Goal: Task Accomplishment & Management: Complete application form

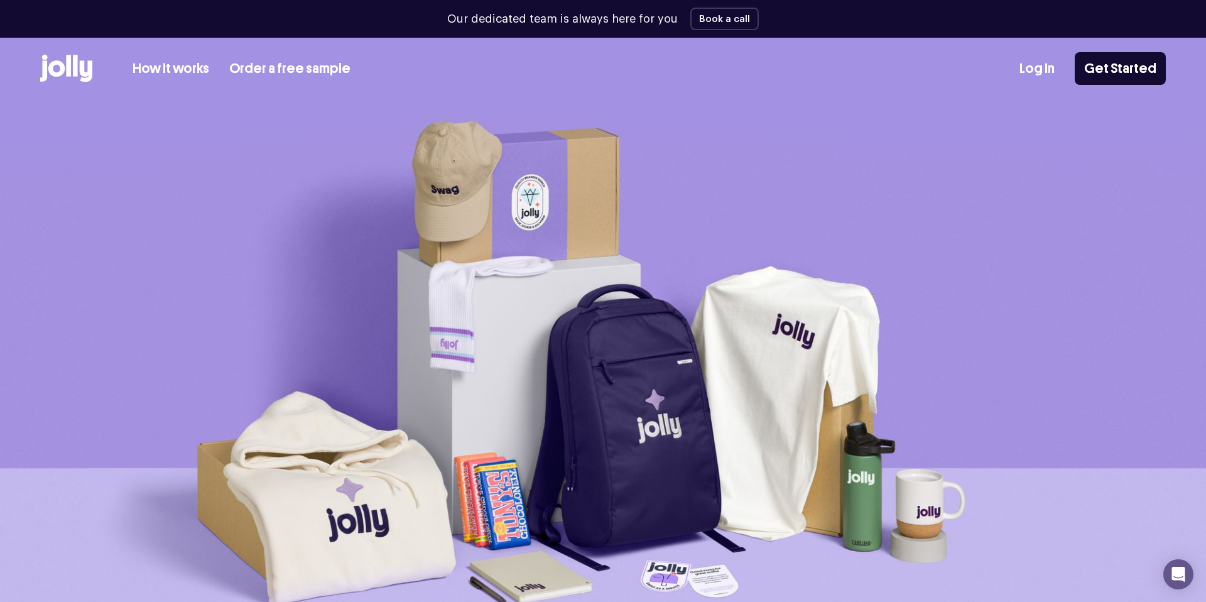
click at [689, 205] on img at bounding box center [603, 386] width 1206 height 571
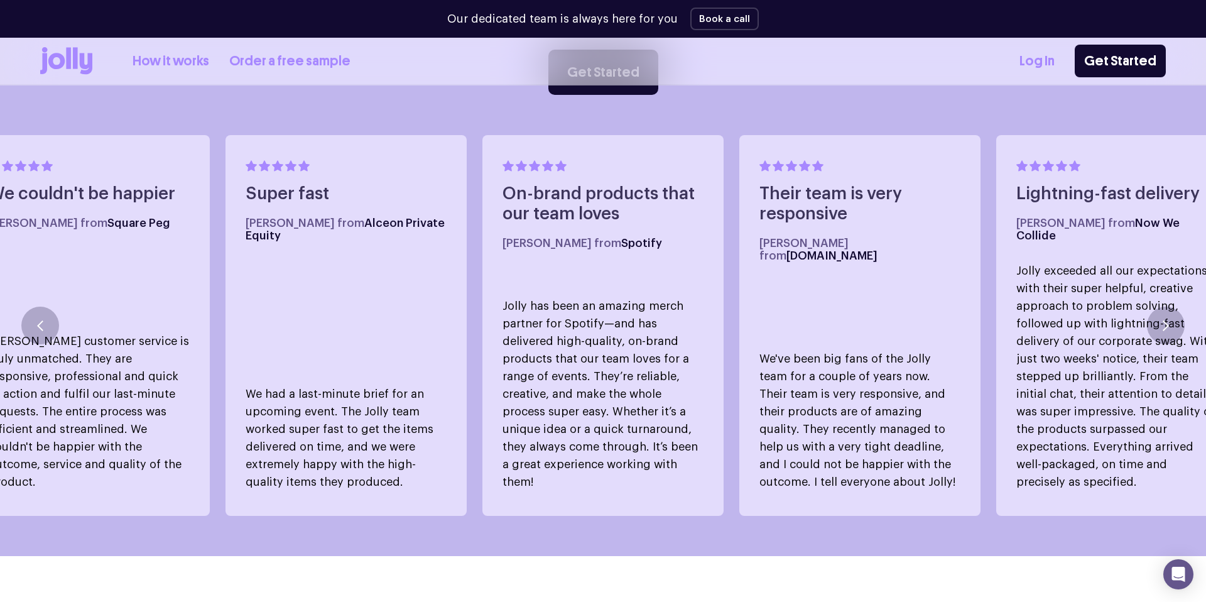
scroll to position [608, 0]
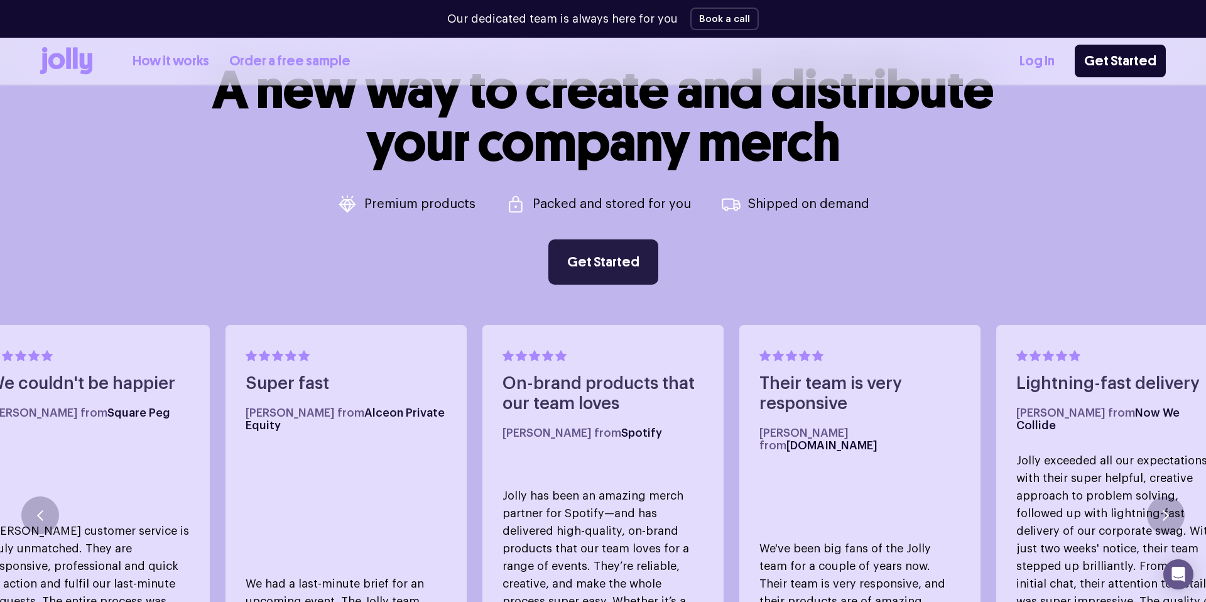
click at [621, 260] on link "Get Started" at bounding box center [604, 261] width 110 height 45
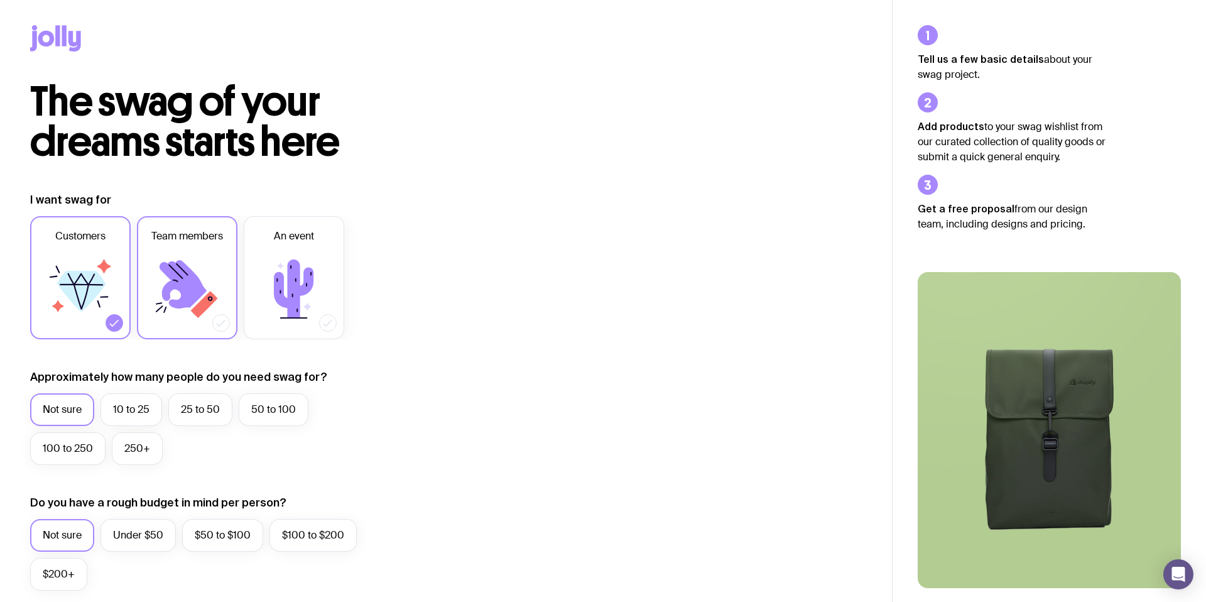
click at [161, 273] on icon at bounding box center [187, 288] width 75 height 75
click at [0, 0] on input "Team members" at bounding box center [0, 0] width 0 height 0
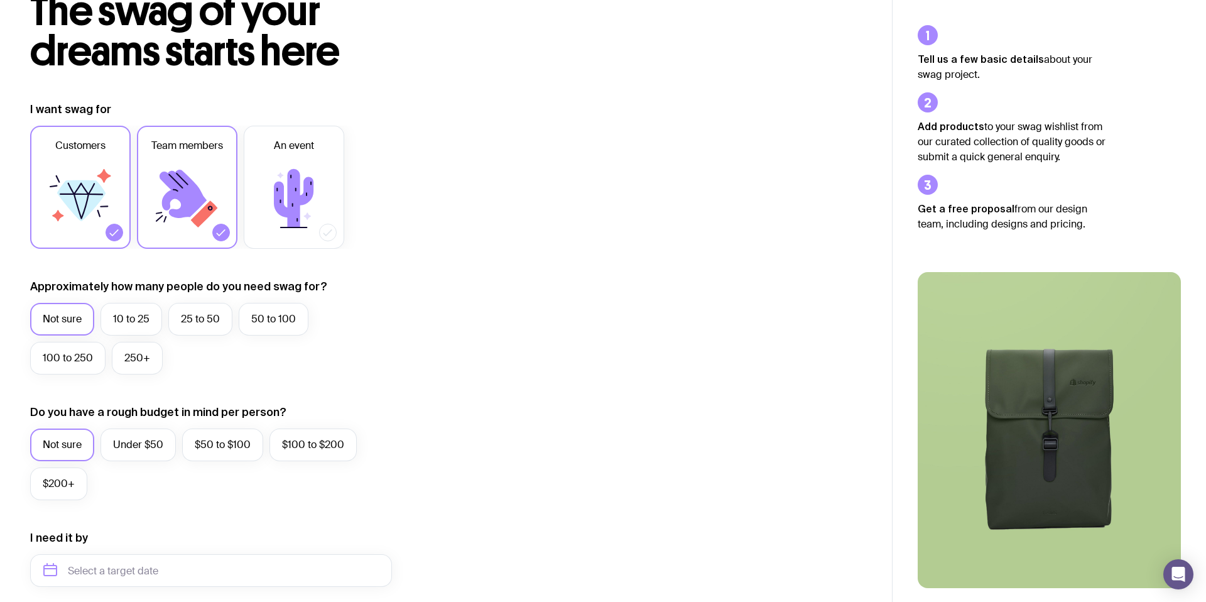
scroll to position [150, 0]
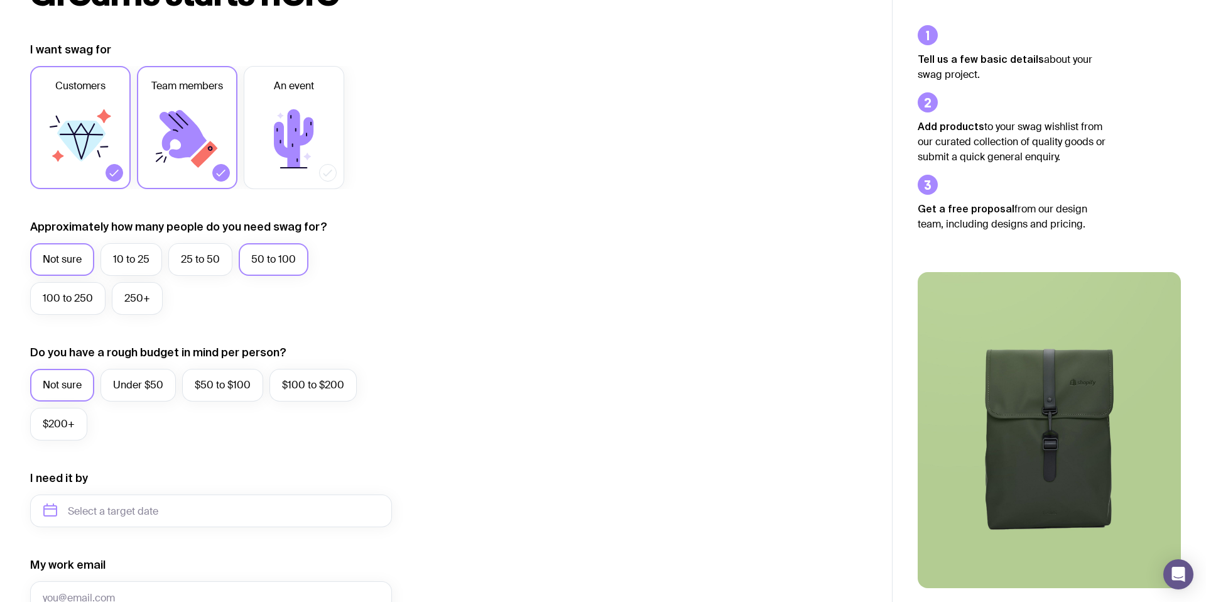
click at [270, 264] on label "50 to 100" at bounding box center [274, 259] width 70 height 33
click at [0, 0] on input "50 to 100" at bounding box center [0, 0] width 0 height 0
click at [249, 399] on label "$50 to $100" at bounding box center [222, 385] width 81 height 33
click at [0, 0] on input "$50 to $100" at bounding box center [0, 0] width 0 height 0
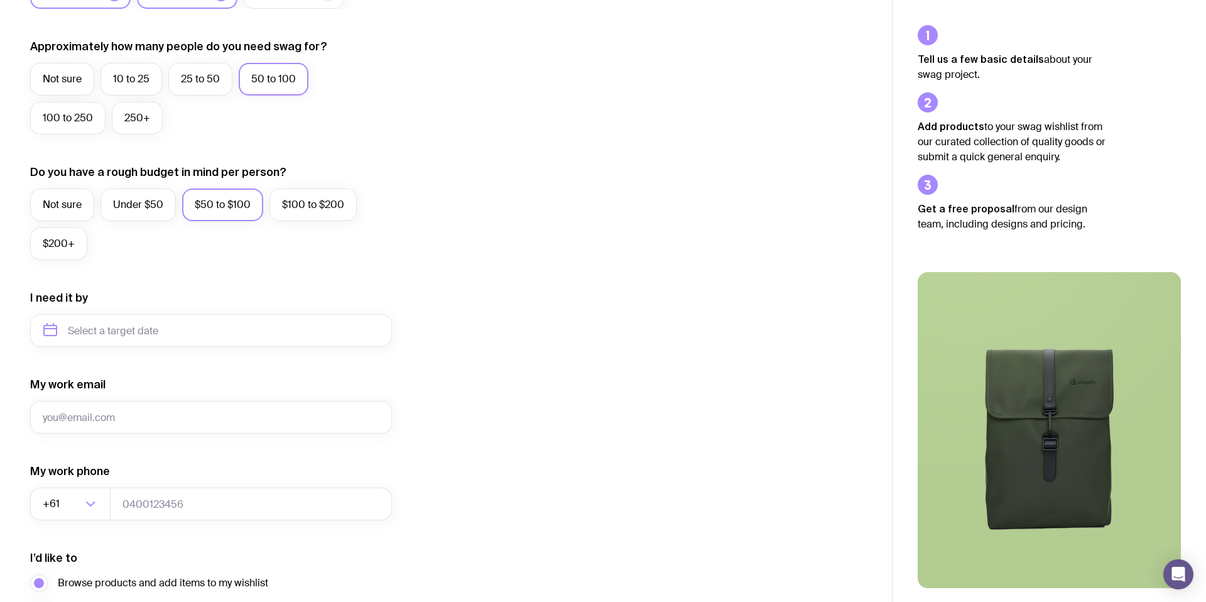
scroll to position [337, 0]
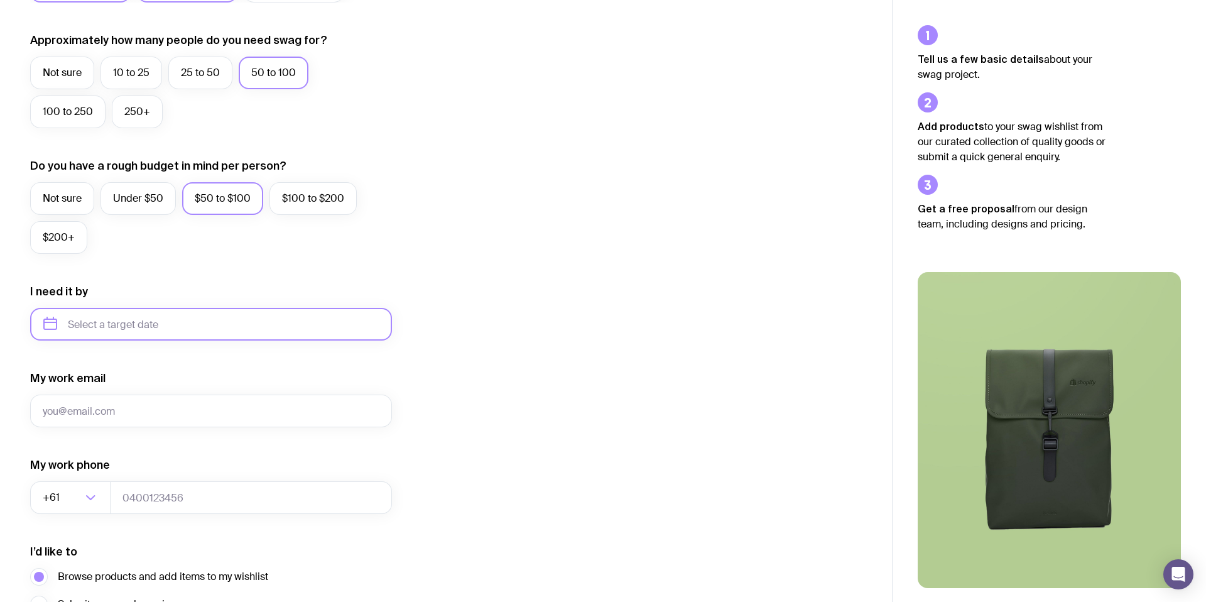
click at [112, 317] on input "text" at bounding box center [211, 324] width 362 height 33
click at [145, 484] on button "Dec" at bounding box center [162, 478] width 46 height 25
type input "December 2025"
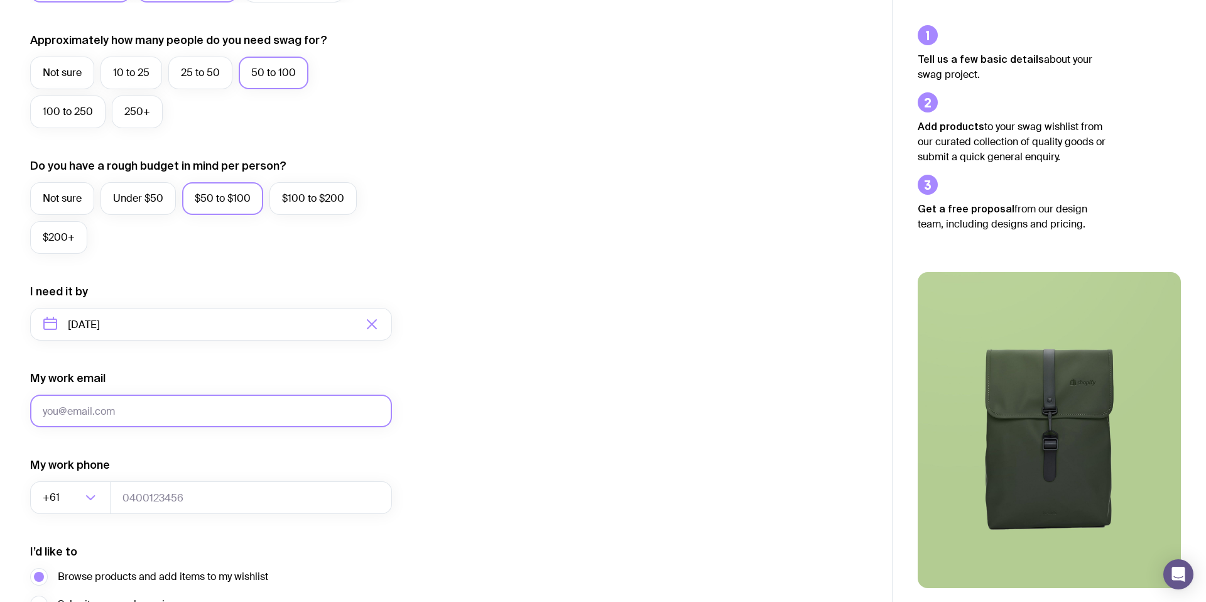
click at [87, 410] on input "My work email" at bounding box center [211, 411] width 362 height 33
type input "[EMAIL_ADDRESS][DOMAIN_NAME]"
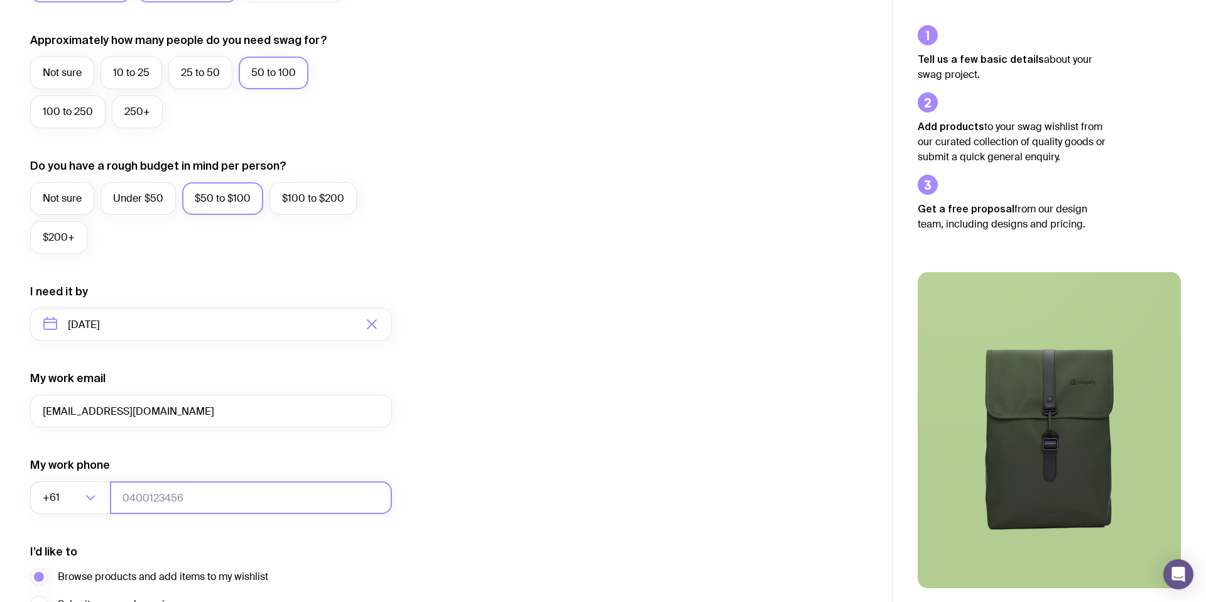
type input "0406585571"
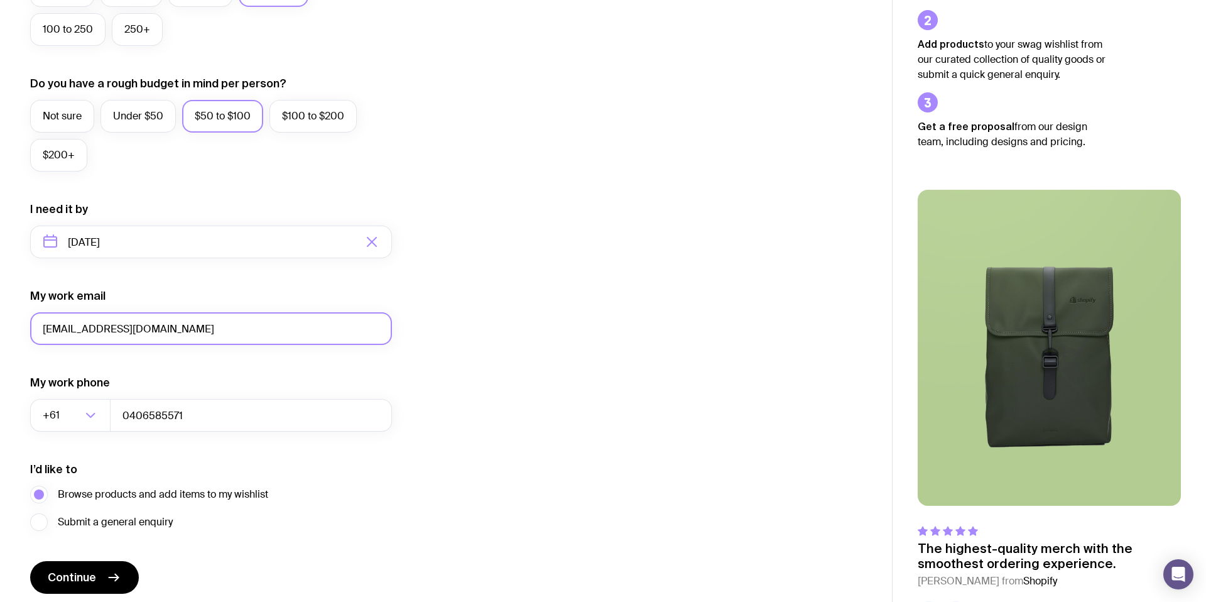
scroll to position [466, 0]
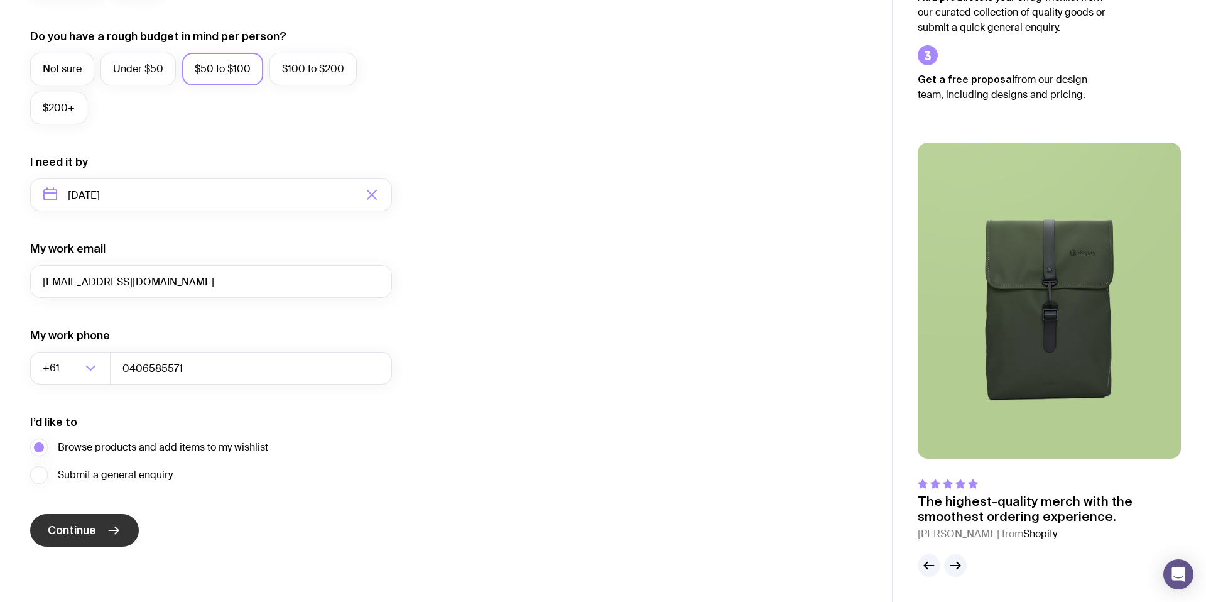
click at [99, 541] on button "Continue" at bounding box center [84, 530] width 109 height 33
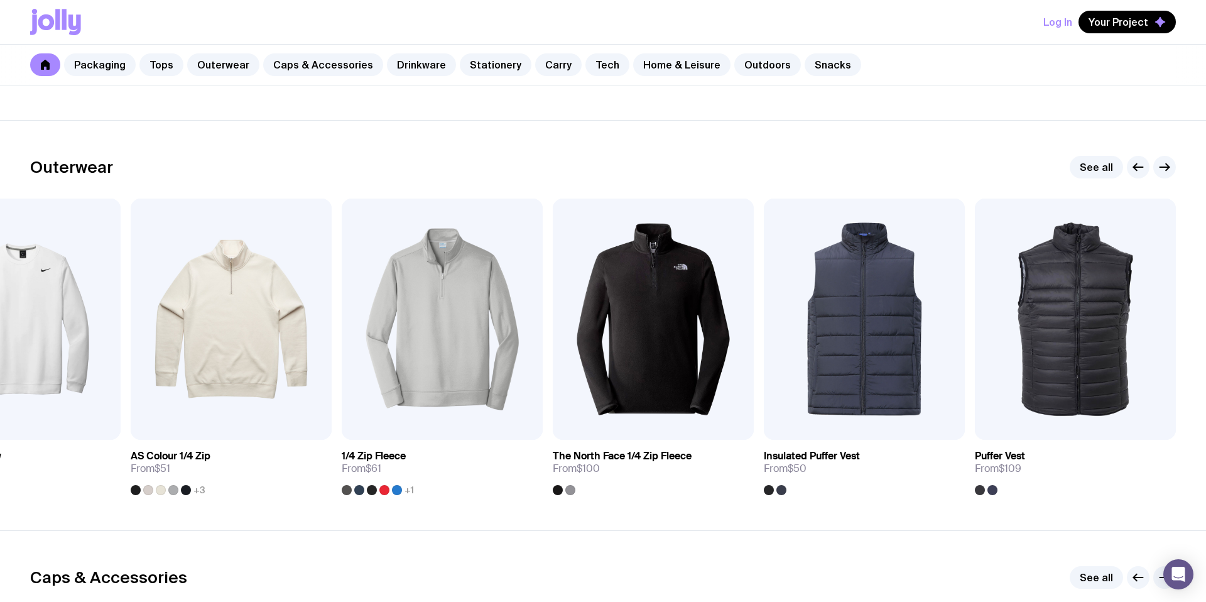
scroll to position [954, 0]
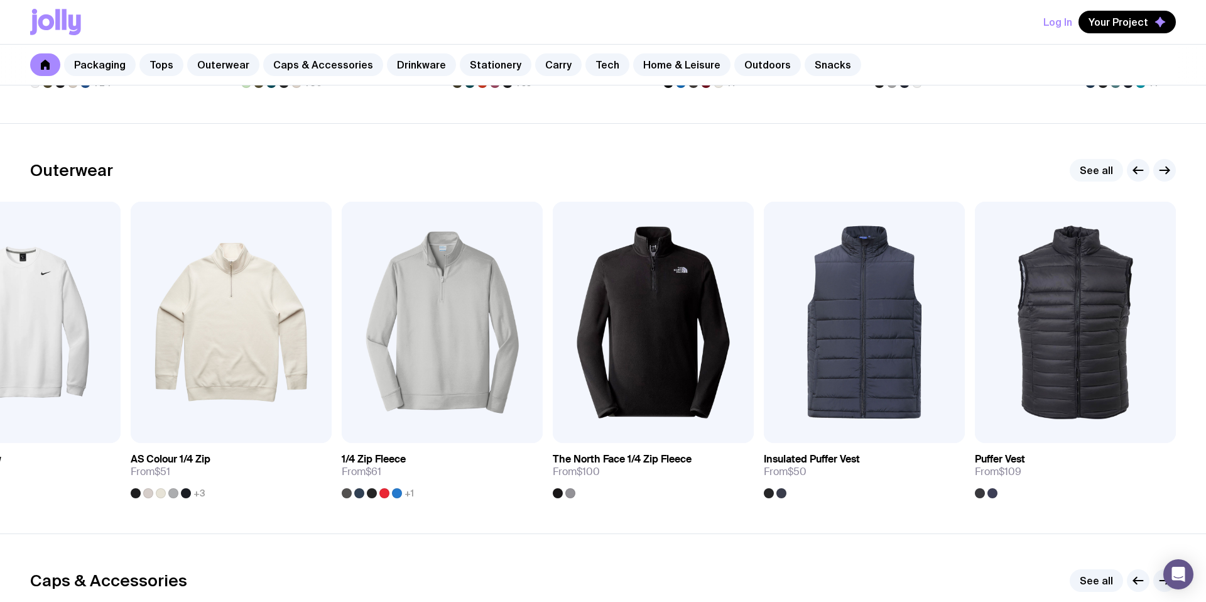
click at [1104, 167] on link "See all" at bounding box center [1096, 170] width 53 height 23
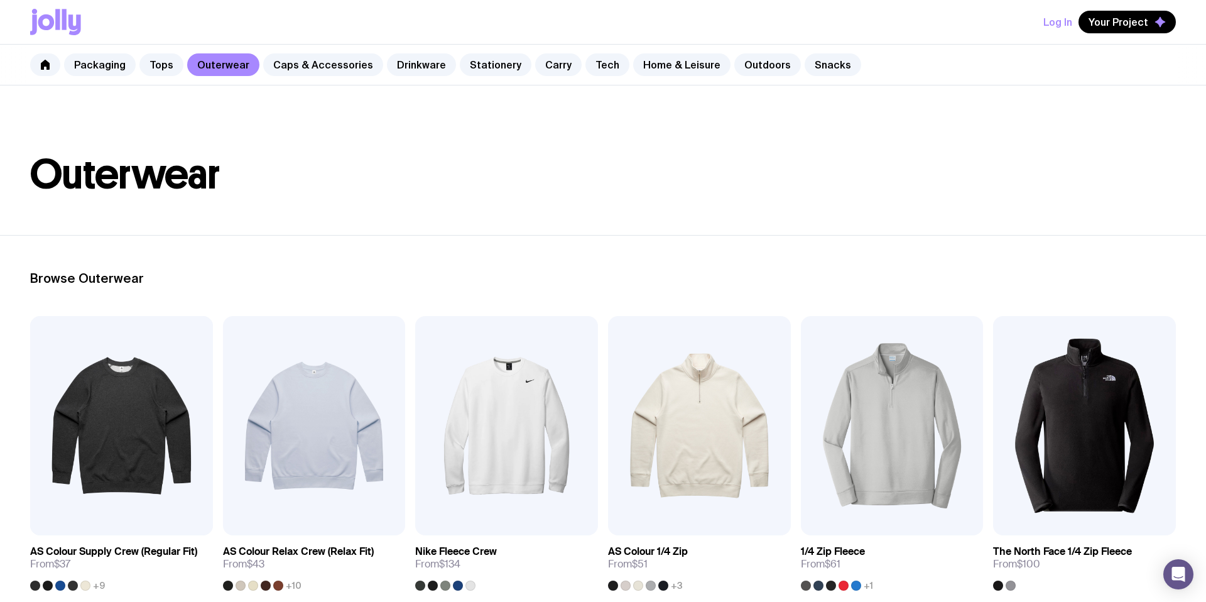
scroll to position [13, 0]
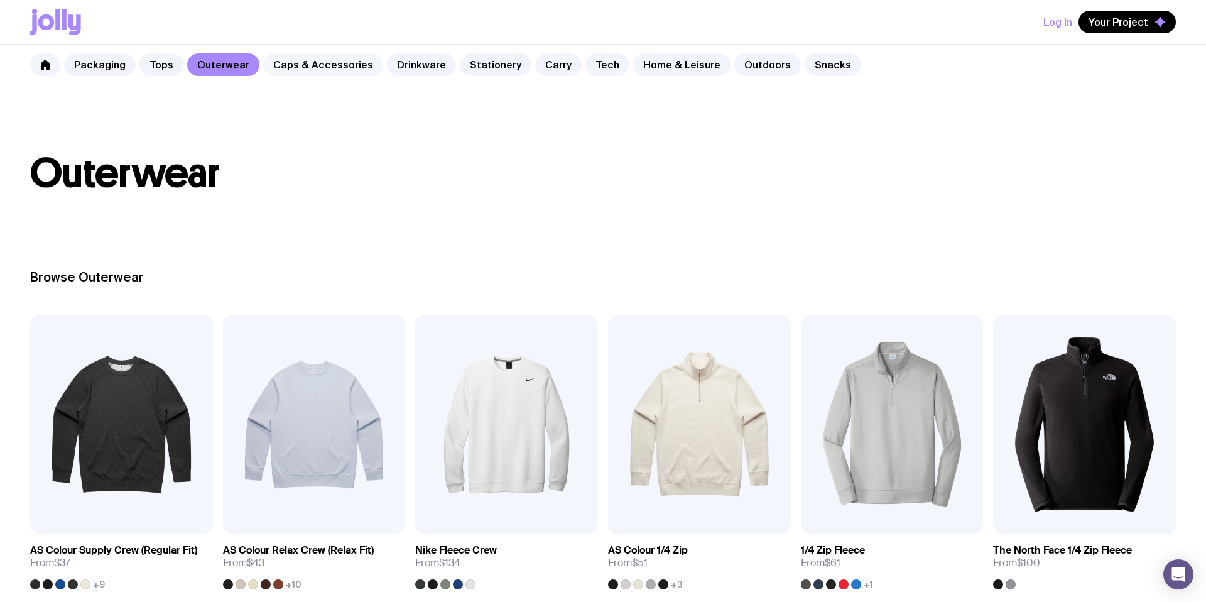
click at [307, 70] on link "Caps & Accessories" at bounding box center [323, 64] width 120 height 23
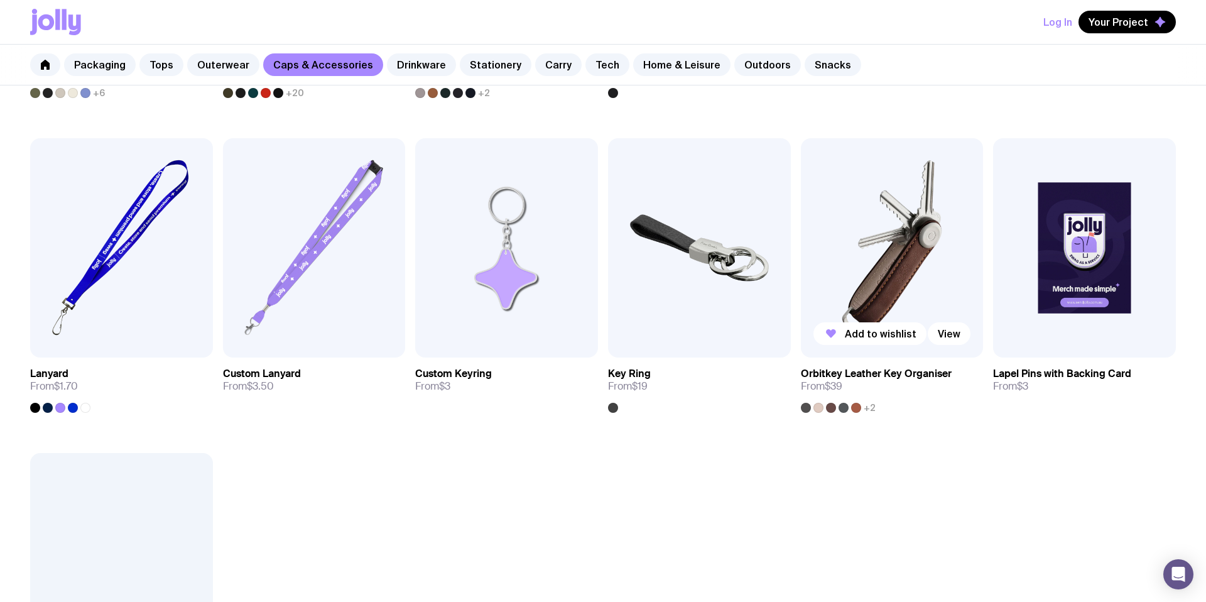
scroll to position [1132, 0]
click at [865, 340] on button "Add to wishlist" at bounding box center [870, 334] width 113 height 23
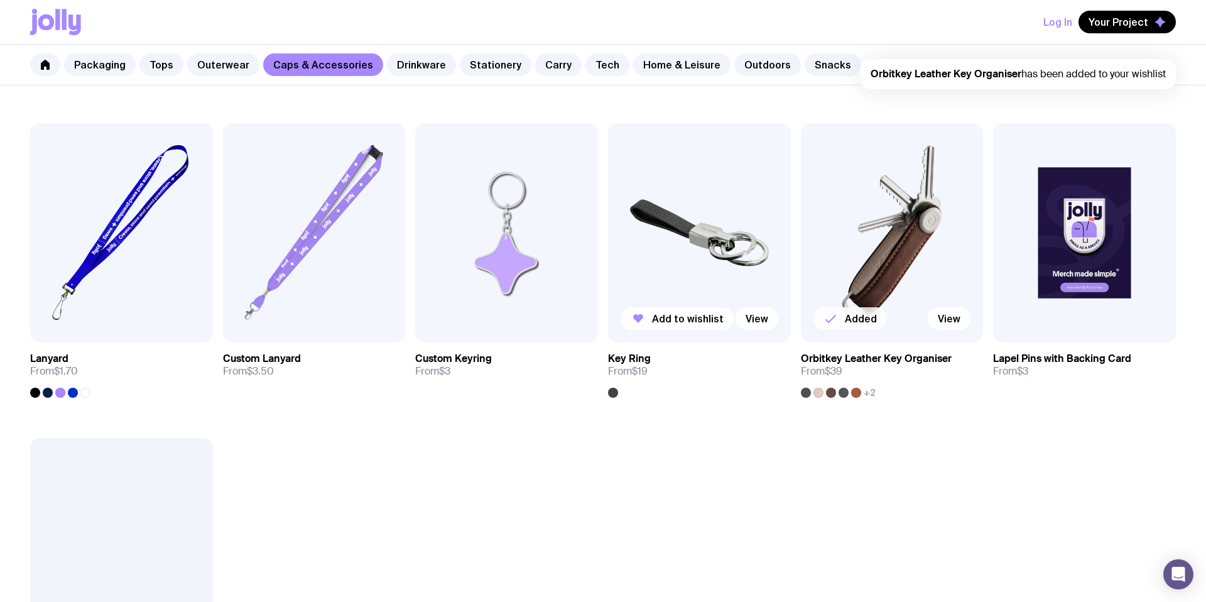
scroll to position [1153, 0]
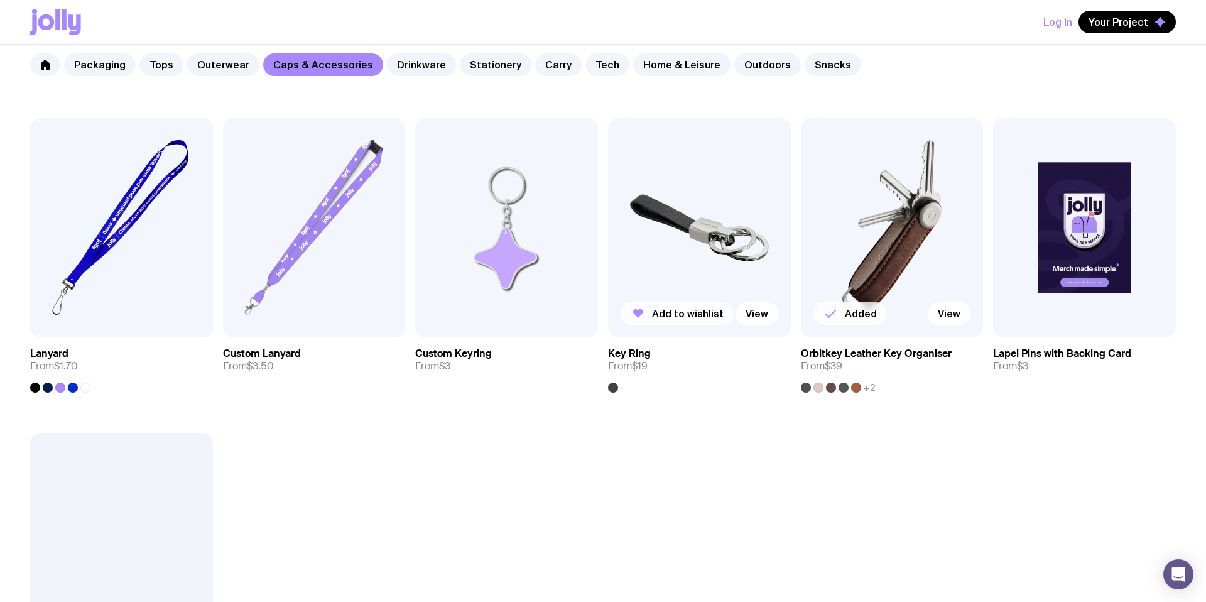
click at [685, 319] on span "Add to wishlist" at bounding box center [688, 313] width 72 height 13
click at [1082, 317] on span "Add to wishlist" at bounding box center [1073, 313] width 72 height 13
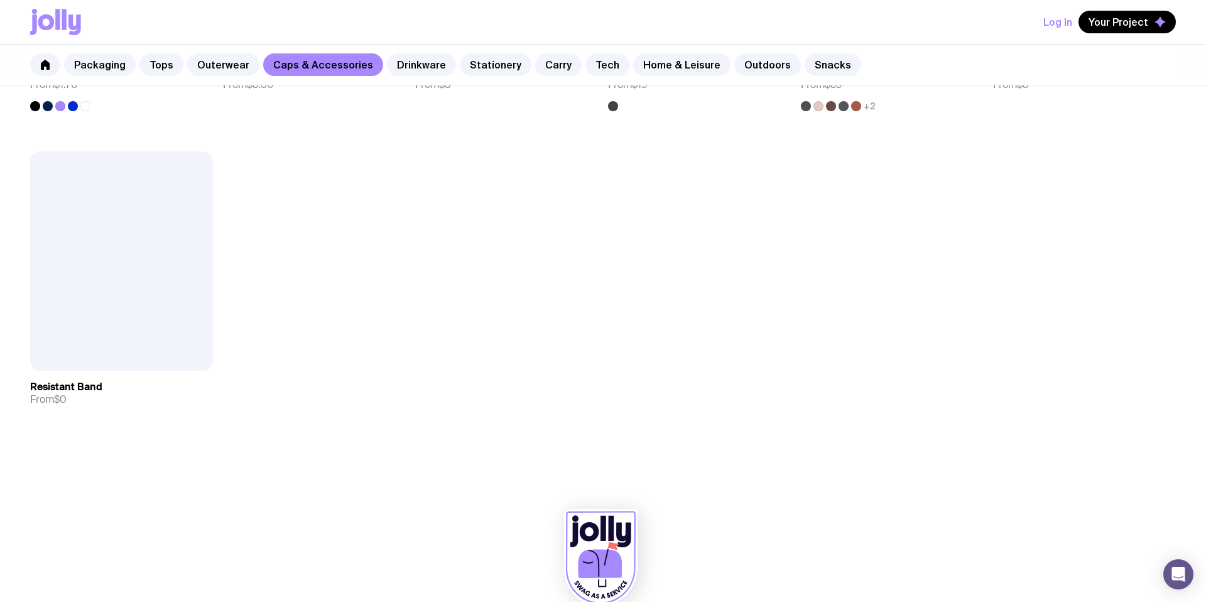
scroll to position [1462, 0]
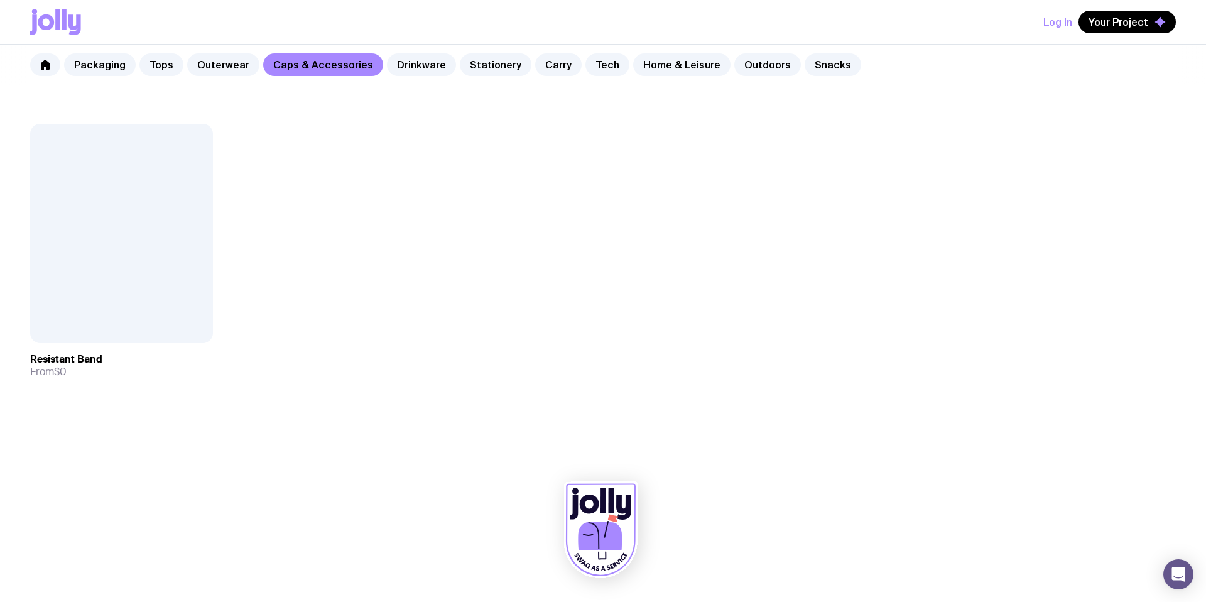
drag, startPoint x: 400, startPoint y: 67, endPoint x: 425, endPoint y: 13, distance: 59.6
click at [400, 67] on link "Drinkware" at bounding box center [421, 64] width 69 height 23
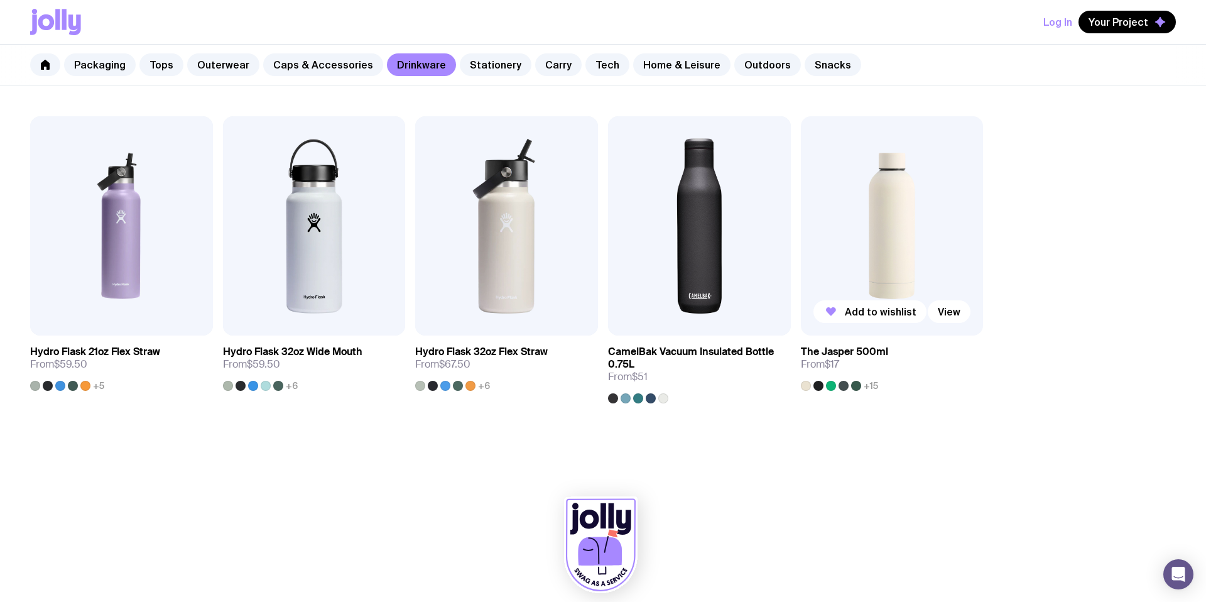
scroll to position [1170, 0]
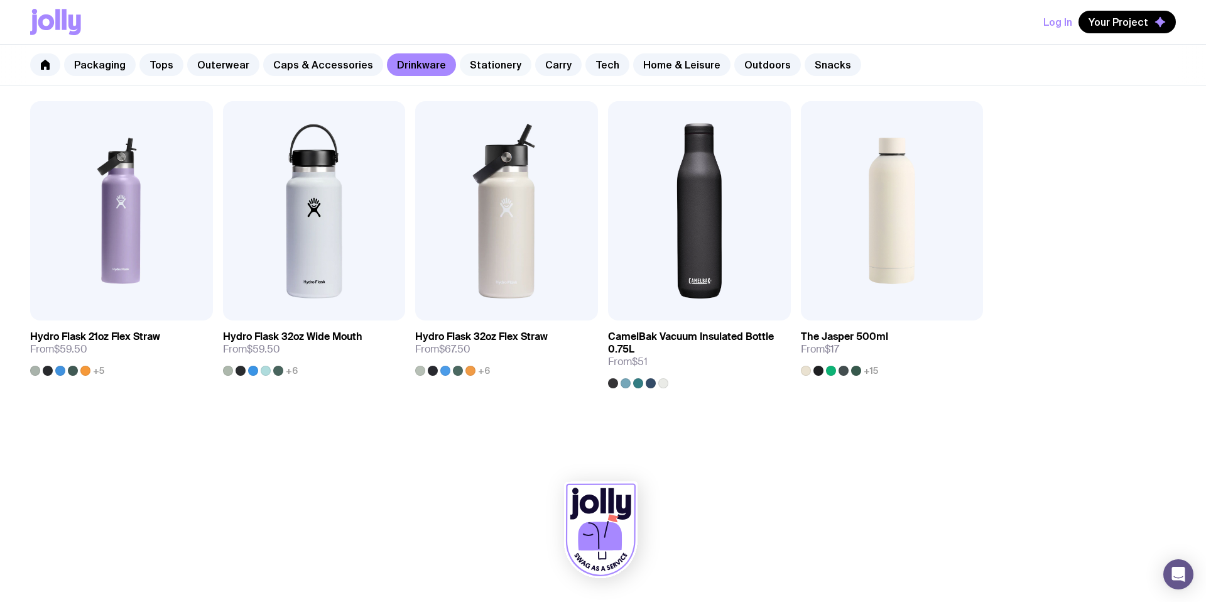
click at [503, 72] on link "Stationery" at bounding box center [496, 64] width 72 height 23
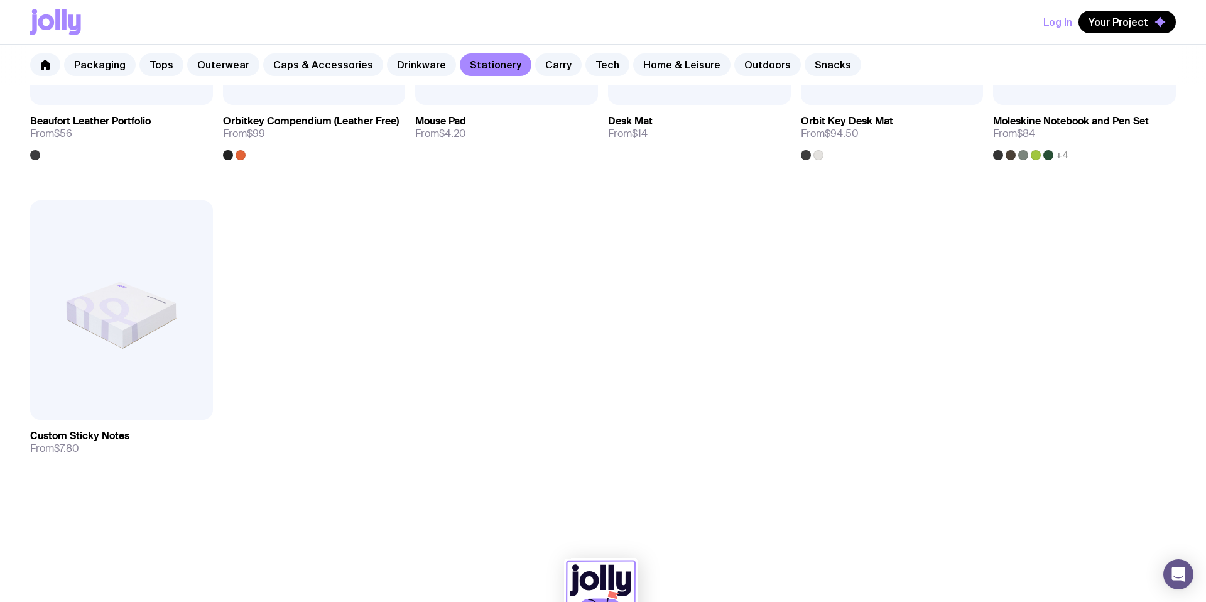
scroll to position [1381, 0]
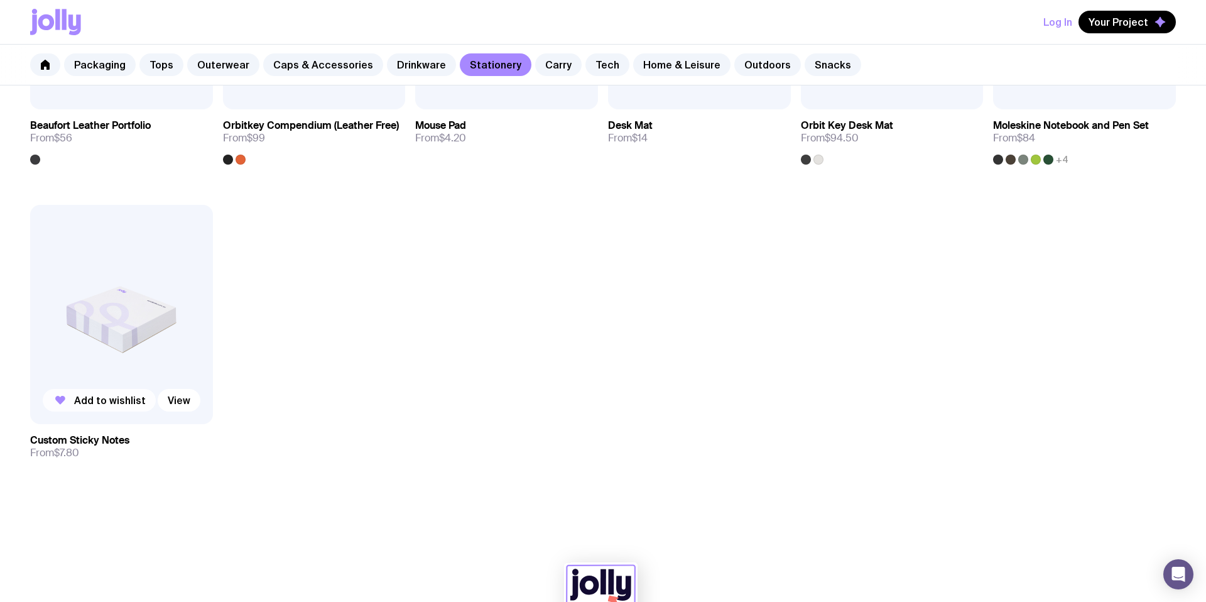
click at [89, 404] on span "Add to wishlist" at bounding box center [110, 400] width 72 height 13
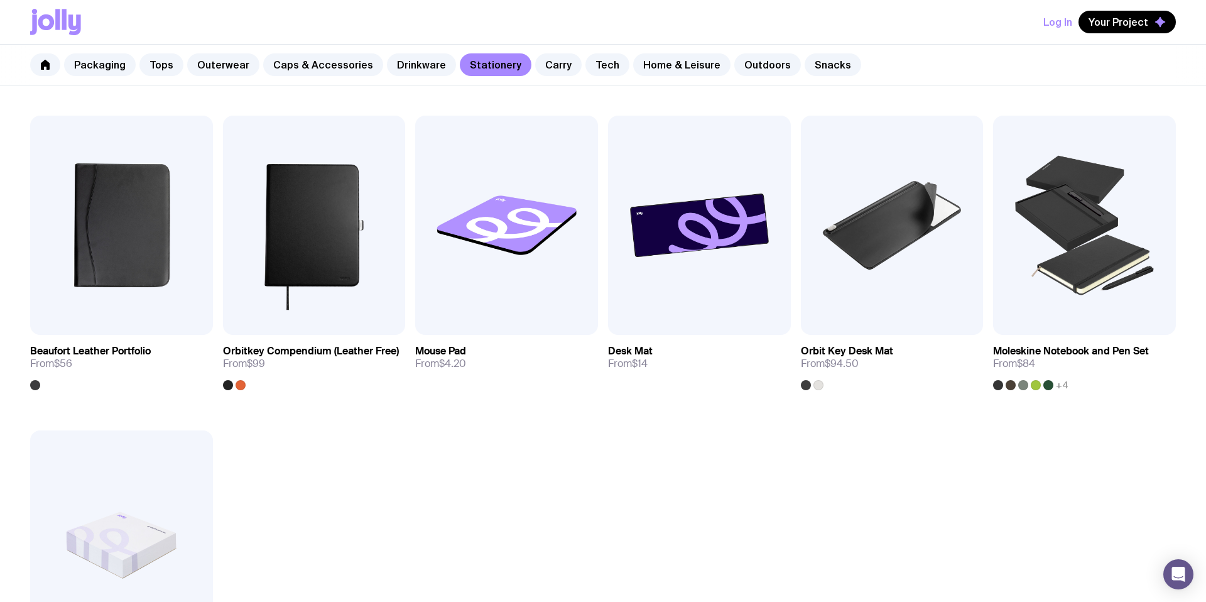
scroll to position [1045, 0]
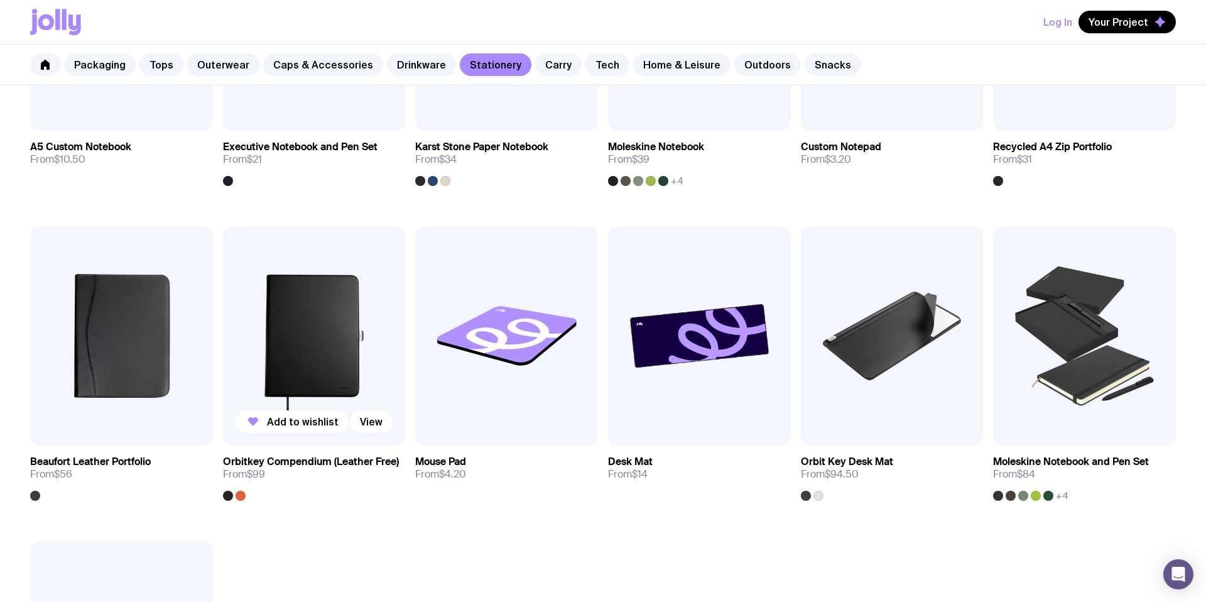
click at [239, 497] on div at bounding box center [241, 496] width 10 height 10
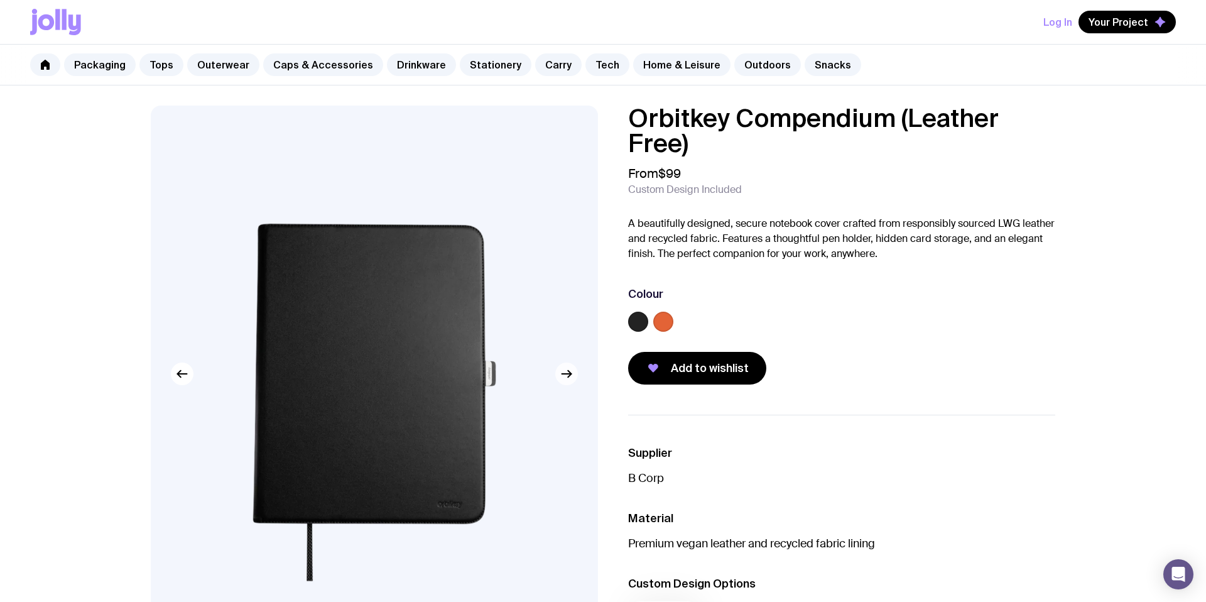
click at [572, 369] on icon "button" at bounding box center [566, 373] width 15 height 15
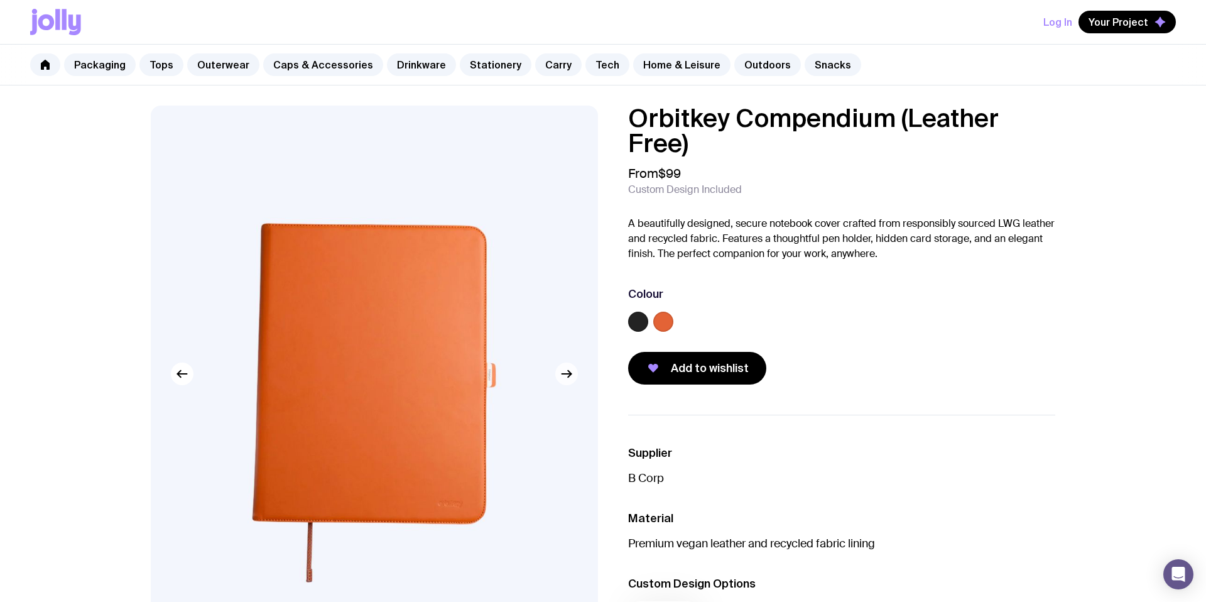
click at [572, 369] on icon "button" at bounding box center [566, 373] width 15 height 15
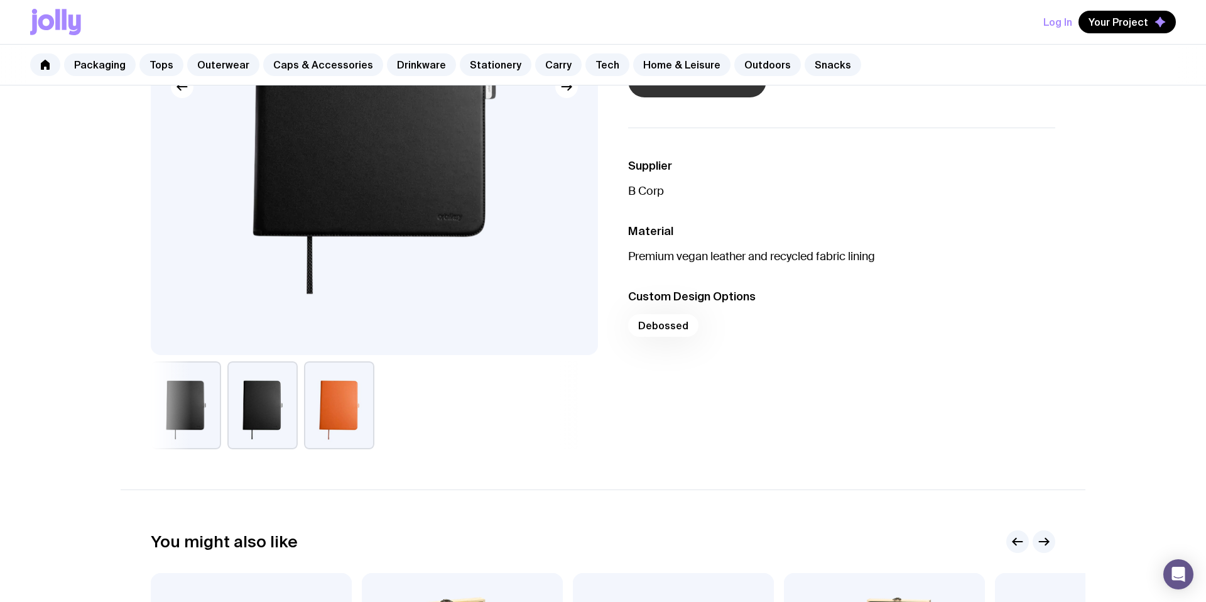
scroll to position [287, 0]
click at [669, 318] on div "Debossed" at bounding box center [841, 330] width 427 height 30
click at [675, 261] on p "Premium vegan leather and recycled fabric lining" at bounding box center [841, 256] width 427 height 15
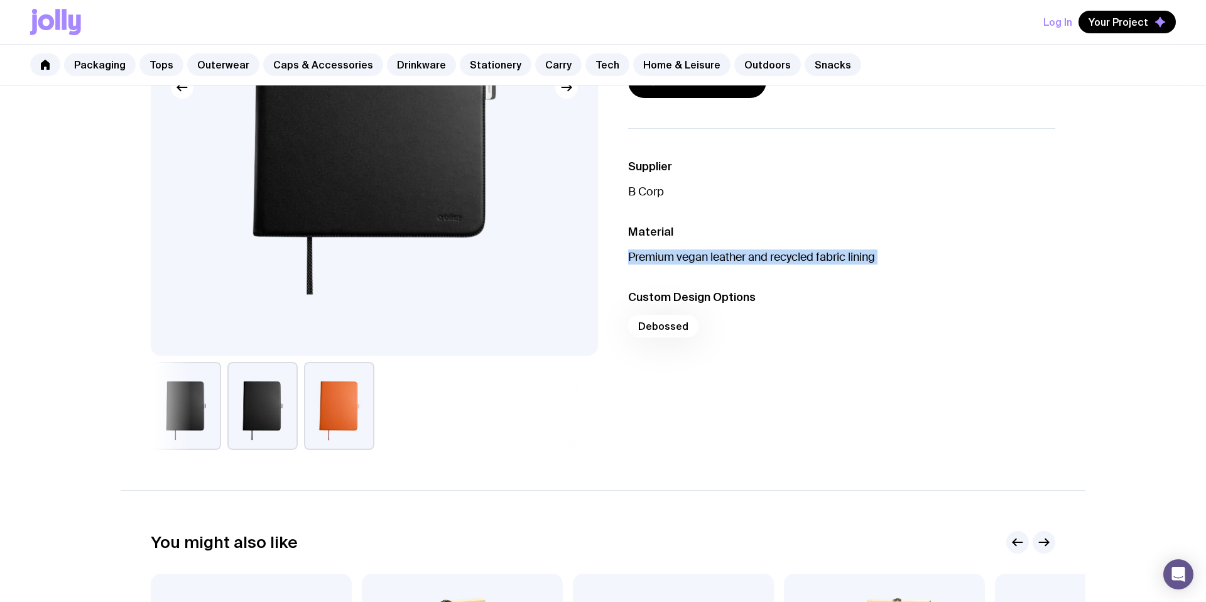
click at [675, 261] on p "Premium vegan leather and recycled fabric lining" at bounding box center [841, 256] width 427 height 15
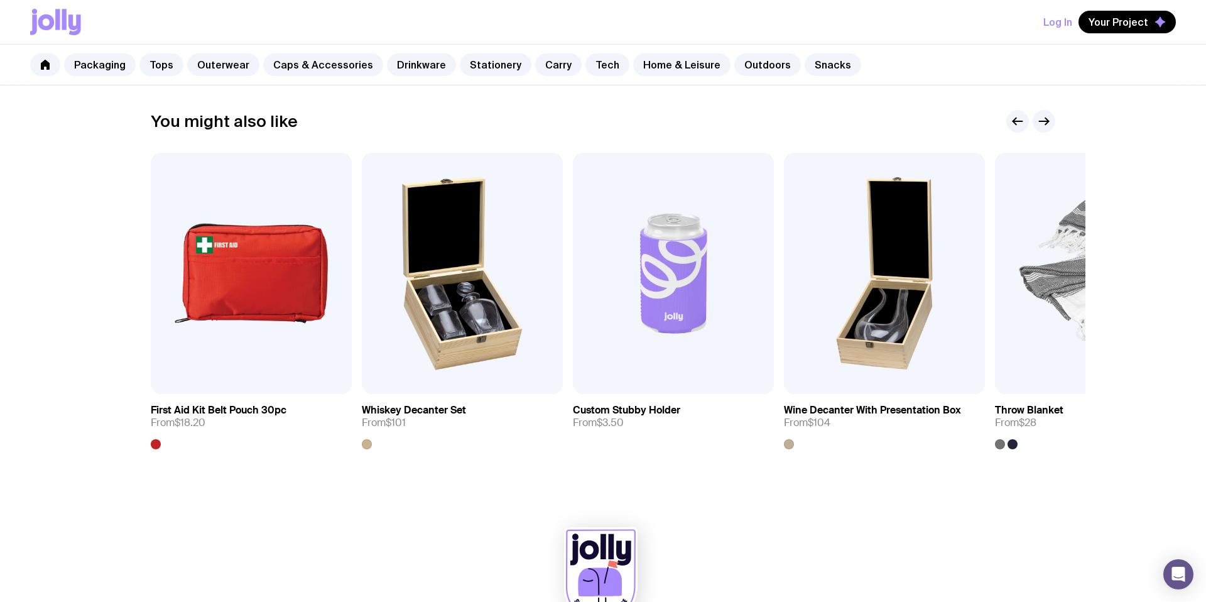
scroll to position [706, 0]
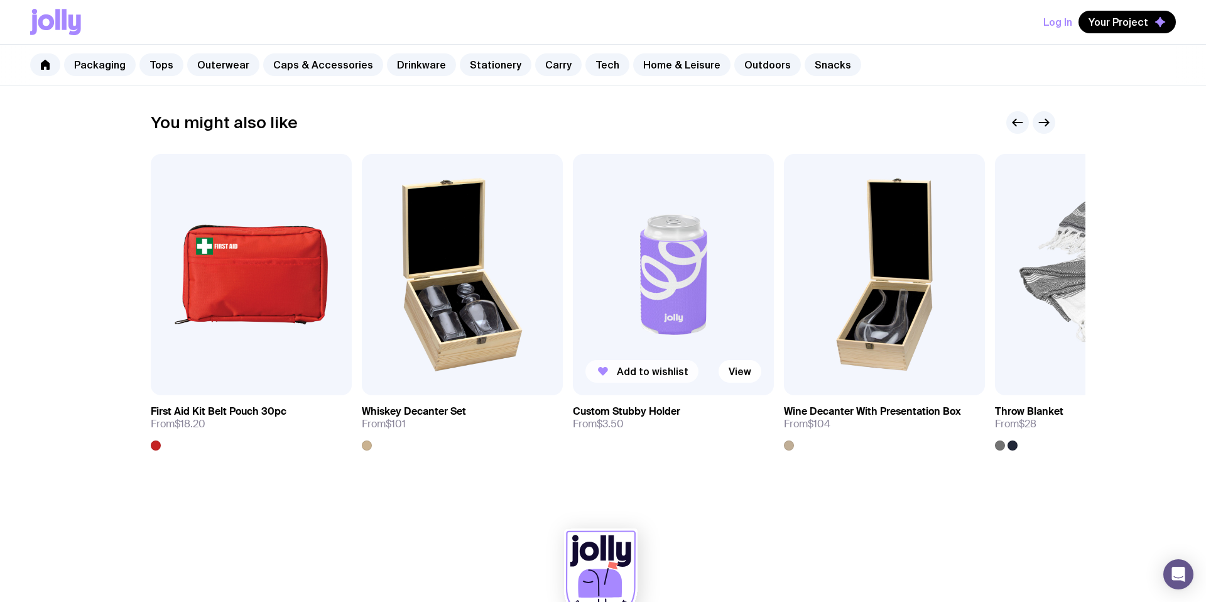
click at [633, 374] on span "Add to wishlist" at bounding box center [653, 371] width 72 height 13
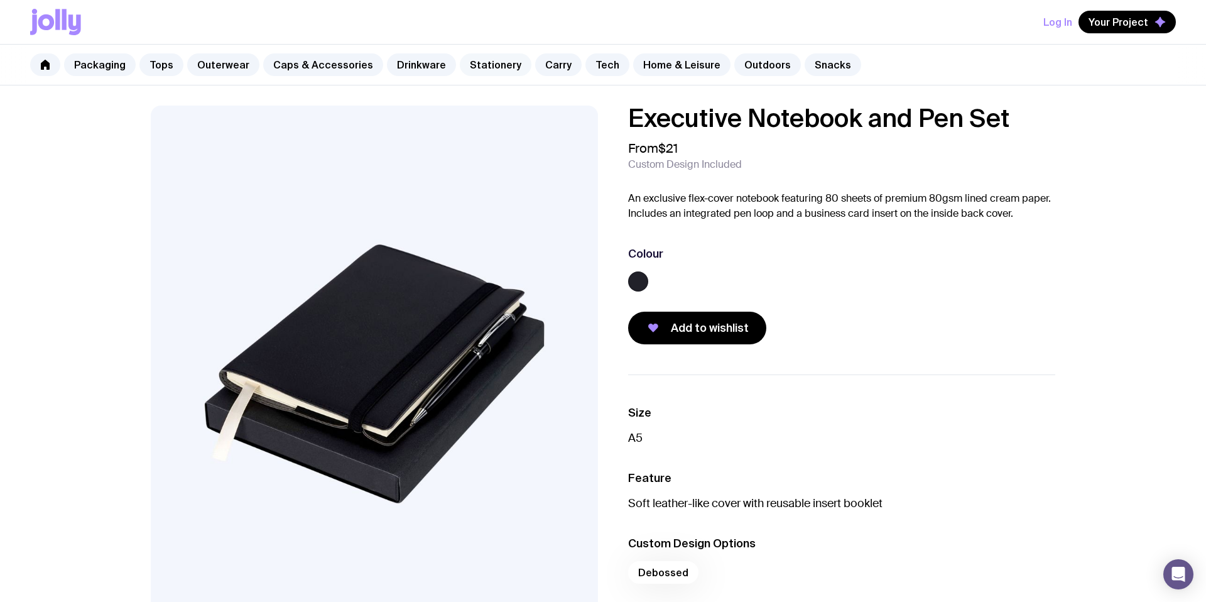
click at [481, 63] on link "Stationery" at bounding box center [496, 64] width 72 height 23
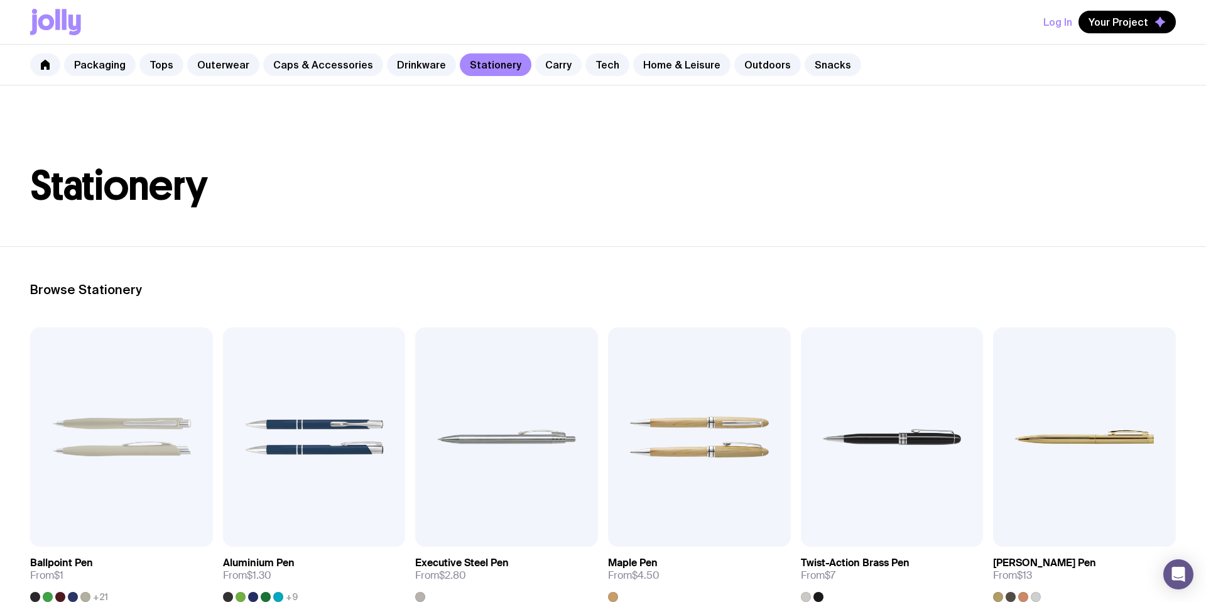
click at [535, 64] on link "Carry" at bounding box center [558, 64] width 46 height 23
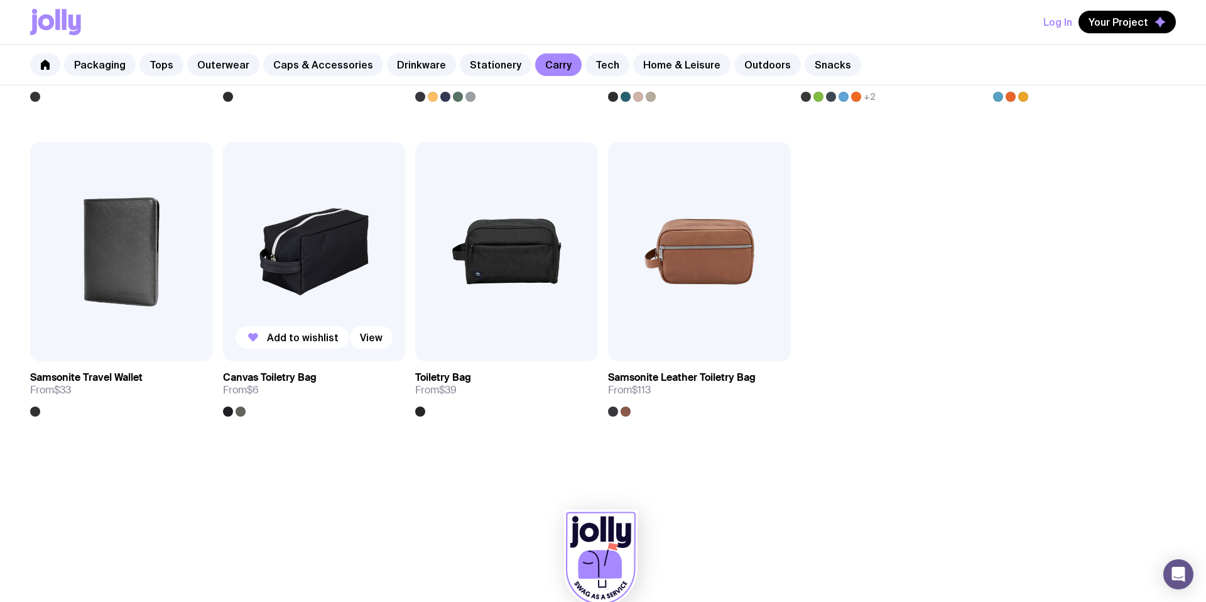
scroll to position [1787, 0]
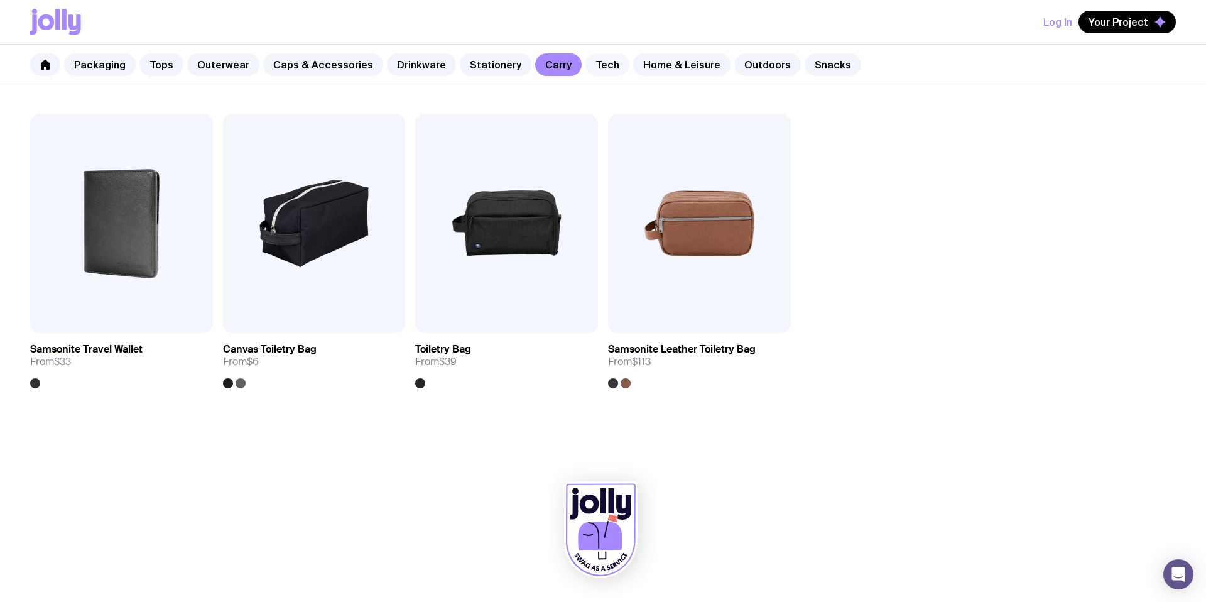
click at [586, 65] on link "Tech" at bounding box center [608, 64] width 44 height 23
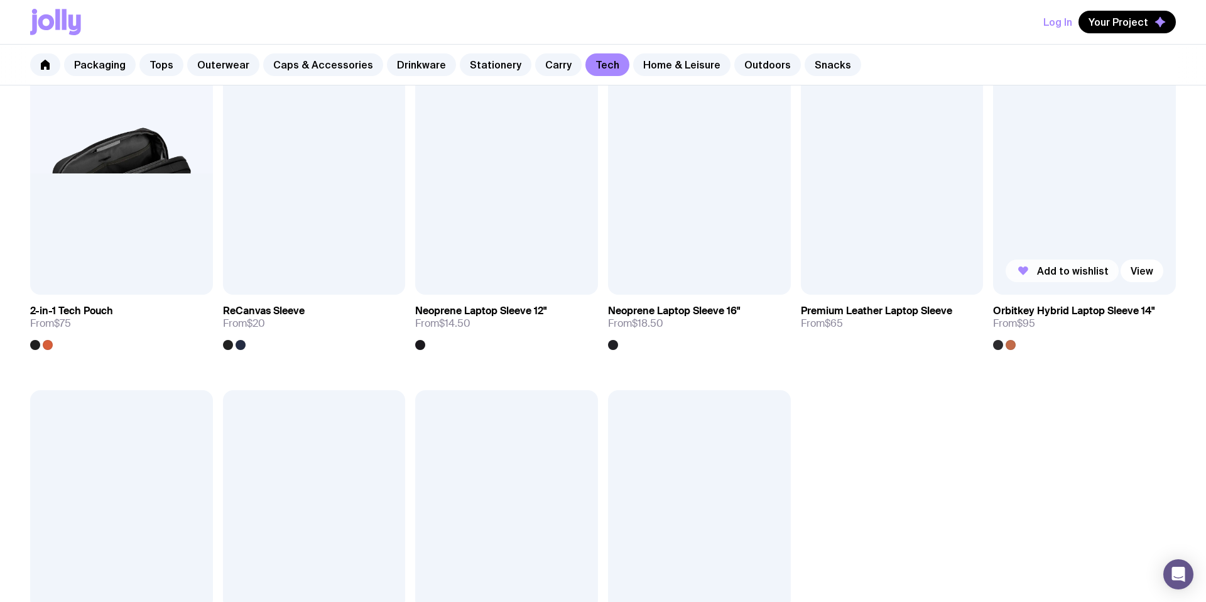
scroll to position [1192, 0]
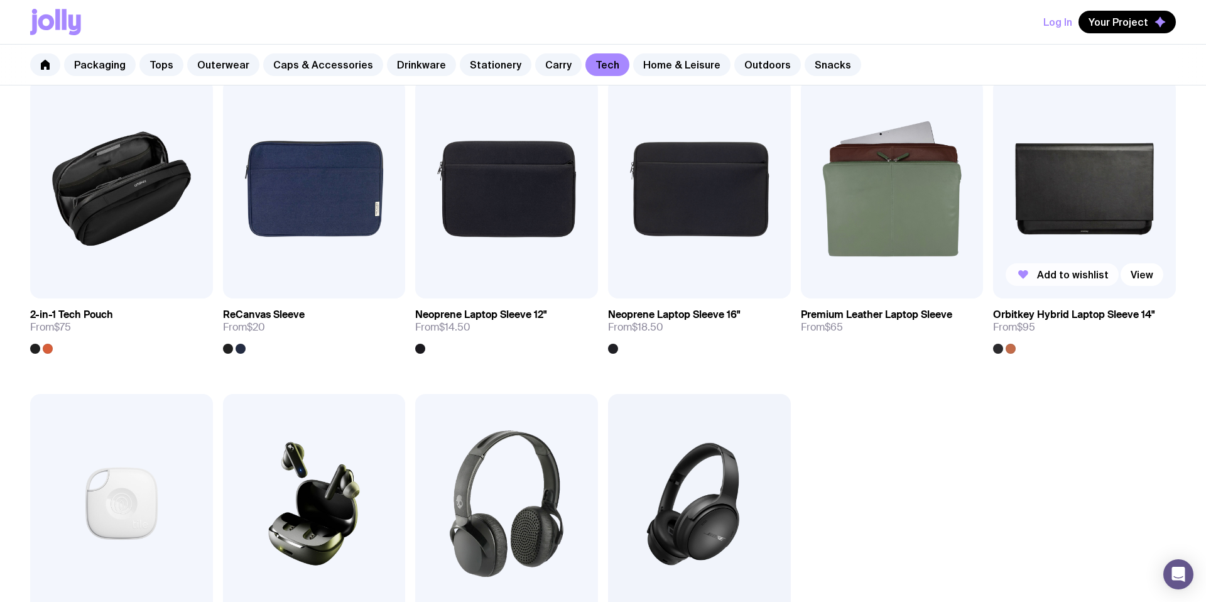
click at [1087, 280] on span "Add to wishlist" at bounding box center [1073, 274] width 72 height 13
click at [685, 73] on link "Home & Leisure" at bounding box center [681, 64] width 97 height 23
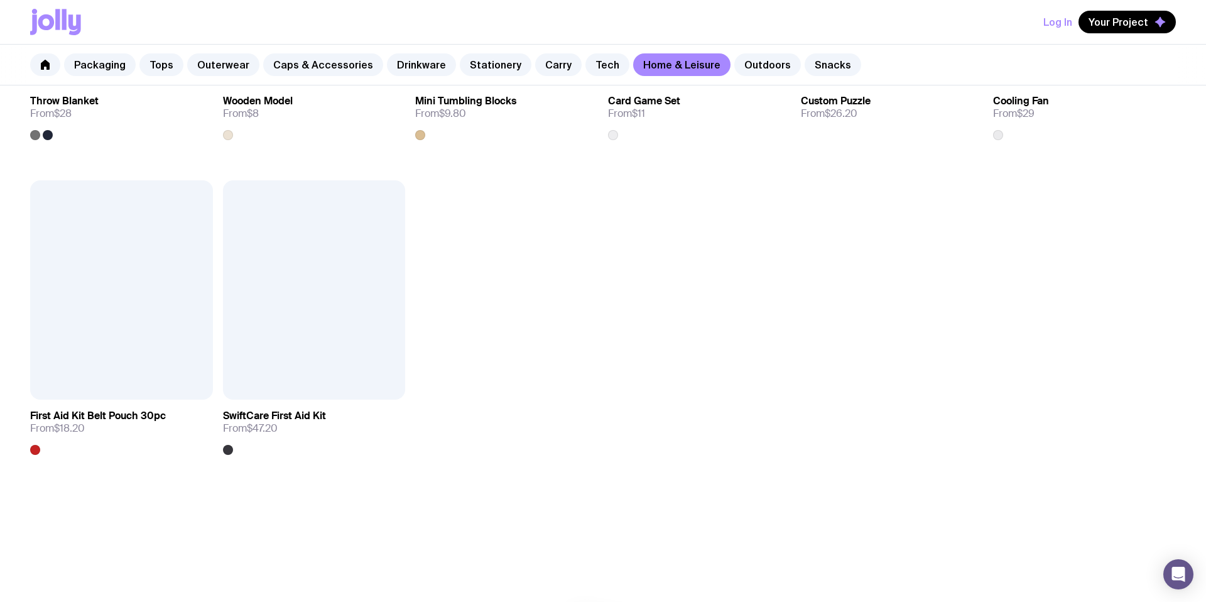
scroll to position [1723, 0]
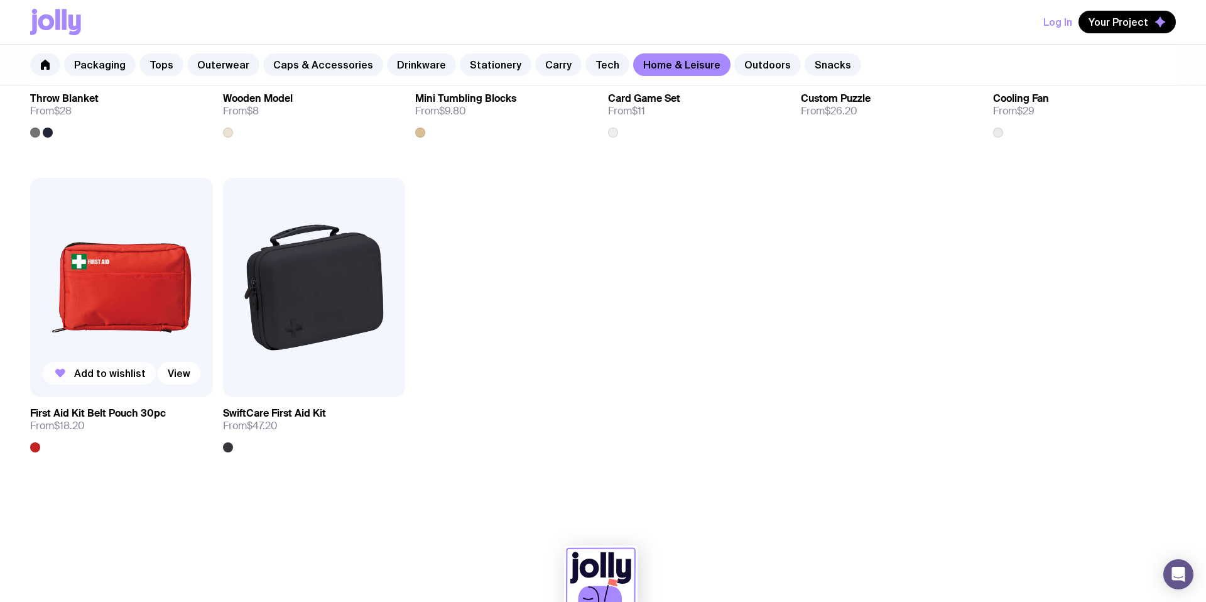
click at [85, 373] on span "Add to wishlist" at bounding box center [110, 373] width 72 height 13
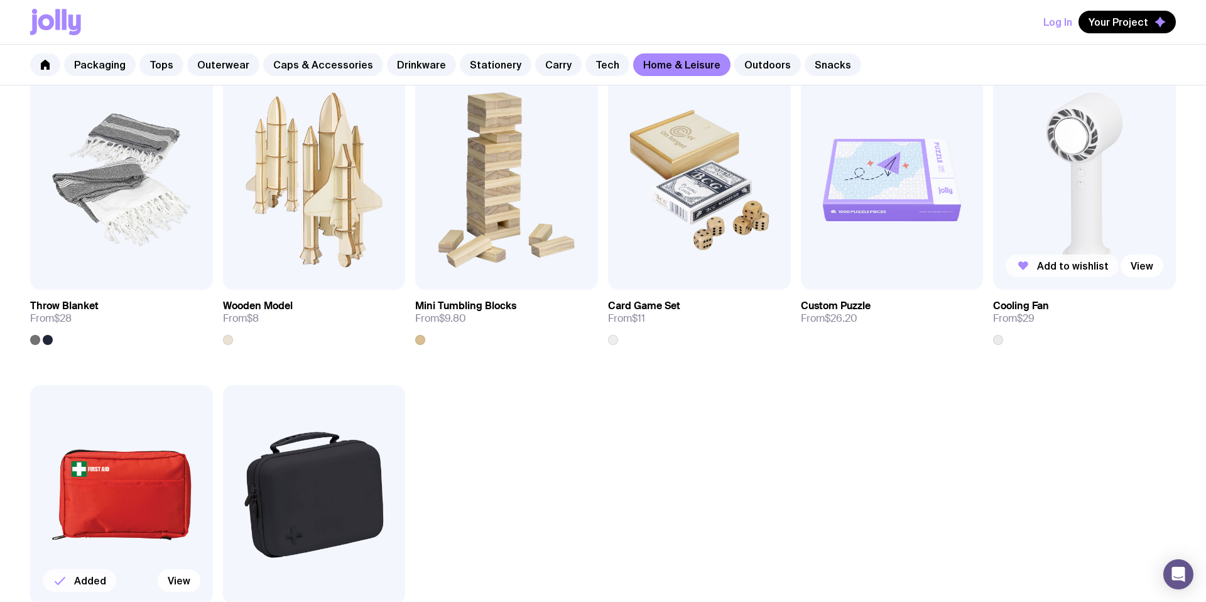
scroll to position [1787, 0]
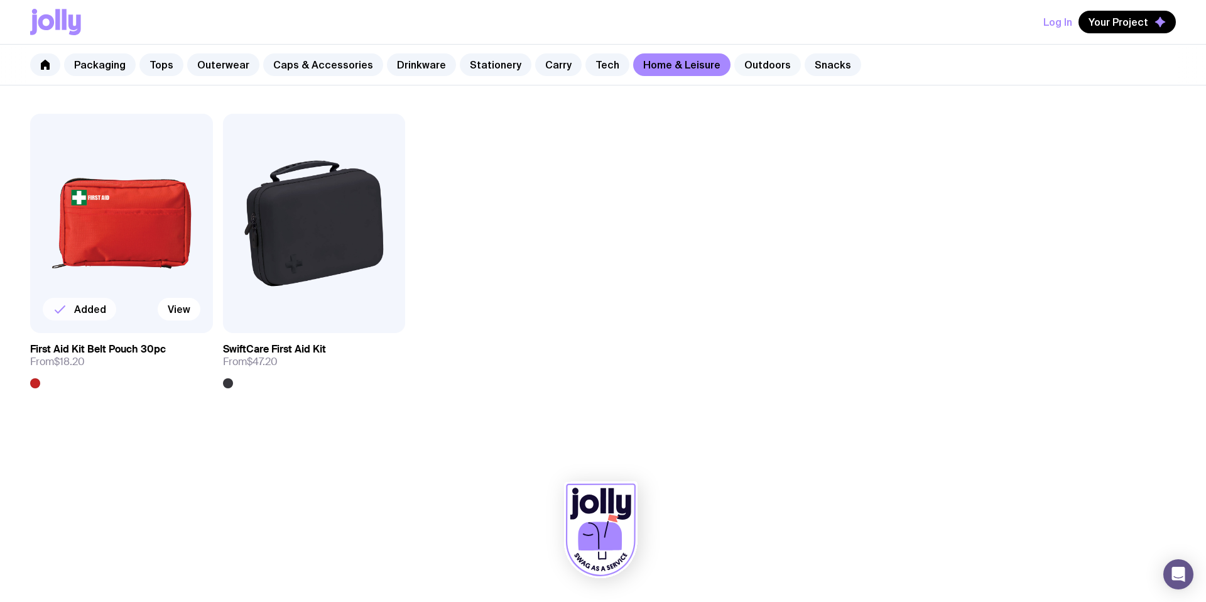
click at [745, 68] on link "Outdoors" at bounding box center [767, 64] width 67 height 23
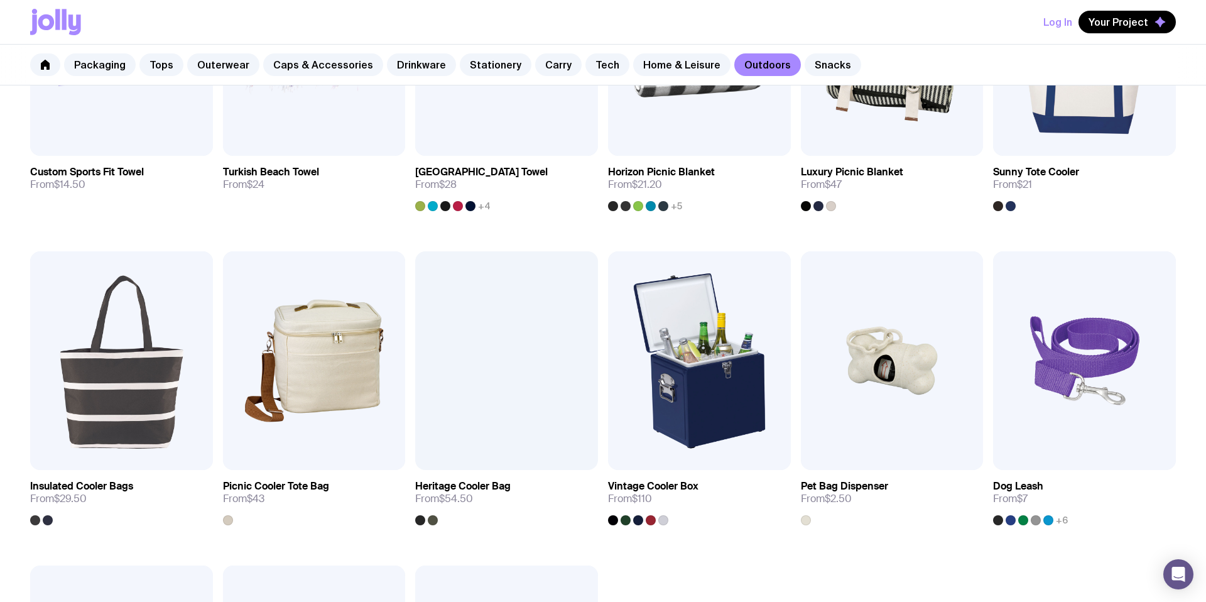
scroll to position [707, 0]
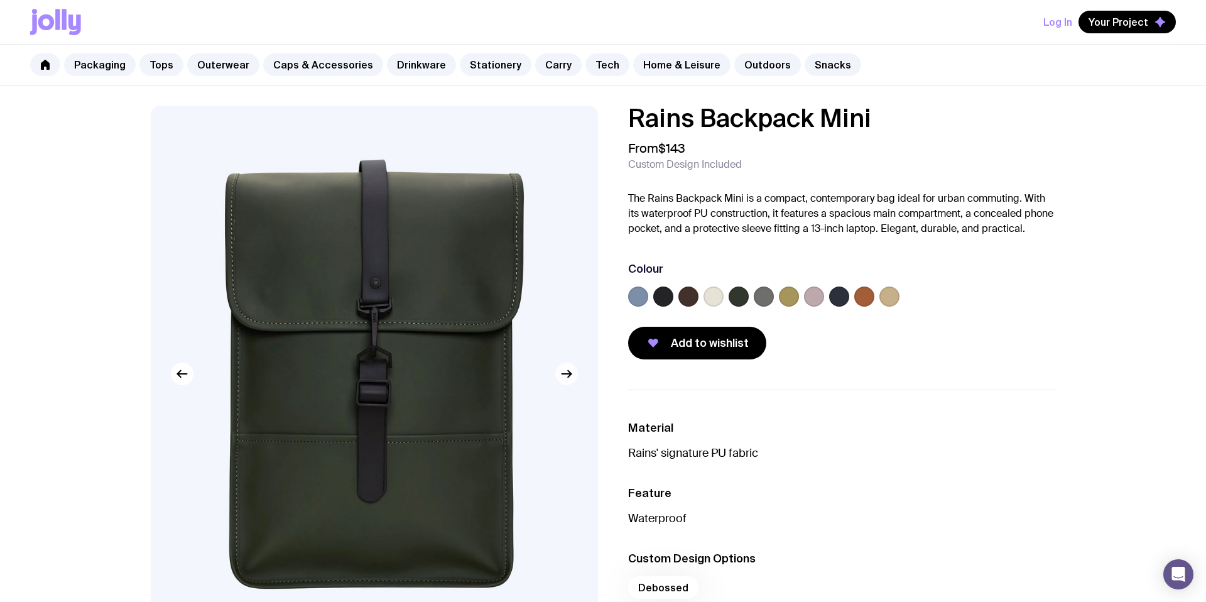
click at [574, 373] on button "button" at bounding box center [566, 374] width 23 height 23
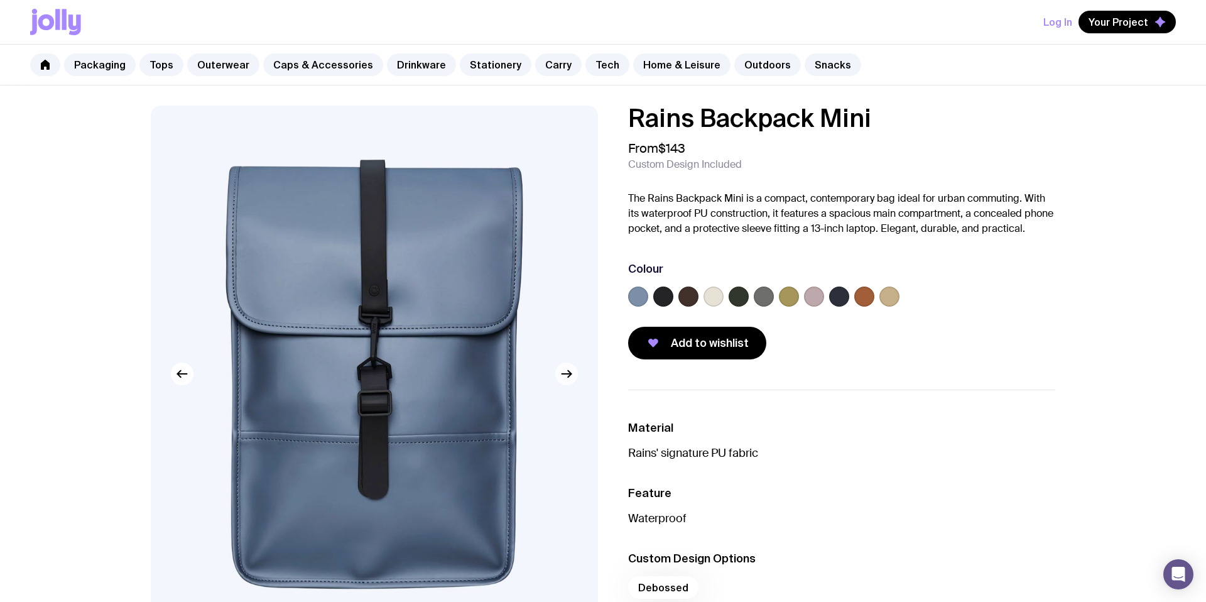
click at [566, 372] on icon "button" at bounding box center [566, 373] width 15 height 15
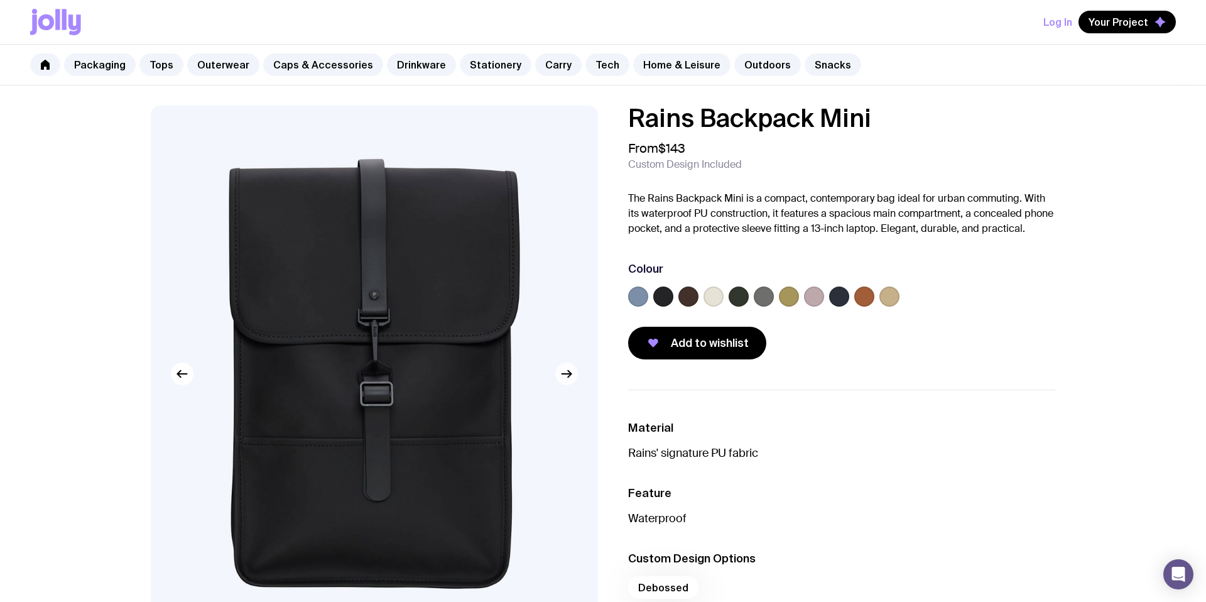
click at [566, 372] on icon "button" at bounding box center [566, 373] width 15 height 15
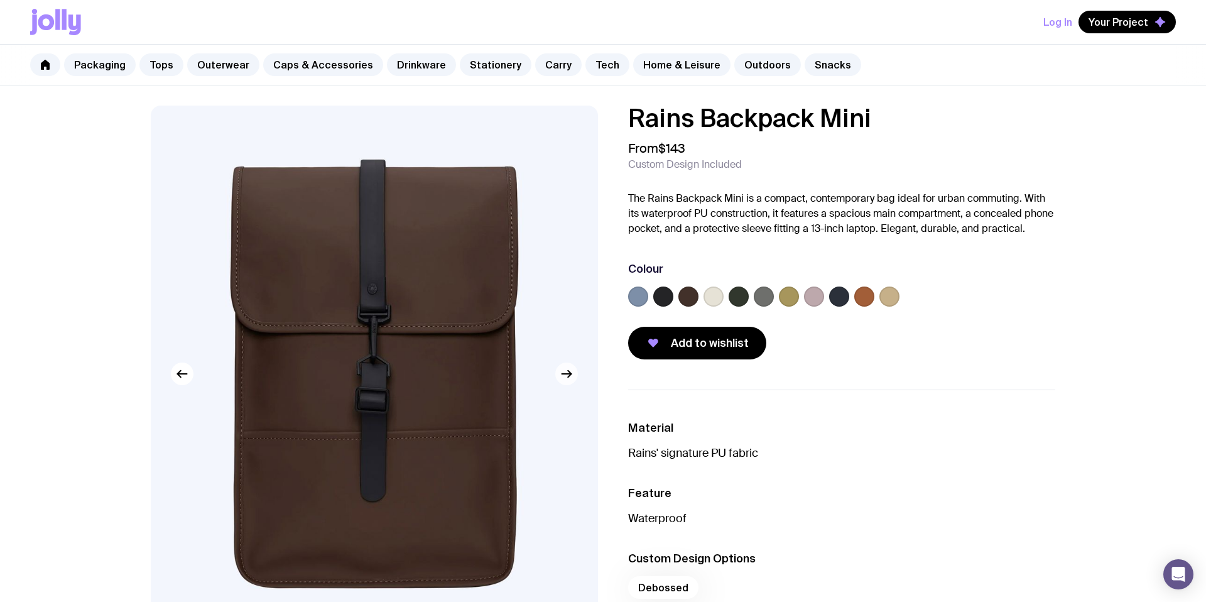
click at [565, 372] on icon "button" at bounding box center [566, 373] width 15 height 15
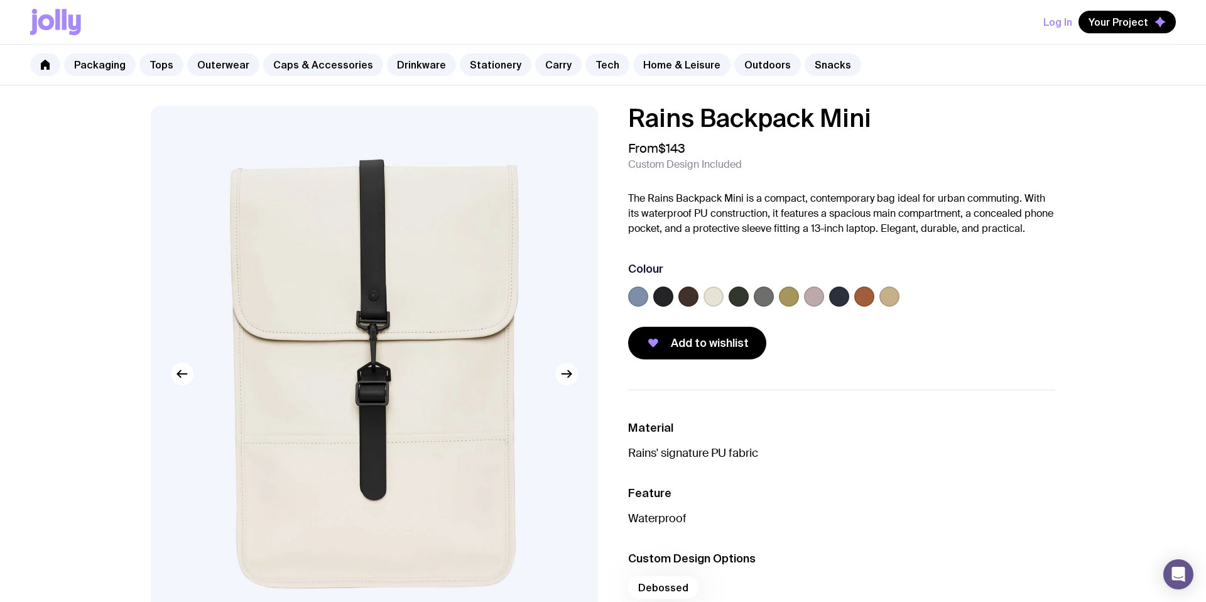
click at [566, 372] on icon "button" at bounding box center [566, 373] width 15 height 15
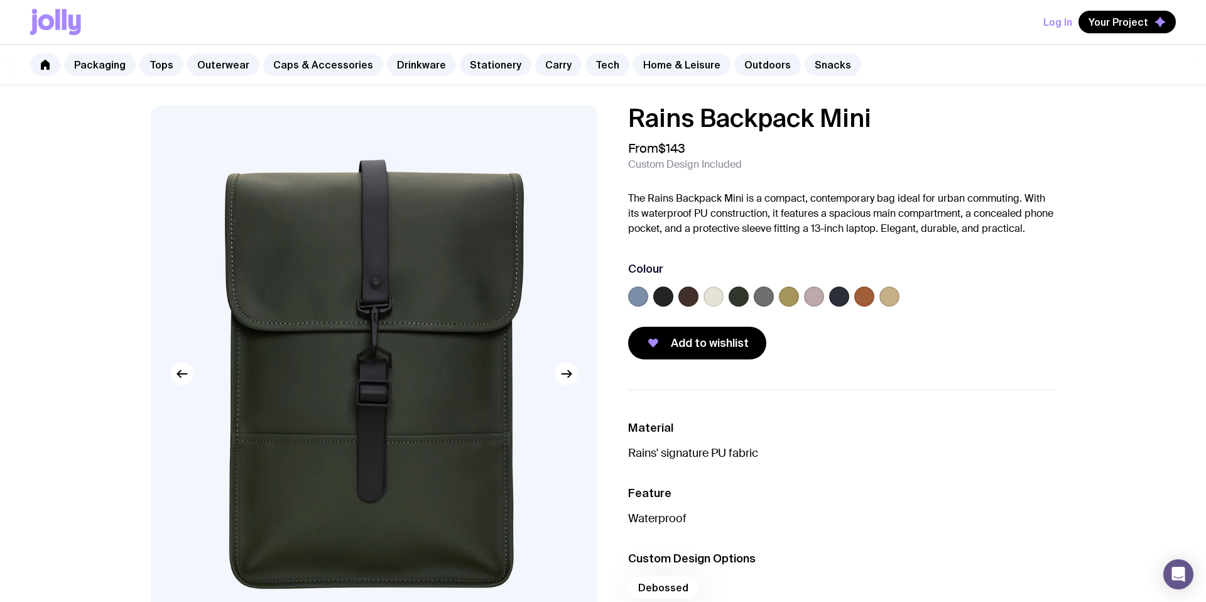
click at [761, 121] on h1 "Rains Backpack Mini" at bounding box center [841, 118] width 427 height 25
click at [758, 116] on h1 "Rains Backpack Mini" at bounding box center [841, 118] width 427 height 25
click at [537, 64] on link "Carry" at bounding box center [558, 64] width 46 height 23
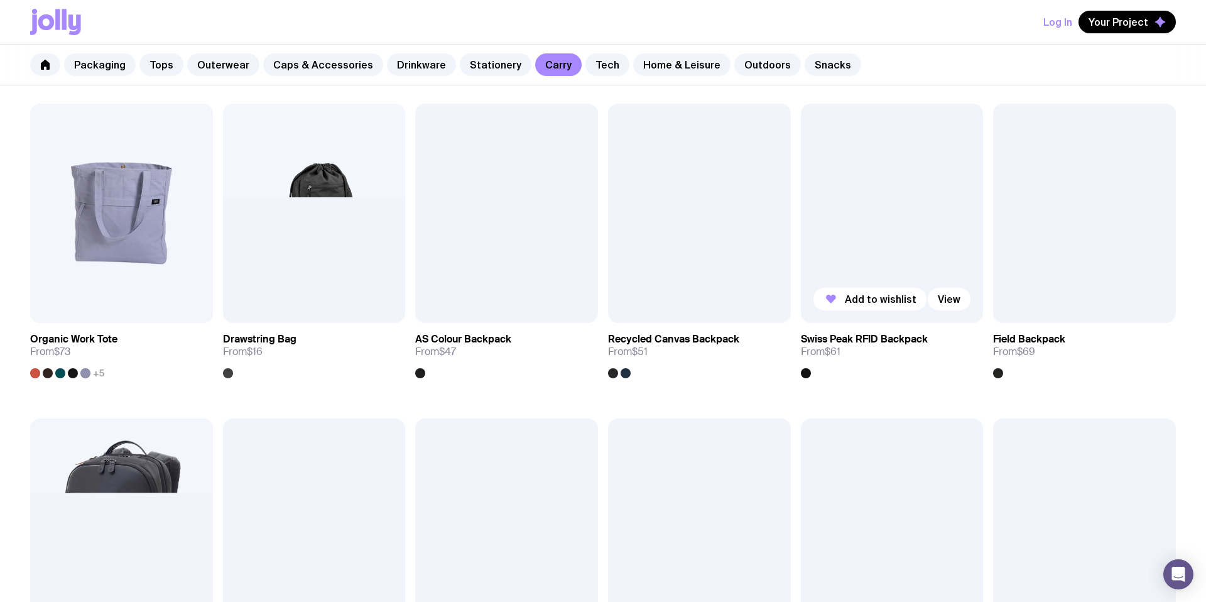
scroll to position [541, 0]
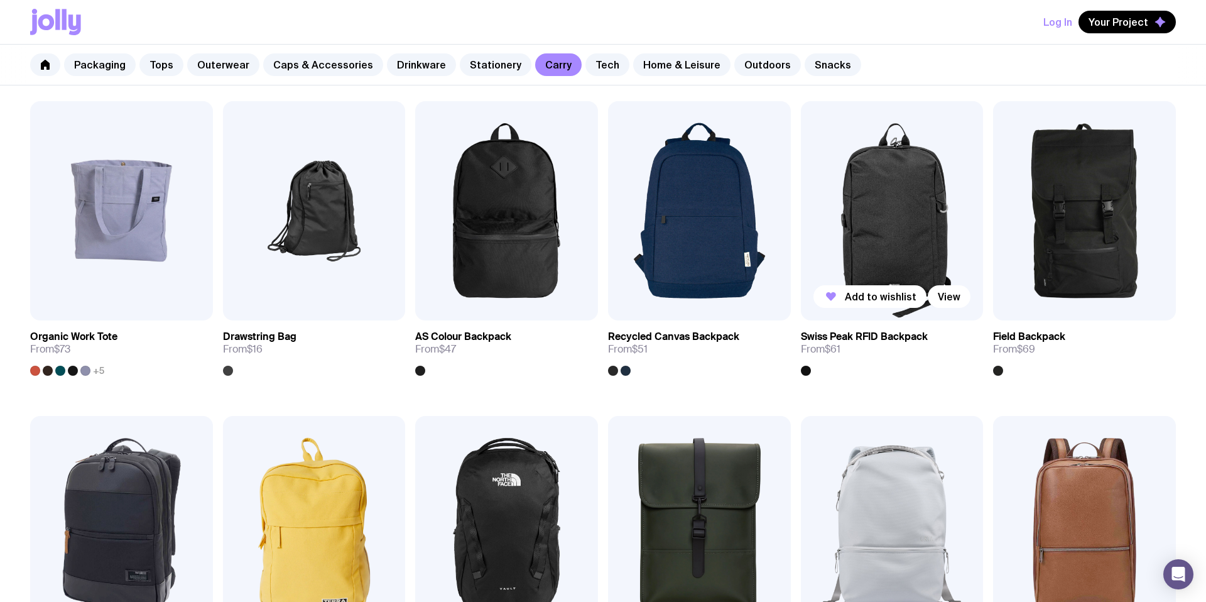
click at [904, 212] on img at bounding box center [892, 210] width 183 height 219
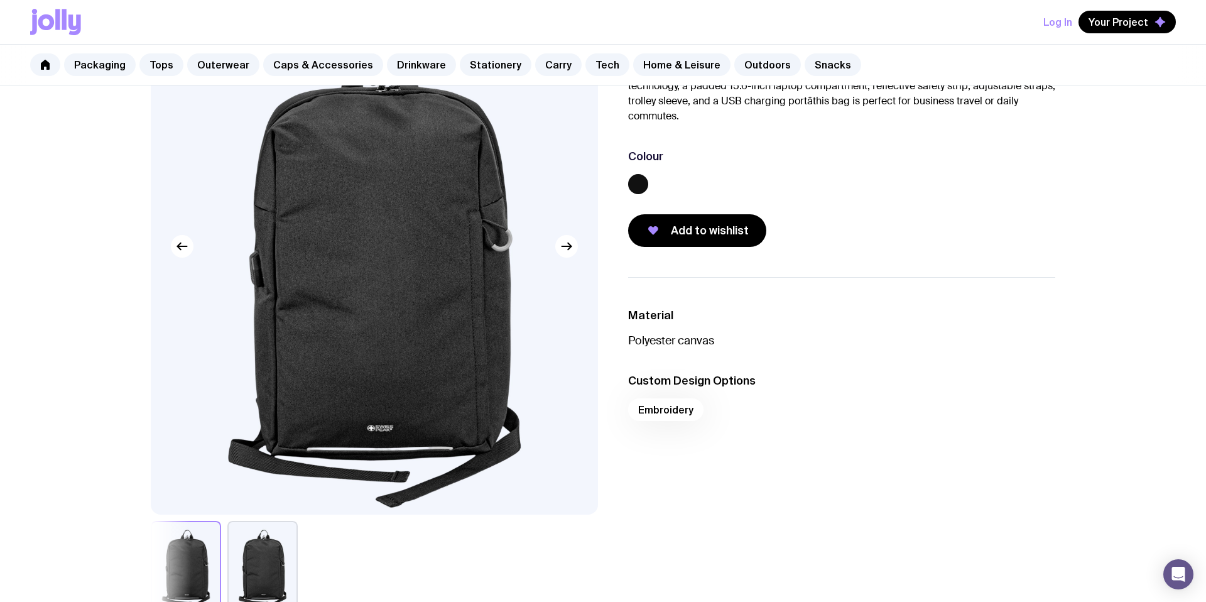
scroll to position [143, 0]
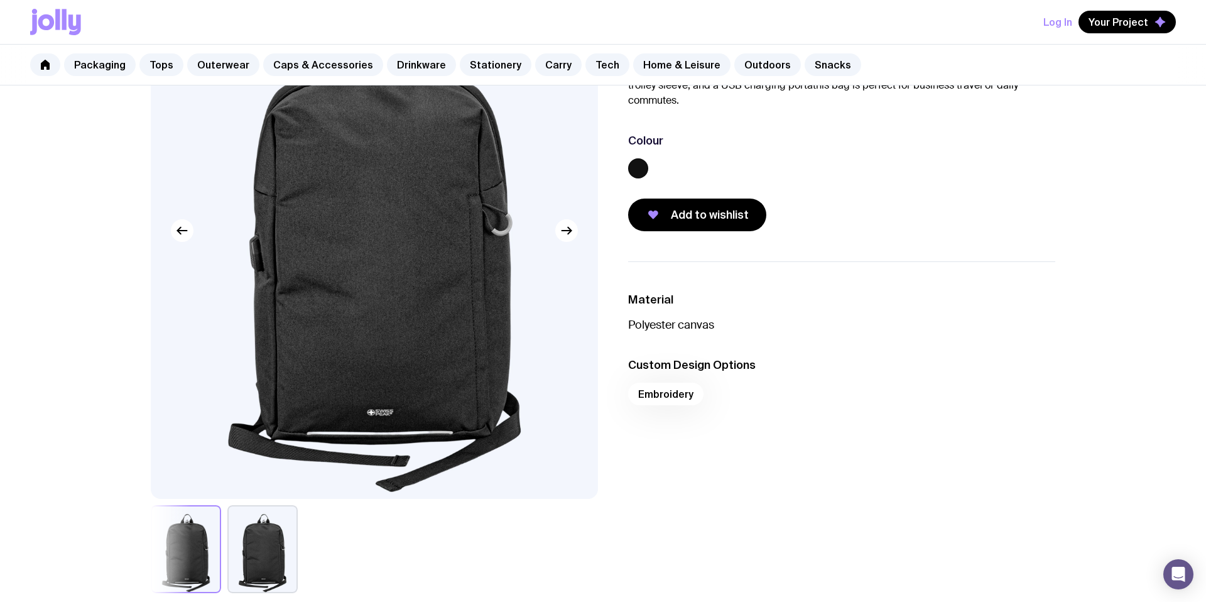
click at [264, 552] on button "button" at bounding box center [262, 549] width 70 height 88
click at [265, 546] on button "button" at bounding box center [262, 549] width 70 height 88
click at [162, 538] on button "button" at bounding box center [186, 549] width 70 height 88
click at [565, 234] on icon "button" at bounding box center [566, 230] width 15 height 15
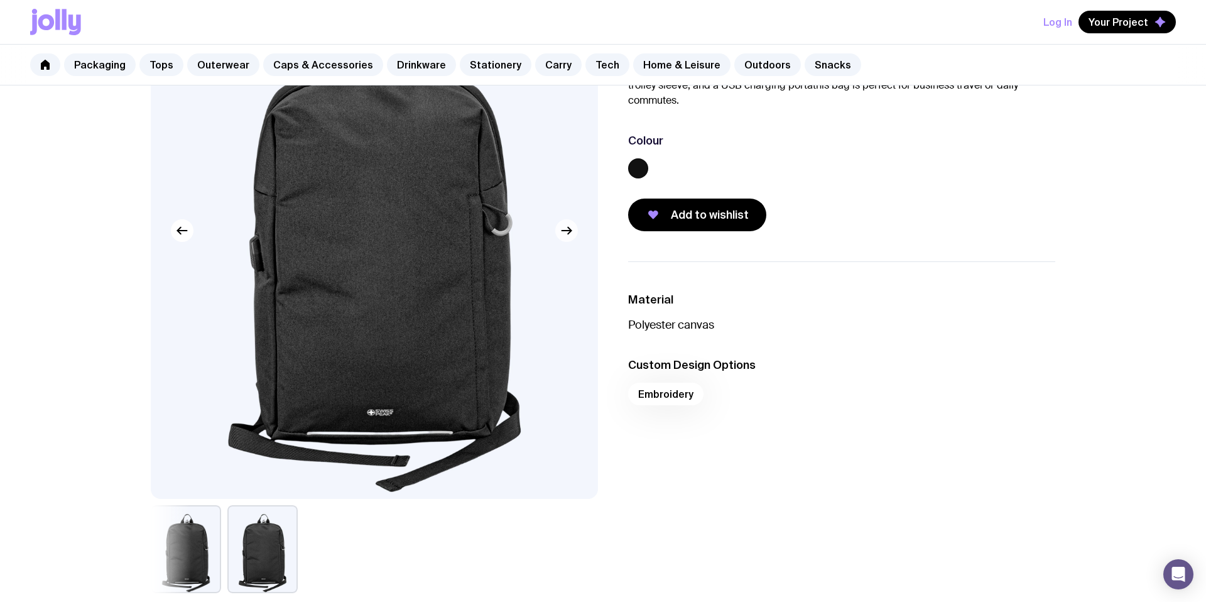
scroll to position [0, 0]
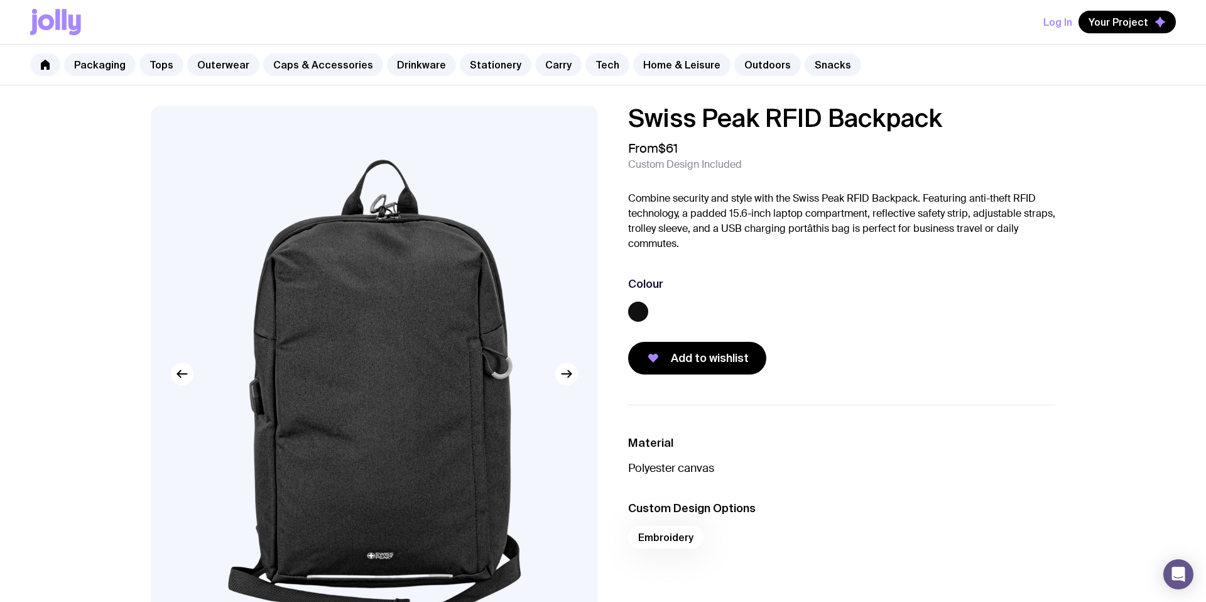
click at [714, 122] on h1 "Swiss Peak RFID Backpack" at bounding box center [841, 118] width 427 height 25
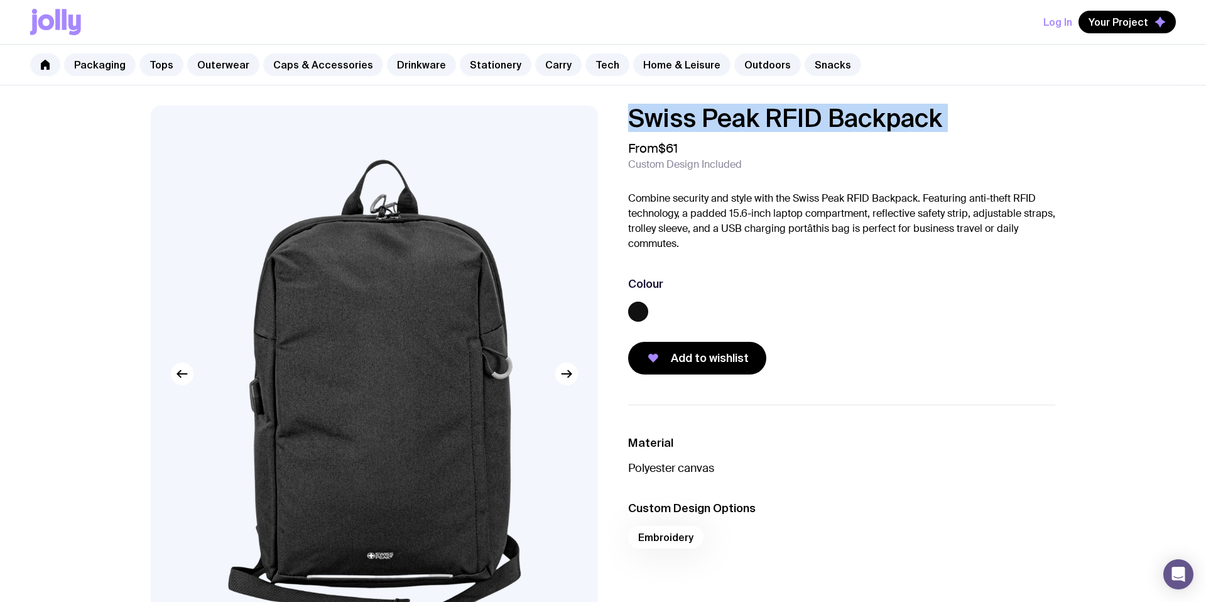
click at [714, 122] on h1 "Swiss Peak RFID Backpack" at bounding box center [841, 118] width 427 height 25
click at [535, 68] on link "Carry" at bounding box center [558, 64] width 46 height 23
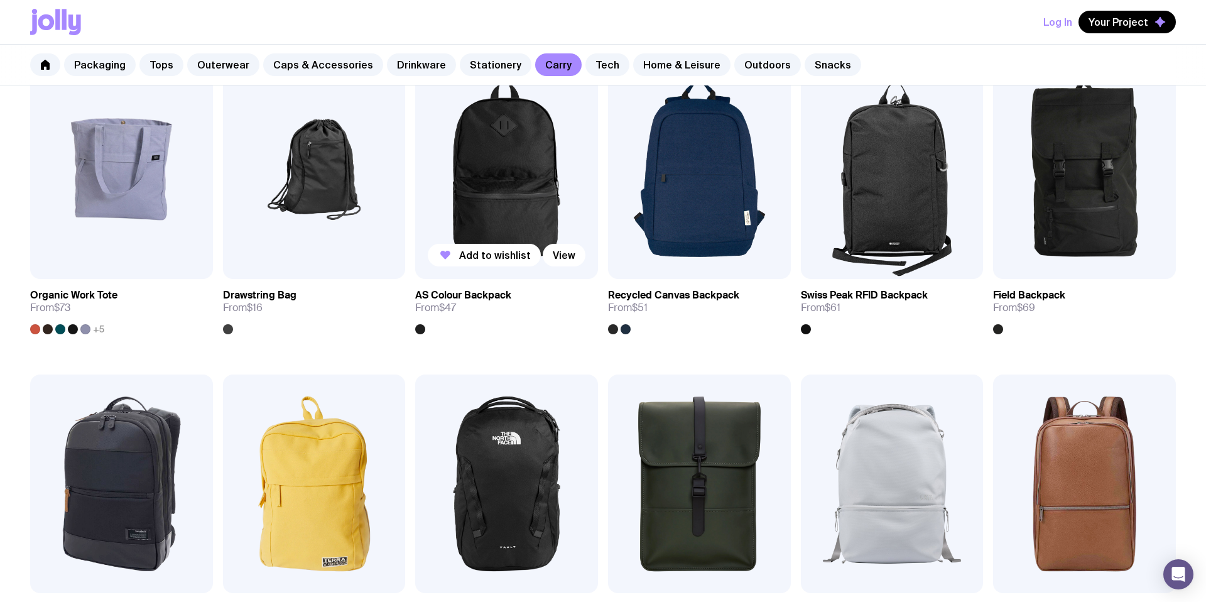
scroll to position [576, 0]
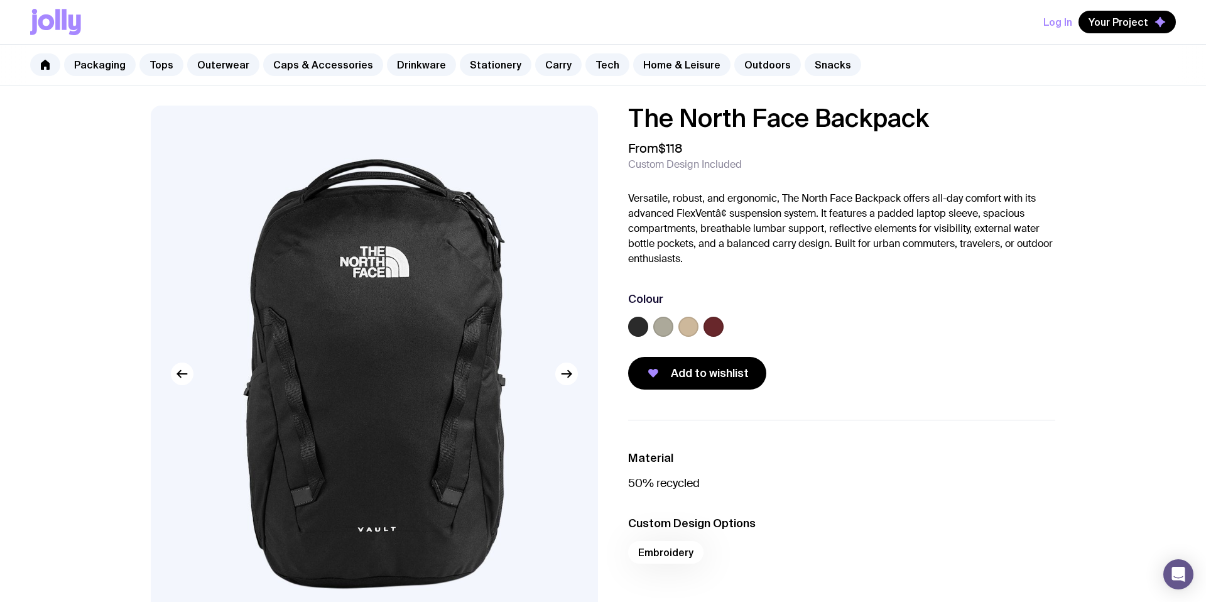
click at [664, 332] on label at bounding box center [663, 327] width 20 height 20
click at [0, 0] on input "radio" at bounding box center [0, 0] width 0 height 0
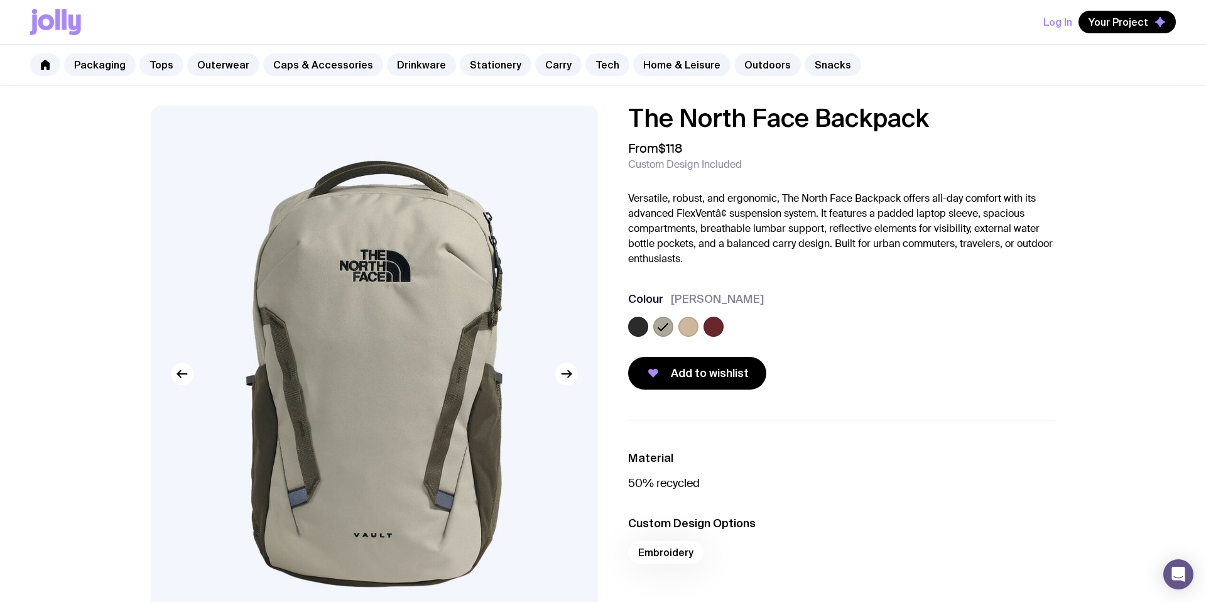
click at [637, 326] on label at bounding box center [638, 327] width 20 height 20
click at [0, 0] on input "radio" at bounding box center [0, 0] width 0 height 0
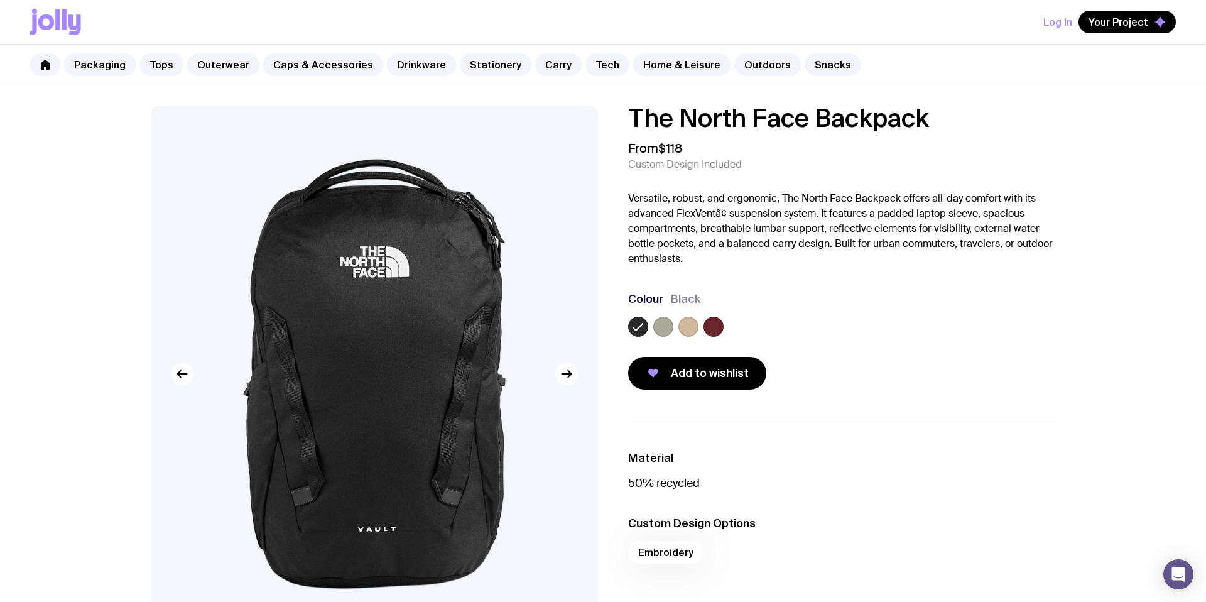
click at [784, 117] on h1 "The North Face Backpack" at bounding box center [841, 118] width 427 height 25
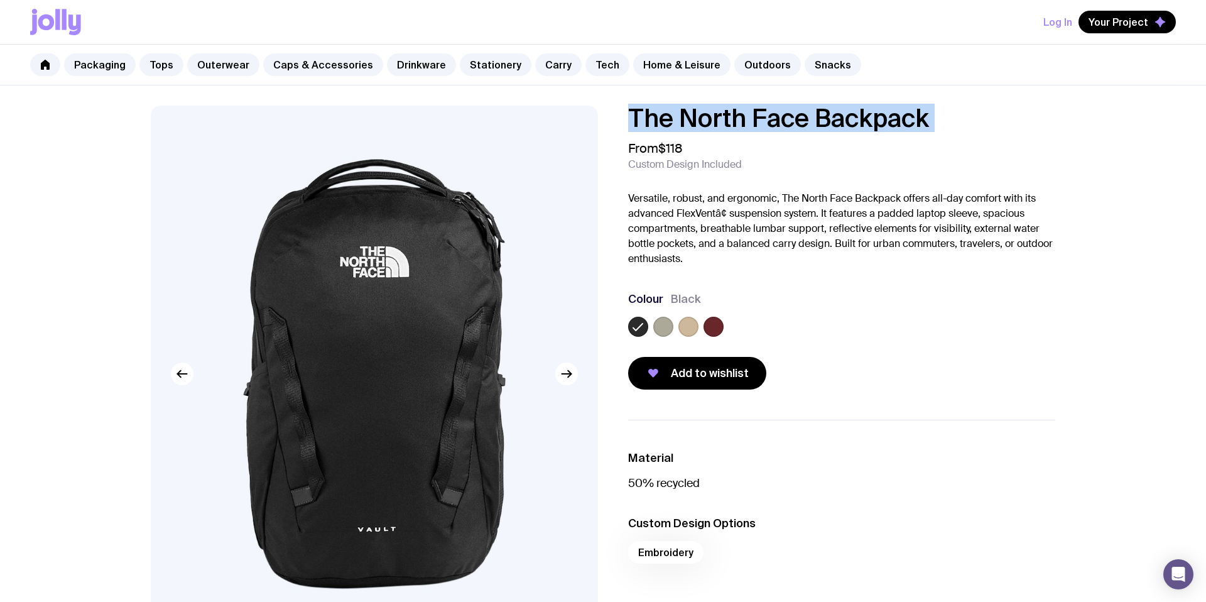
click at [784, 117] on h1 "The North Face Backpack" at bounding box center [841, 118] width 427 height 25
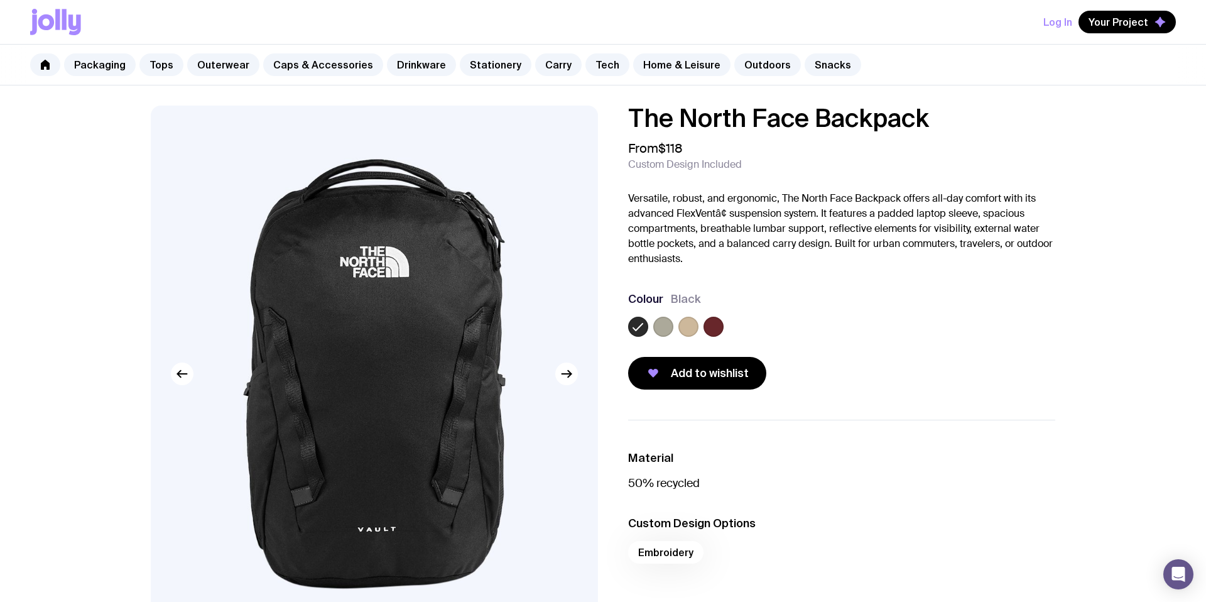
click at [733, 232] on p "Versatile, robust, and ergonomic, The North Face Backpack offers all-day comfor…" at bounding box center [841, 228] width 427 height 75
click at [570, 377] on icon "button" at bounding box center [566, 373] width 15 height 15
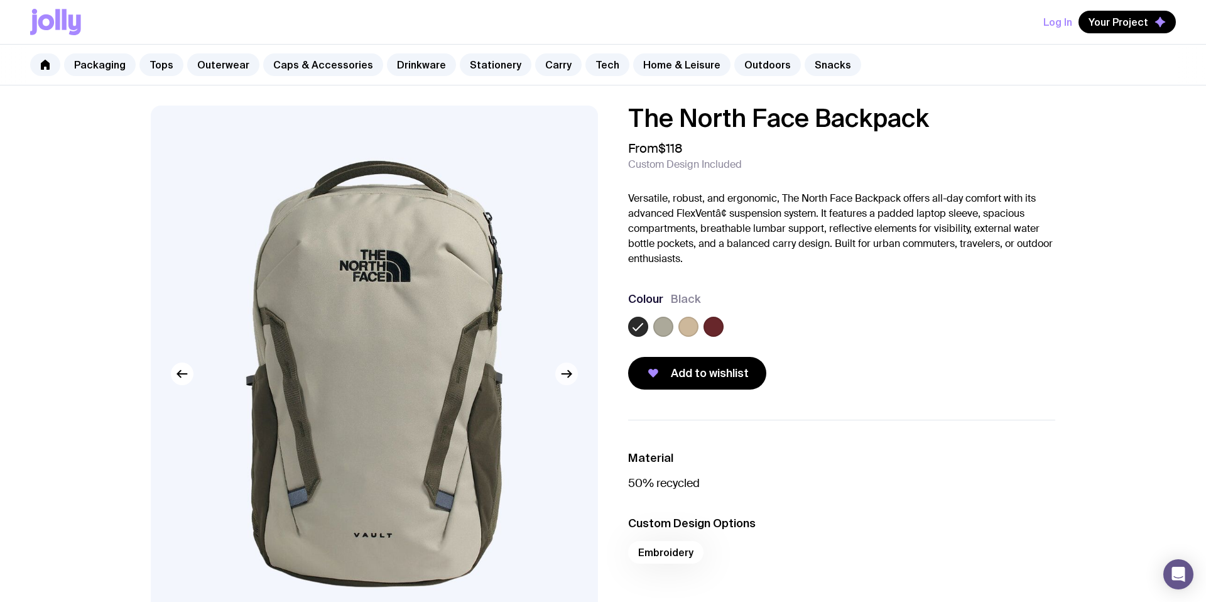
click at [565, 376] on icon "button" at bounding box center [566, 373] width 15 height 15
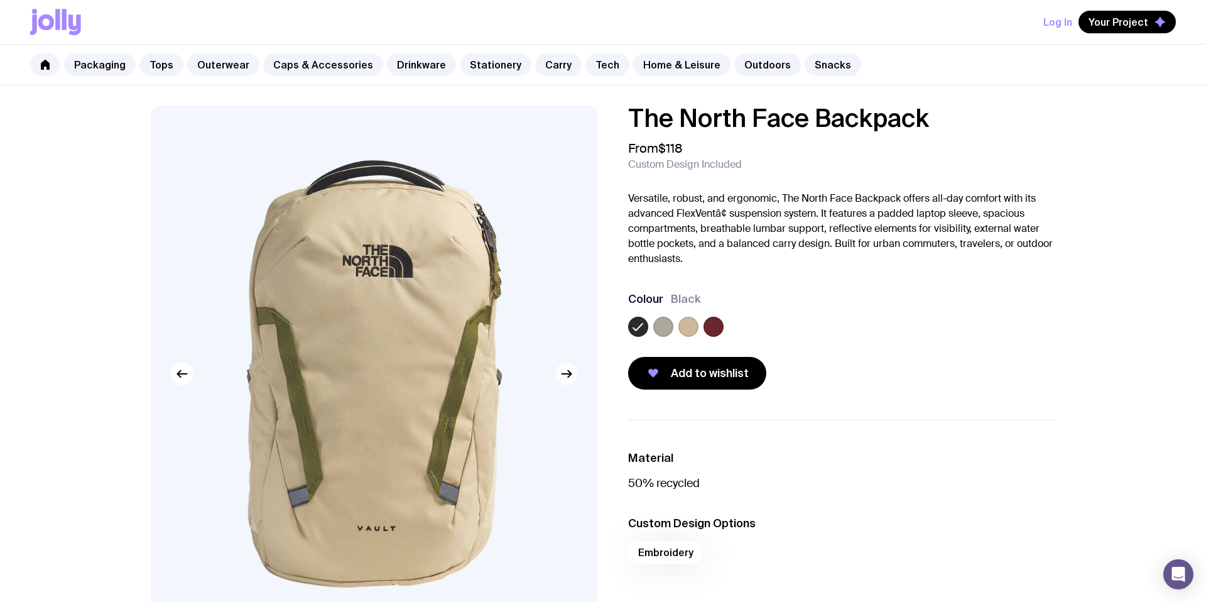
click at [565, 376] on icon "button" at bounding box center [566, 373] width 15 height 15
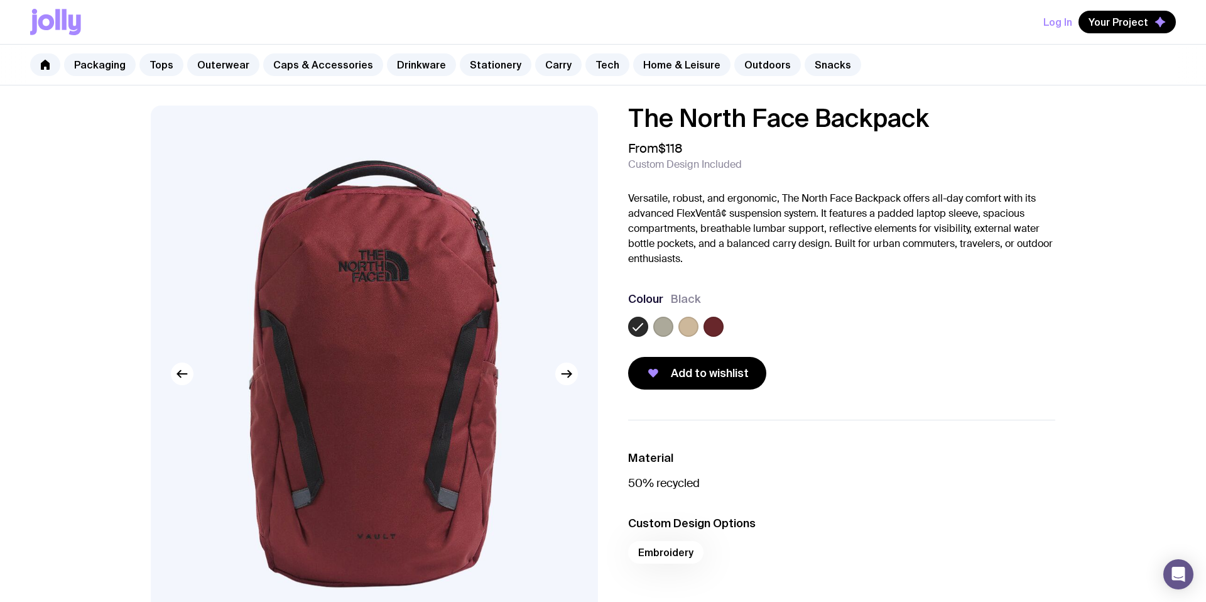
click at [794, 120] on h1 "The North Face Backpack" at bounding box center [841, 118] width 427 height 25
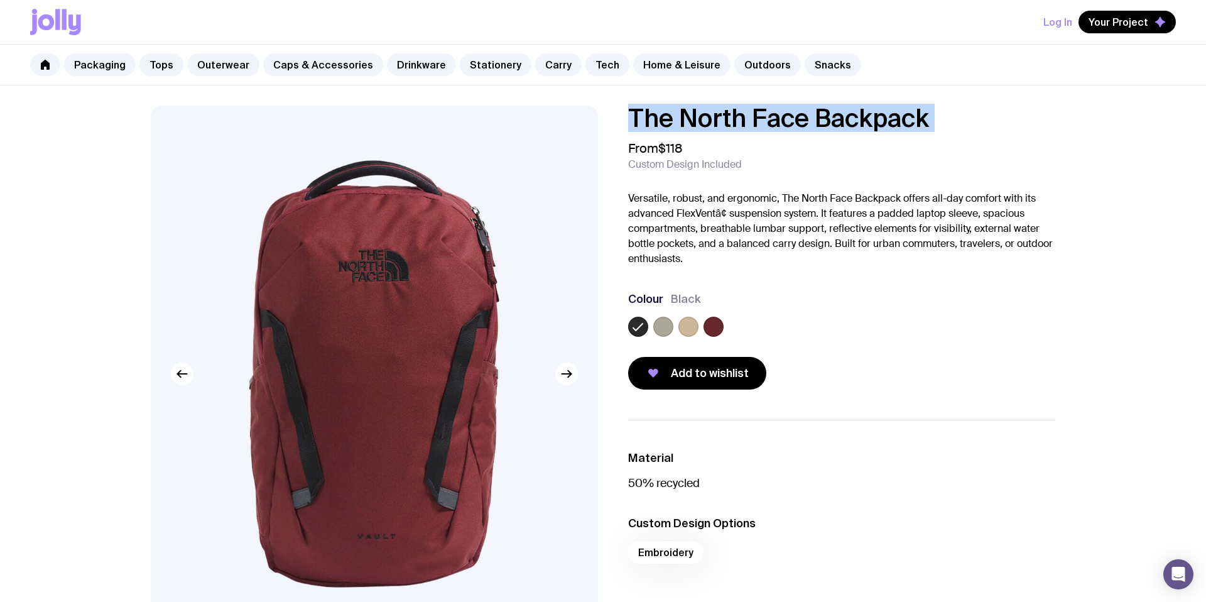
click at [794, 120] on h1 "The North Face Backpack" at bounding box center [841, 118] width 427 height 25
click at [1137, 21] on span "Your Project" at bounding box center [1119, 22] width 60 height 13
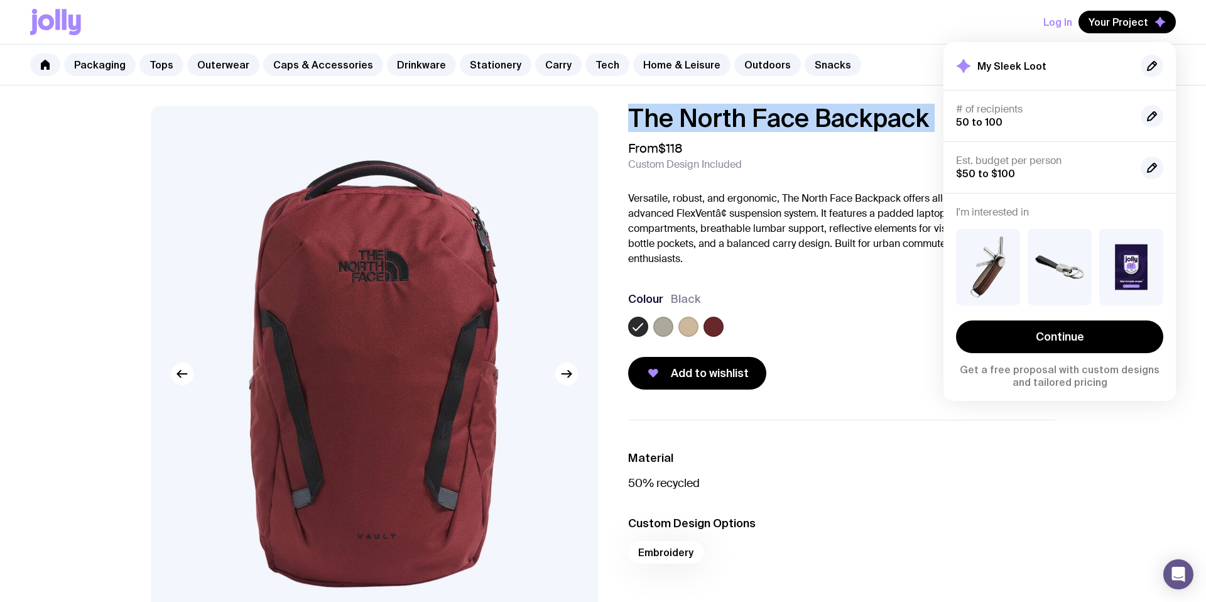
click at [58, 17] on icon at bounding box center [57, 19] width 4 height 21
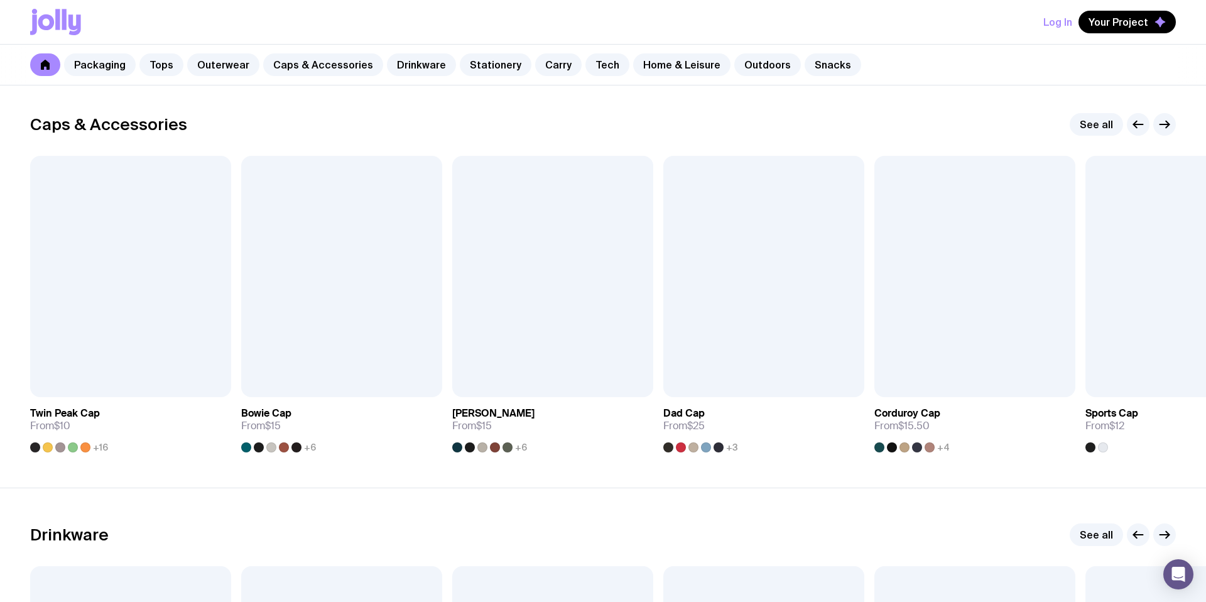
scroll to position [1411, 0]
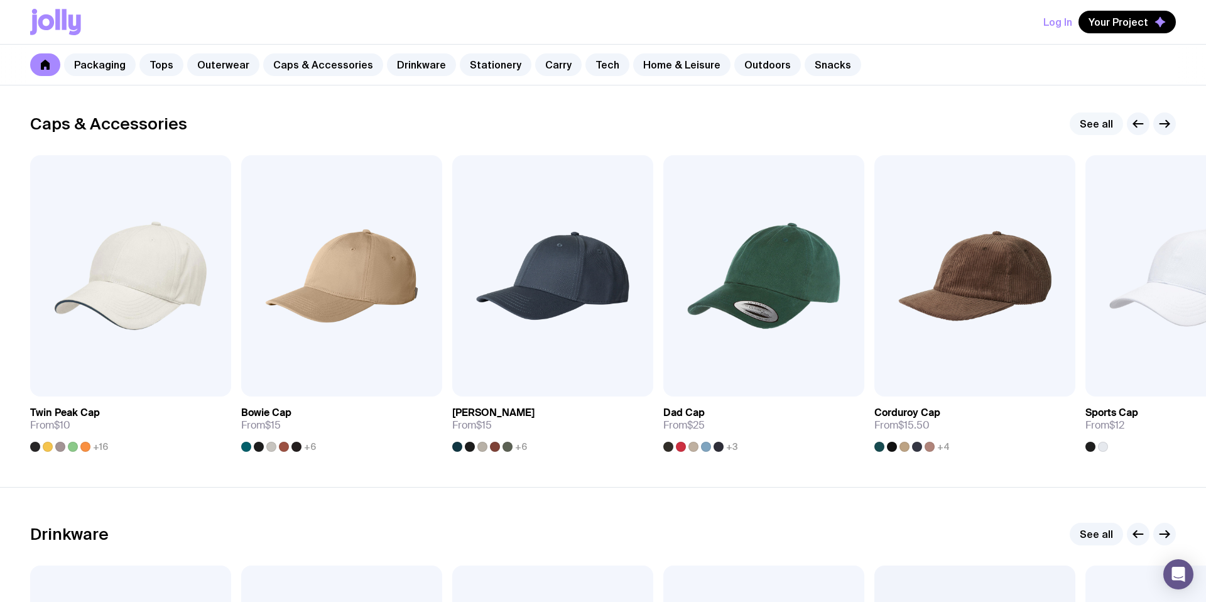
click at [1098, 126] on link "See all" at bounding box center [1096, 123] width 53 height 23
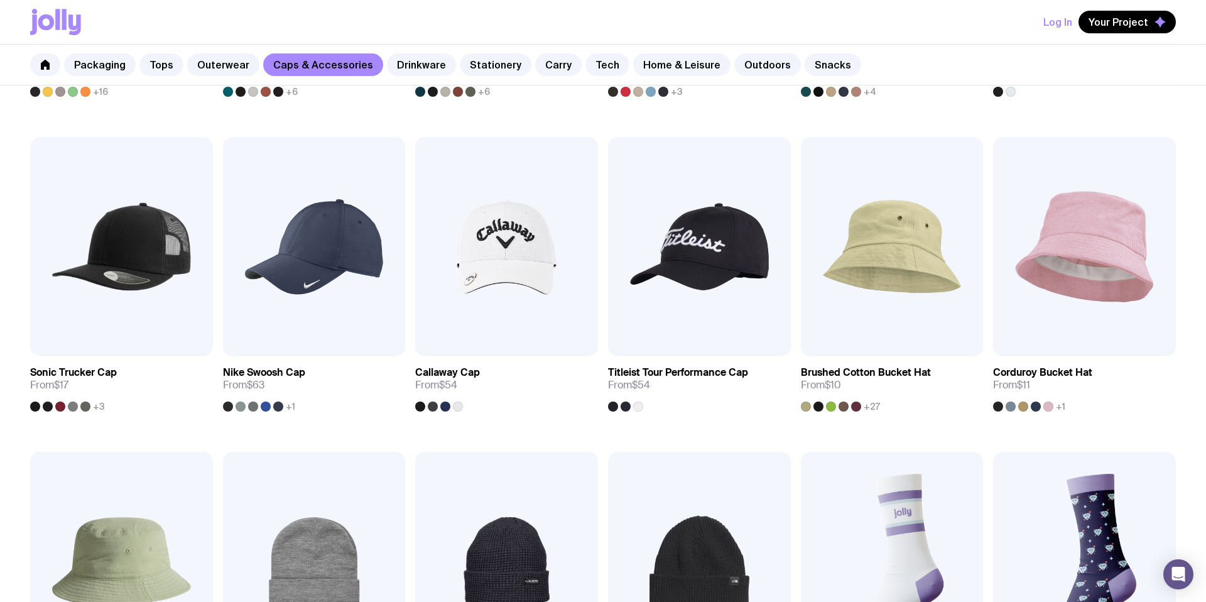
scroll to position [506, 0]
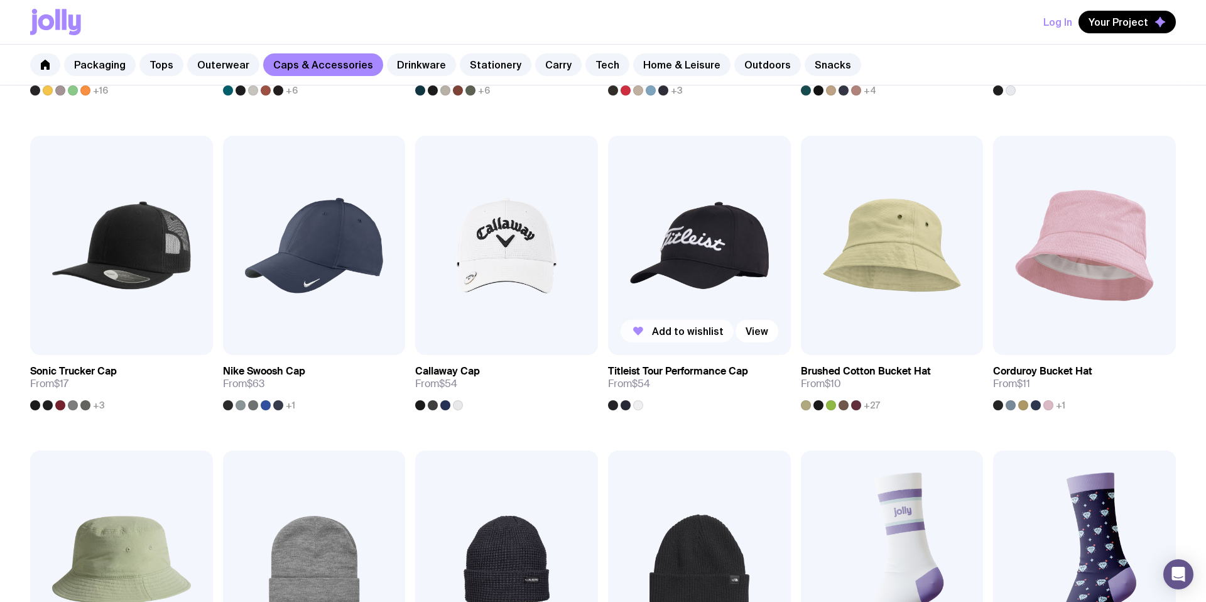
click at [674, 325] on span "Add to wishlist" at bounding box center [688, 331] width 72 height 13
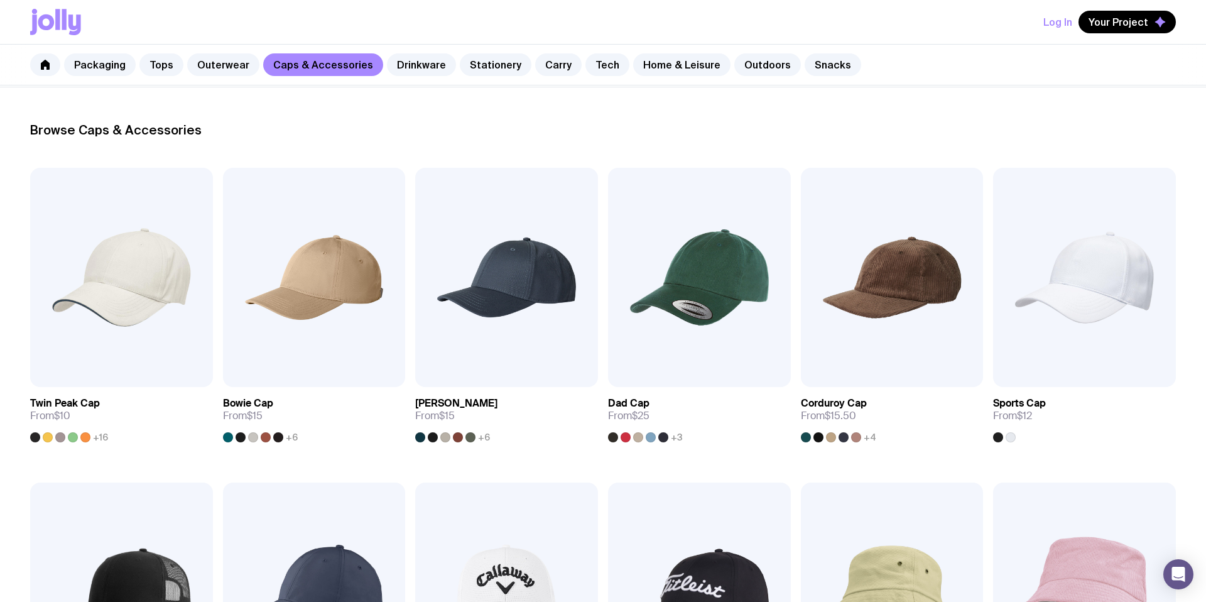
scroll to position [159, 0]
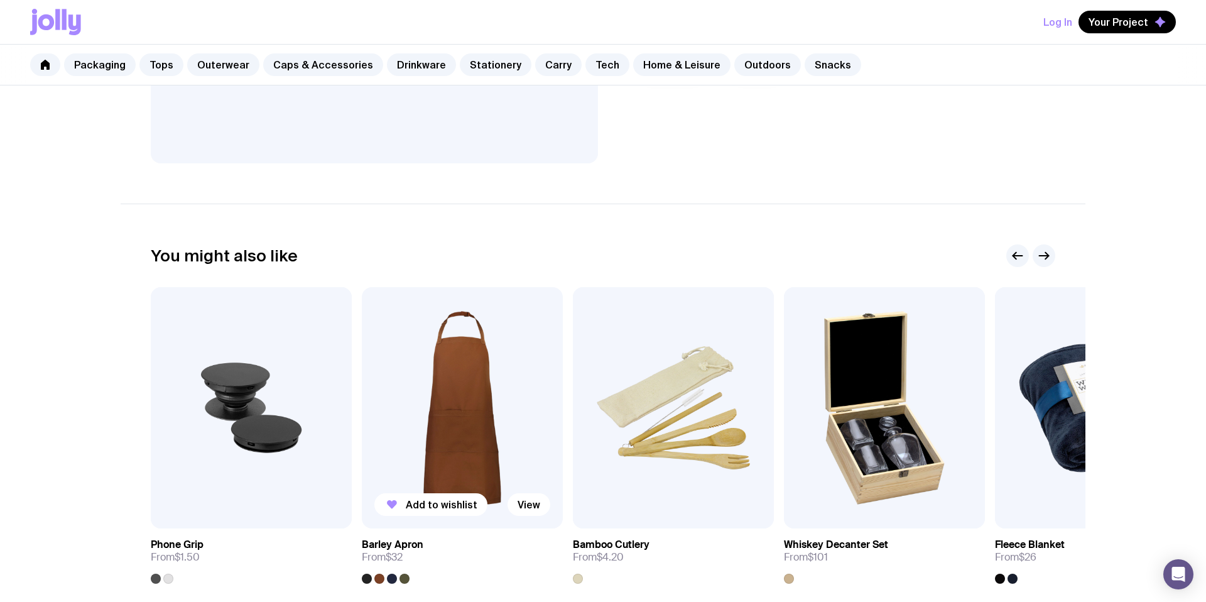
scroll to position [659, 0]
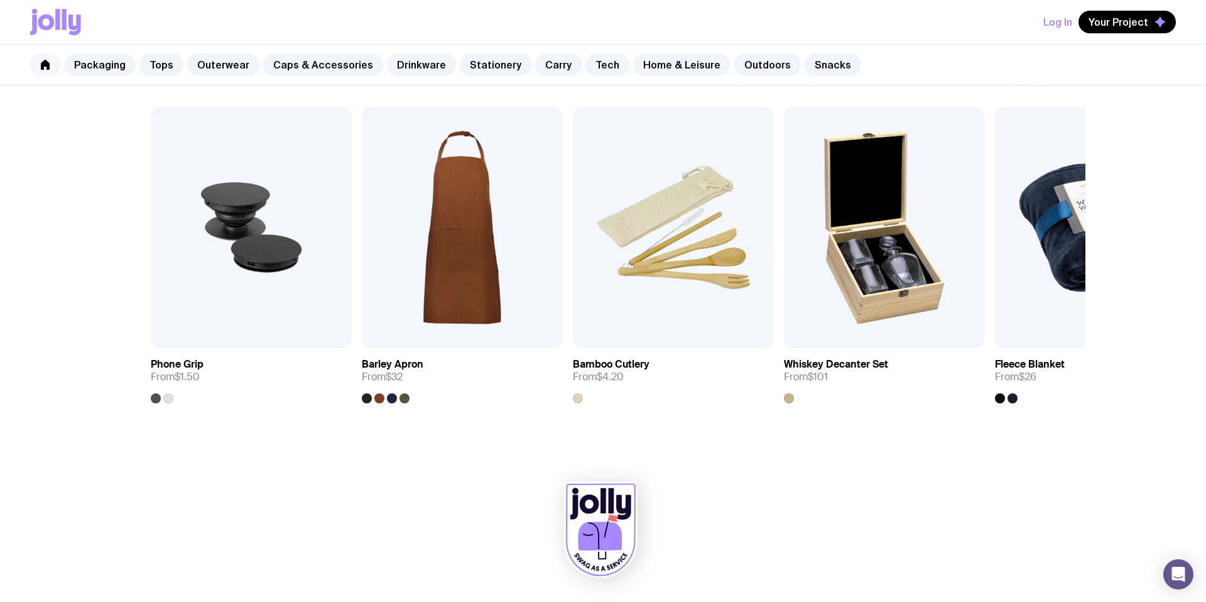
drag, startPoint x: 39, startPoint y: 63, endPoint x: 48, endPoint y: 70, distance: 12.1
click at [39, 63] on link at bounding box center [45, 64] width 30 height 23
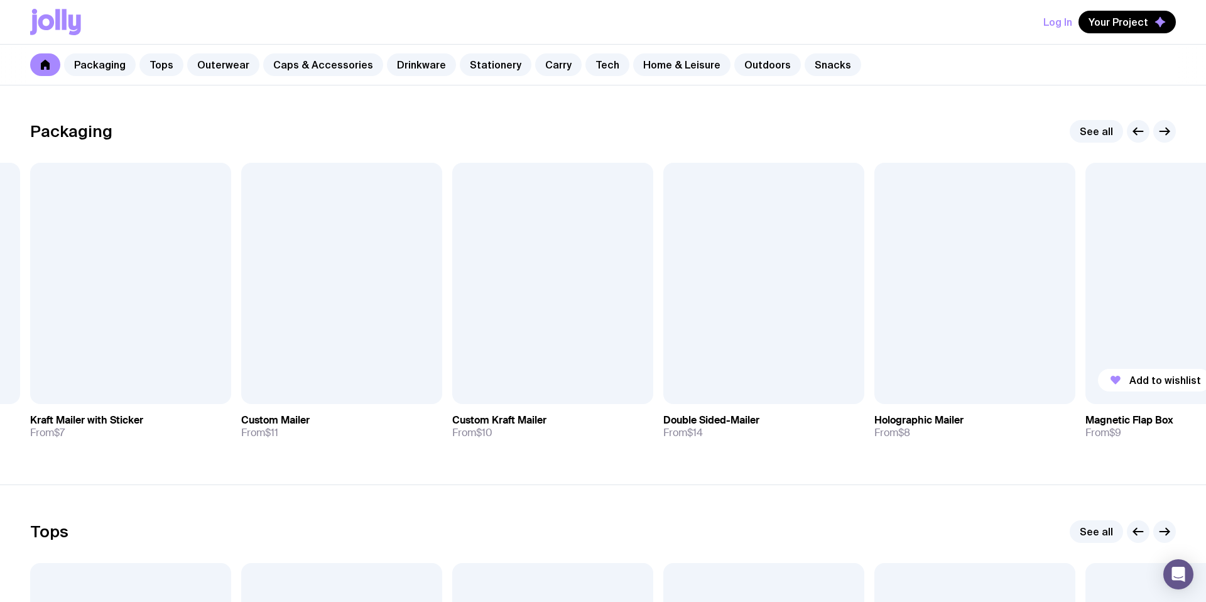
scroll to position [180, 0]
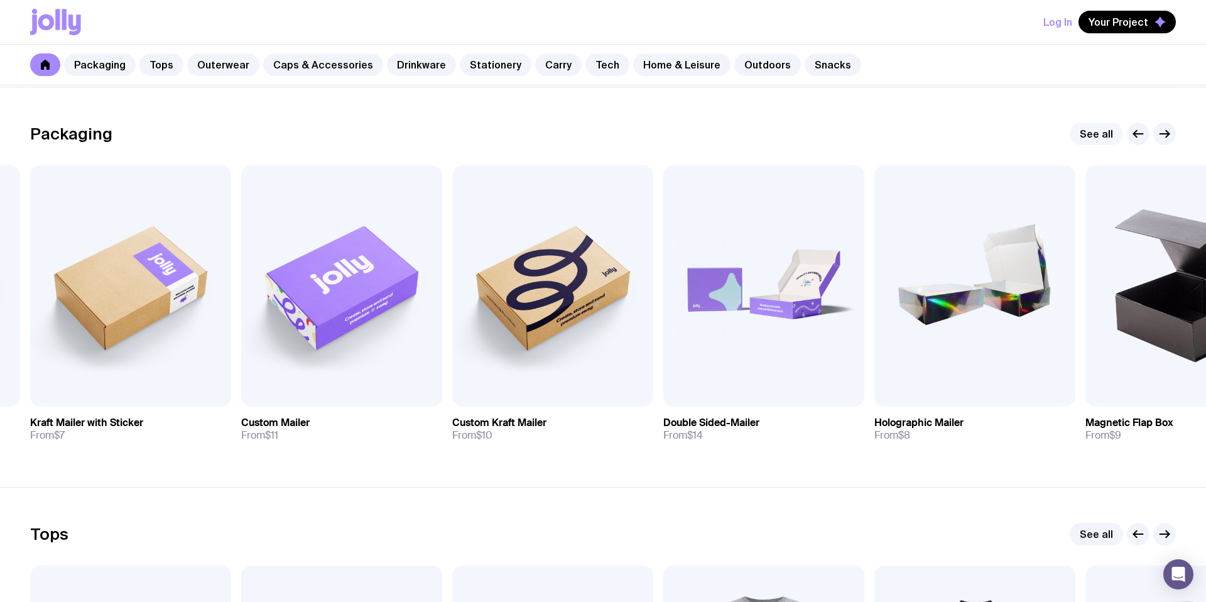
click at [1091, 134] on link "See all" at bounding box center [1096, 134] width 53 height 23
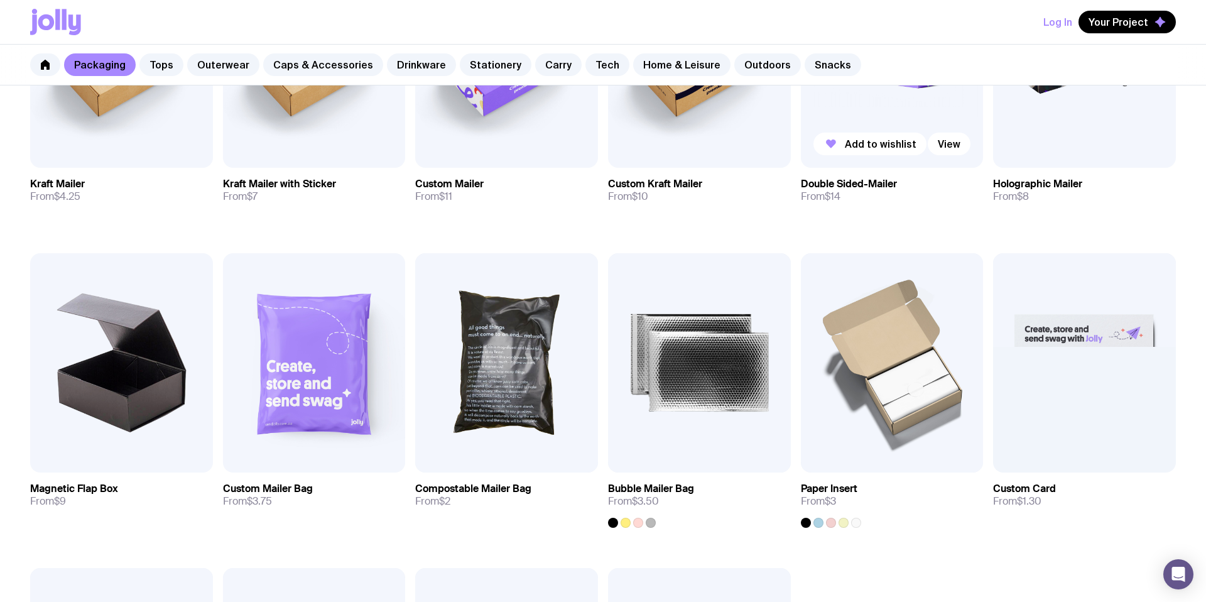
scroll to position [382, 0]
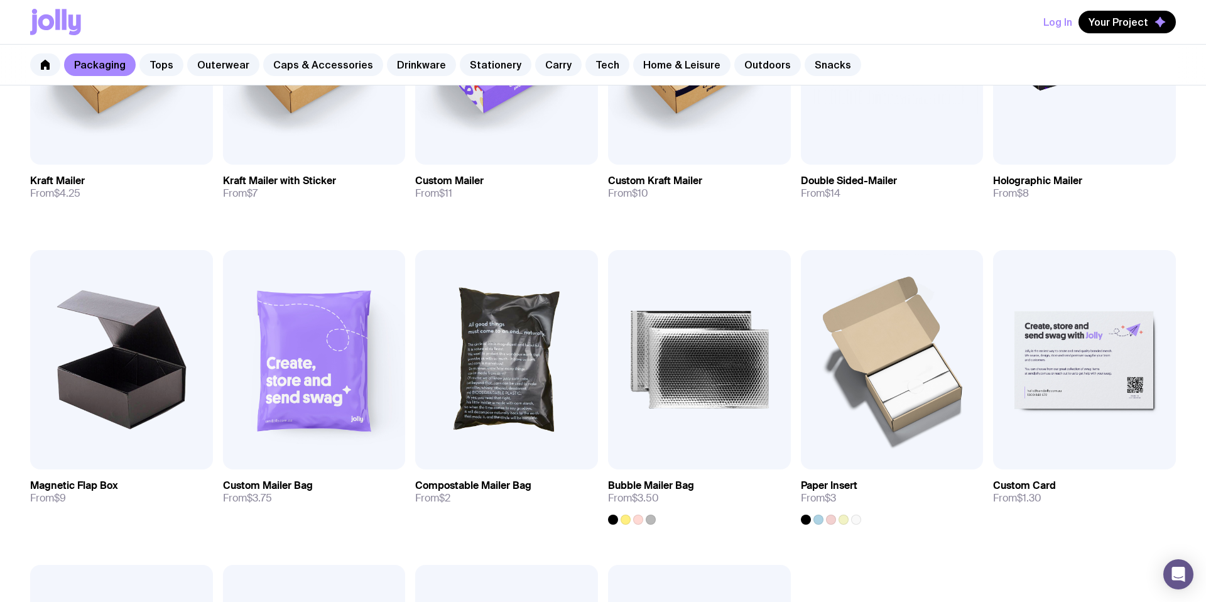
click at [800, 241] on div "Add to wishlist View Kraft Mailer From $4.25 Add to wishlist View Kraft Mailer …" at bounding box center [603, 407] width 1206 height 924
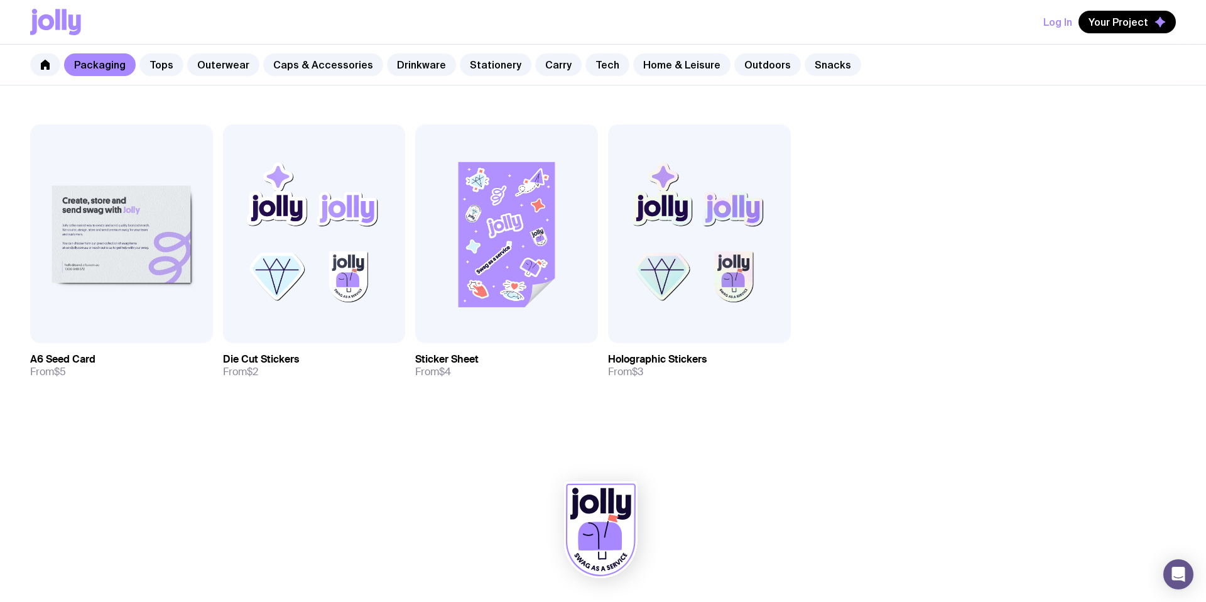
scroll to position [822, 0]
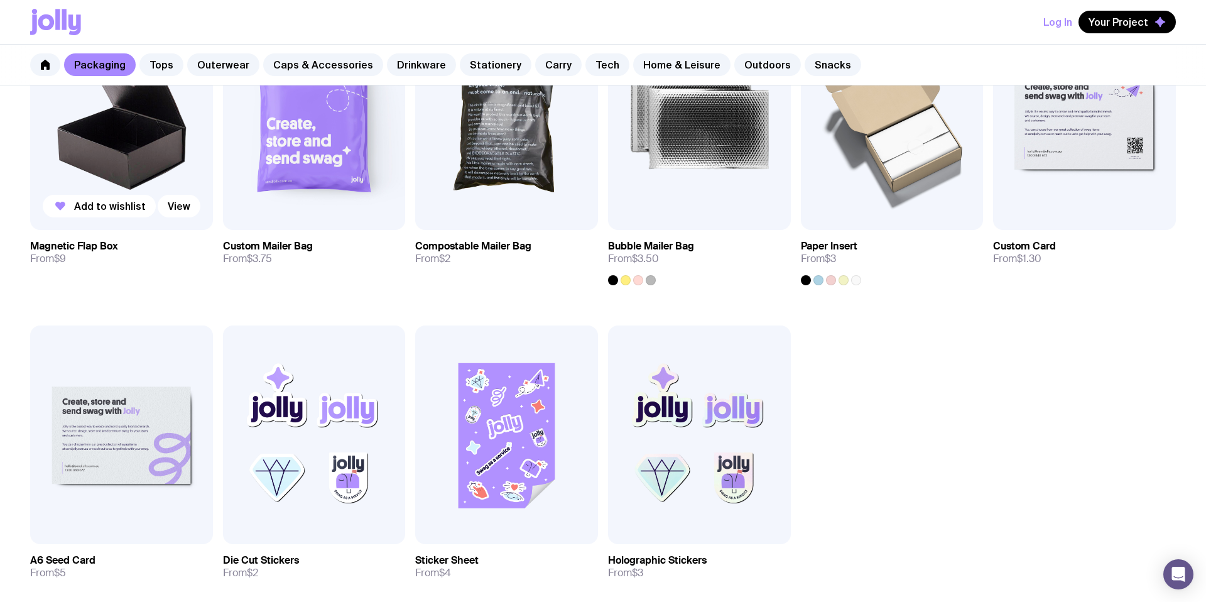
scroll to position [691, 0]
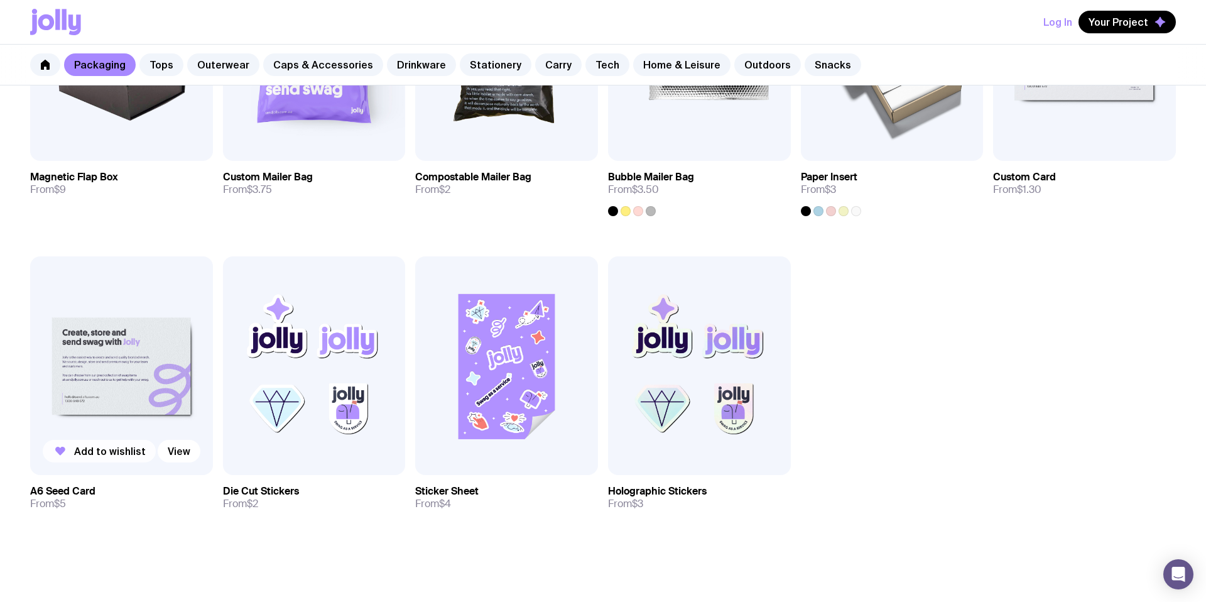
click at [84, 450] on span "Add to wishlist" at bounding box center [110, 451] width 72 height 13
click at [499, 452] on span "Add to wishlist" at bounding box center [495, 451] width 72 height 13
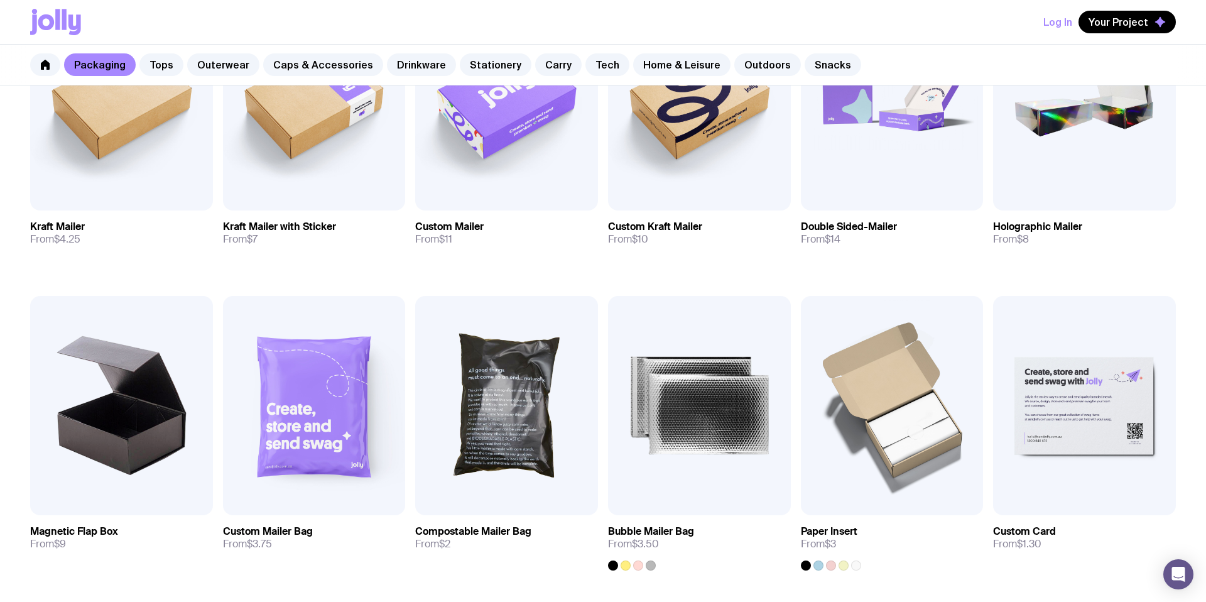
scroll to position [335, 0]
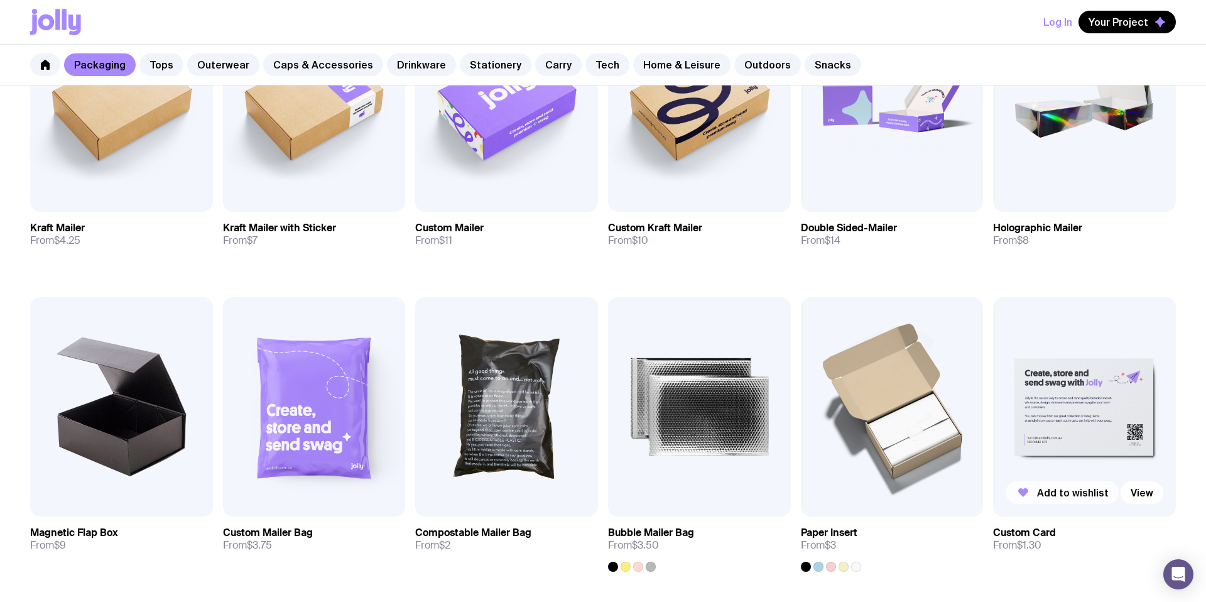
click at [1071, 488] on span "Add to wishlist" at bounding box center [1073, 492] width 72 height 13
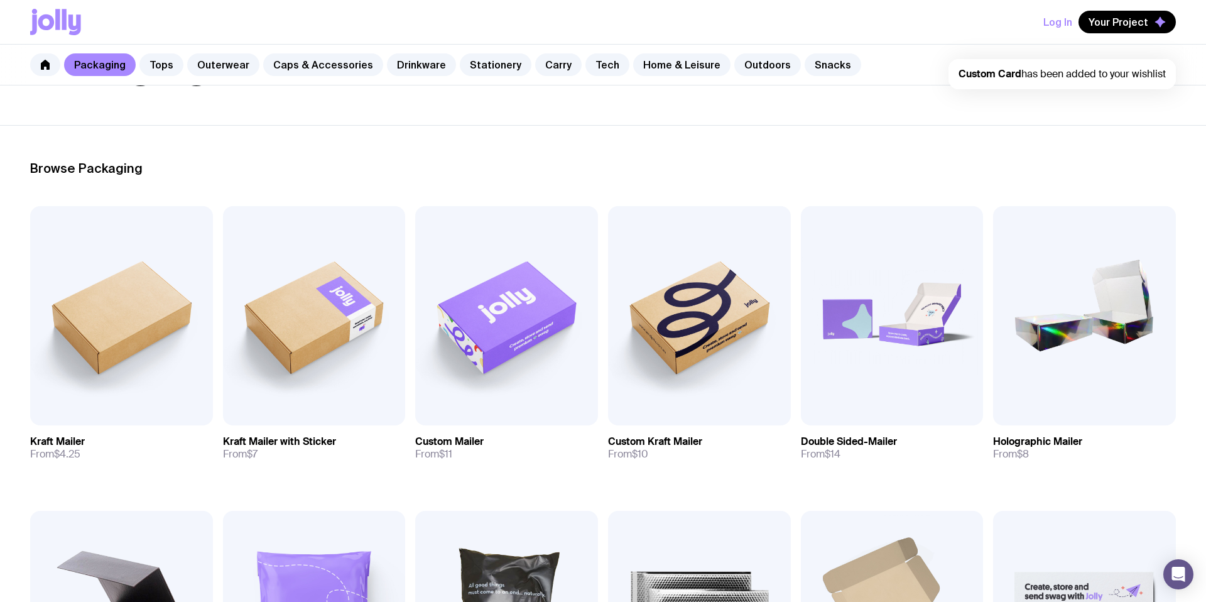
scroll to position [0, 0]
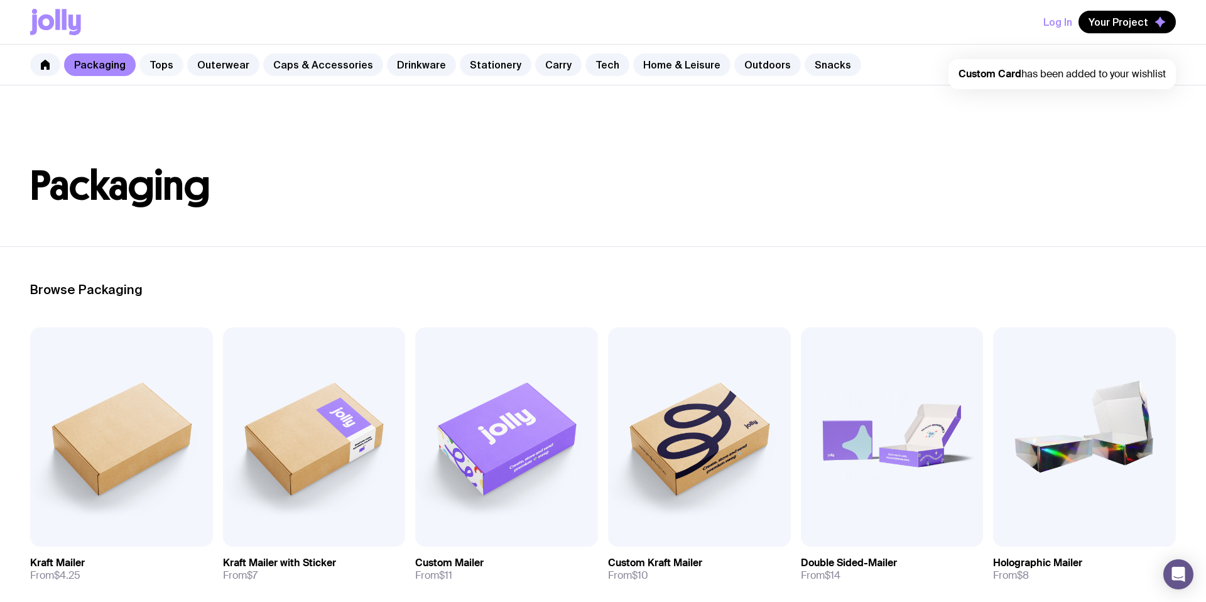
click at [156, 62] on link "Tops" at bounding box center [161, 64] width 44 height 23
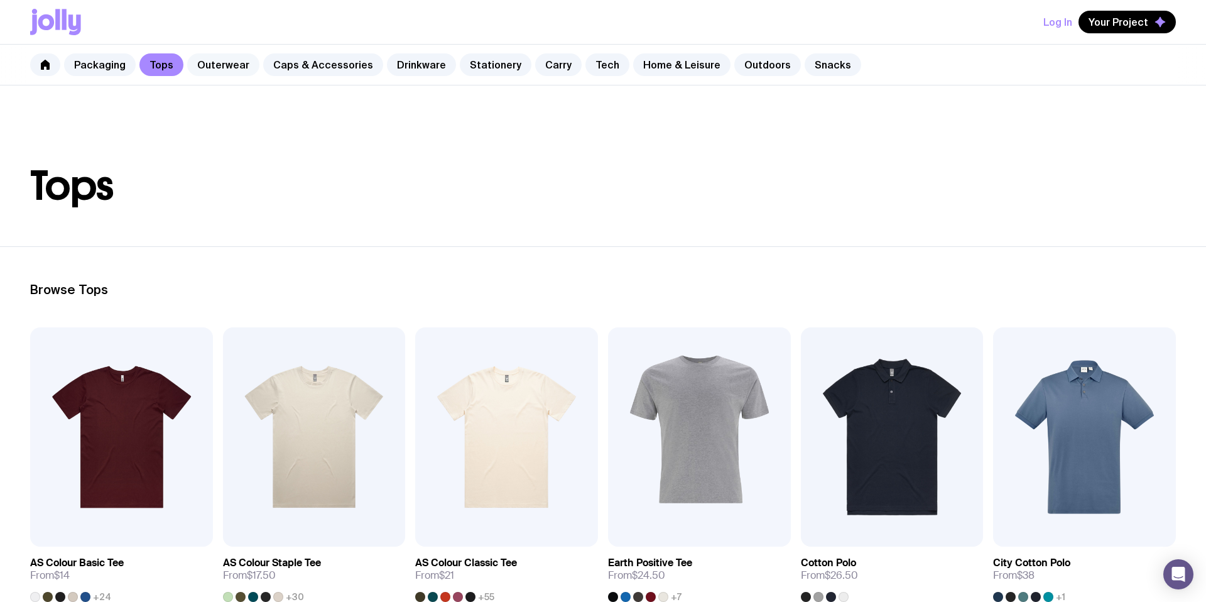
click at [221, 68] on link "Outerwear" at bounding box center [223, 64] width 72 height 23
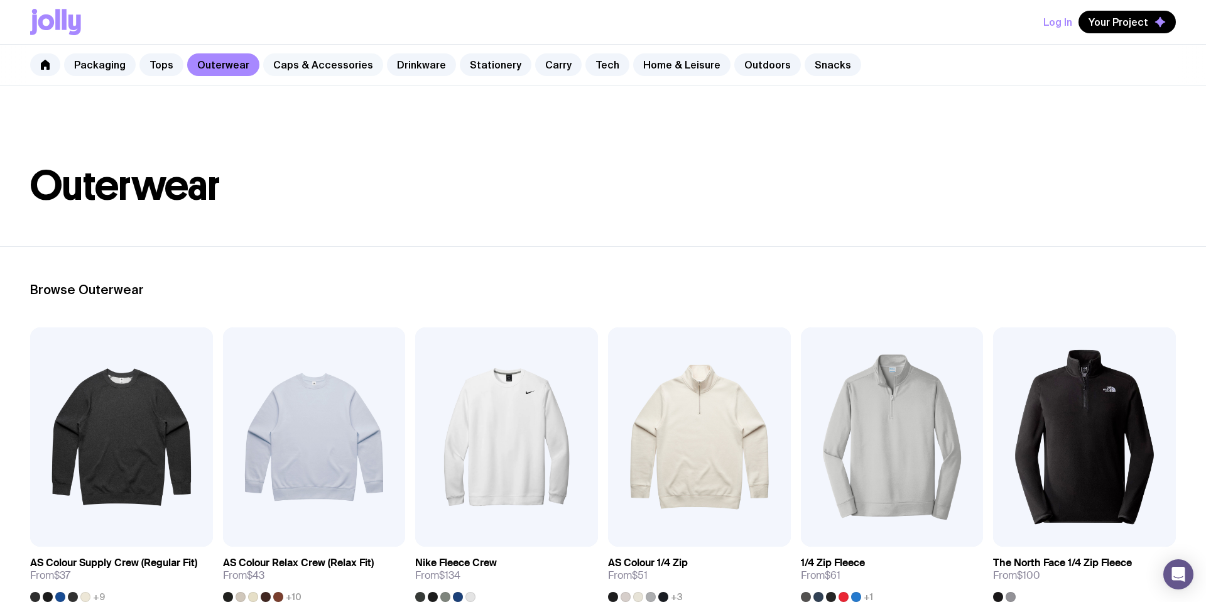
click at [285, 67] on link "Caps & Accessories" at bounding box center [323, 64] width 120 height 23
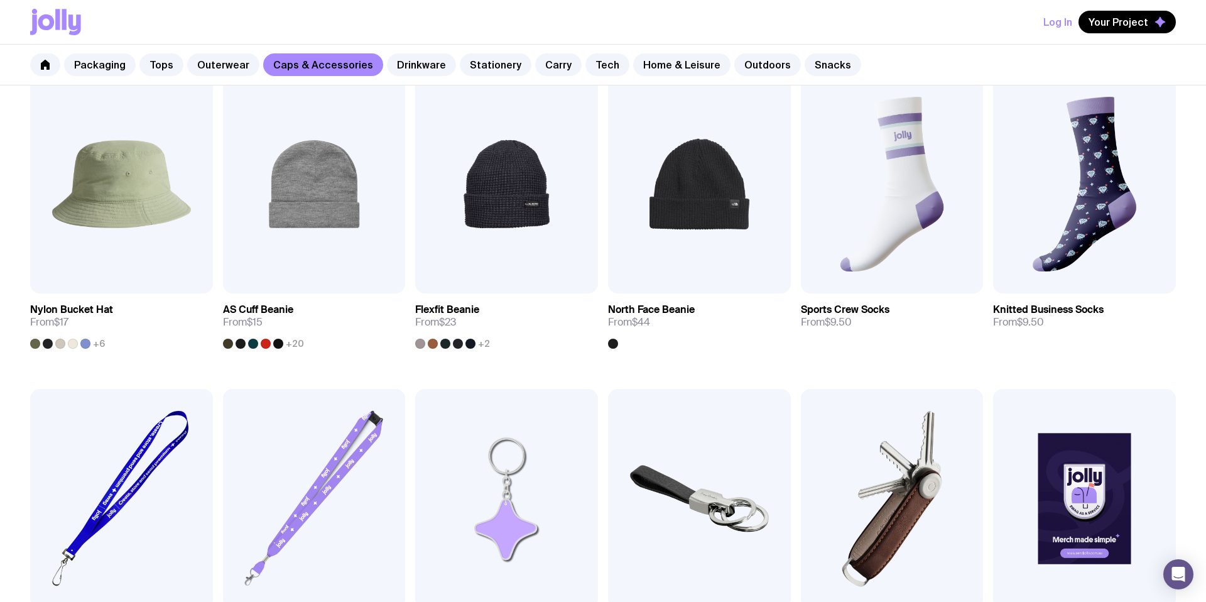
scroll to position [881, 0]
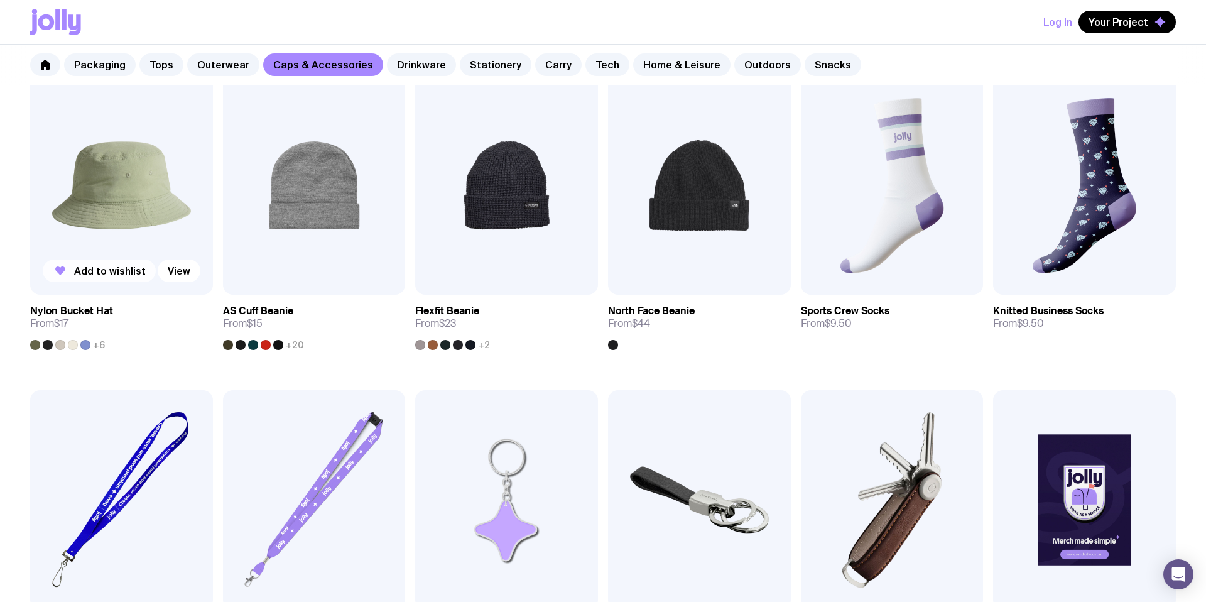
click at [87, 274] on span "Add to wishlist" at bounding box center [110, 271] width 72 height 13
click at [495, 271] on span "Add to wishlist" at bounding box center [495, 271] width 72 height 13
click at [860, 272] on span "Add to wishlist" at bounding box center [881, 271] width 72 height 13
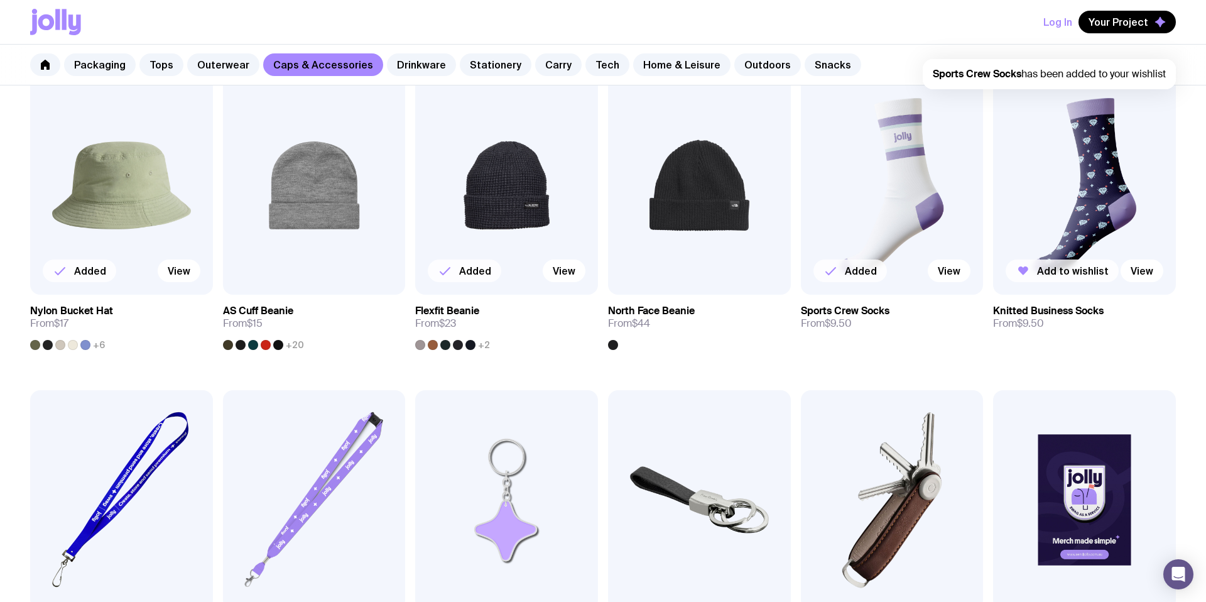
click at [1044, 278] on button "Add to wishlist" at bounding box center [1062, 270] width 113 height 23
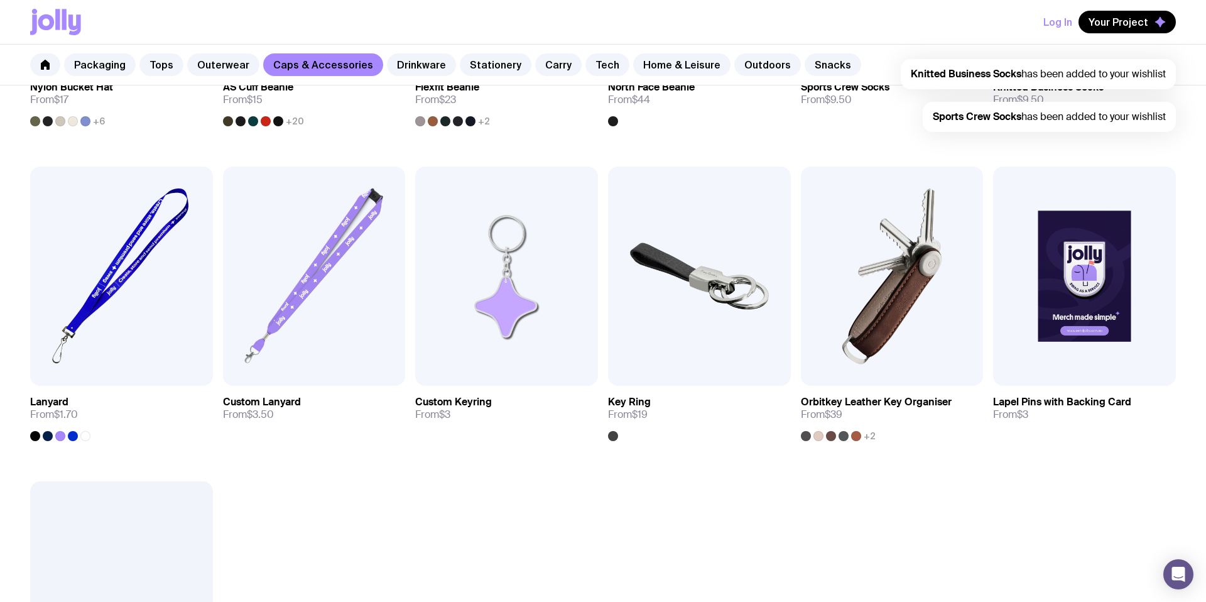
scroll to position [1110, 0]
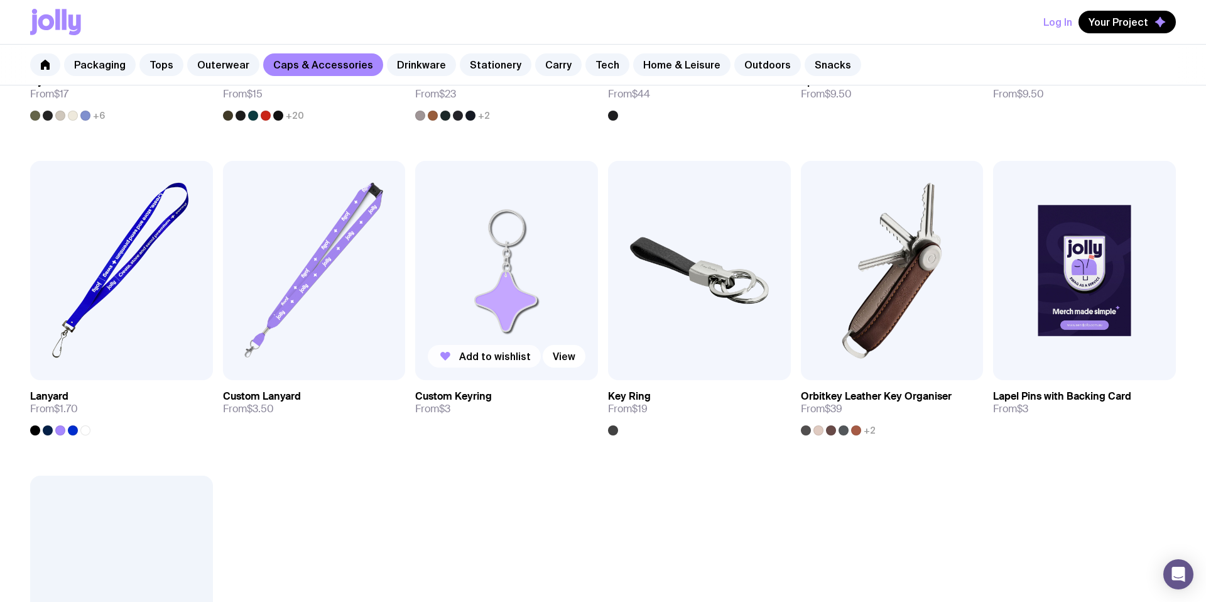
click at [473, 363] on button "Add to wishlist" at bounding box center [484, 356] width 113 height 23
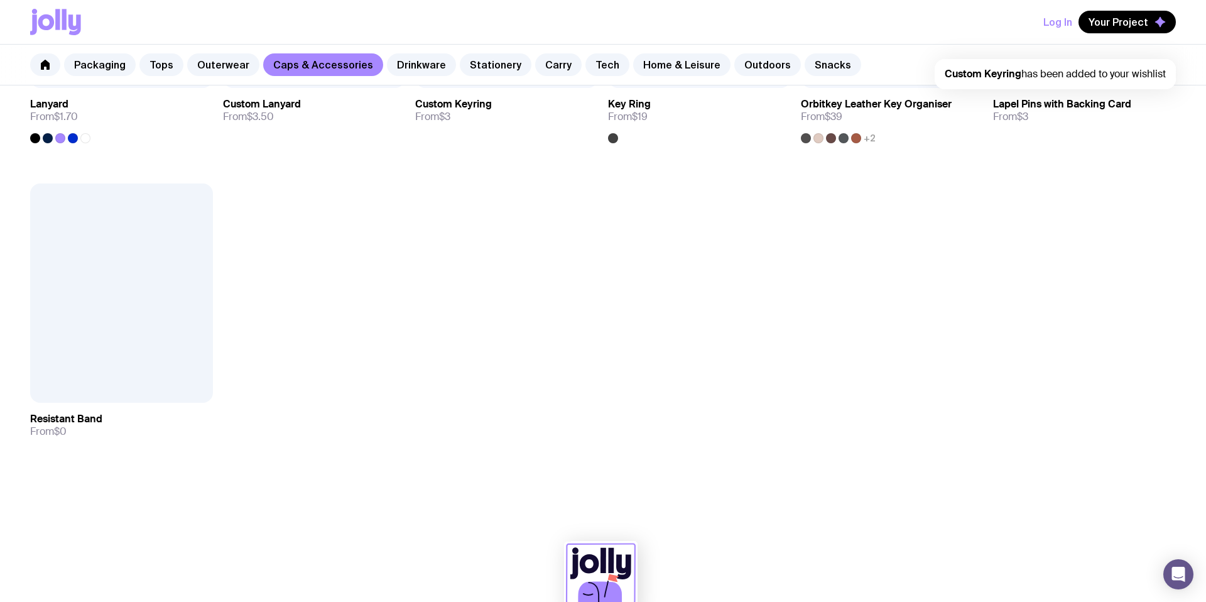
scroll to position [1462, 0]
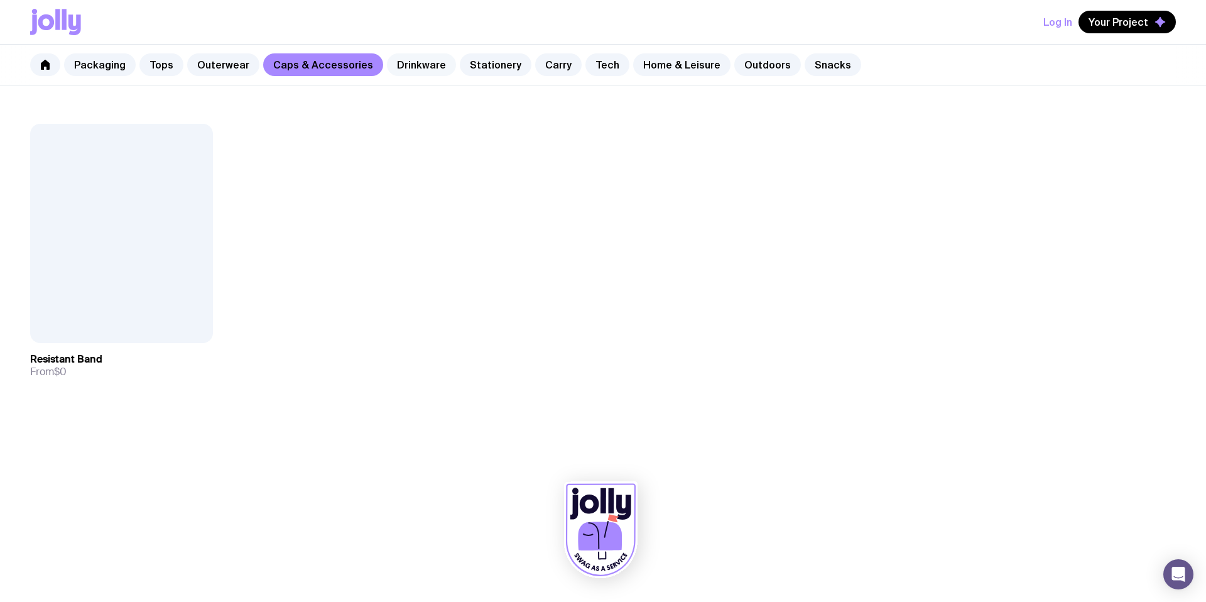
click at [405, 63] on link "Drinkware" at bounding box center [421, 64] width 69 height 23
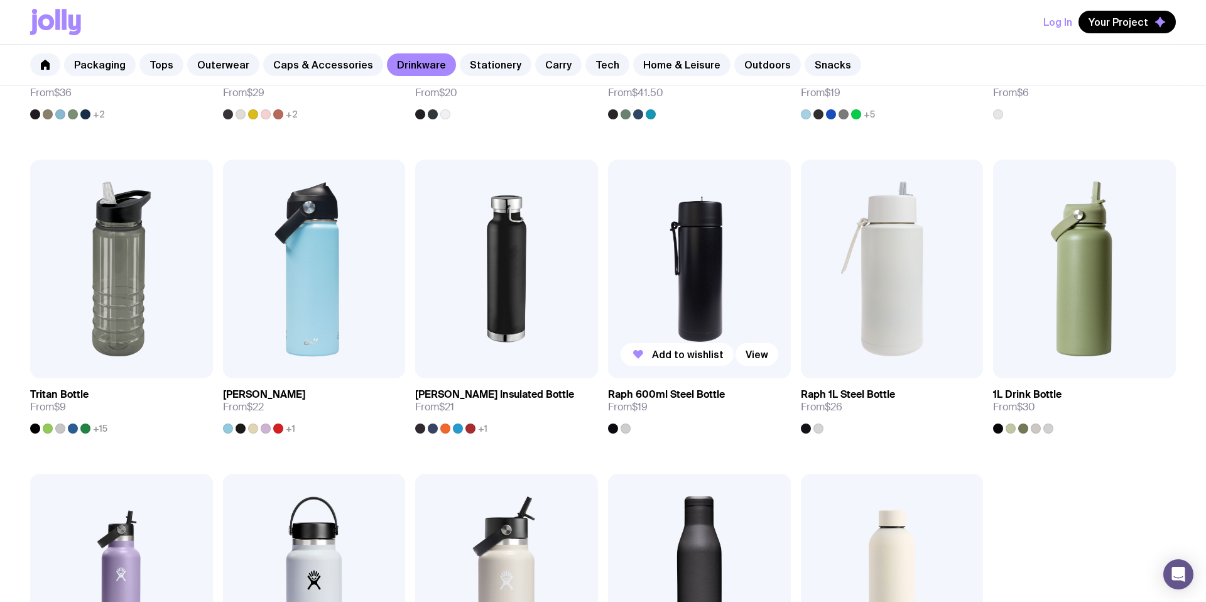
scroll to position [798, 0]
click at [1025, 429] on div at bounding box center [1023, 428] width 10 height 10
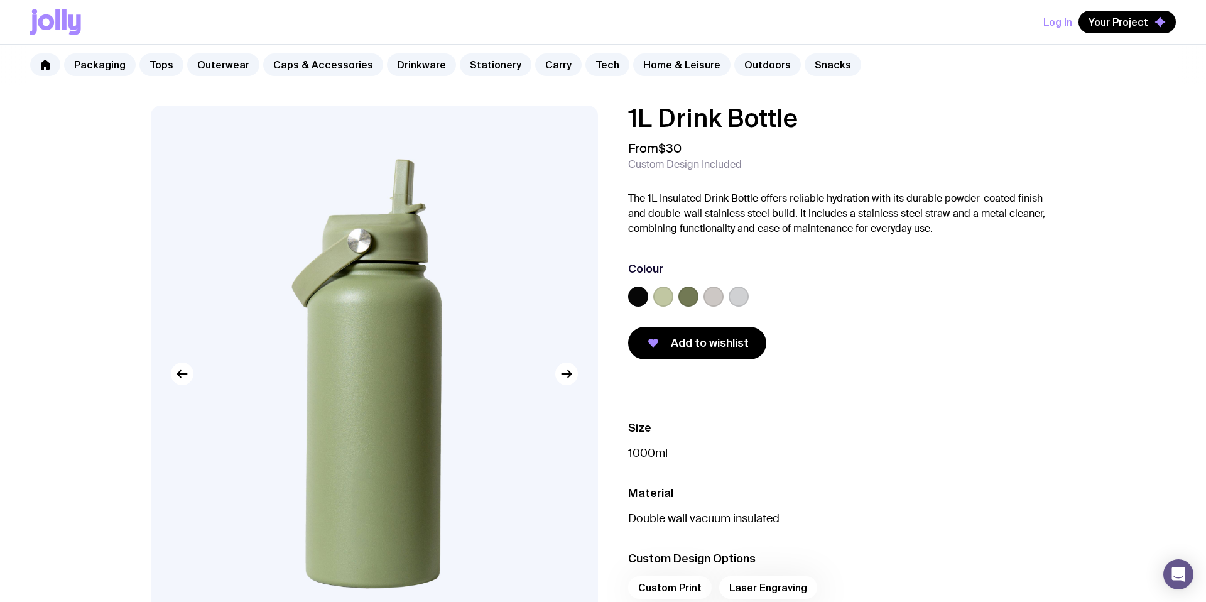
click at [685, 296] on label at bounding box center [689, 297] width 20 height 20
click at [0, 0] on input "radio" at bounding box center [0, 0] width 0 height 0
click at [663, 300] on label at bounding box center [663, 297] width 20 height 20
click at [0, 0] on input "radio" at bounding box center [0, 0] width 0 height 0
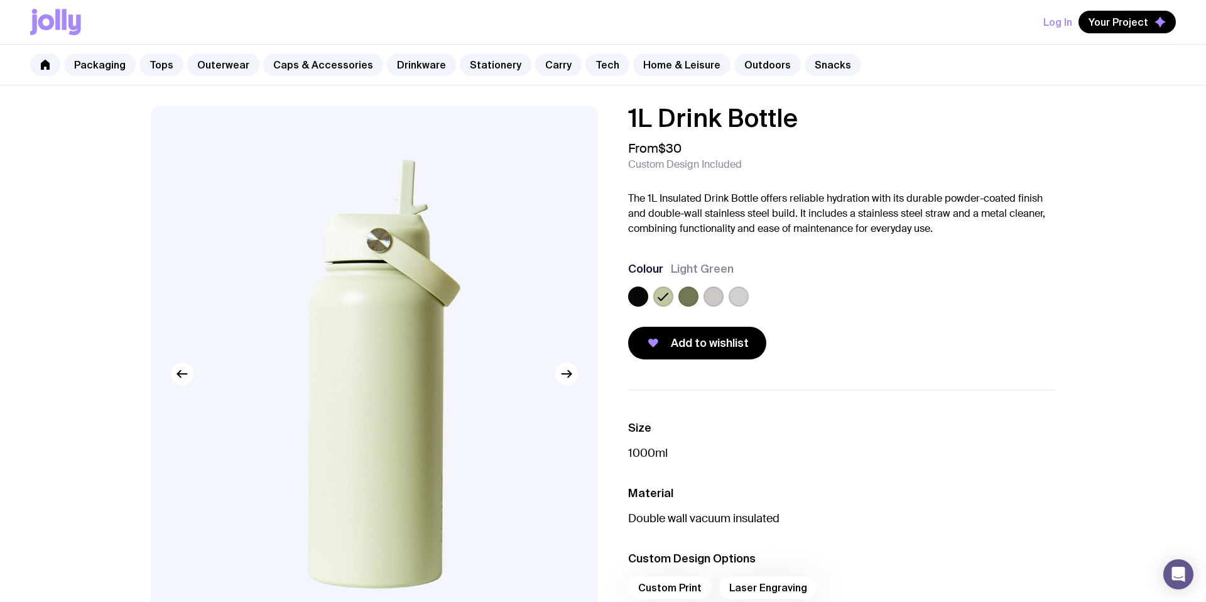
click at [633, 295] on label at bounding box center [638, 297] width 20 height 20
click at [0, 0] on input "radio" at bounding box center [0, 0] width 0 height 0
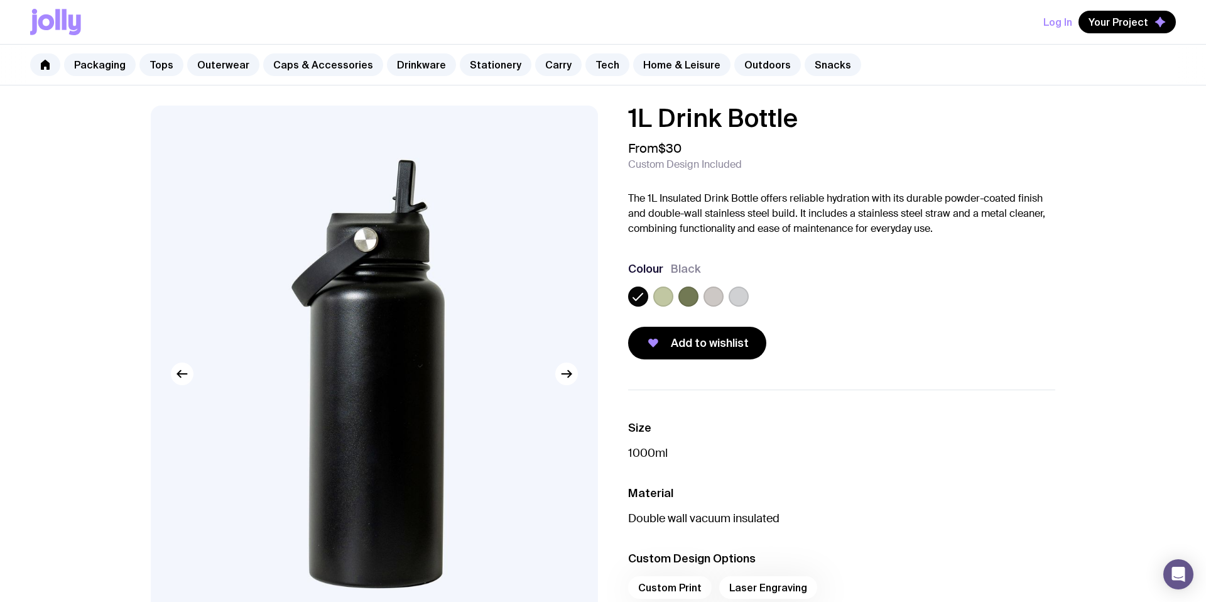
click at [689, 303] on label at bounding box center [689, 297] width 20 height 20
click at [0, 0] on input "radio" at bounding box center [0, 0] width 0 height 0
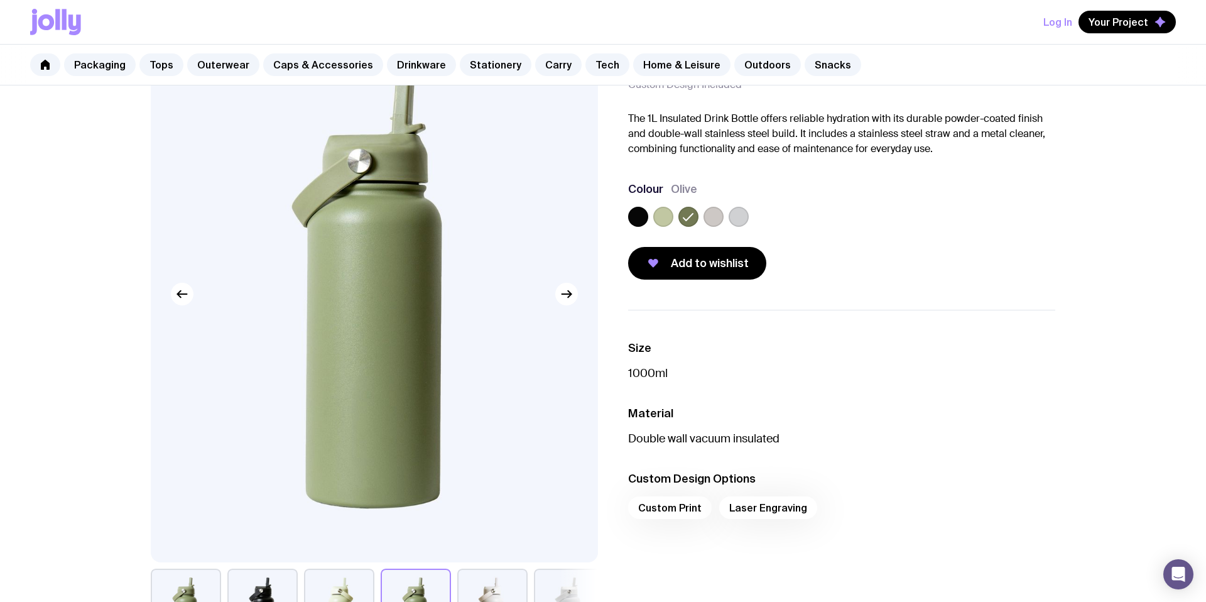
scroll to position [72, 0]
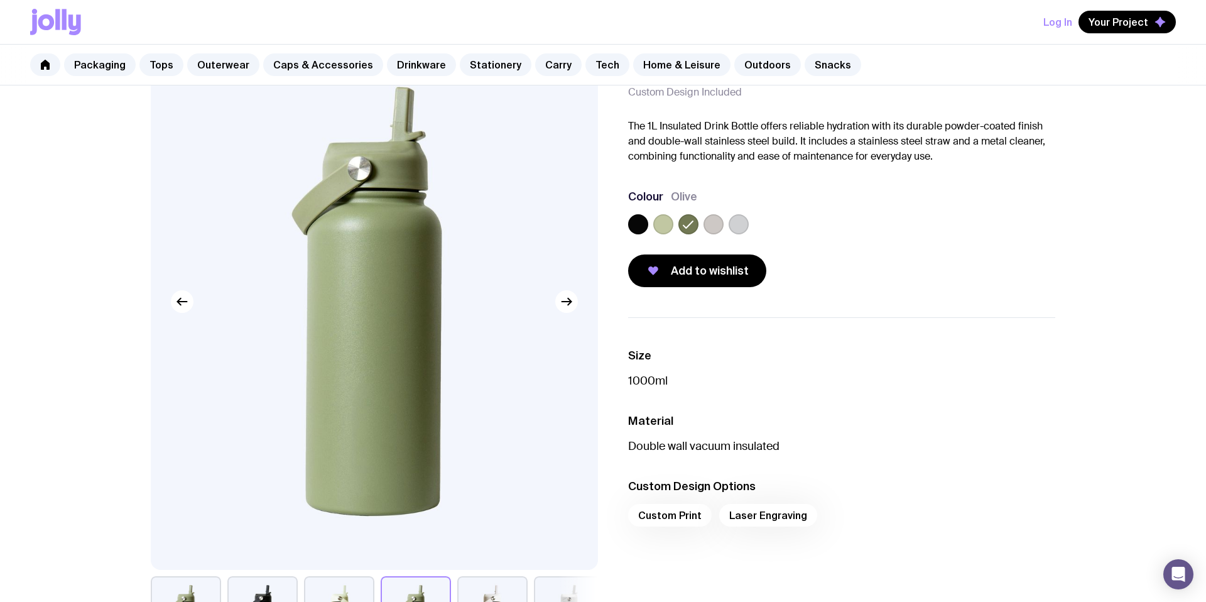
click at [633, 222] on label at bounding box center [638, 224] width 20 height 20
click at [0, 0] on input "radio" at bounding box center [0, 0] width 0 height 0
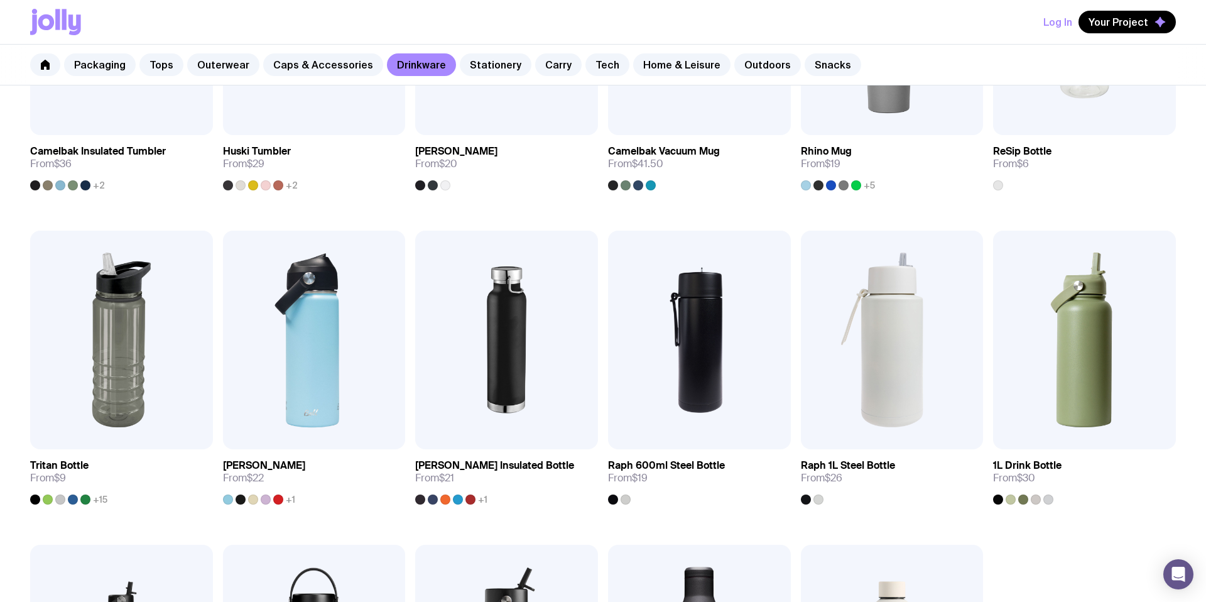
scroll to position [740, 0]
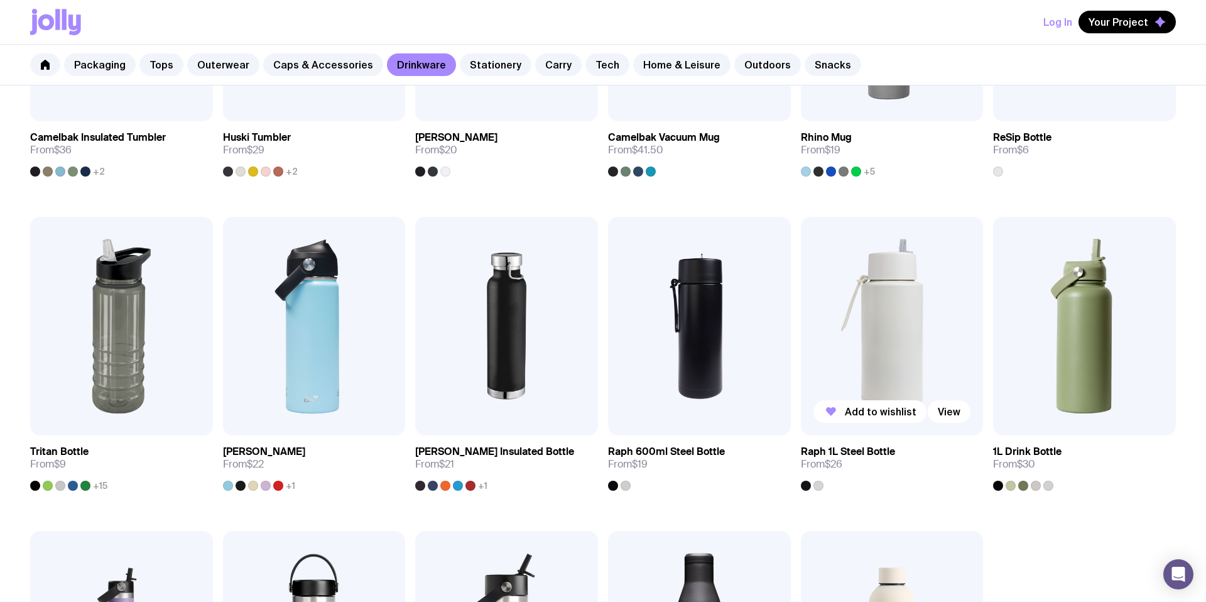
click at [865, 312] on img at bounding box center [892, 326] width 183 height 219
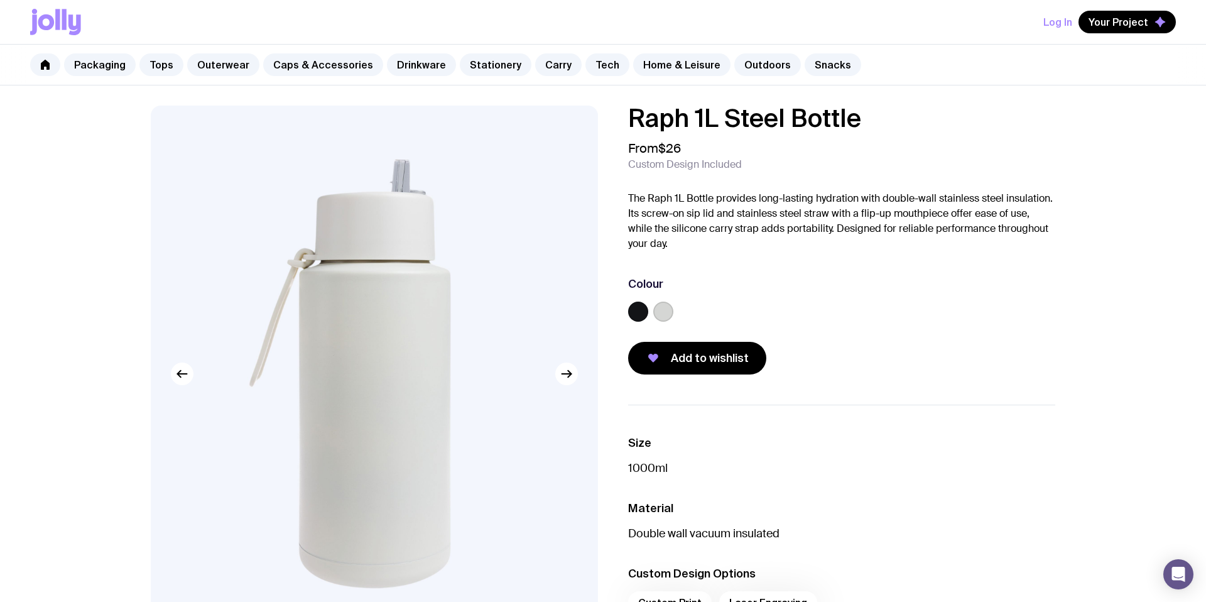
click at [643, 305] on label at bounding box center [638, 312] width 20 height 20
click at [0, 0] on input "radio" at bounding box center [0, 0] width 0 height 0
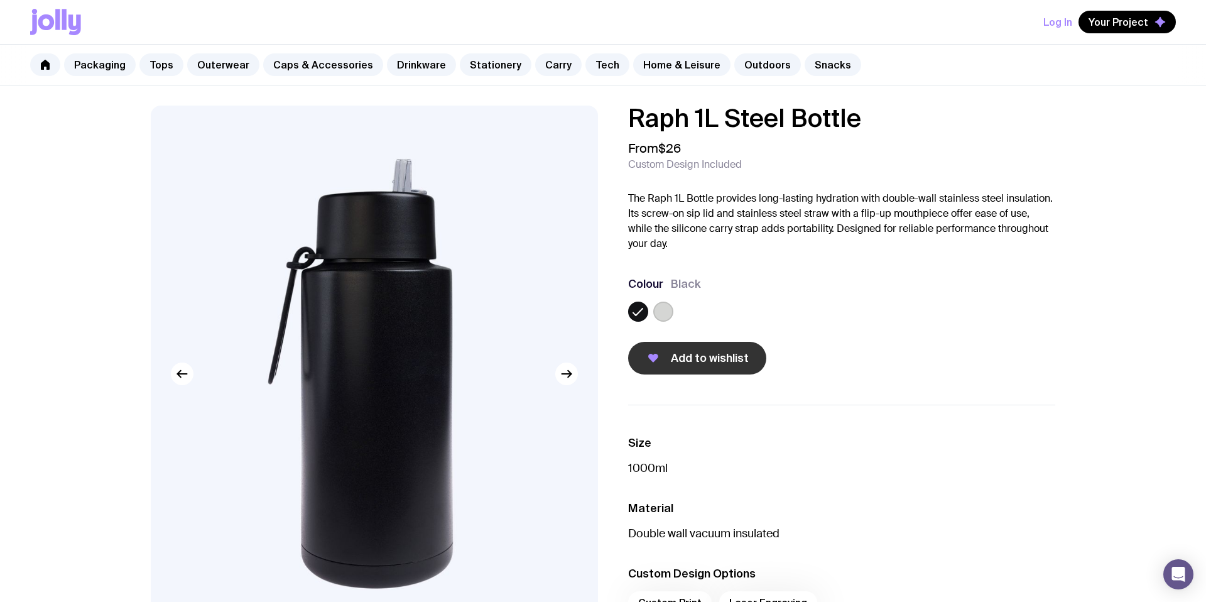
click at [684, 364] on span "Add to wishlist" at bounding box center [710, 358] width 78 height 15
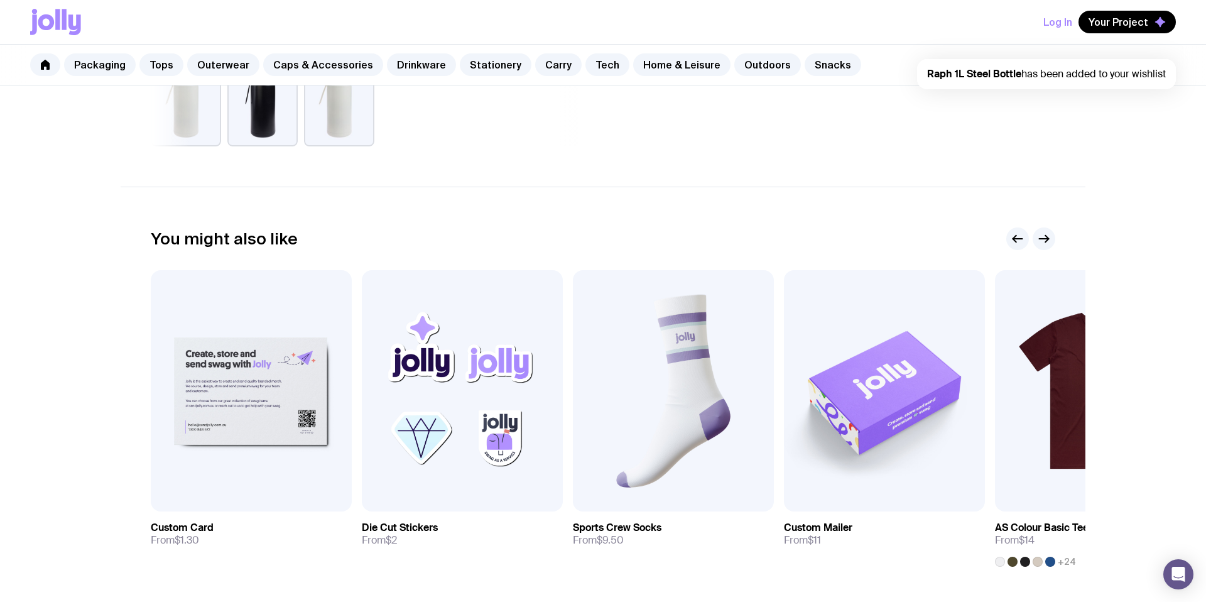
scroll to position [592, 0]
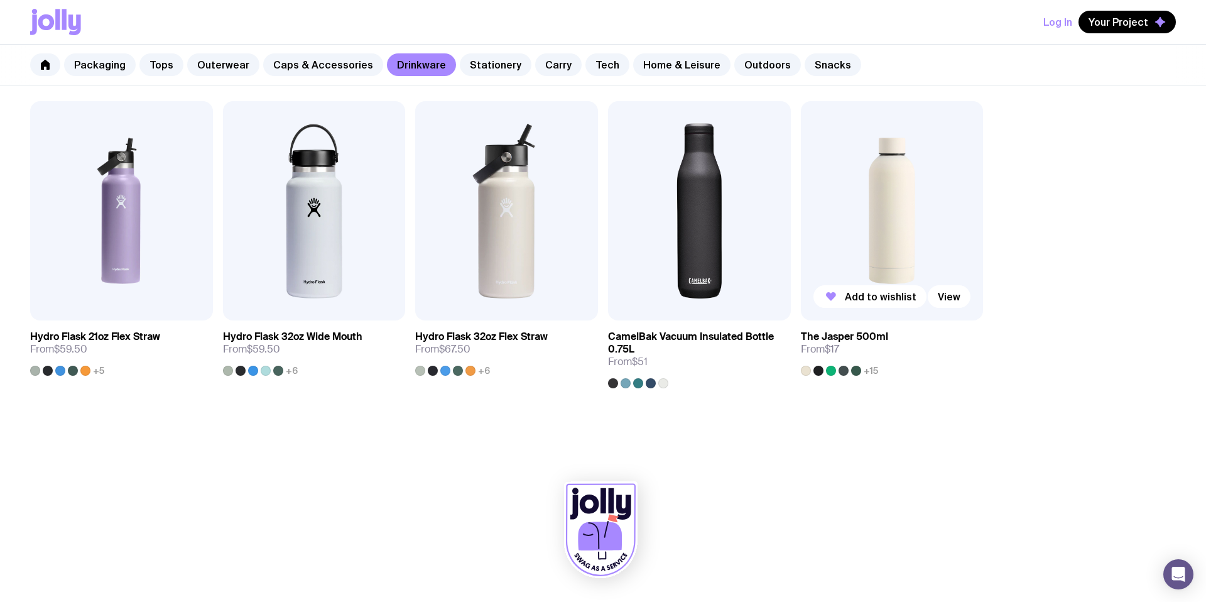
scroll to position [1146, 0]
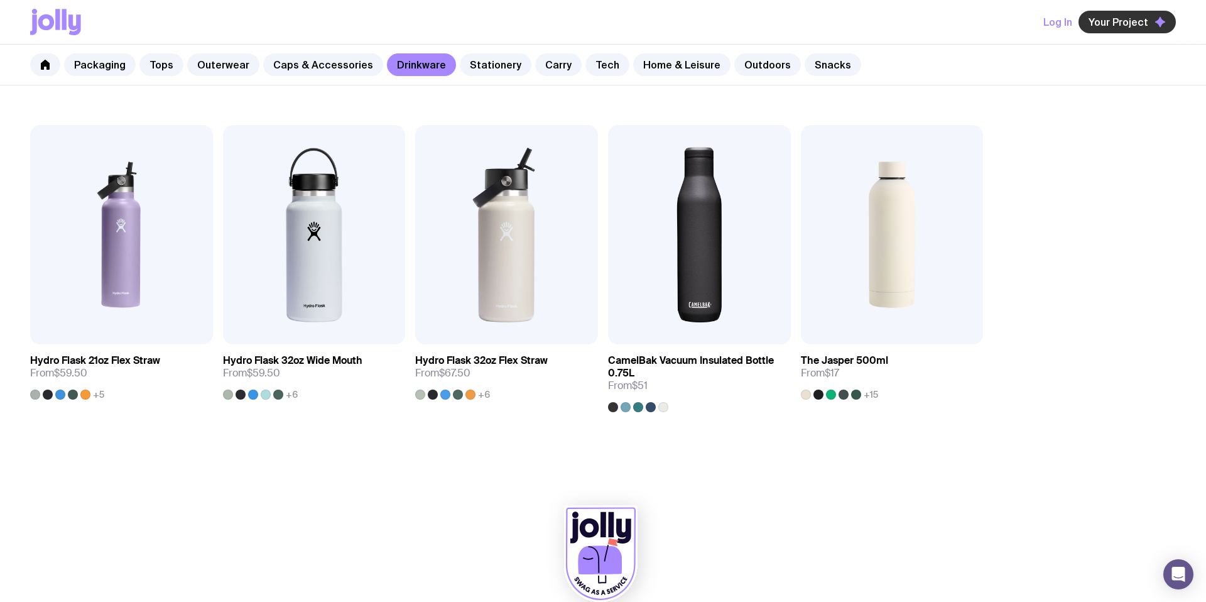
click at [1124, 27] on span "Your Project" at bounding box center [1119, 22] width 60 height 13
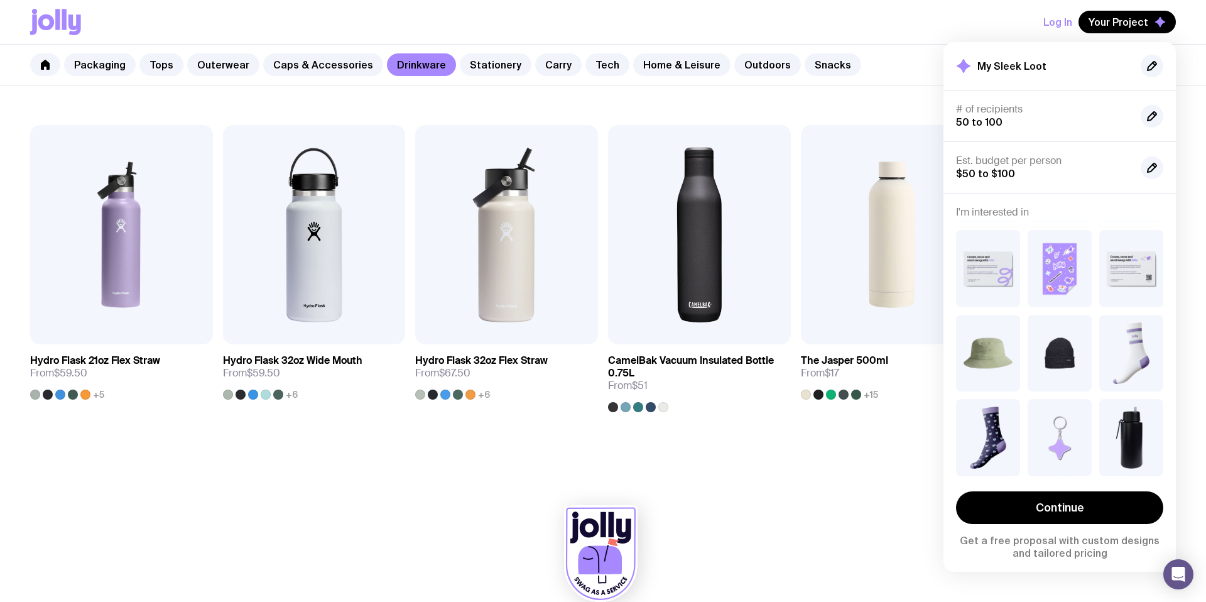
scroll to position [1170, 0]
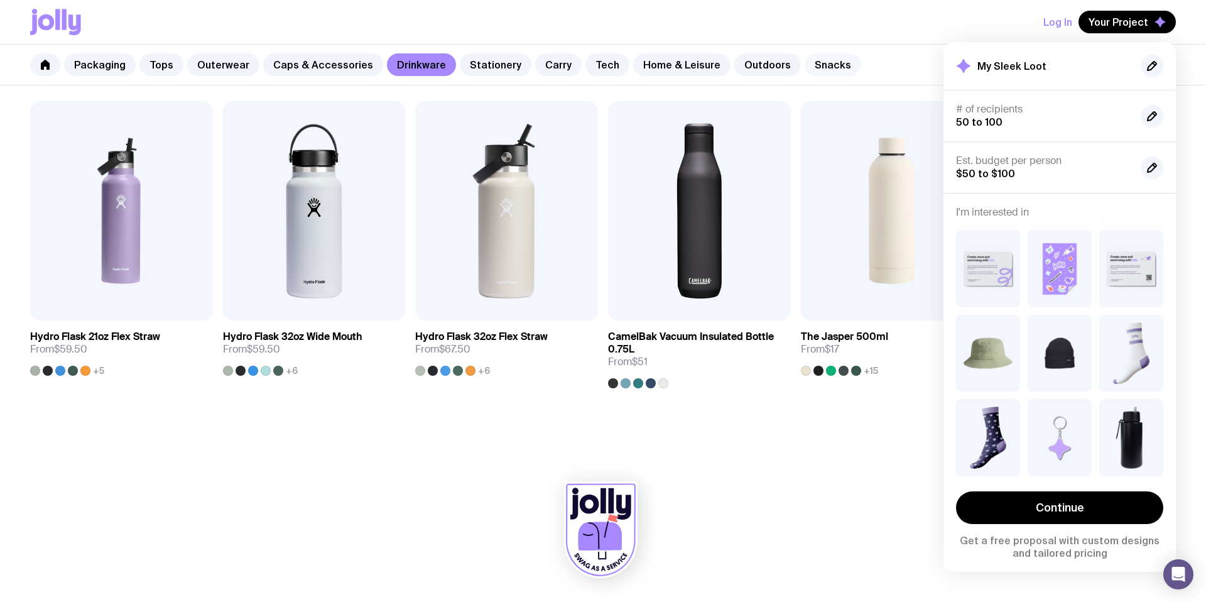
click at [805, 59] on link "Snacks" at bounding box center [833, 64] width 57 height 23
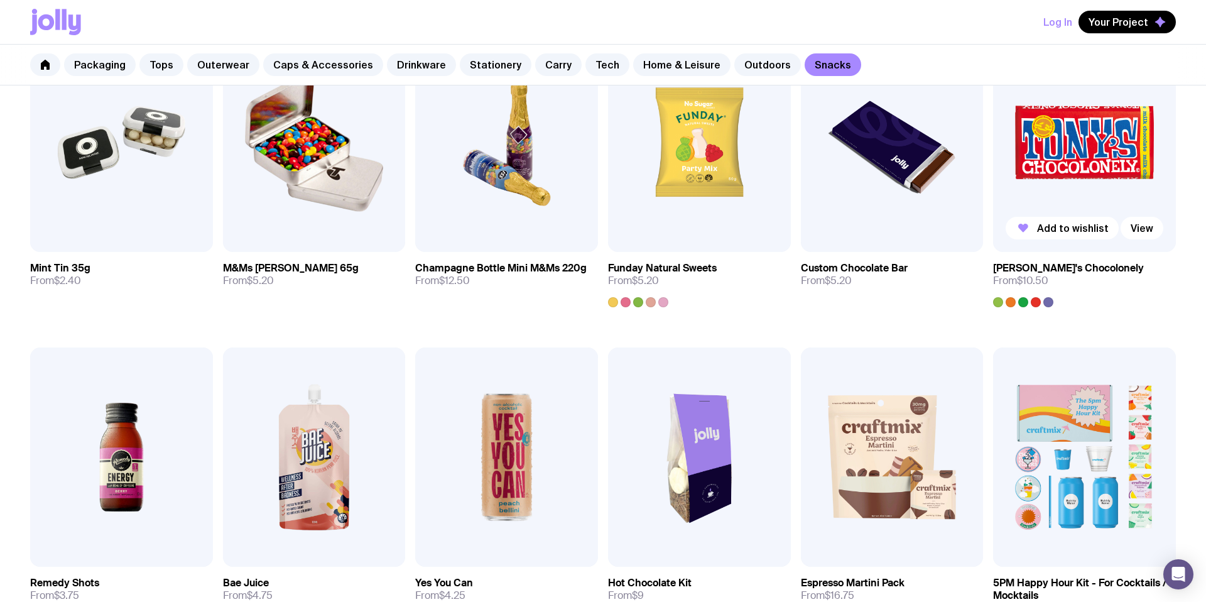
scroll to position [297, 0]
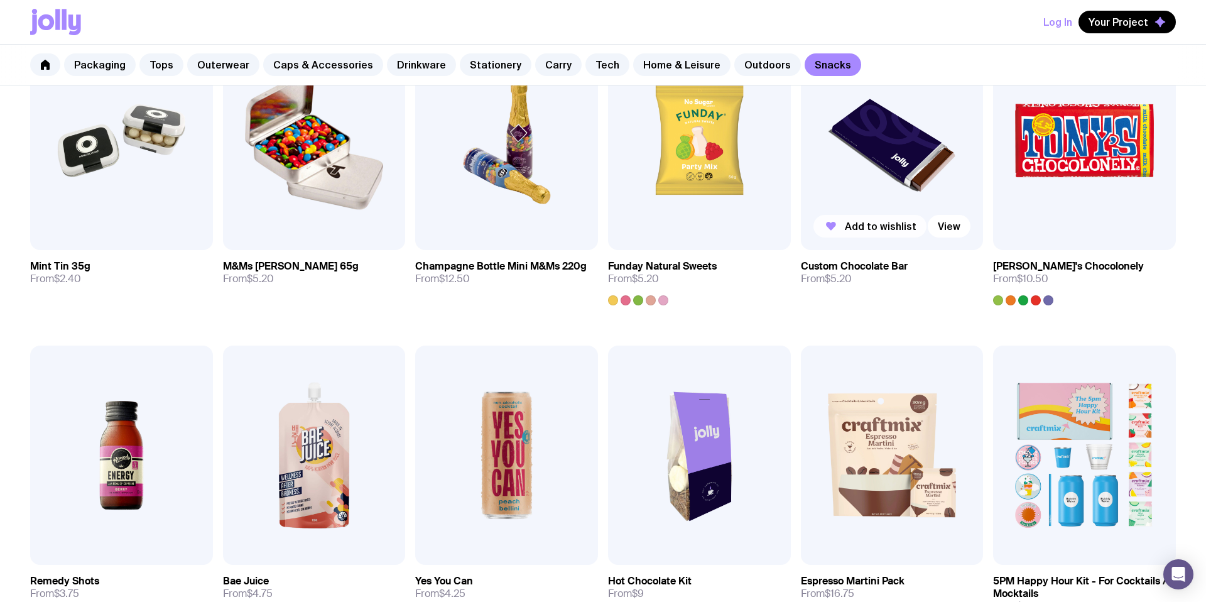
click at [880, 233] on button "Add to wishlist" at bounding box center [870, 226] width 113 height 23
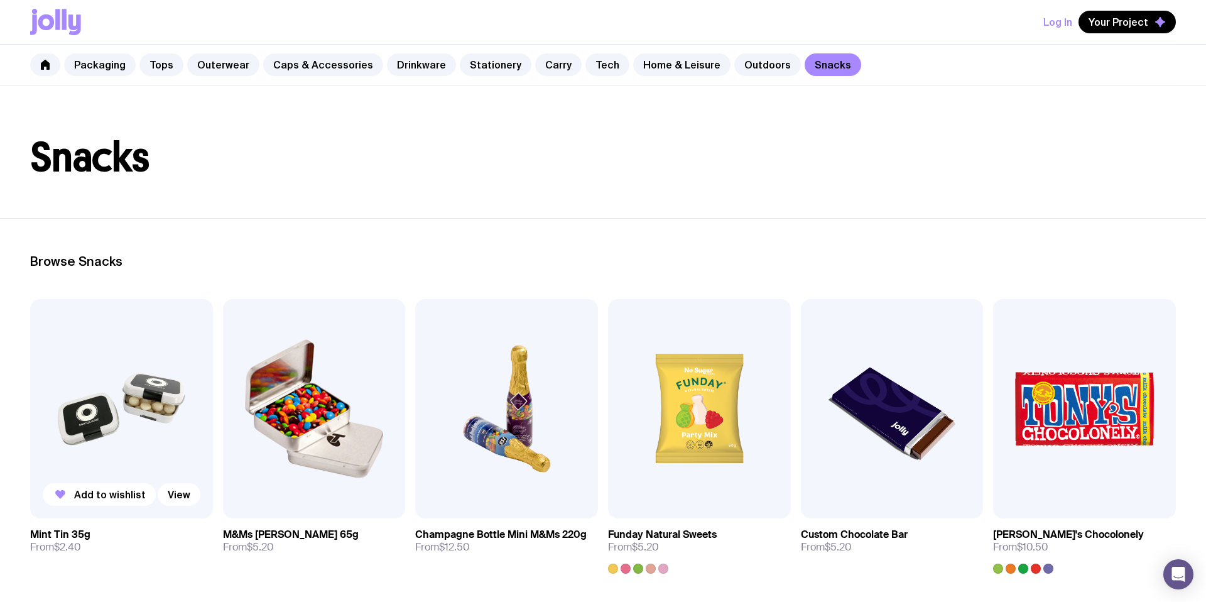
scroll to position [0, 0]
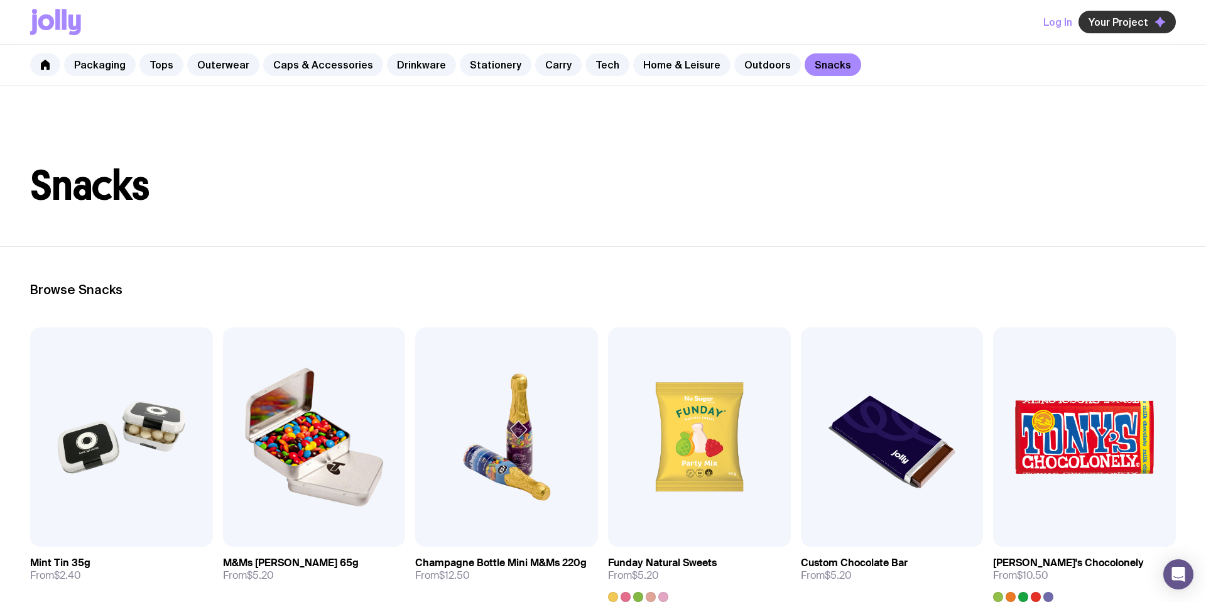
click at [1105, 26] on span "Your Project" at bounding box center [1119, 22] width 60 height 13
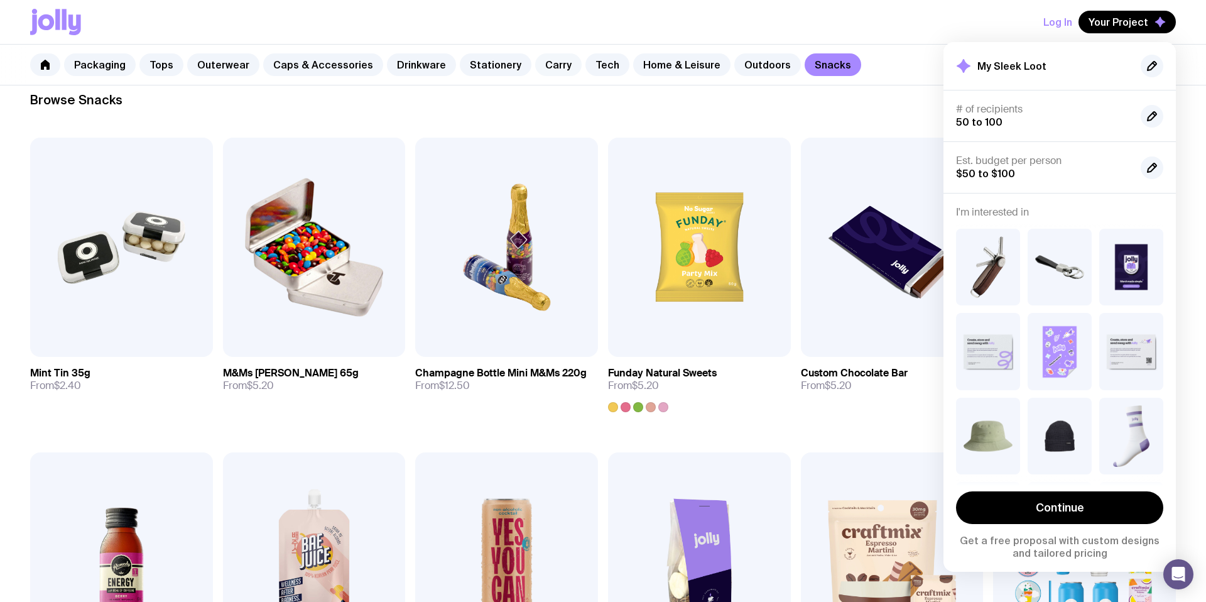
click at [540, 70] on link "Carry" at bounding box center [558, 64] width 46 height 23
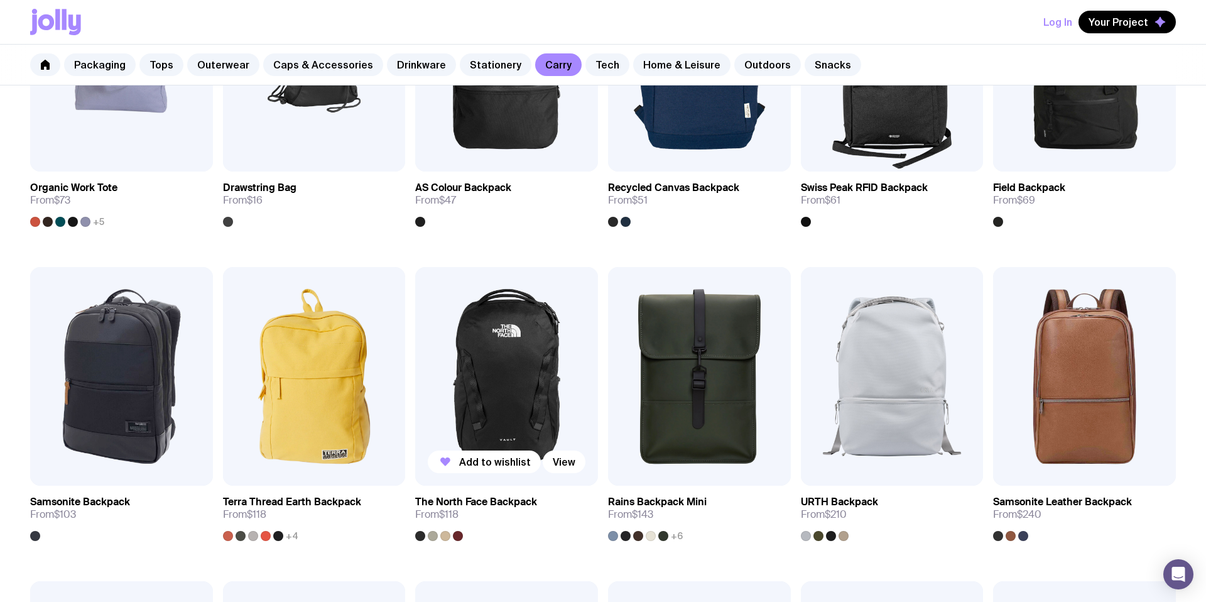
scroll to position [691, 0]
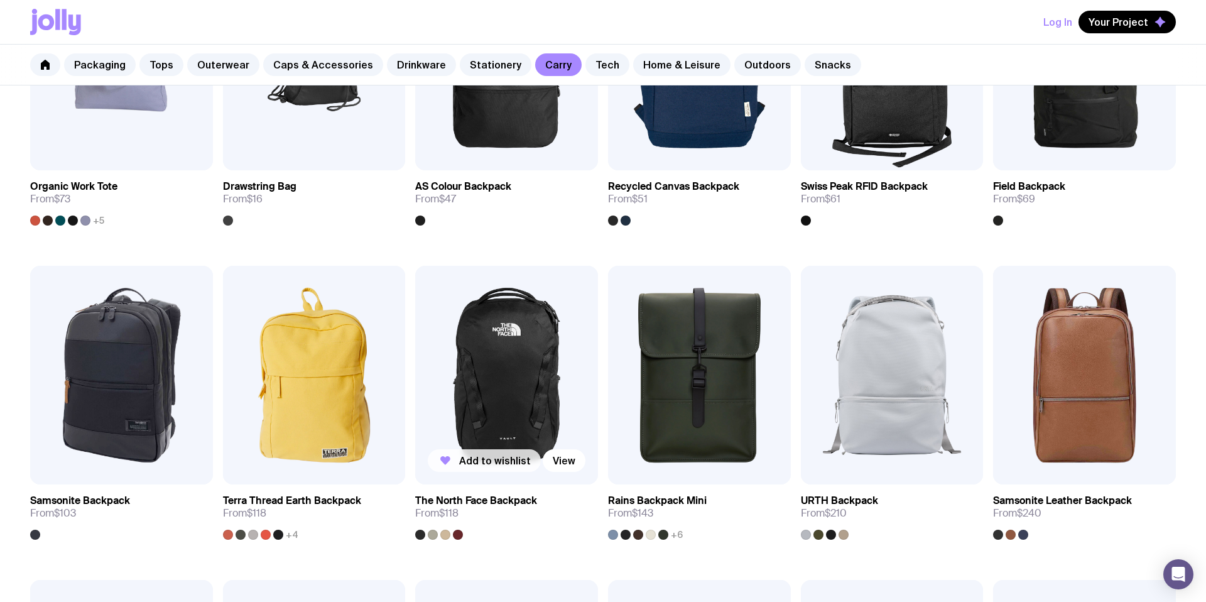
click at [479, 458] on span "Add to wishlist" at bounding box center [495, 460] width 72 height 13
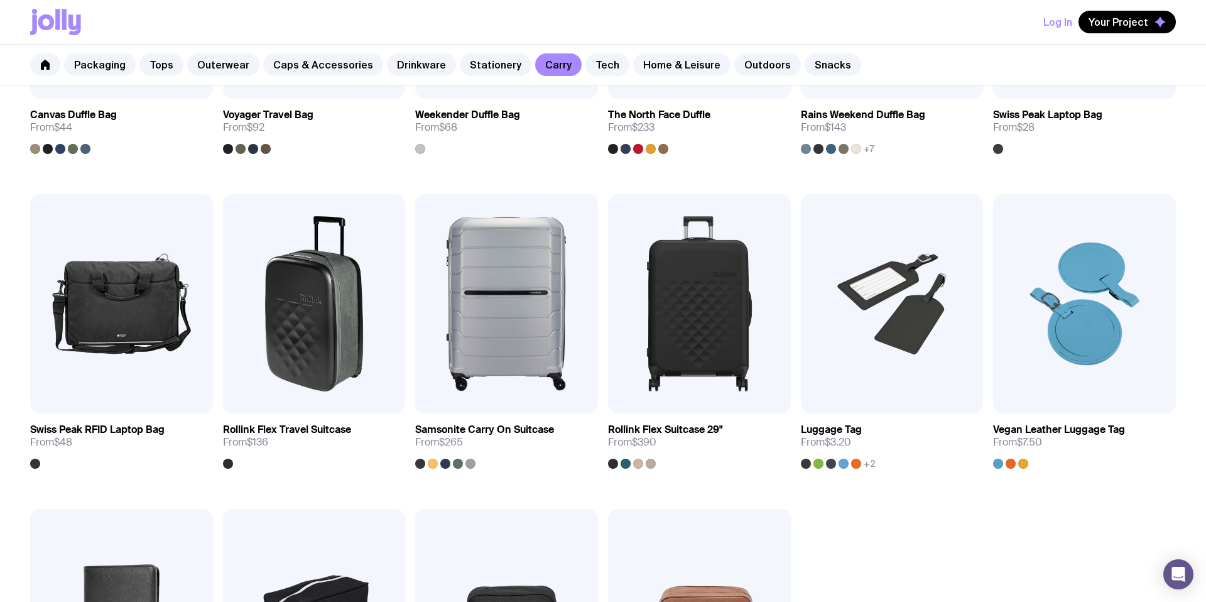
scroll to position [1399, 0]
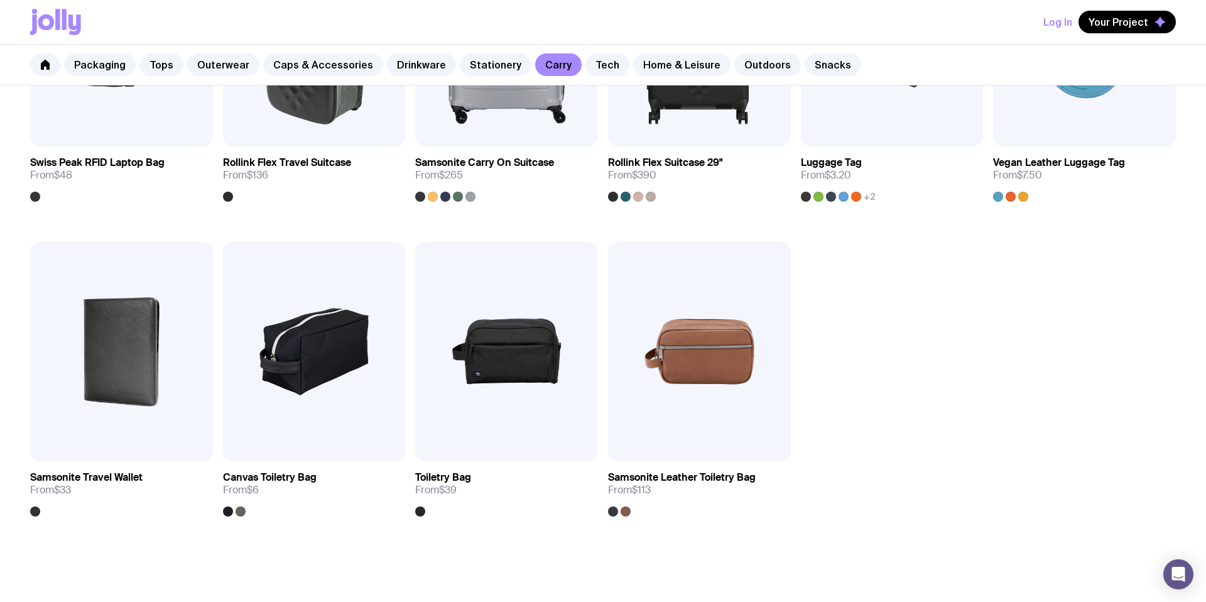
scroll to position [1787, 0]
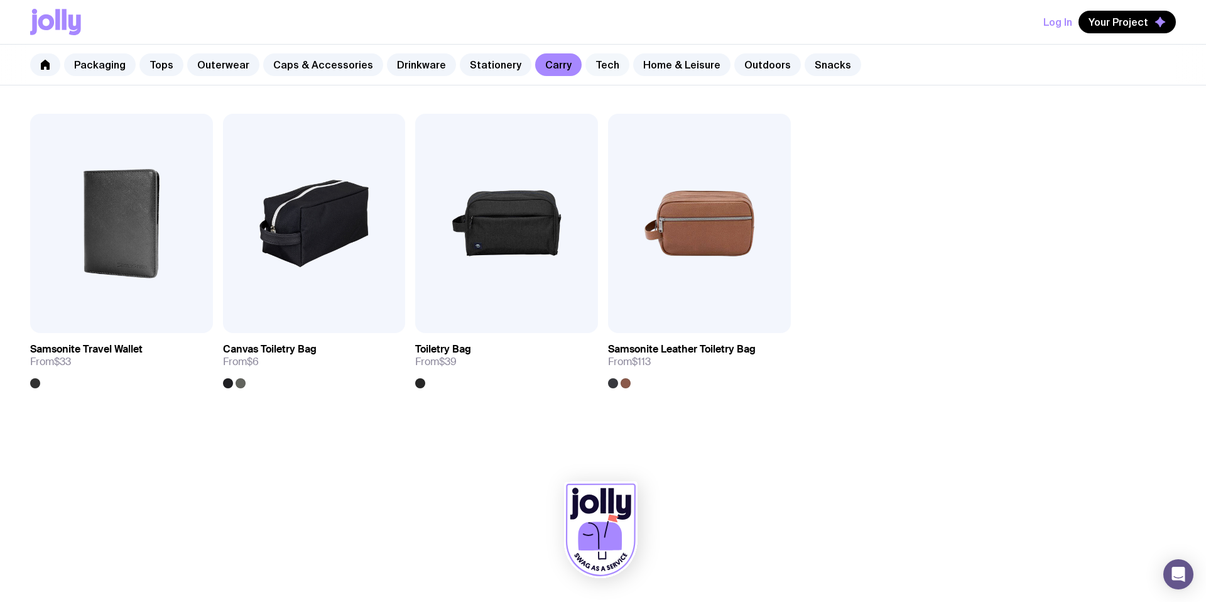
click at [586, 62] on link "Tech" at bounding box center [608, 64] width 44 height 23
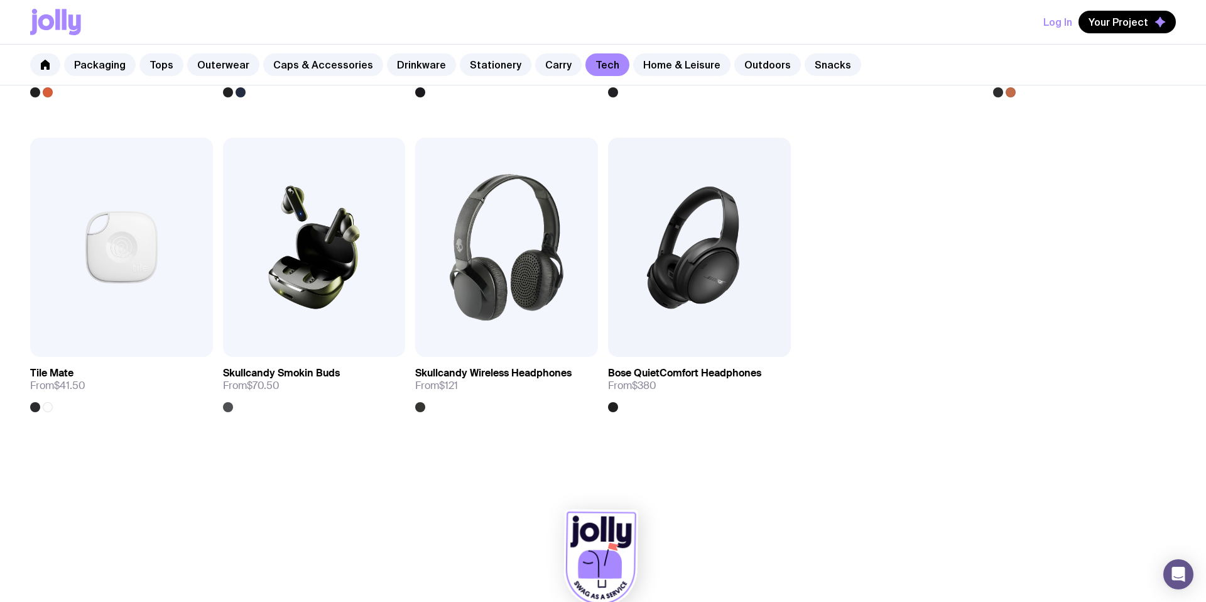
scroll to position [1472, 0]
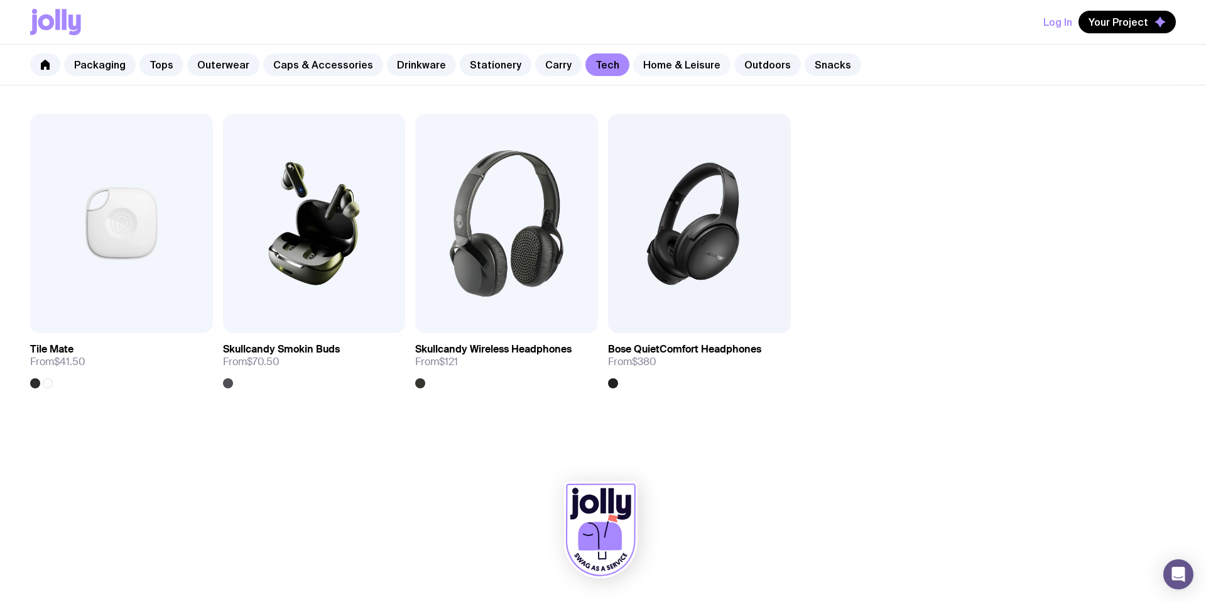
click at [674, 72] on link "Home & Leisure" at bounding box center [681, 64] width 97 height 23
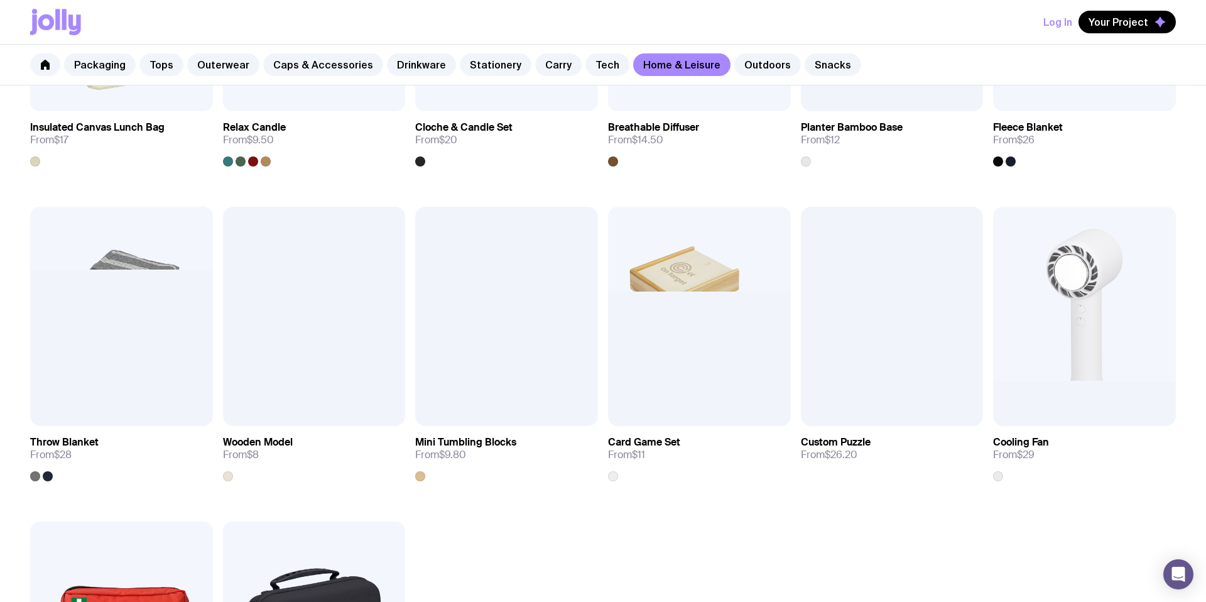
scroll to position [1382, 0]
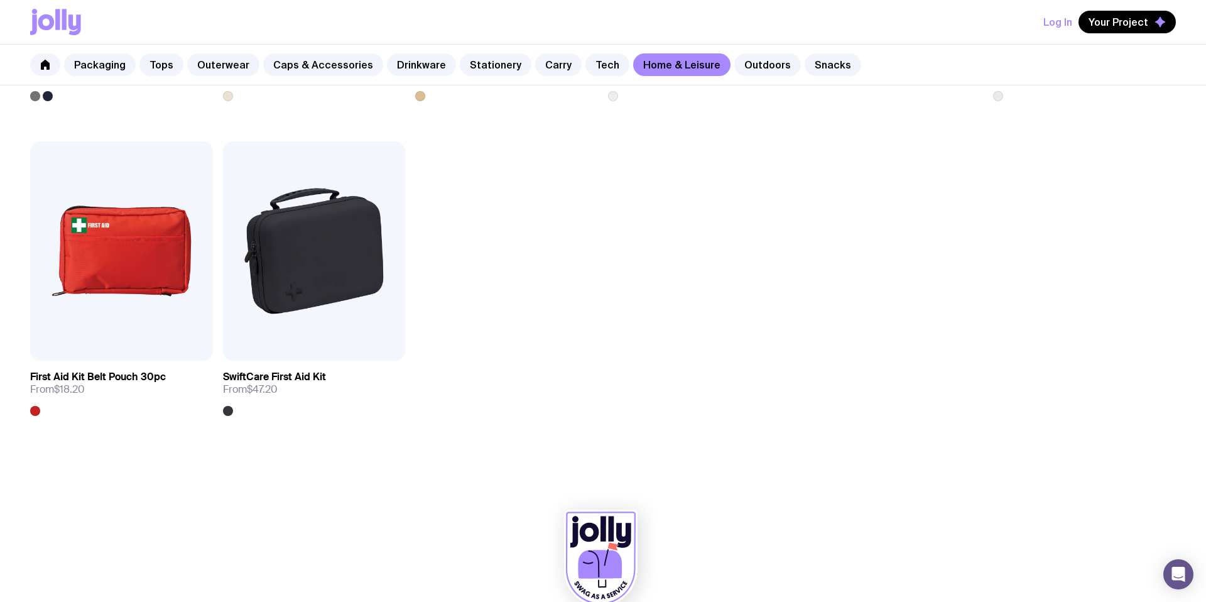
scroll to position [1787, 0]
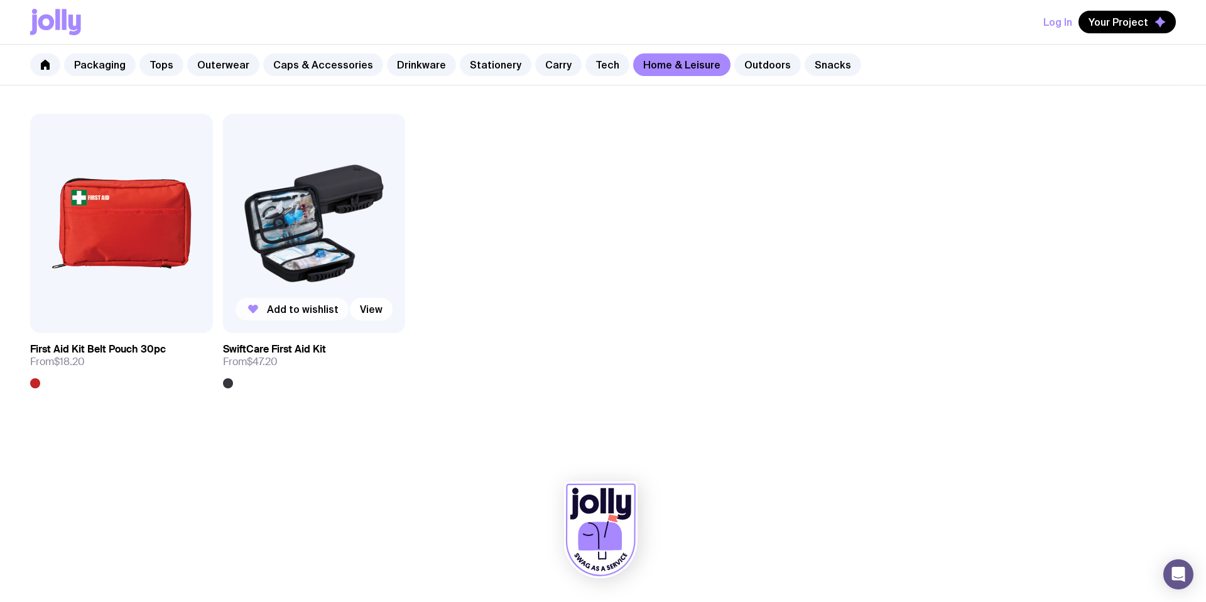
click at [280, 312] on span "Add to wishlist" at bounding box center [303, 309] width 72 height 13
click at [111, 308] on span "Add to wishlist" at bounding box center [110, 309] width 72 height 13
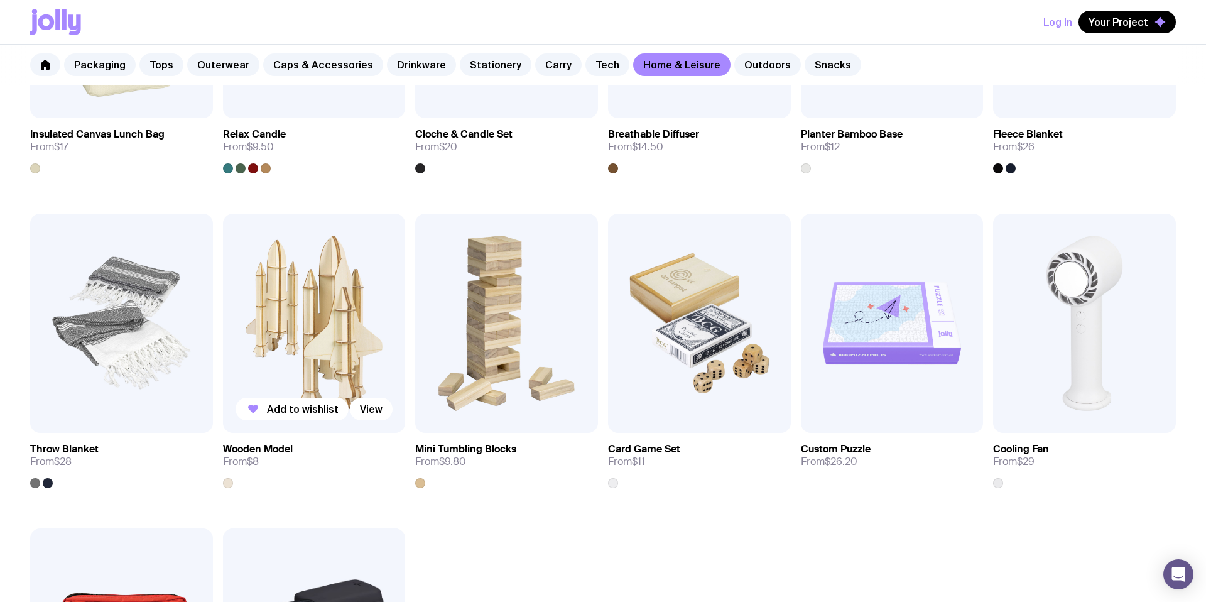
scroll to position [1371, 0]
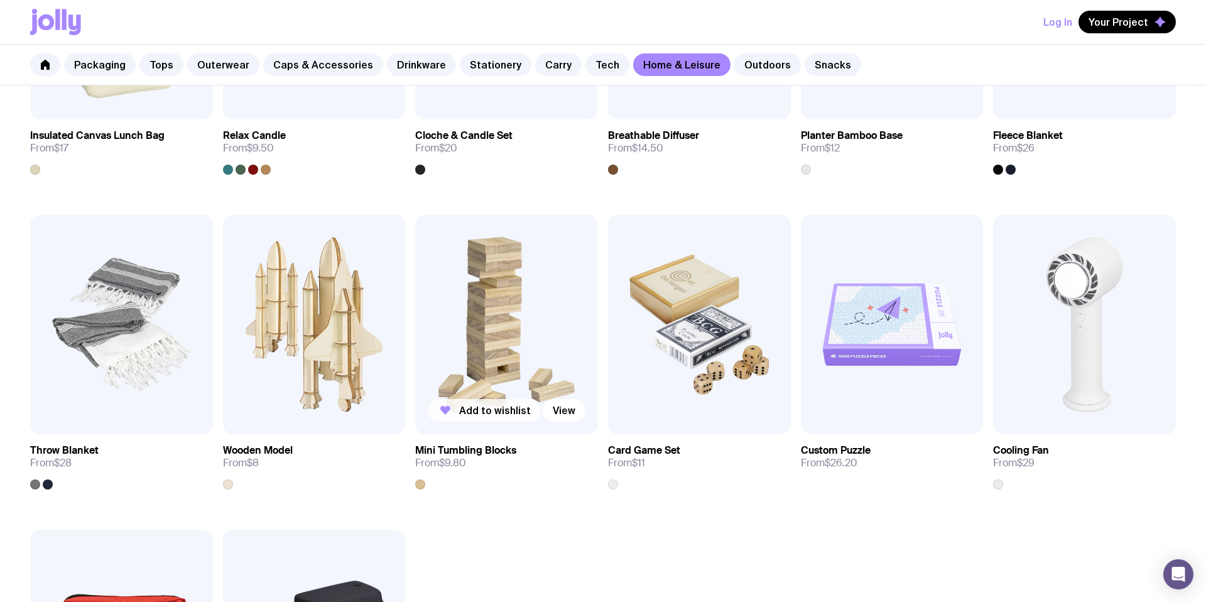
click at [481, 416] on span "Add to wishlist" at bounding box center [495, 410] width 72 height 13
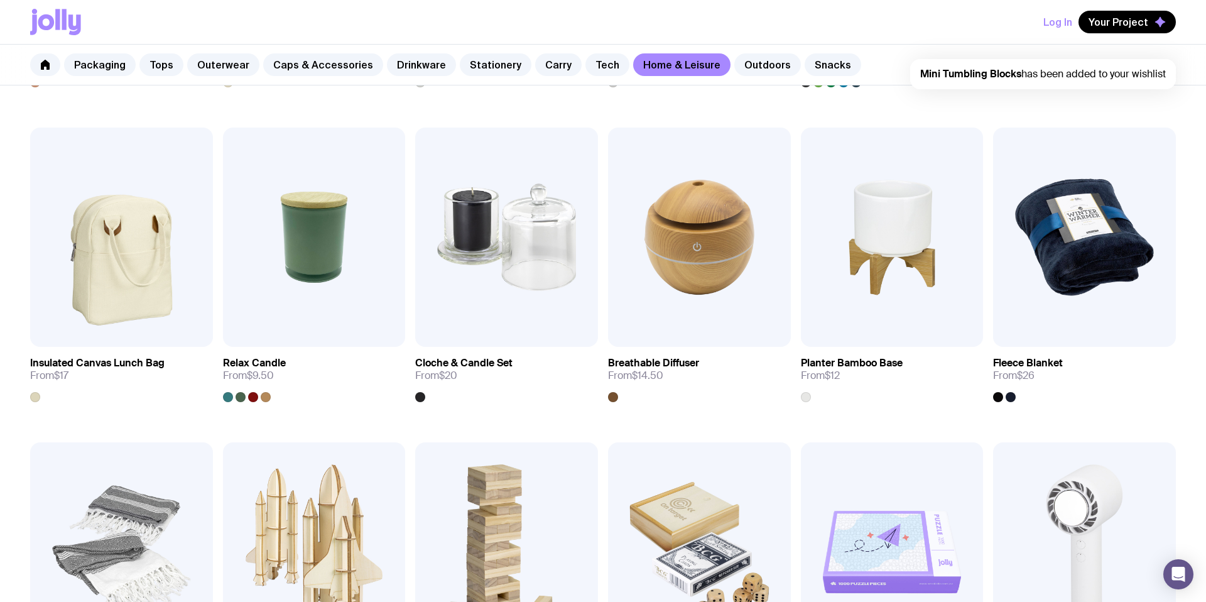
scroll to position [1103, 0]
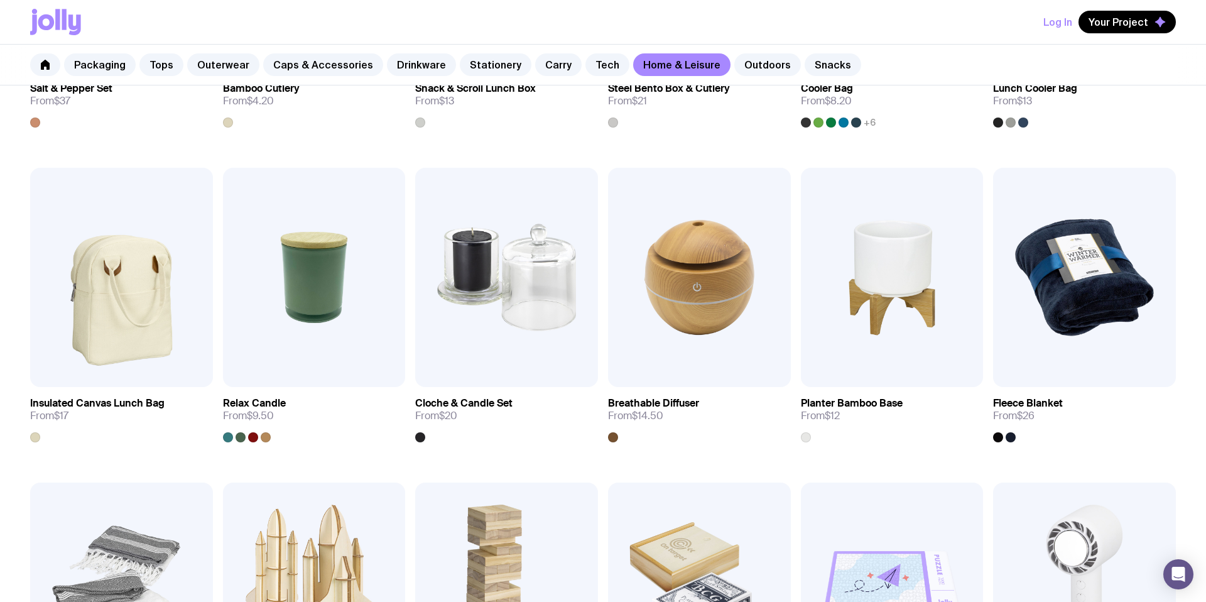
click at [522, 151] on div "Add to wishlist View Custom Stubby Holder From $3.50 Add to wishlist View Round…" at bounding box center [603, 168] width 1206 height 1888
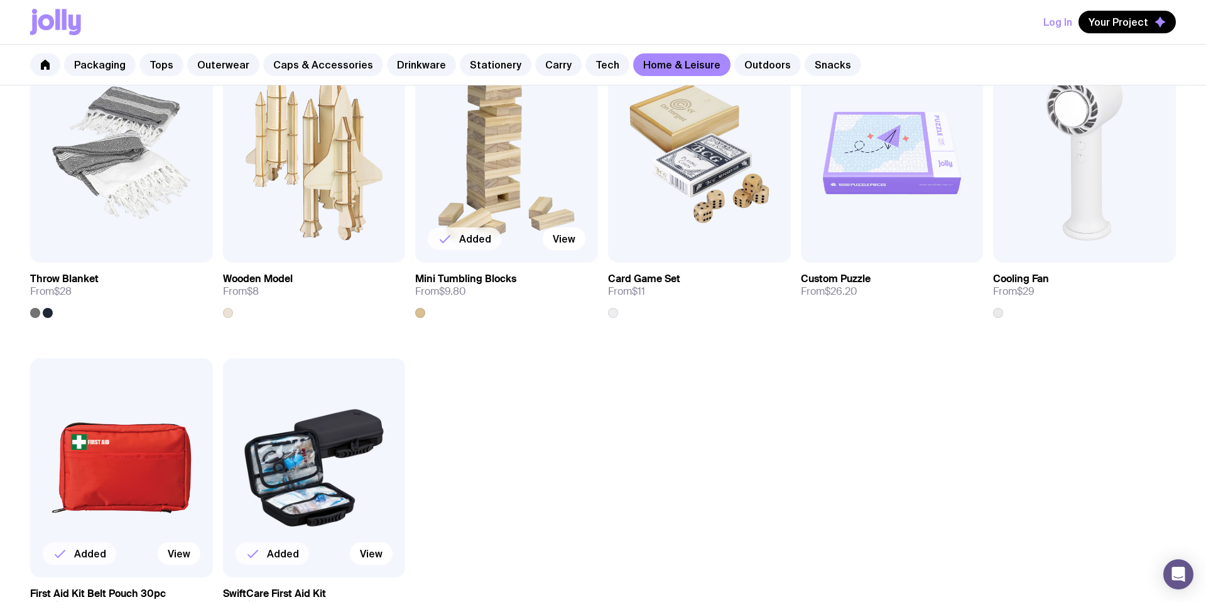
scroll to position [1543, 0]
click at [1120, 19] on span "Your Project" at bounding box center [1119, 22] width 60 height 13
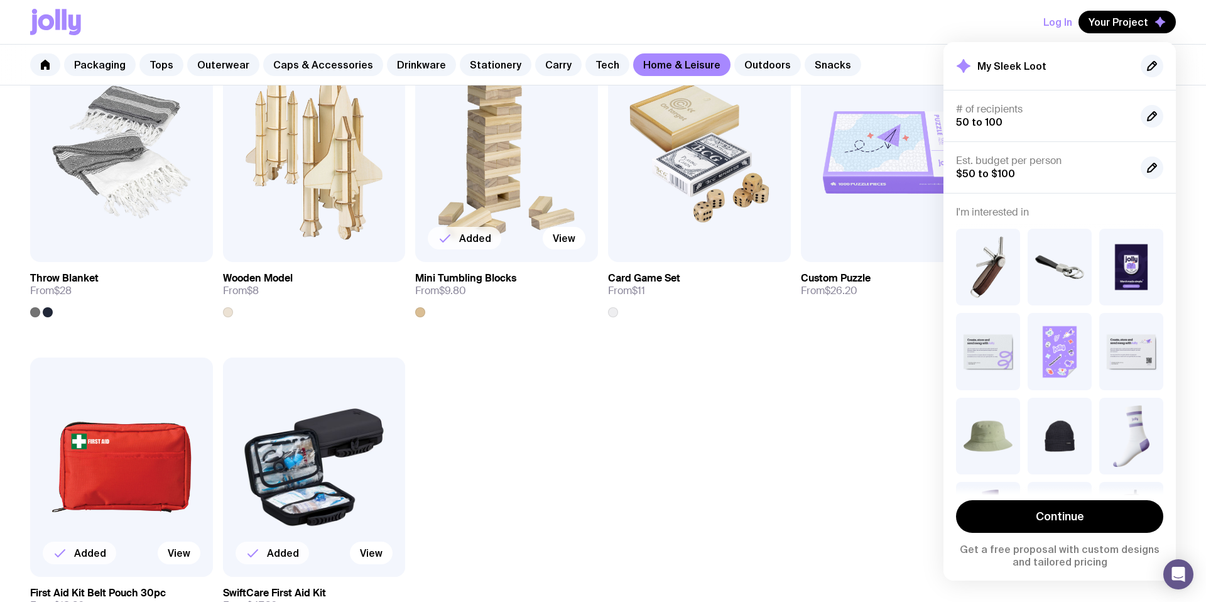
click at [1066, 23] on button "Log In" at bounding box center [1058, 22] width 29 height 23
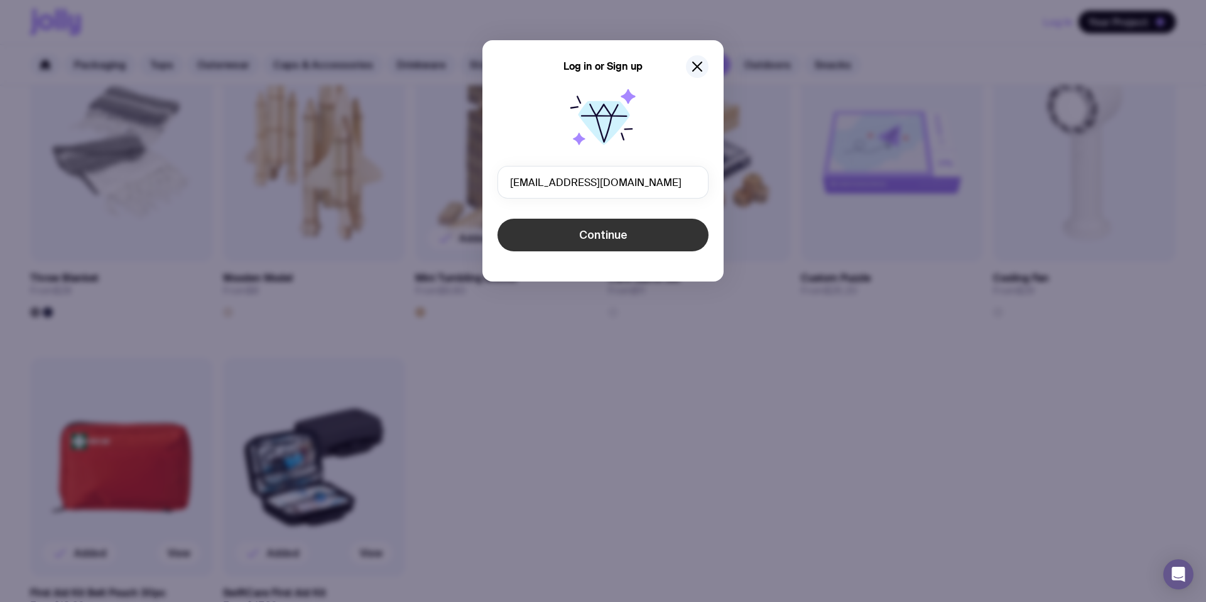
click at [616, 238] on span "Continue" at bounding box center [603, 234] width 48 height 15
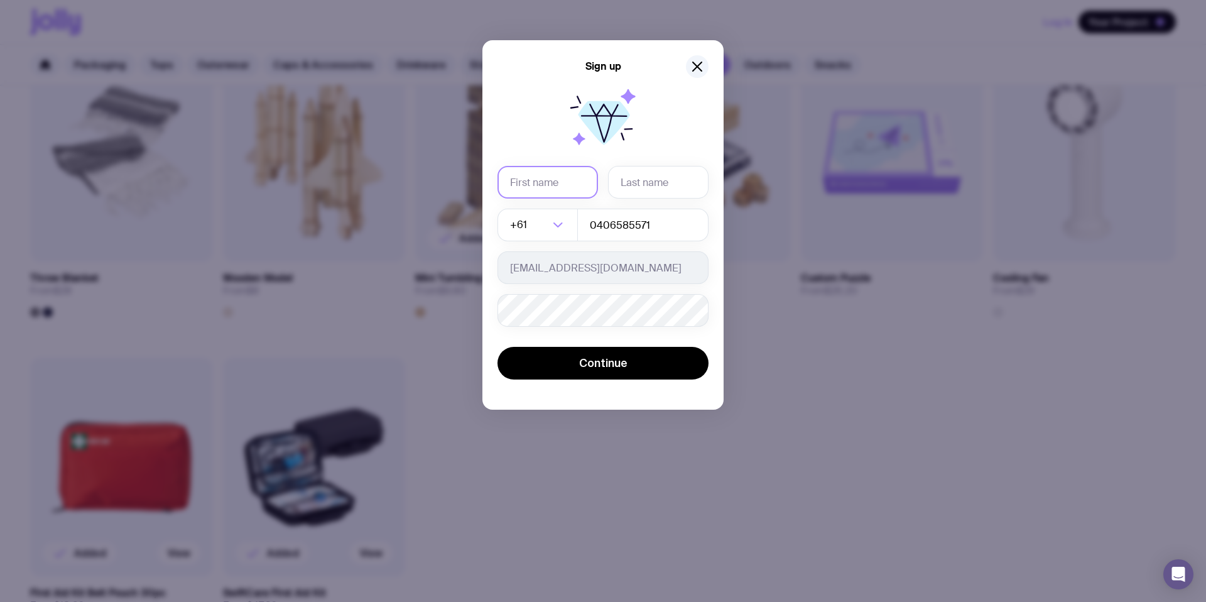
click at [542, 195] on input "text" at bounding box center [548, 182] width 101 height 33
type input "Jack"
type input "Hewitt"
click at [548, 287] on div "Jack Hewitt +61 Loading... 0406585571 jack@centuryfreight.com.au Password must …" at bounding box center [603, 246] width 211 height 161
click at [553, 342] on form "Jack Hewitt +61 Loading... 0406585571 jack@centuryfreight.com.au Password must …" at bounding box center [603, 274] width 211 height 216
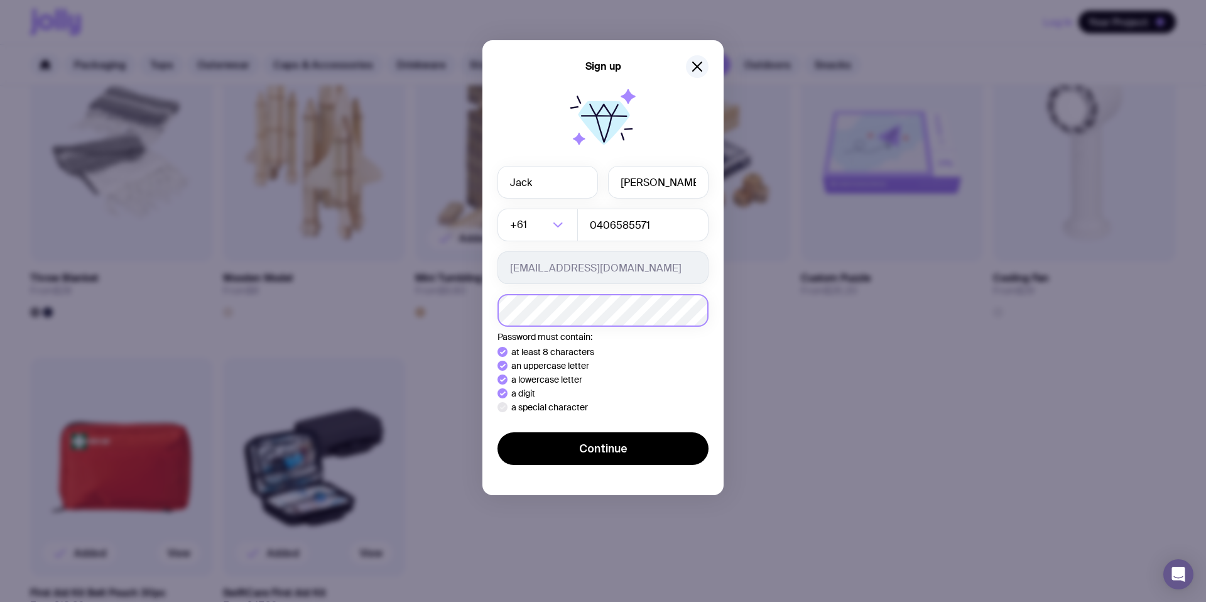
click at [498, 432] on button "Continue" at bounding box center [603, 448] width 211 height 33
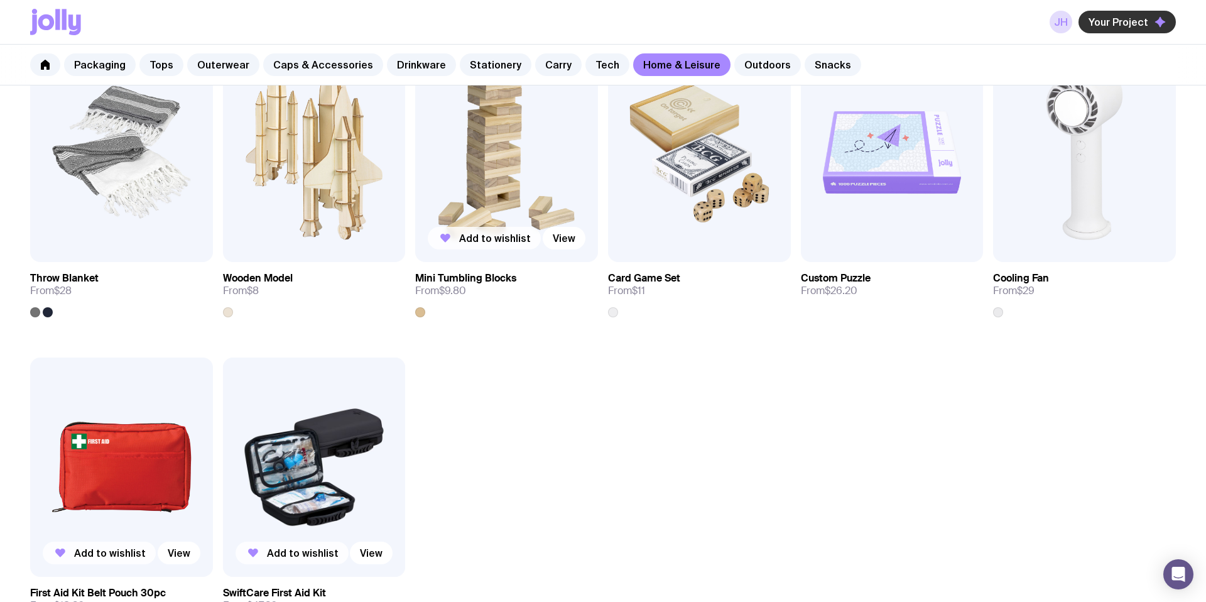
click at [1113, 21] on span "Your Project" at bounding box center [1119, 22] width 60 height 13
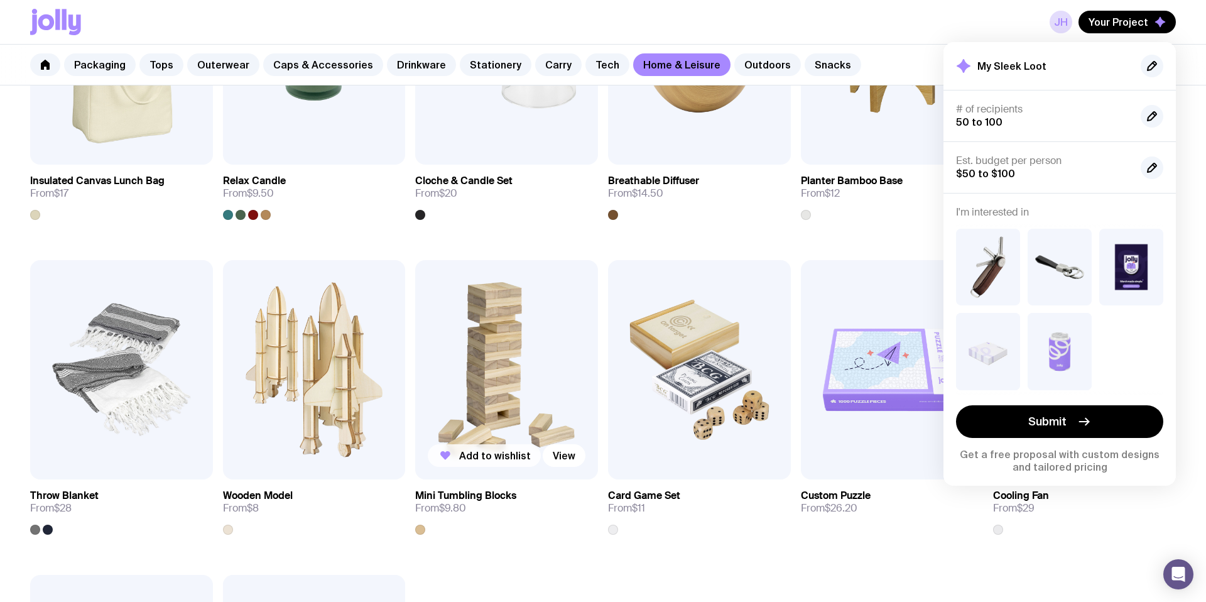
scroll to position [1117, 0]
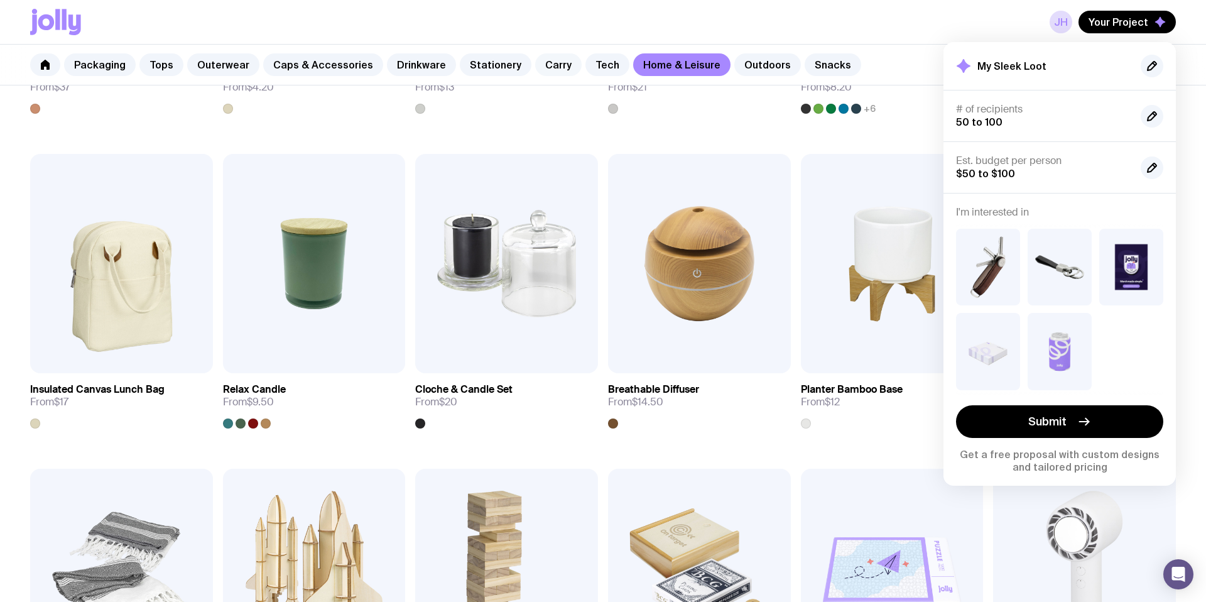
click at [548, 64] on link "Carry" at bounding box center [558, 64] width 46 height 23
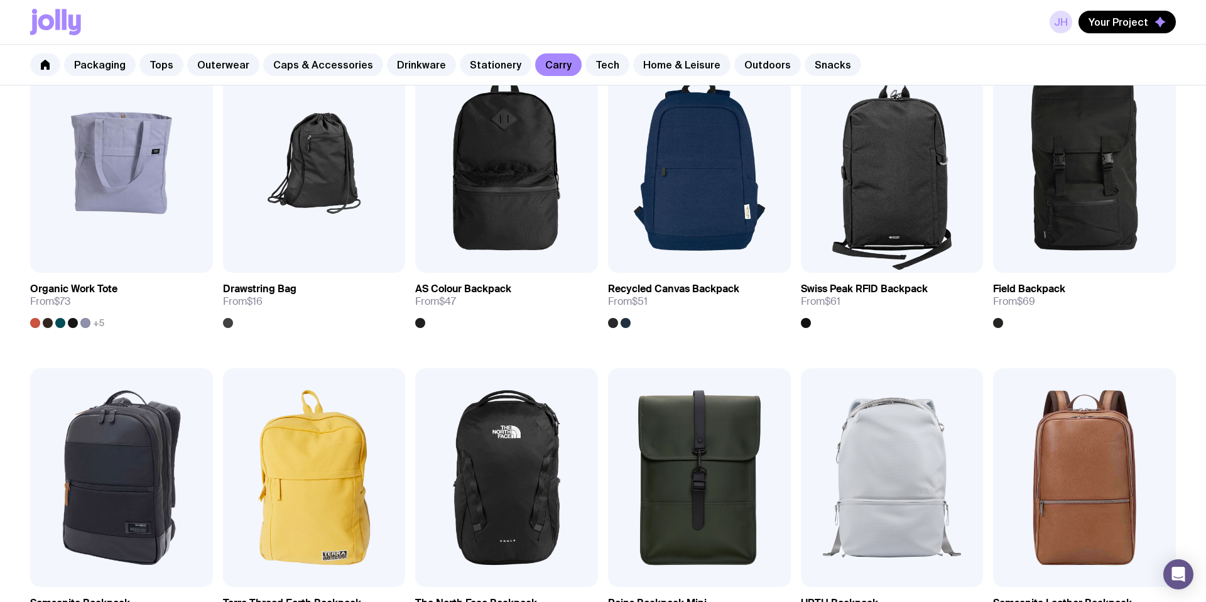
scroll to position [595, 0]
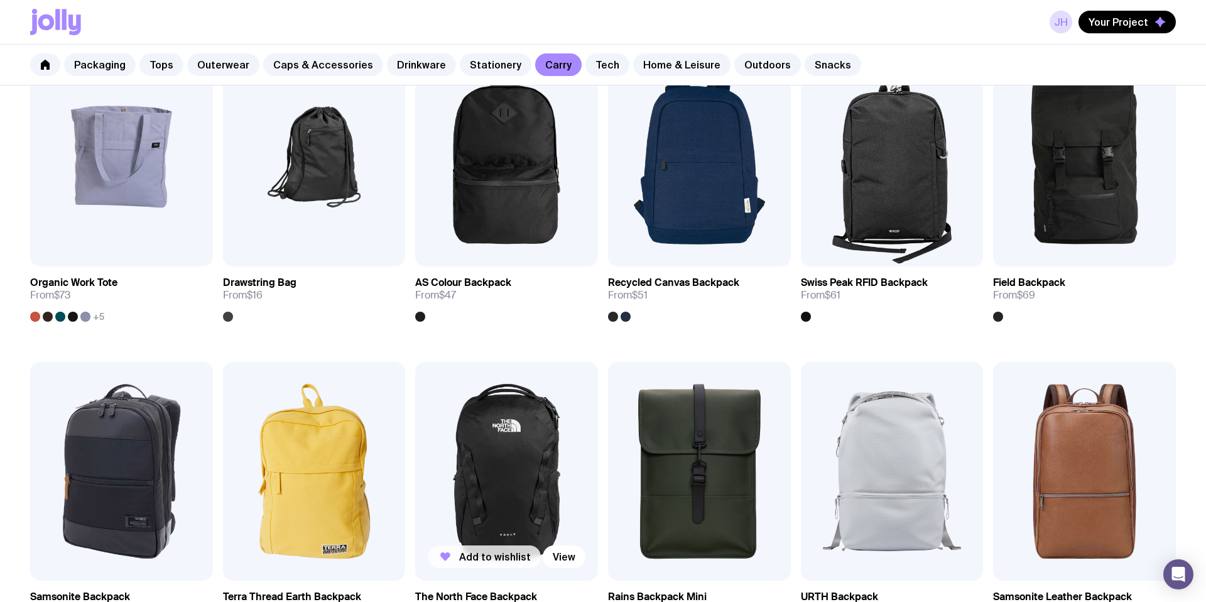
click at [470, 562] on span "Add to wishlist" at bounding box center [495, 556] width 72 height 13
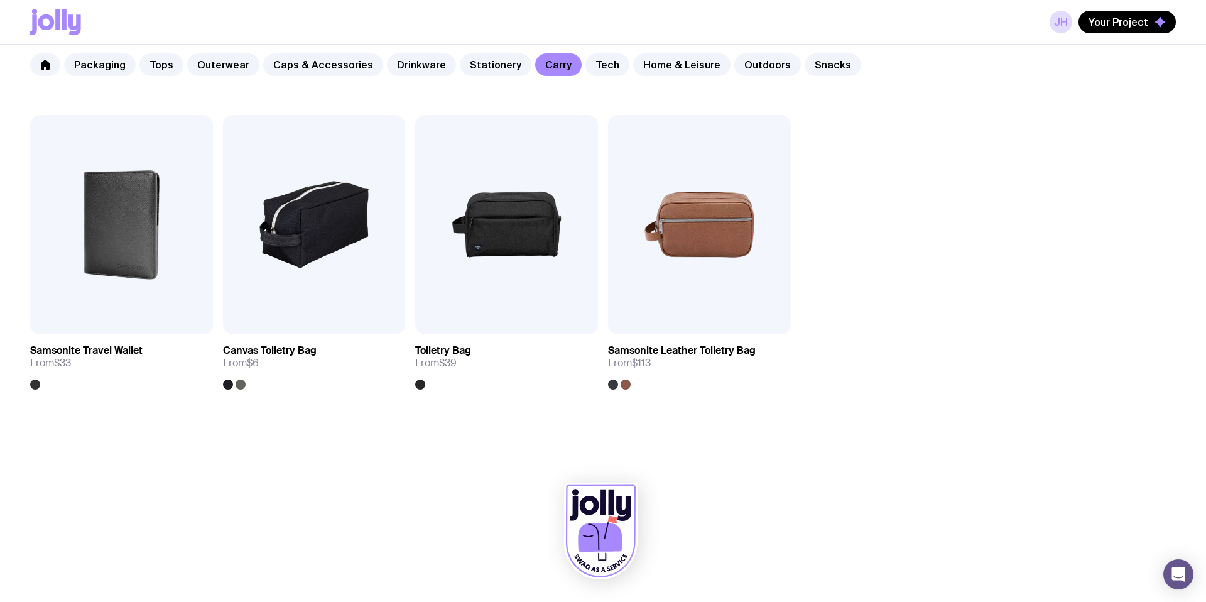
scroll to position [1787, 0]
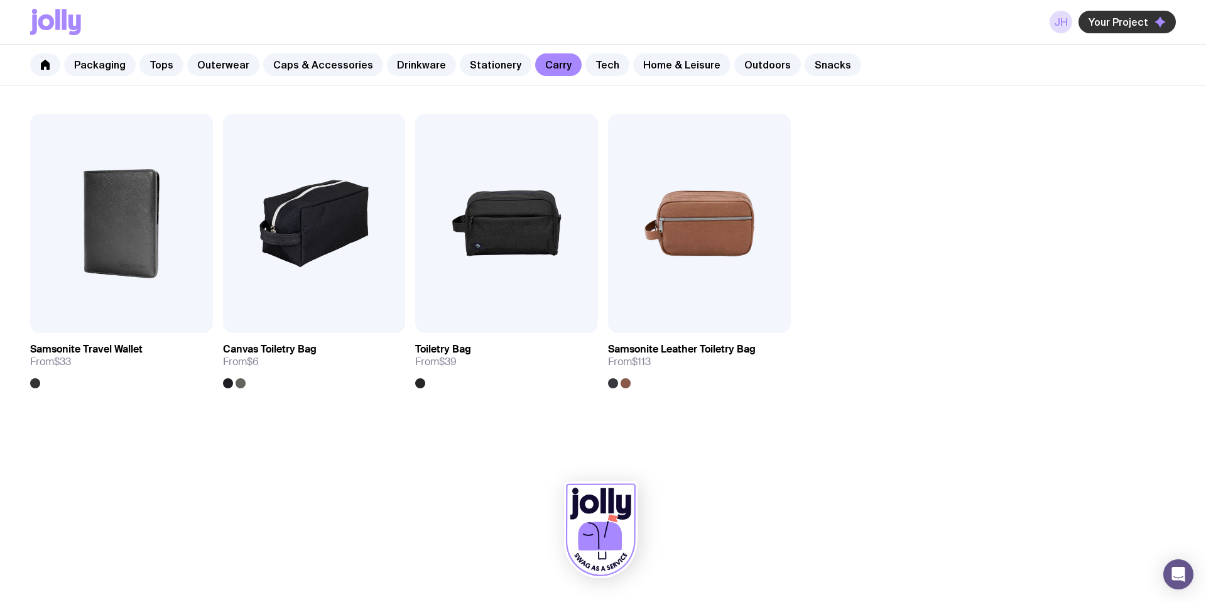
click at [1124, 20] on span "Your Project" at bounding box center [1119, 22] width 60 height 13
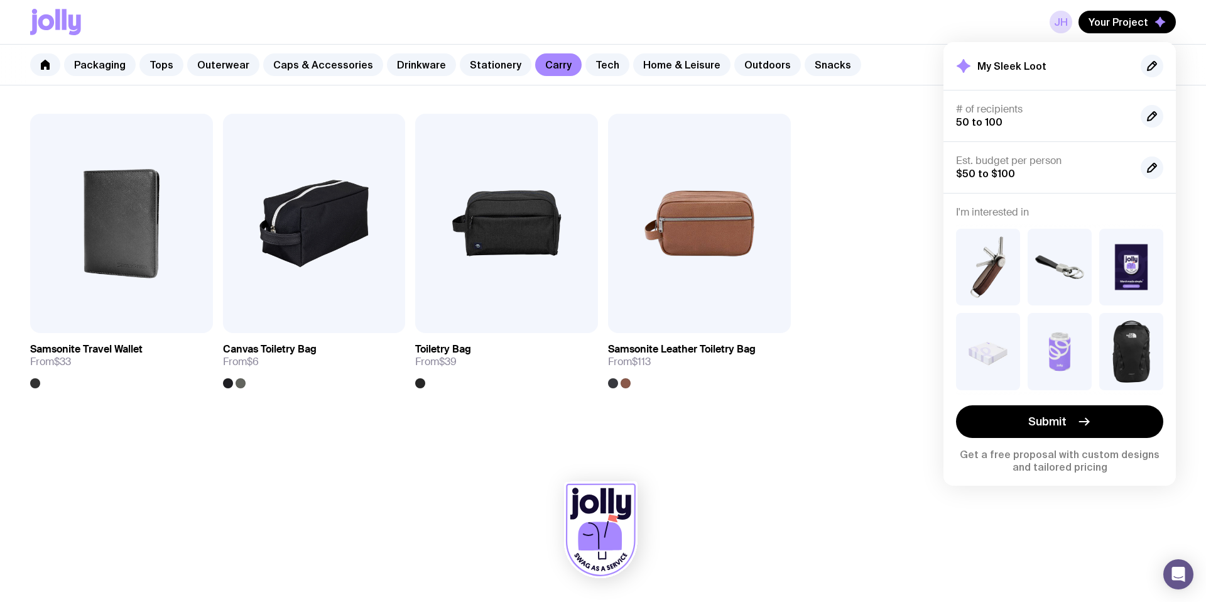
click at [89, 52] on div "Packaging Tops Outerwear Caps & Accessories Drinkware Stationery Carry Tech Hom…" at bounding box center [603, 65] width 1206 height 41
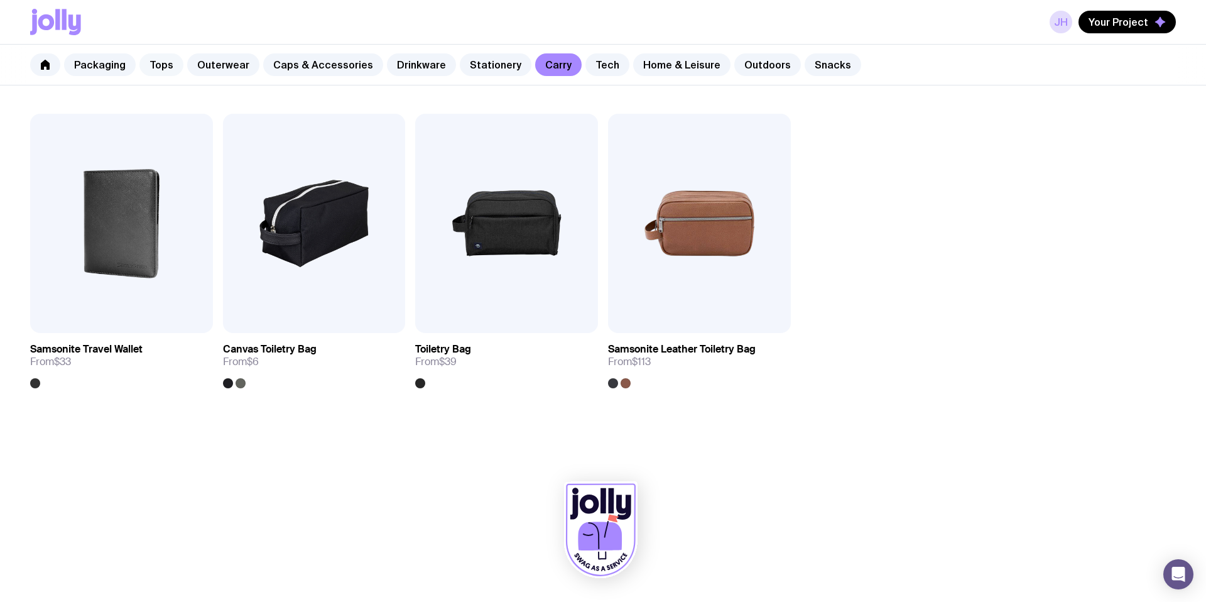
click at [165, 65] on link "Tops" at bounding box center [161, 64] width 44 height 23
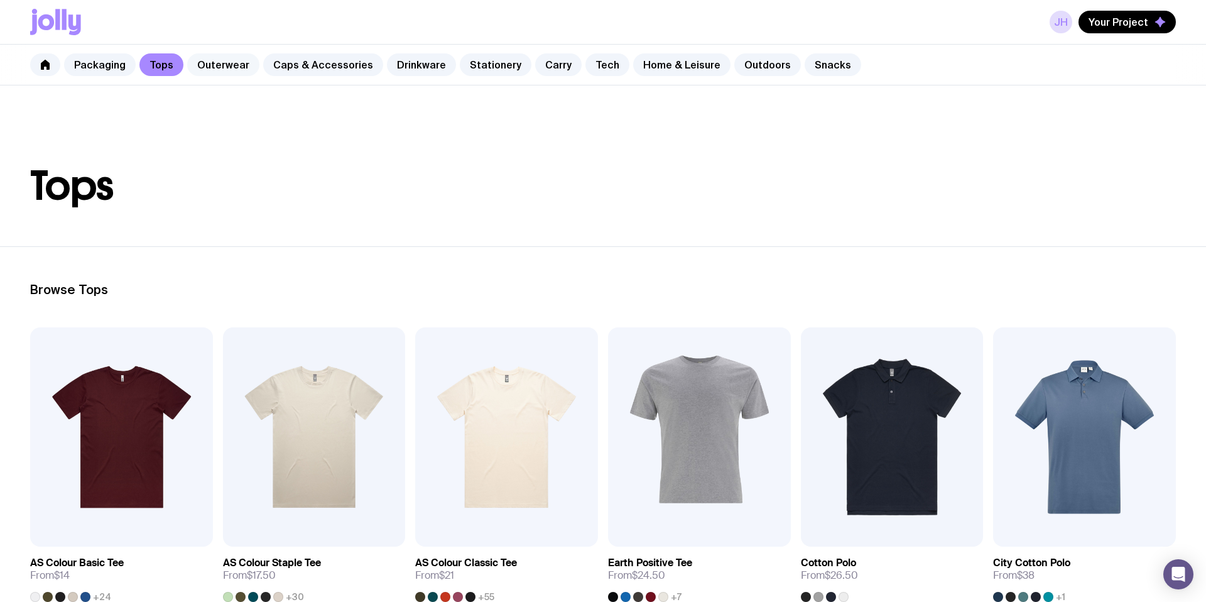
click at [216, 65] on link "Outerwear" at bounding box center [223, 64] width 72 height 23
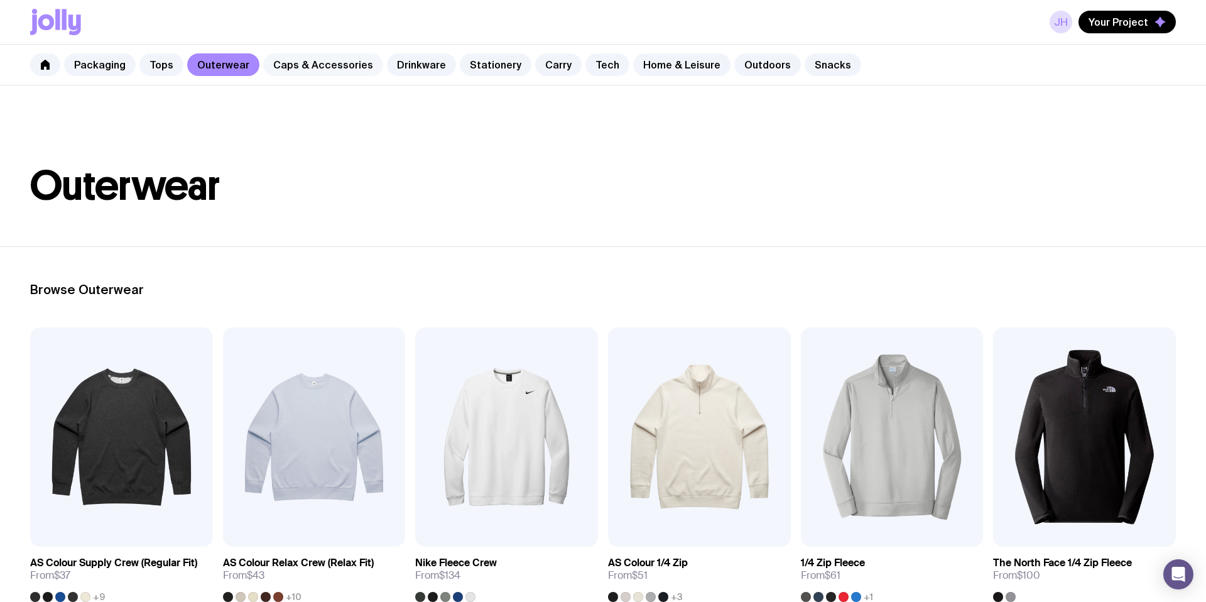
click at [292, 67] on link "Caps & Accessories" at bounding box center [323, 64] width 120 height 23
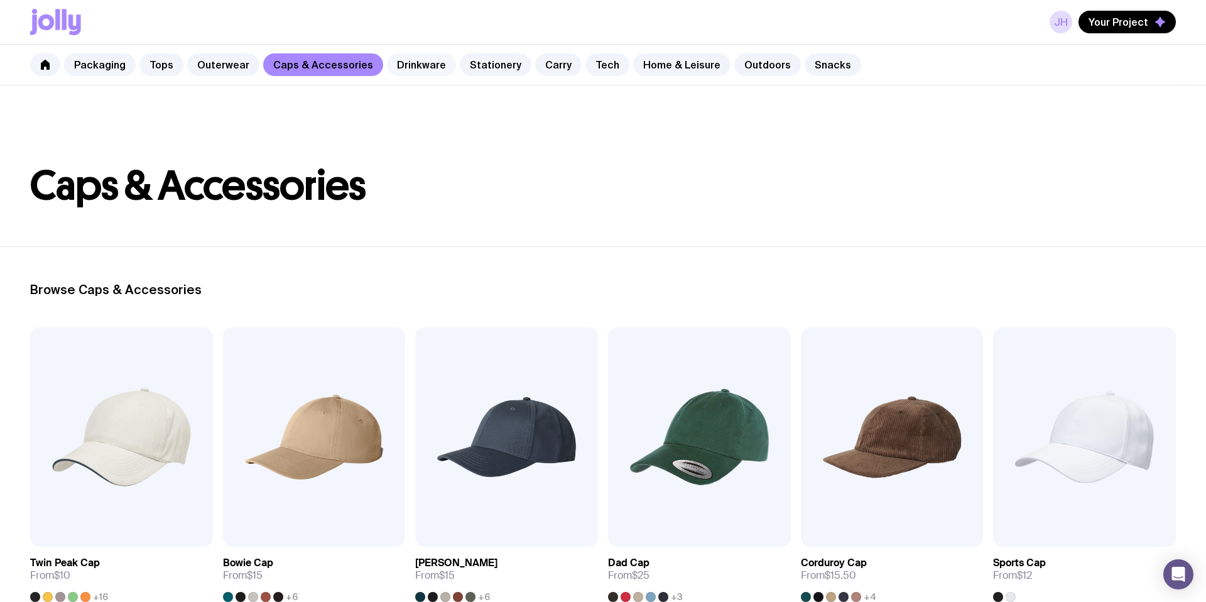
click at [408, 62] on link "Drinkware" at bounding box center [421, 64] width 69 height 23
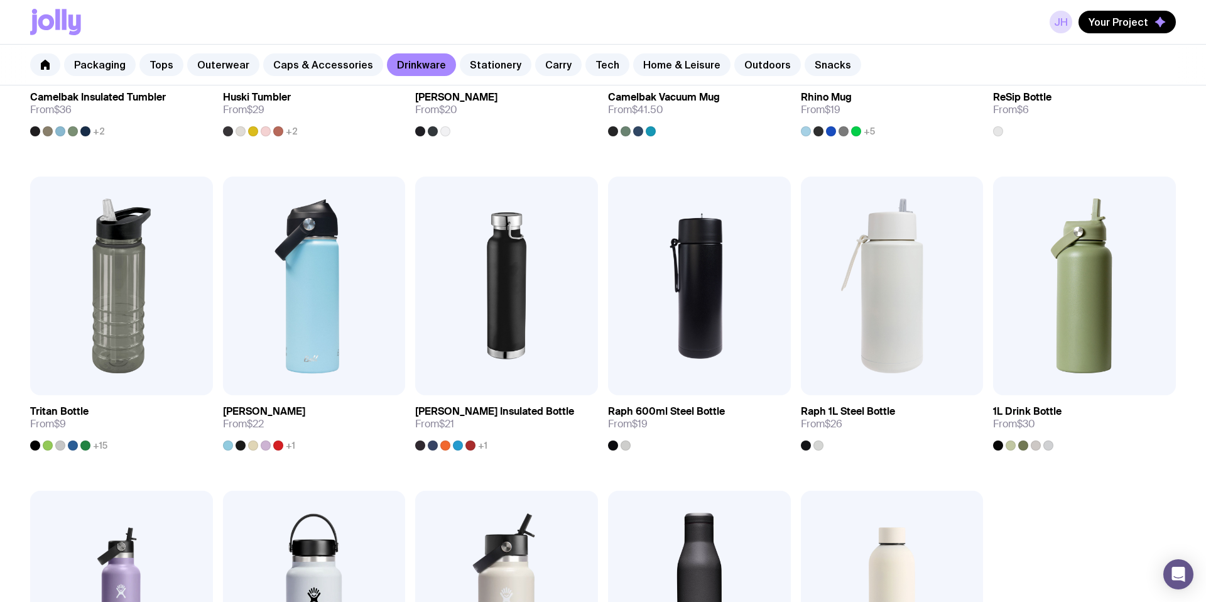
scroll to position [781, 0]
click at [895, 372] on span "Add to wishlist" at bounding box center [881, 370] width 72 height 13
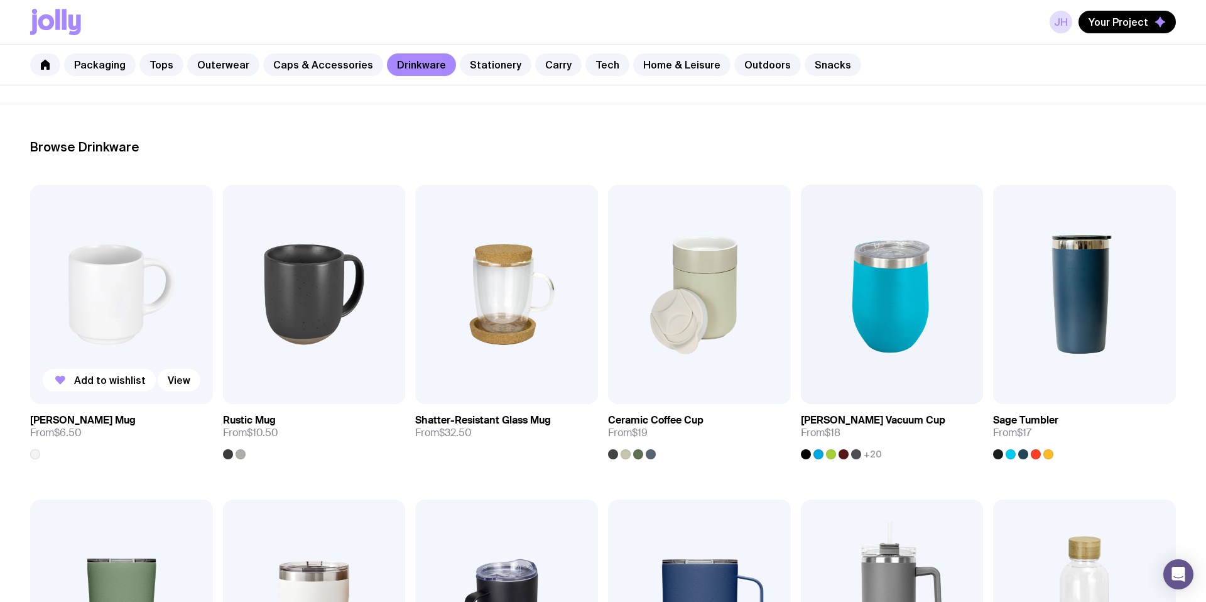
scroll to position [144, 0]
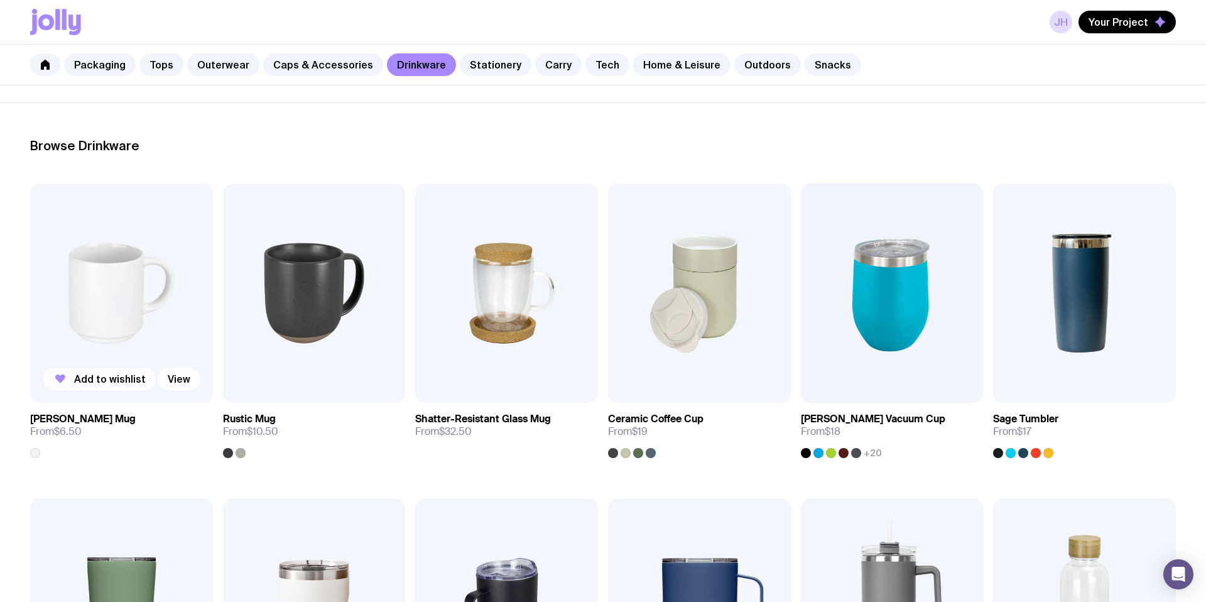
click at [118, 378] on span "Add to wishlist" at bounding box center [110, 379] width 72 height 13
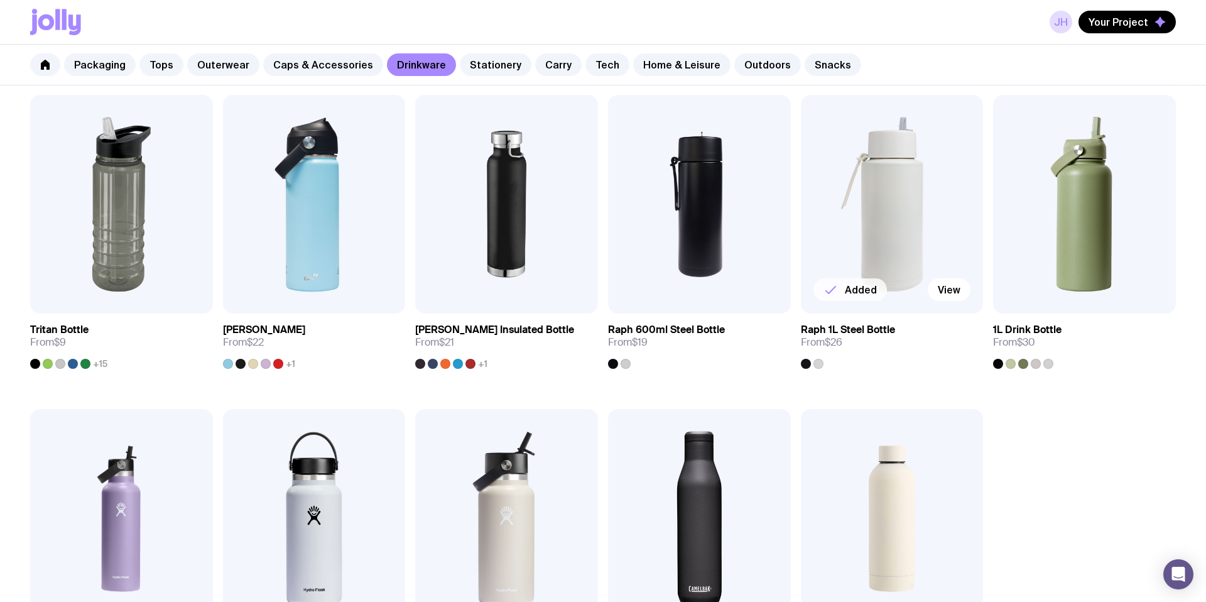
scroll to position [1170, 0]
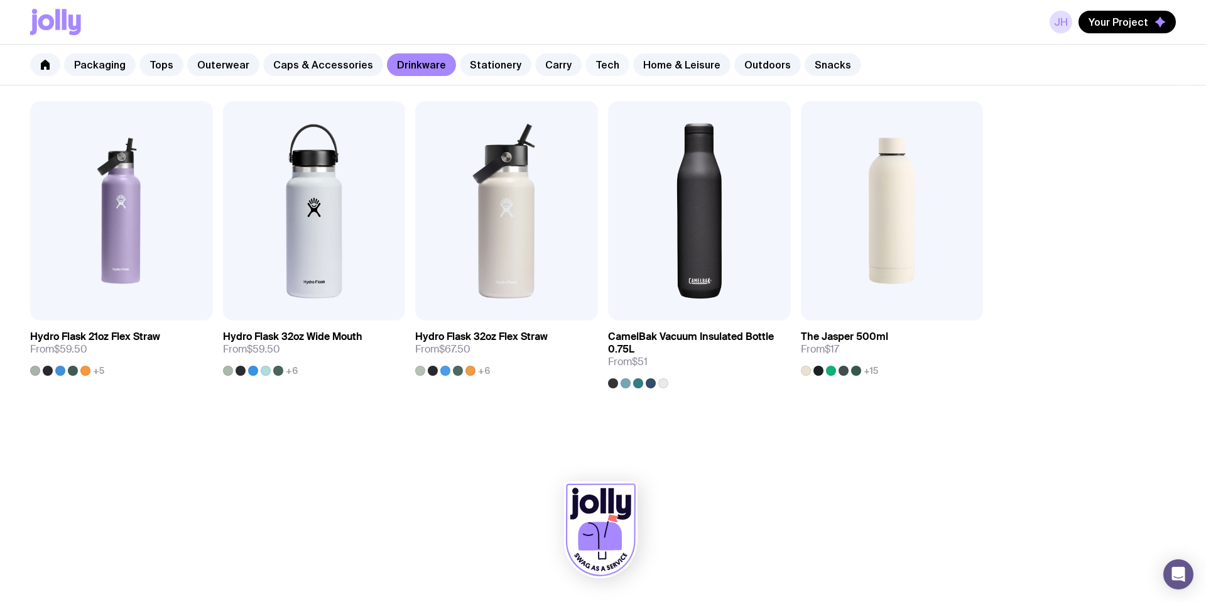
click at [586, 68] on link "Tech" at bounding box center [608, 64] width 44 height 23
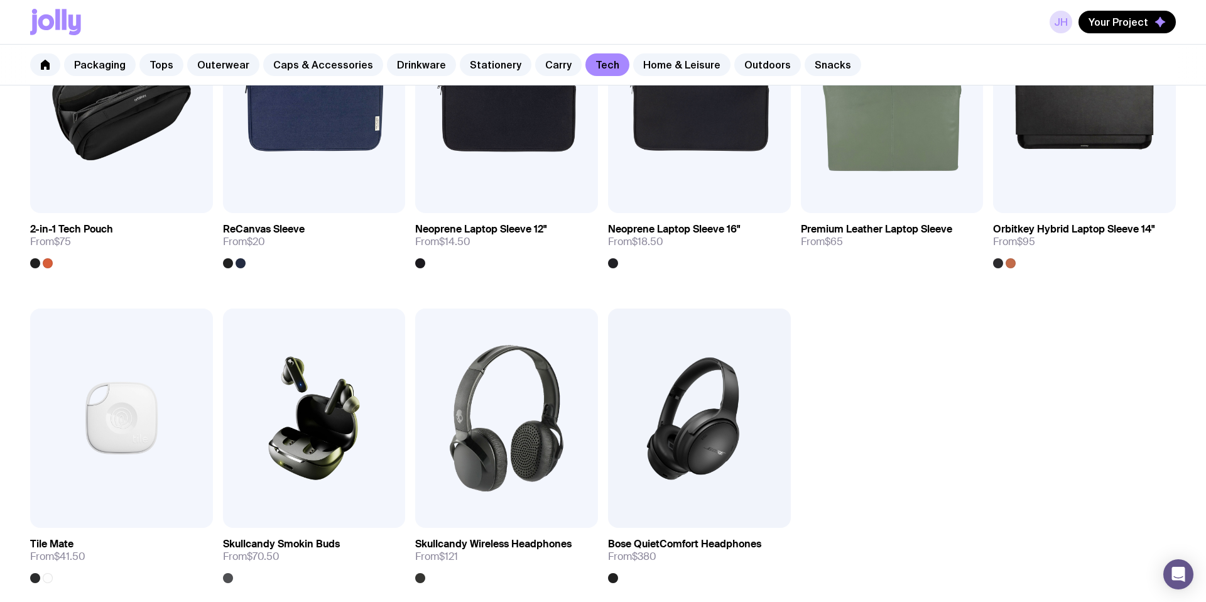
scroll to position [1316, 0]
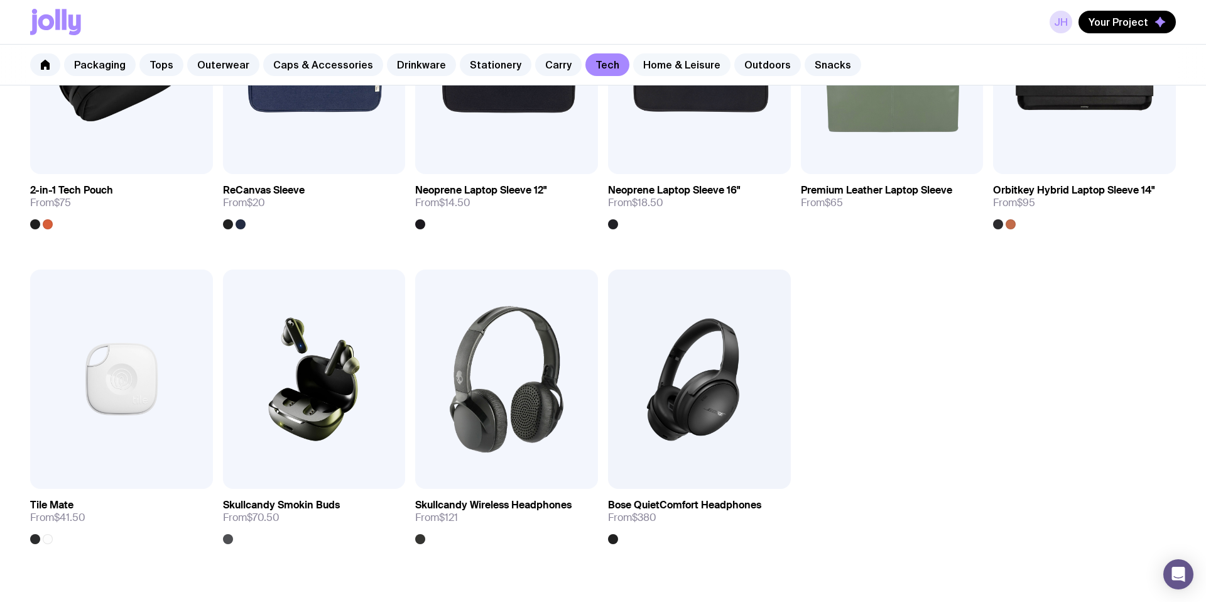
click at [652, 62] on link "Home & Leisure" at bounding box center [681, 64] width 97 height 23
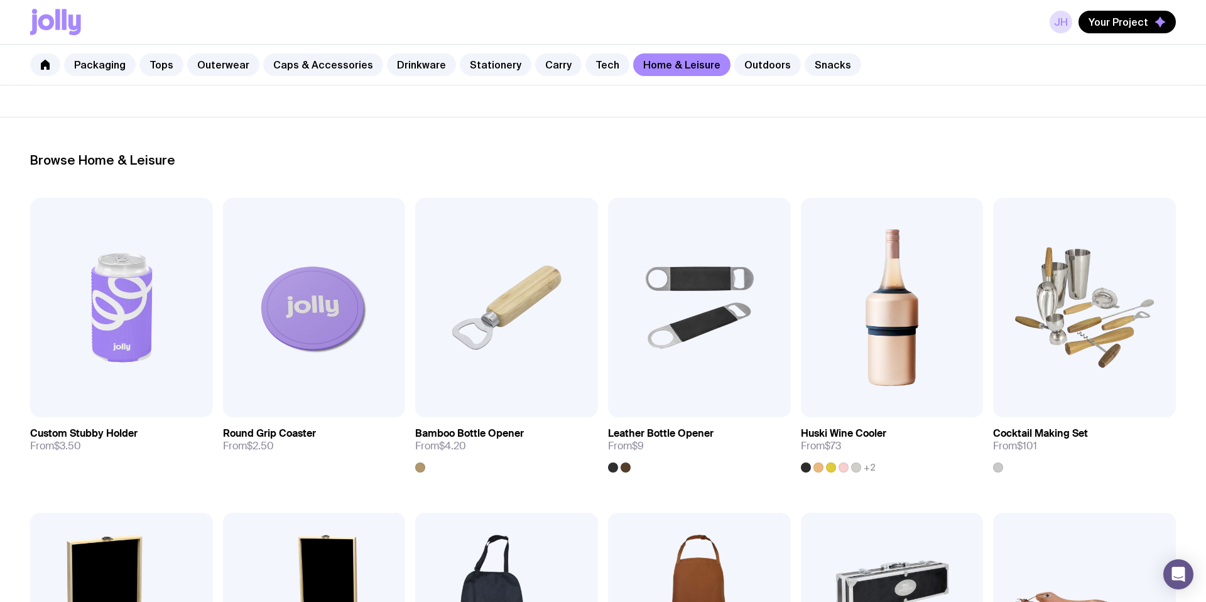
scroll to position [136, 0]
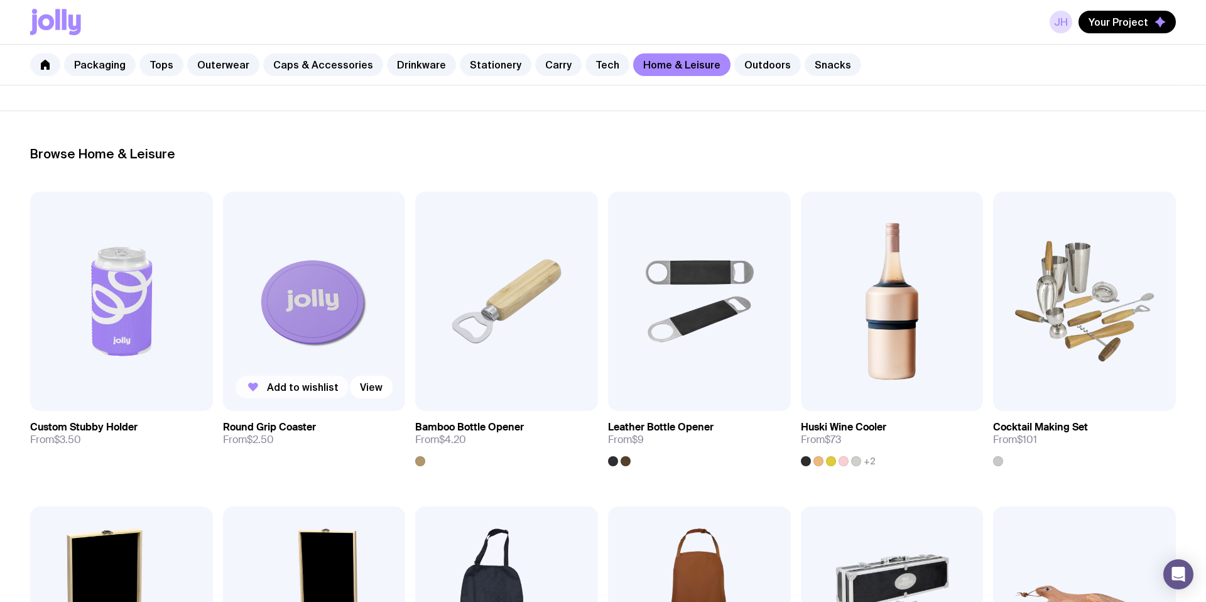
click at [280, 390] on span "Add to wishlist" at bounding box center [303, 387] width 72 height 13
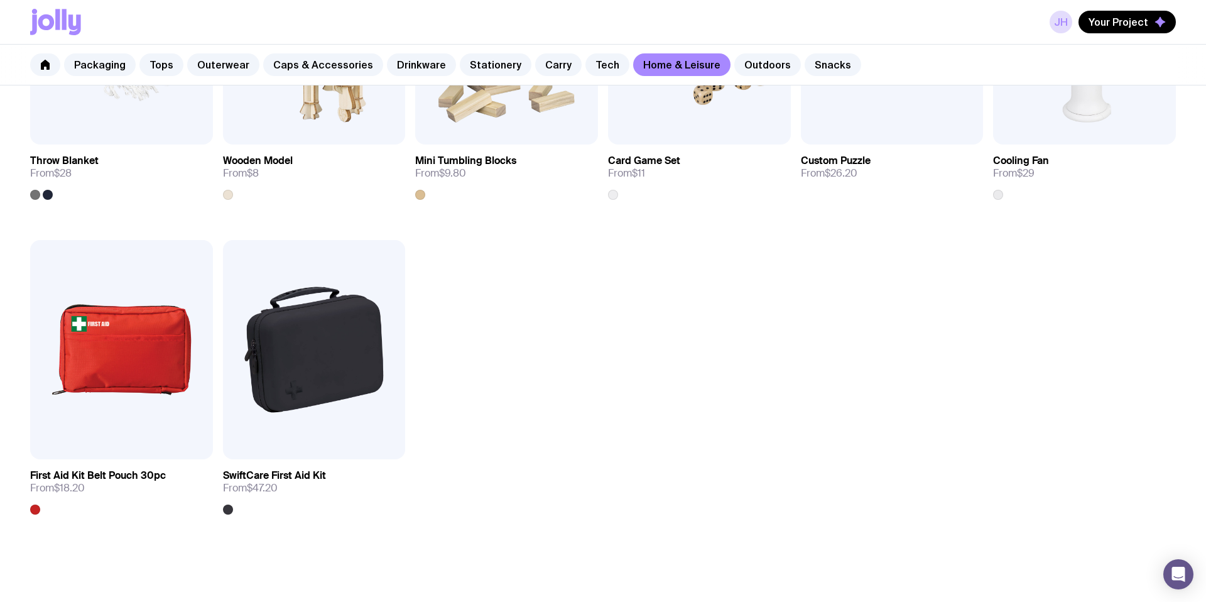
scroll to position [1787, 0]
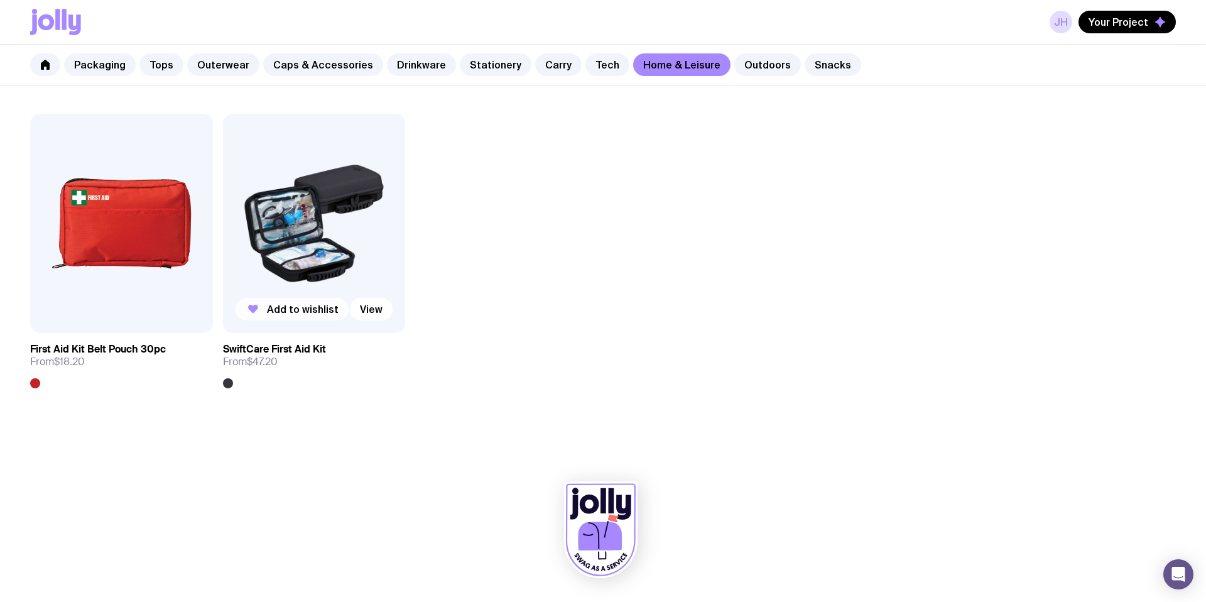
click at [278, 314] on span "Add to wishlist" at bounding box center [303, 309] width 72 height 13
click at [97, 316] on button "Add to wishlist" at bounding box center [99, 309] width 113 height 23
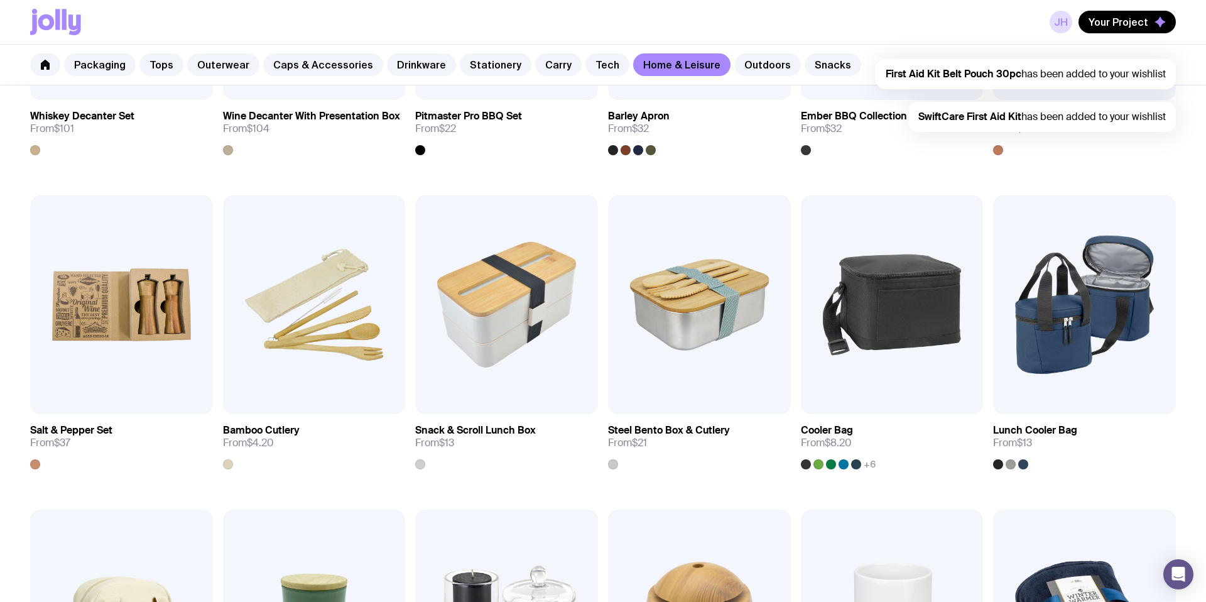
scroll to position [85, 0]
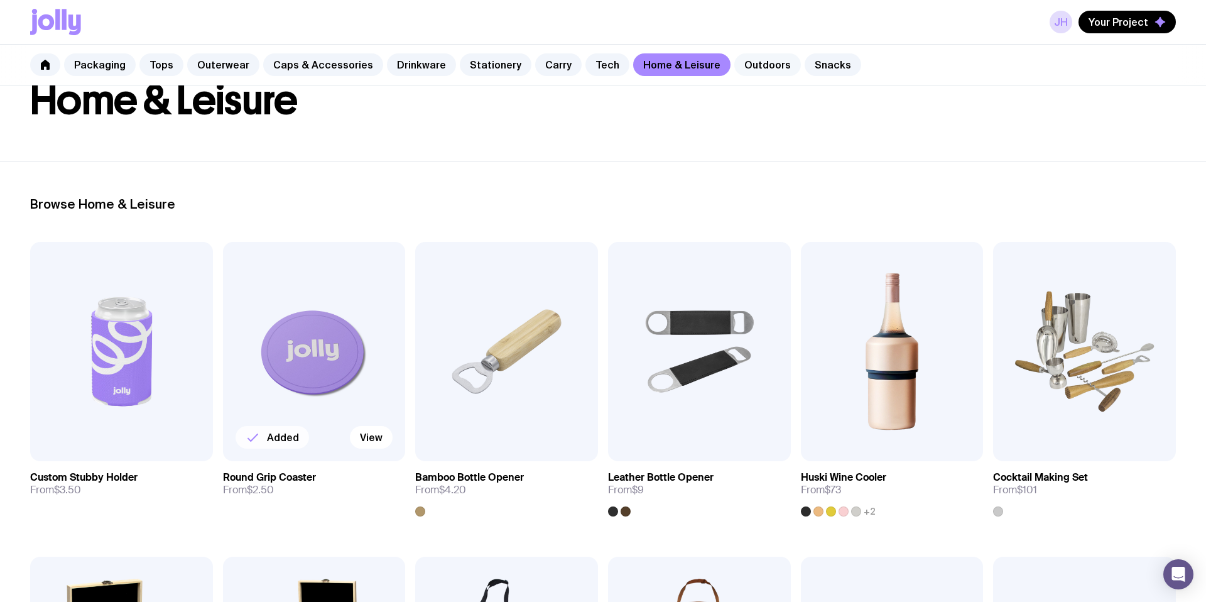
click at [745, 62] on link "Outdoors" at bounding box center [767, 64] width 67 height 23
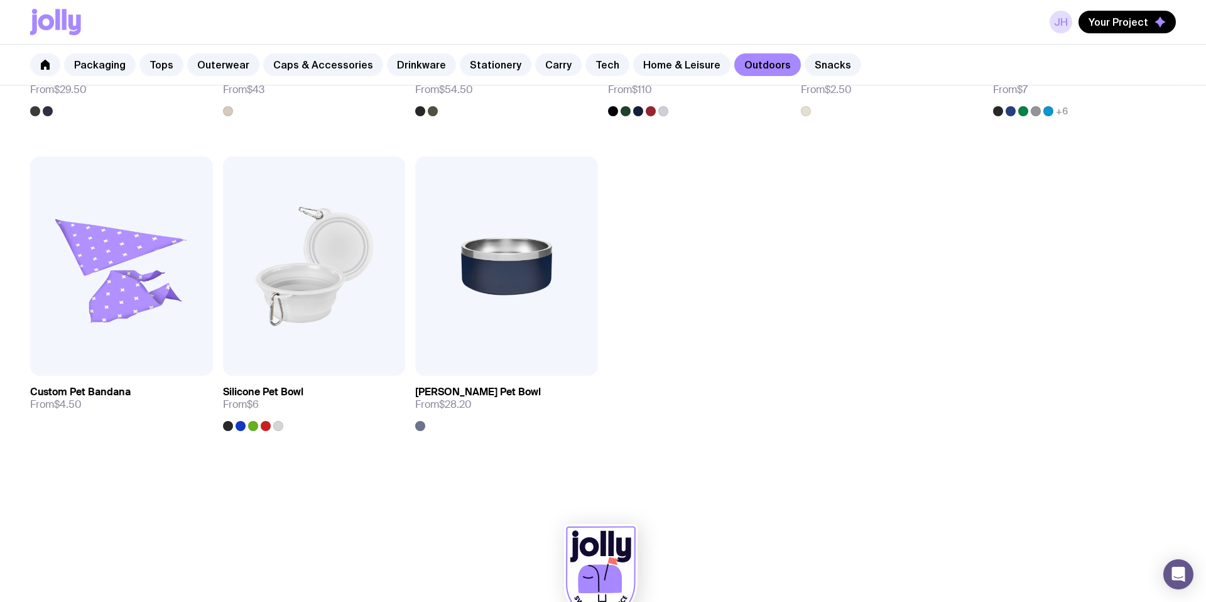
scroll to position [1157, 0]
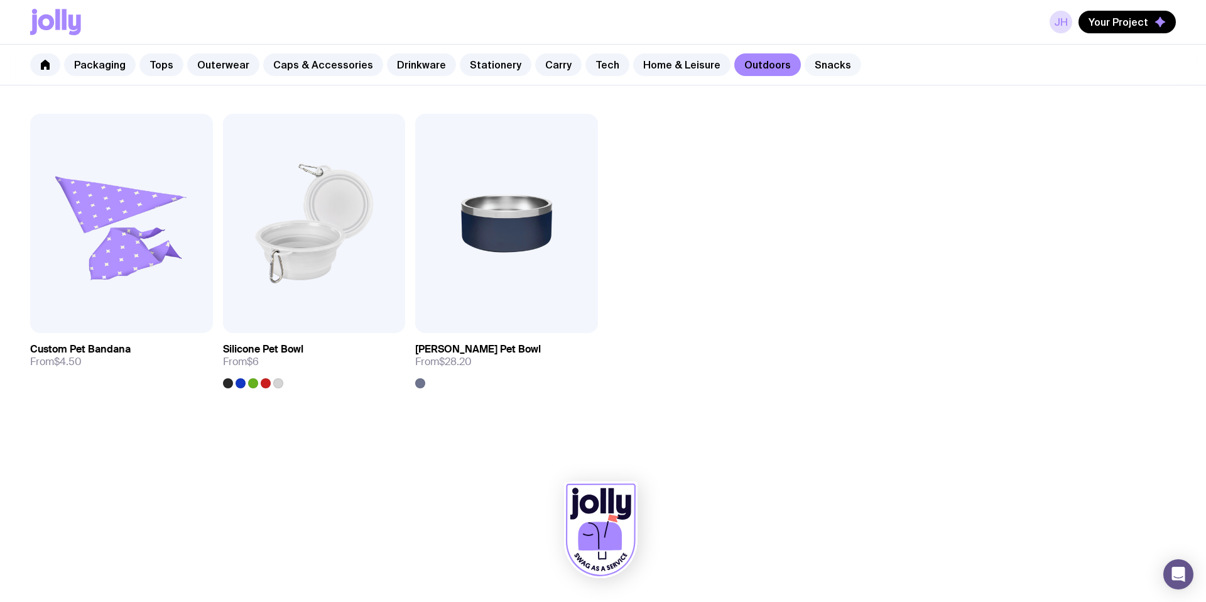
click at [805, 70] on link "Snacks" at bounding box center [833, 64] width 57 height 23
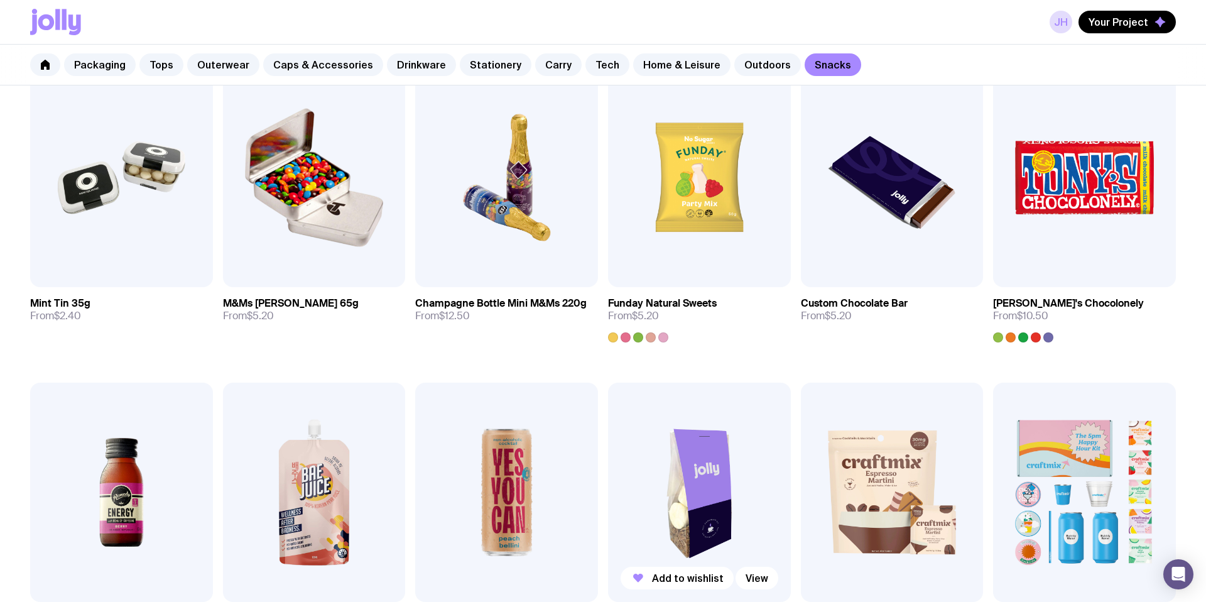
scroll to position [261, 0]
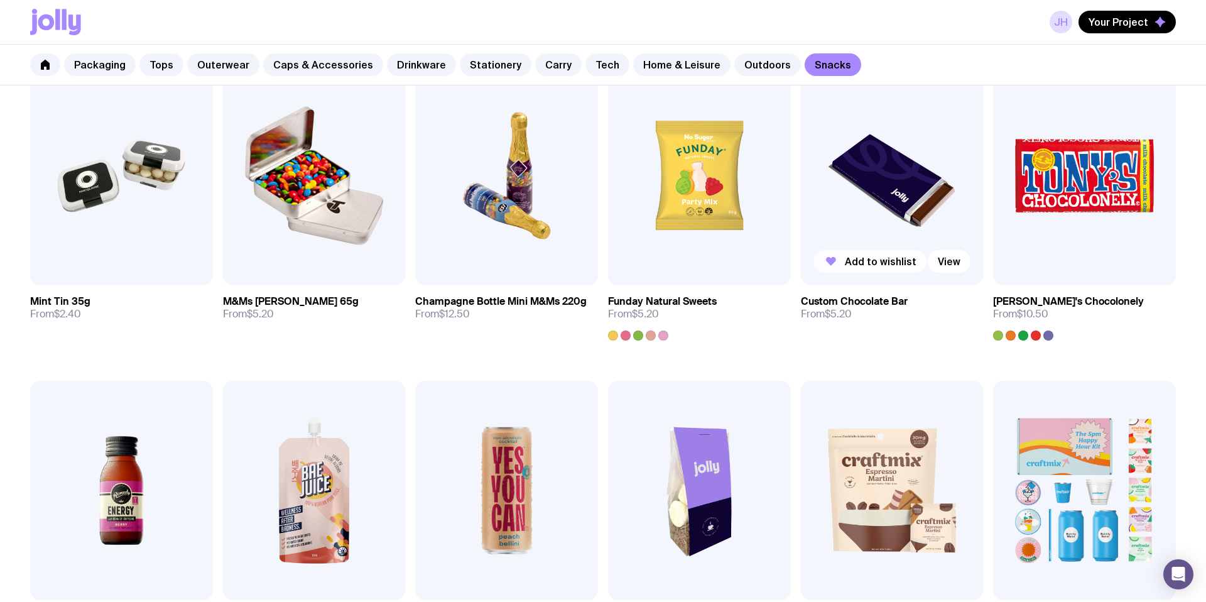
click at [855, 267] on button "Add to wishlist" at bounding box center [870, 261] width 113 height 23
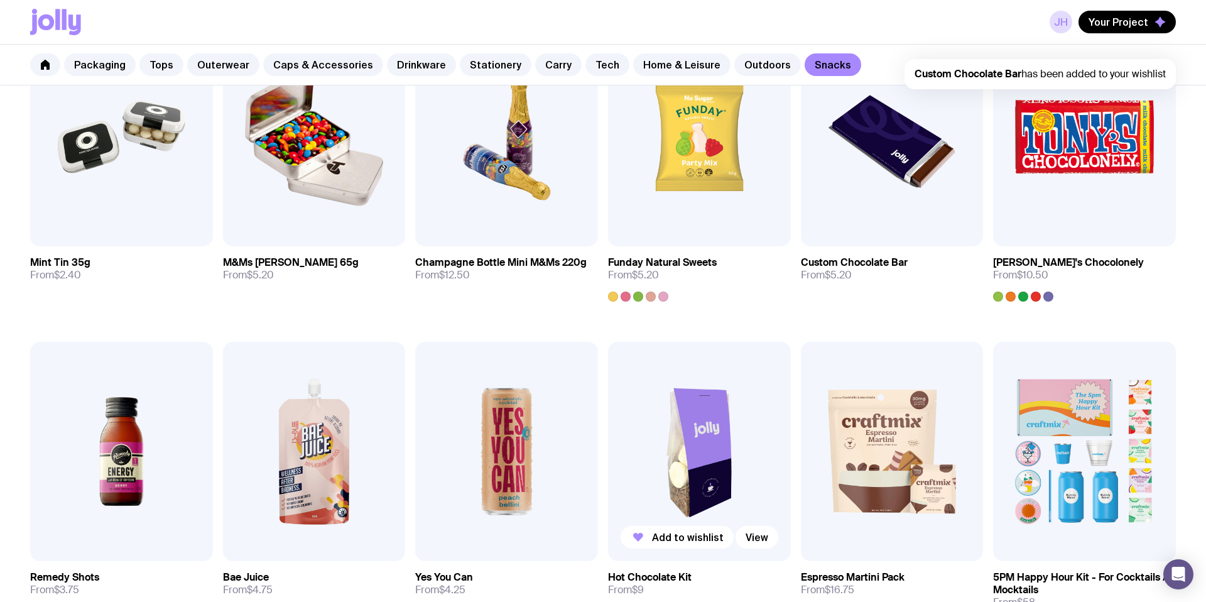
scroll to position [302, 0]
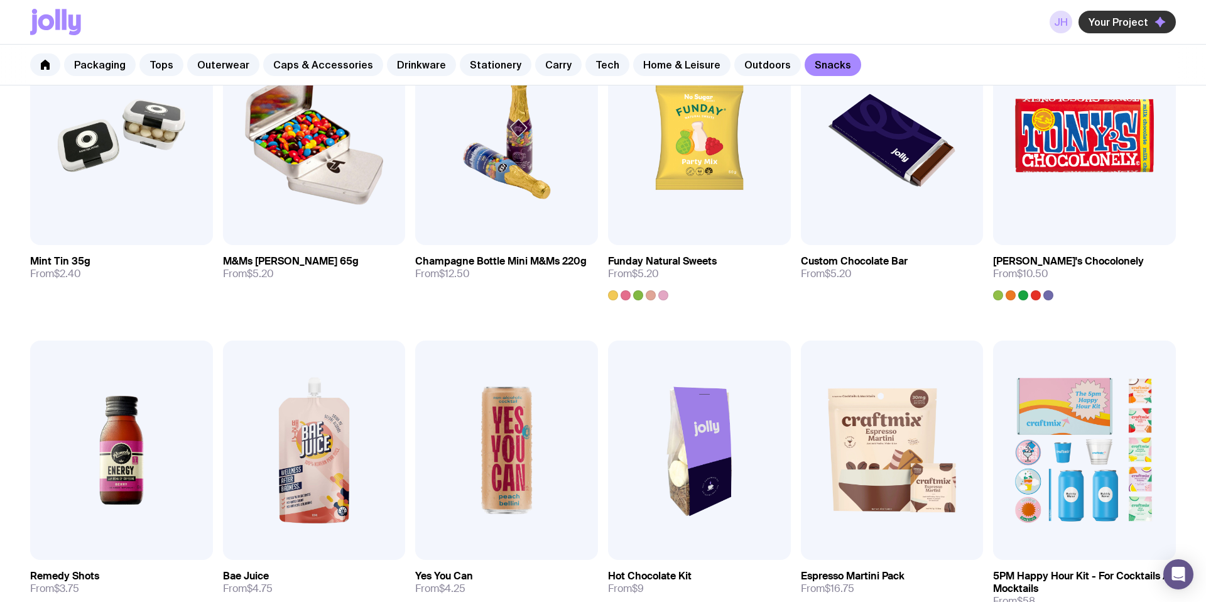
click at [1131, 14] on button "Your Project" at bounding box center [1127, 22] width 97 height 23
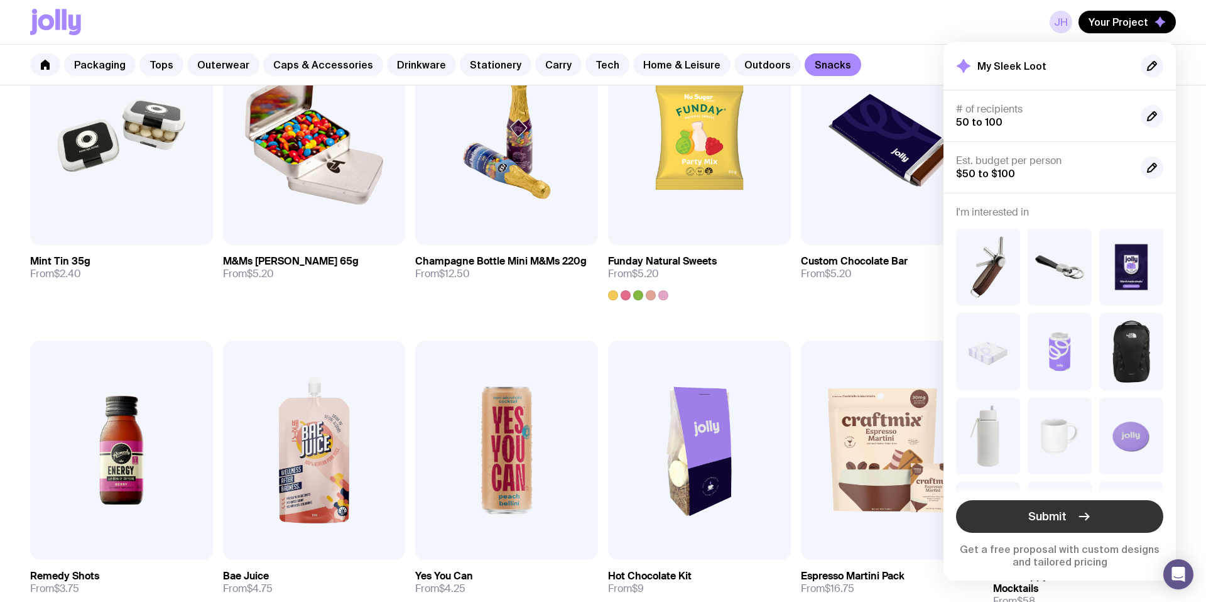
click at [1046, 513] on span "Submit" at bounding box center [1048, 516] width 38 height 15
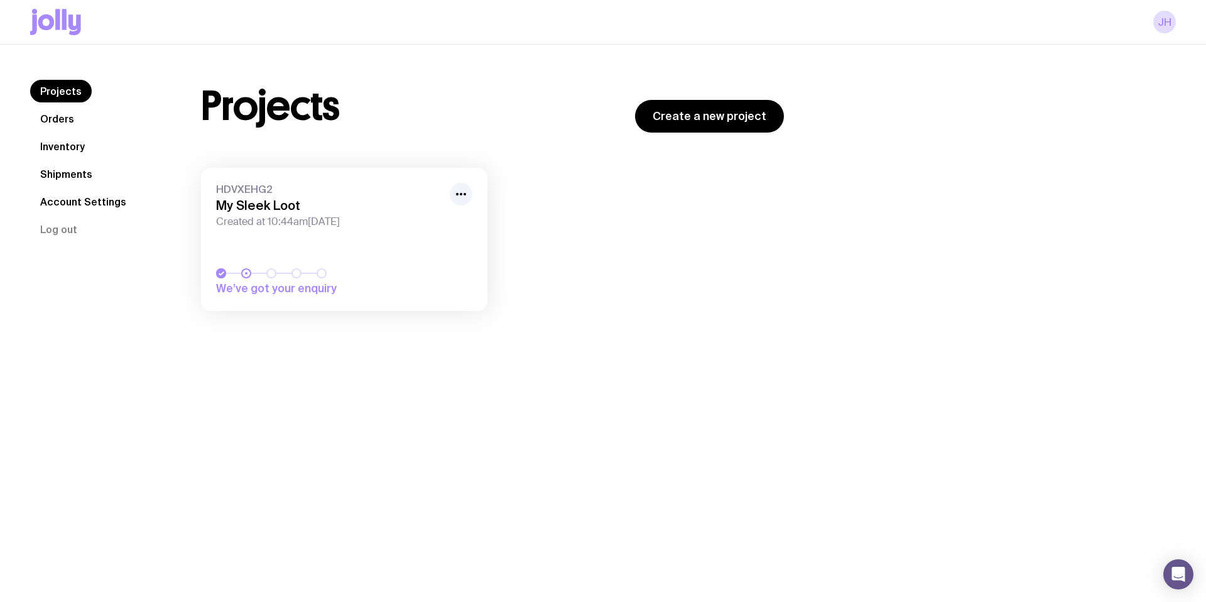
click at [63, 128] on link "Orders" at bounding box center [57, 118] width 54 height 23
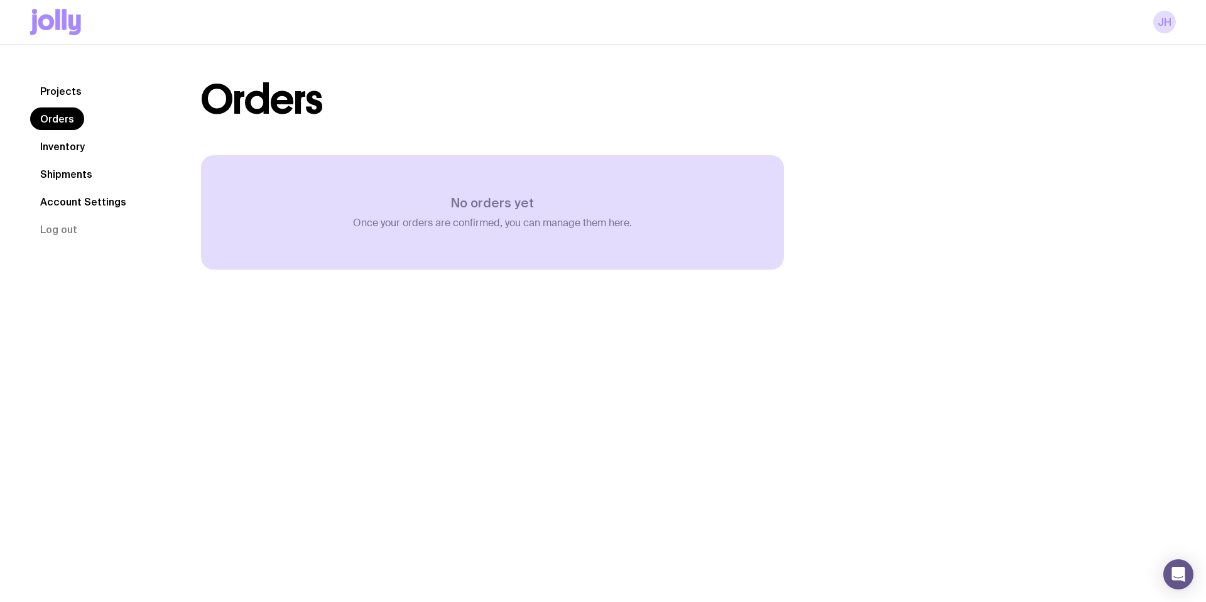
click at [50, 92] on link "Projects" at bounding box center [61, 91] width 62 height 23
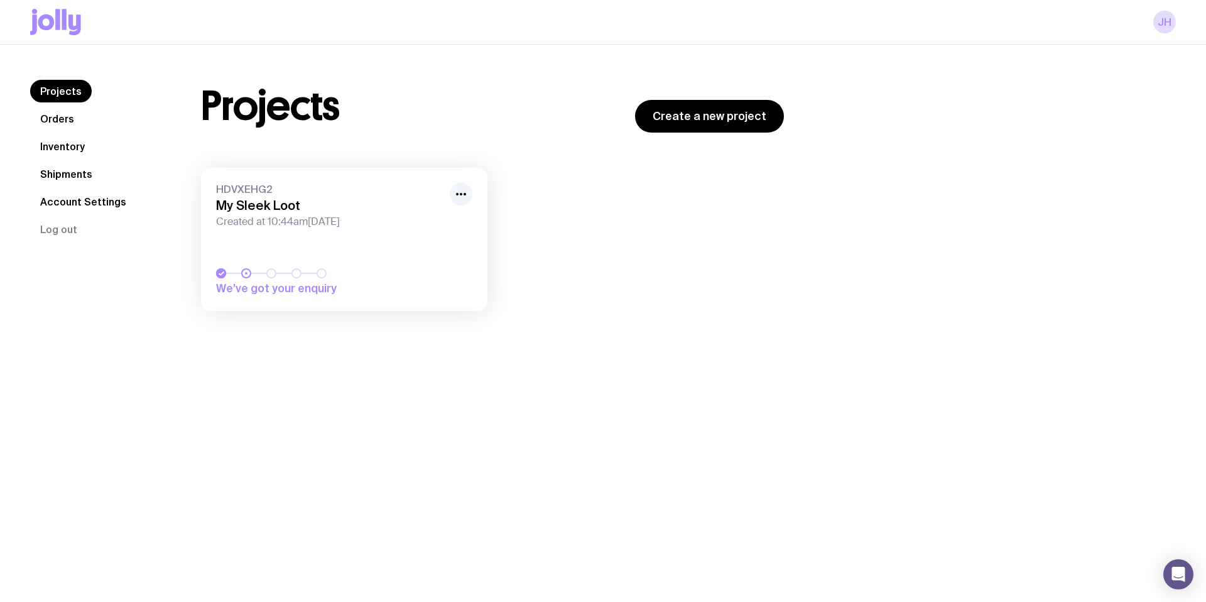
click at [71, 178] on link "Shipments" at bounding box center [66, 174] width 72 height 23
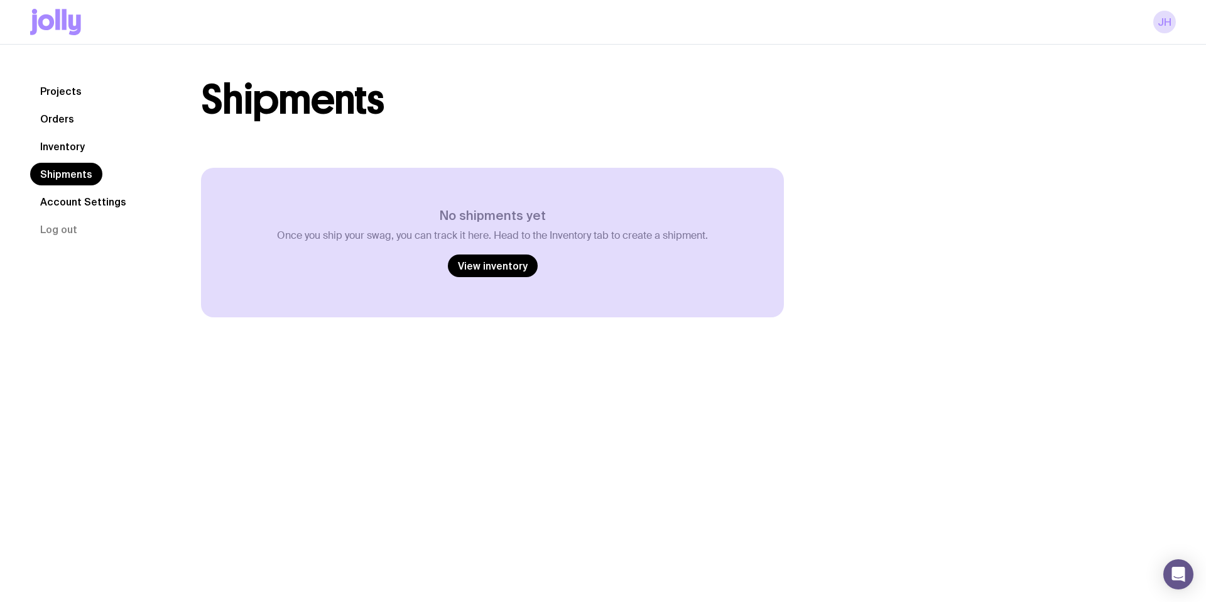
click at [64, 145] on link "Inventory" at bounding box center [62, 146] width 65 height 23
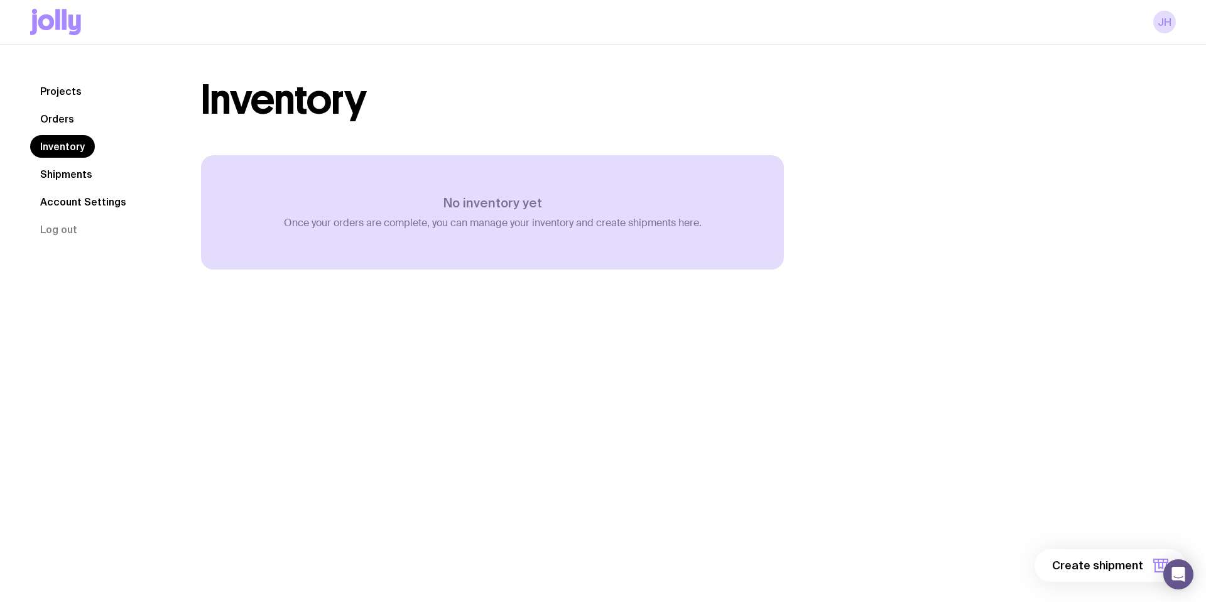
click at [54, 89] on link "Projects" at bounding box center [61, 91] width 62 height 23
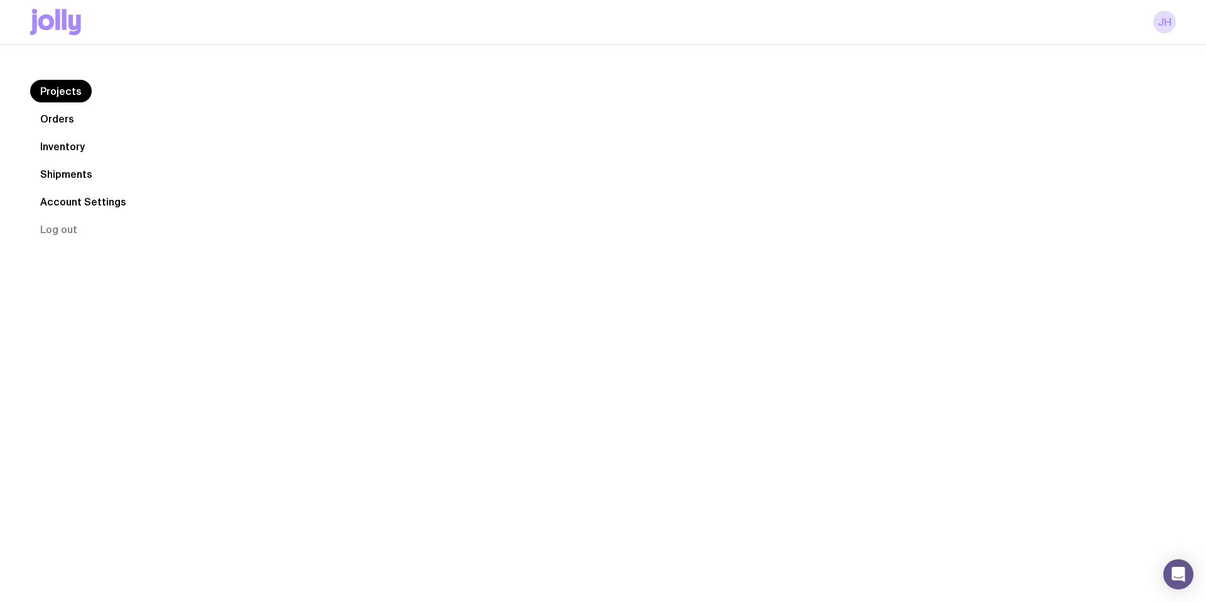
click at [53, 36] on div "JH" at bounding box center [603, 22] width 1146 height 44
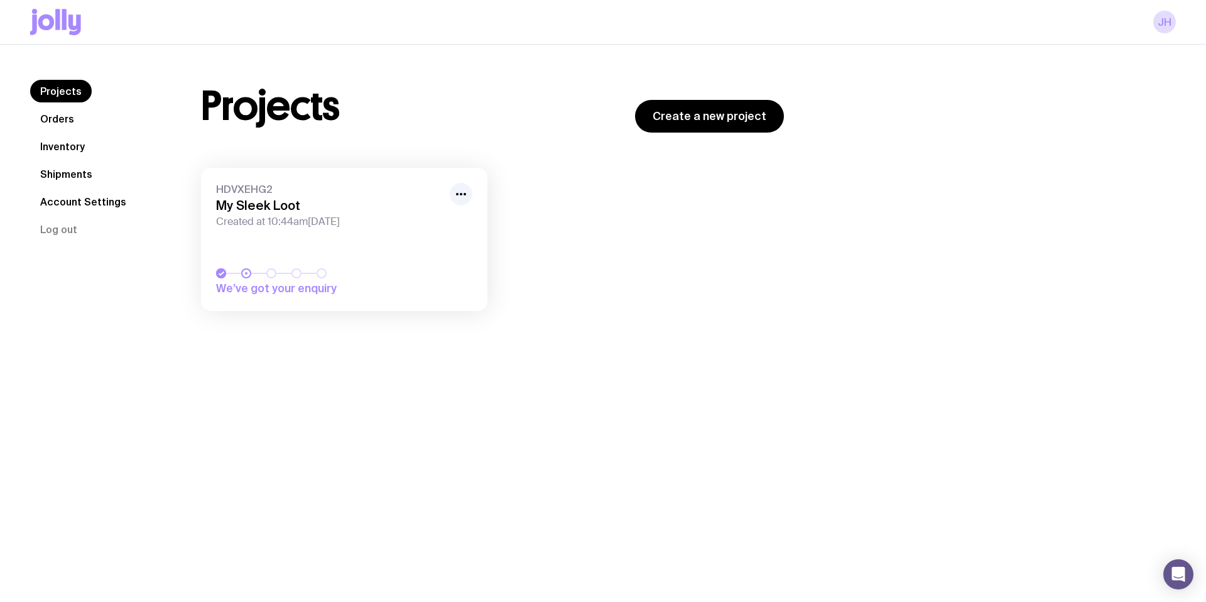
click at [52, 23] on icon at bounding box center [46, 22] width 16 height 16
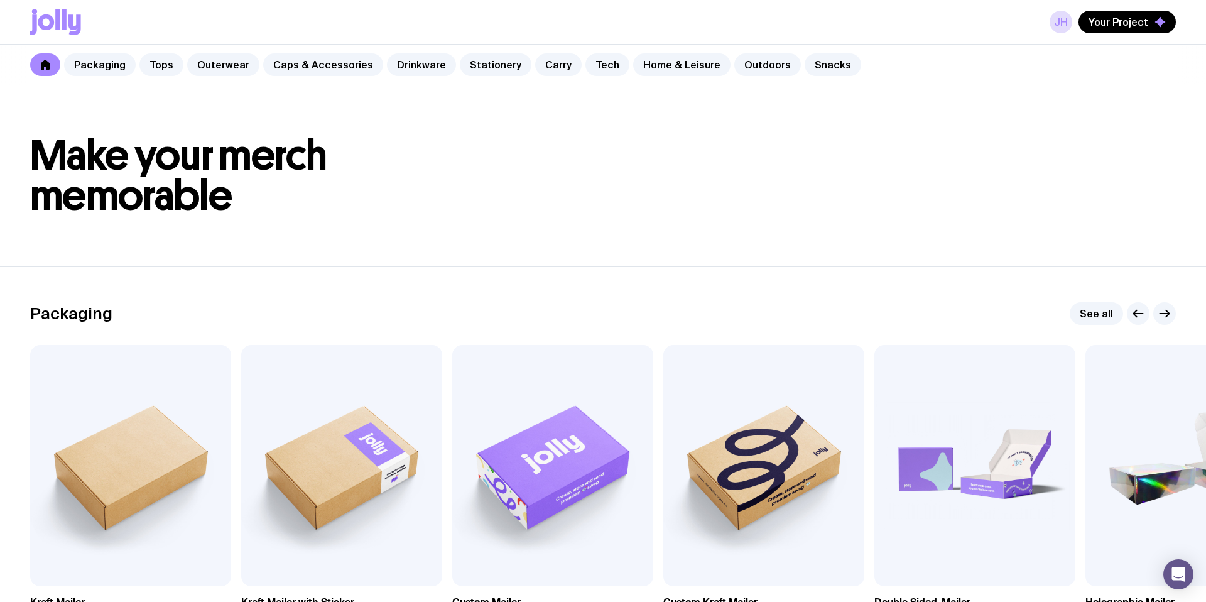
click at [53, 19] on icon at bounding box center [46, 22] width 16 height 16
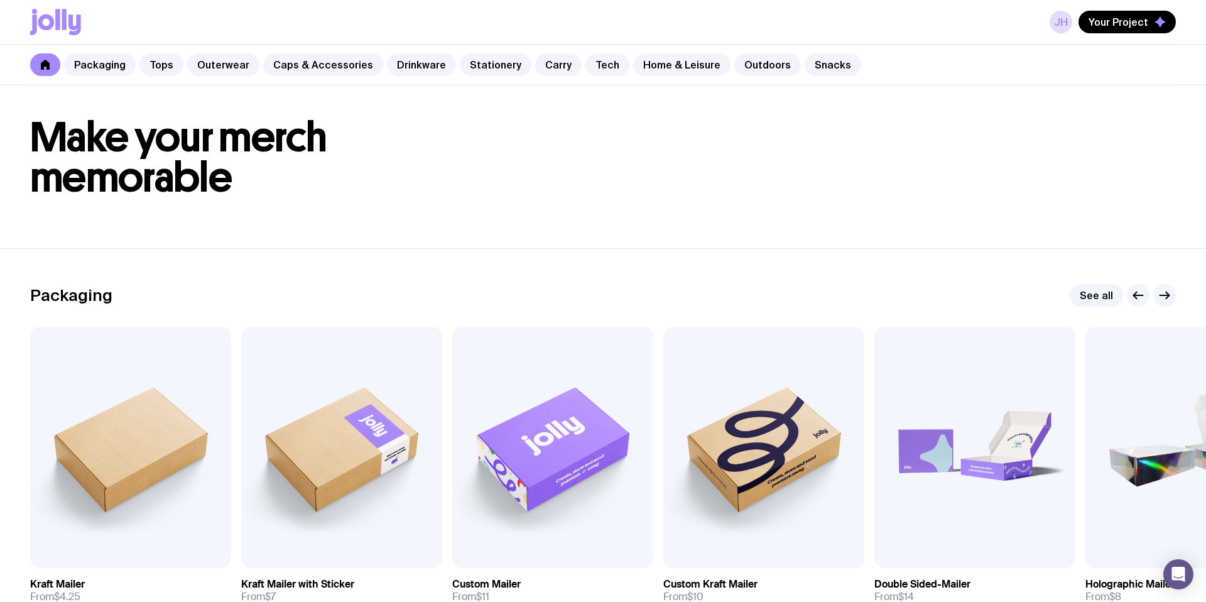
scroll to position [16, 0]
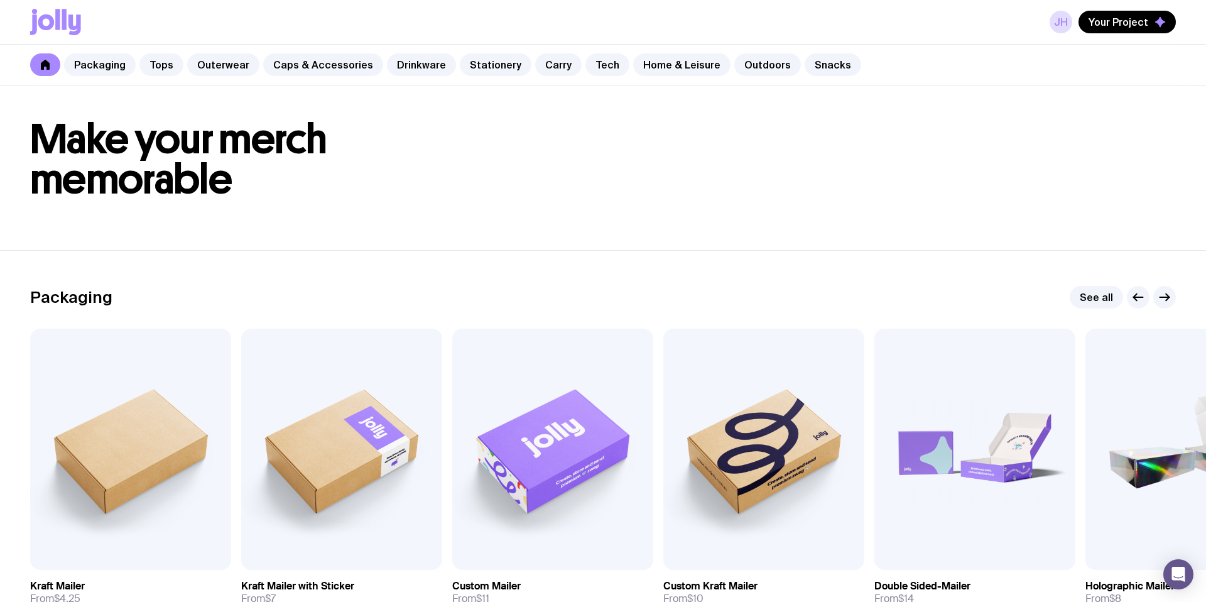
click at [56, 13] on icon at bounding box center [57, 19] width 4 height 21
click at [54, 66] on link at bounding box center [45, 64] width 30 height 23
click at [1066, 27] on link "JH" at bounding box center [1061, 22] width 23 height 23
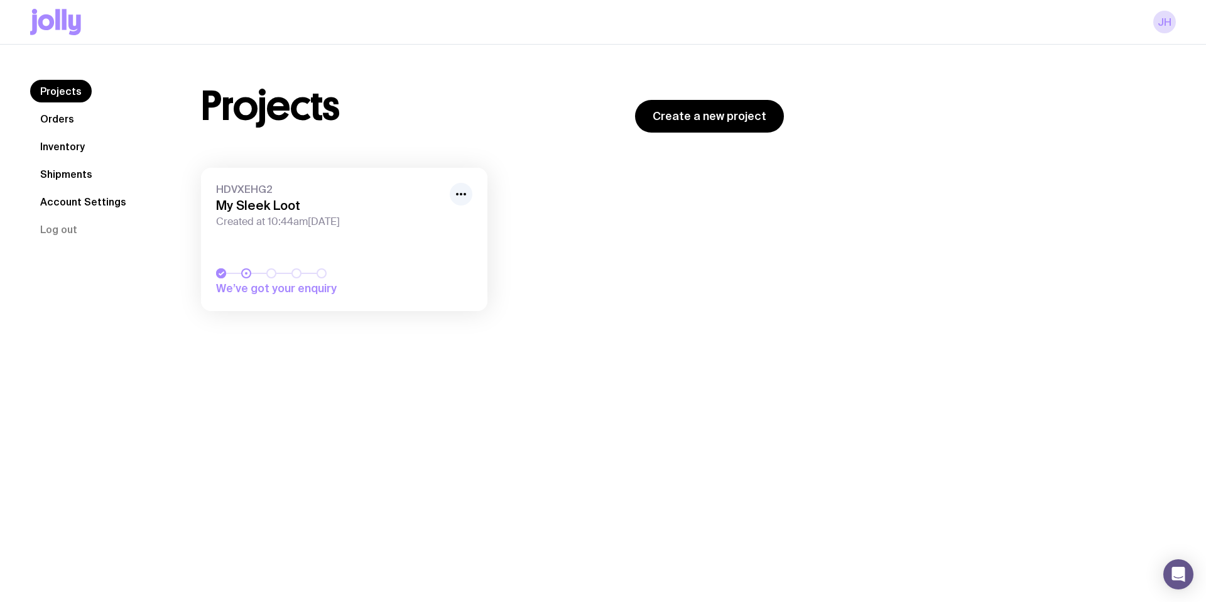
click at [54, 20] on icon at bounding box center [55, 22] width 51 height 26
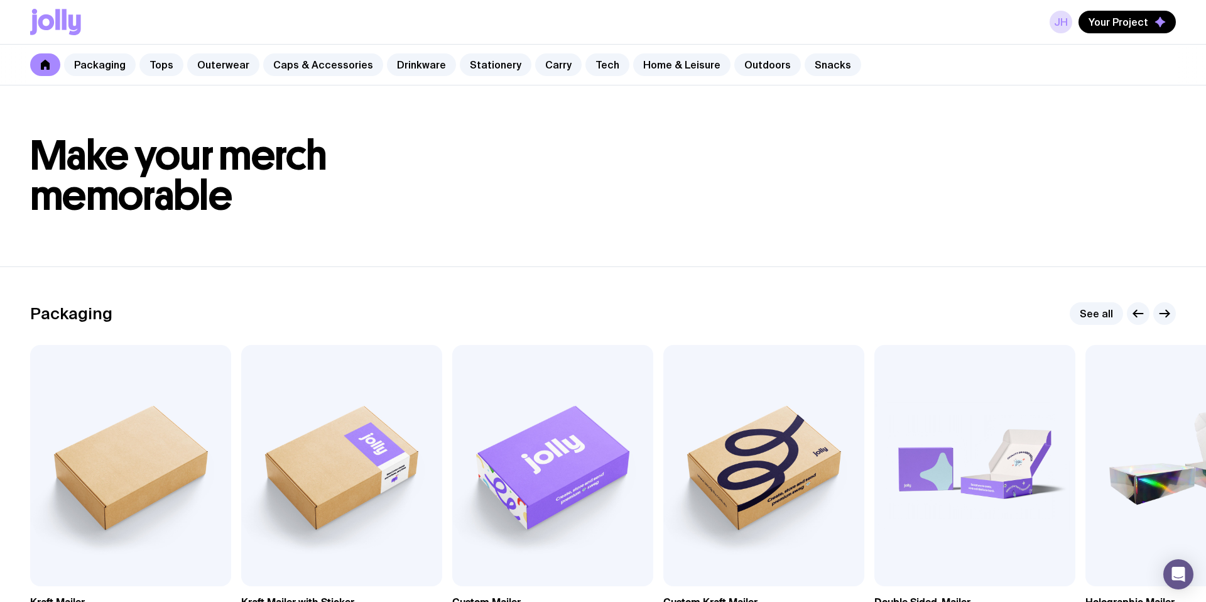
click at [63, 28] on icon at bounding box center [64, 19] width 4 height 21
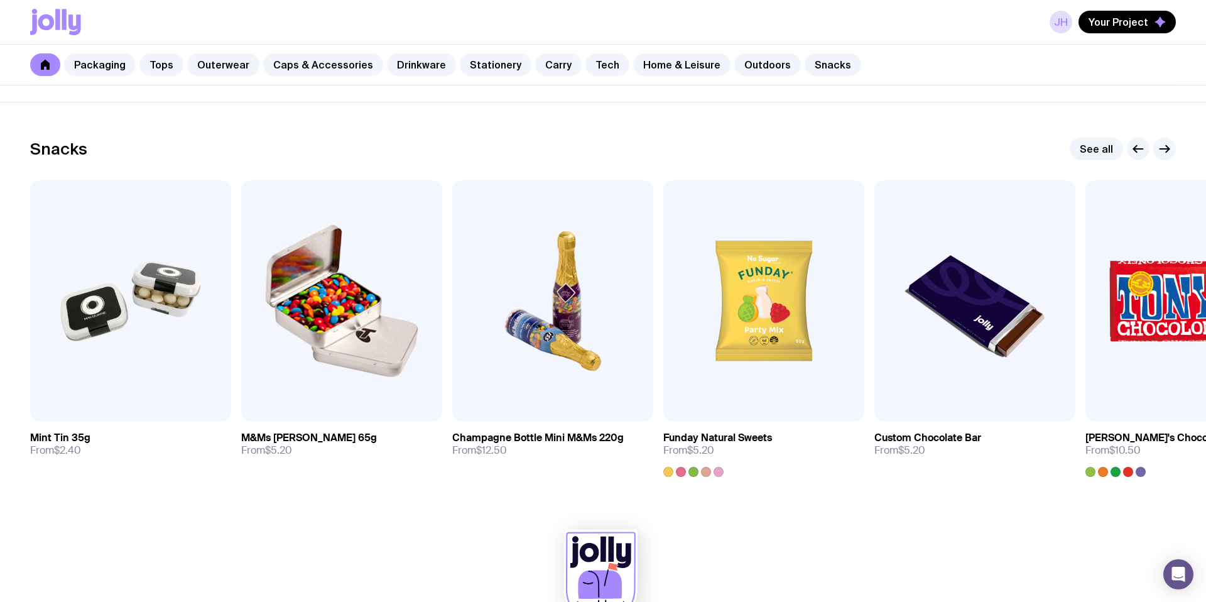
scroll to position [4306, 0]
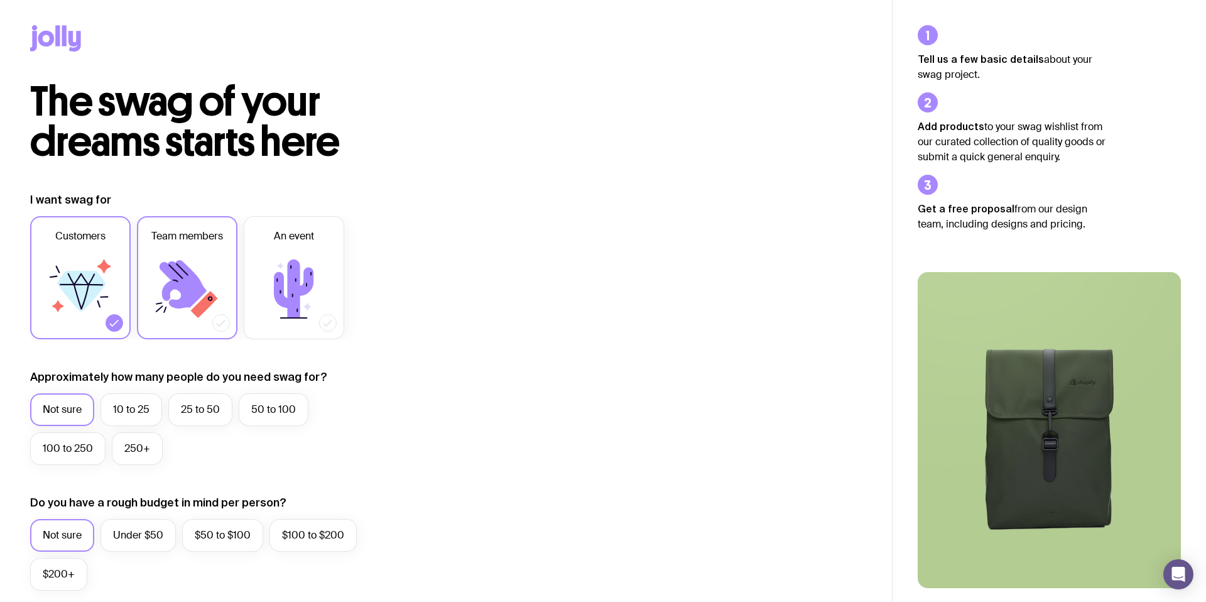
click at [188, 268] on icon at bounding box center [183, 284] width 47 height 48
click at [0, 0] on input "Team members" at bounding box center [0, 0] width 0 height 0
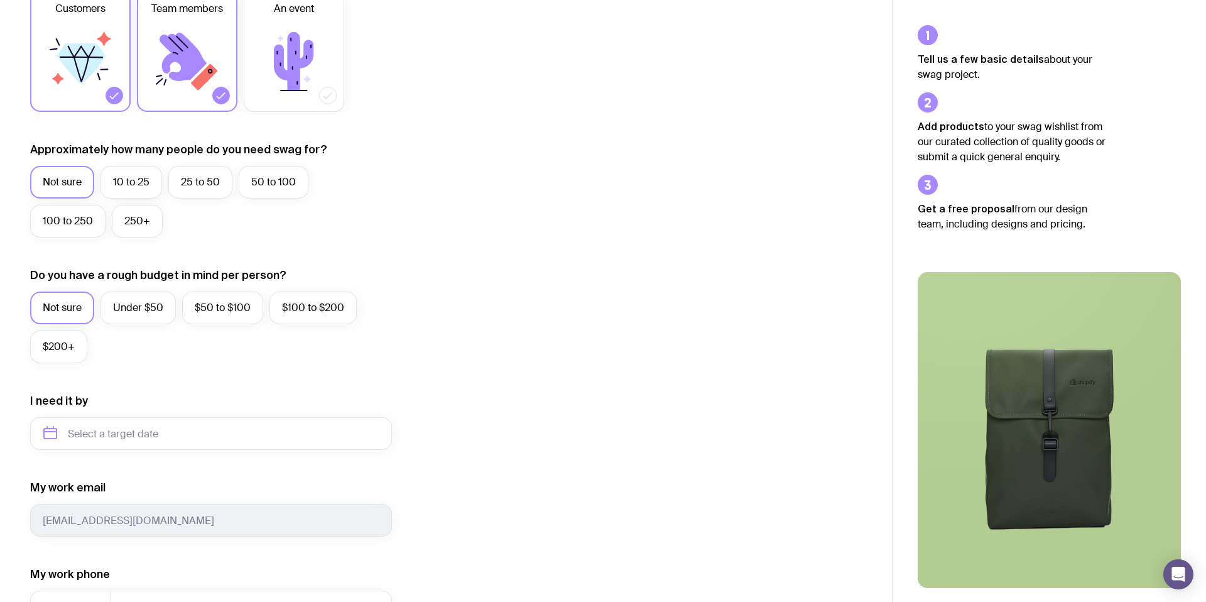
scroll to position [229, 0]
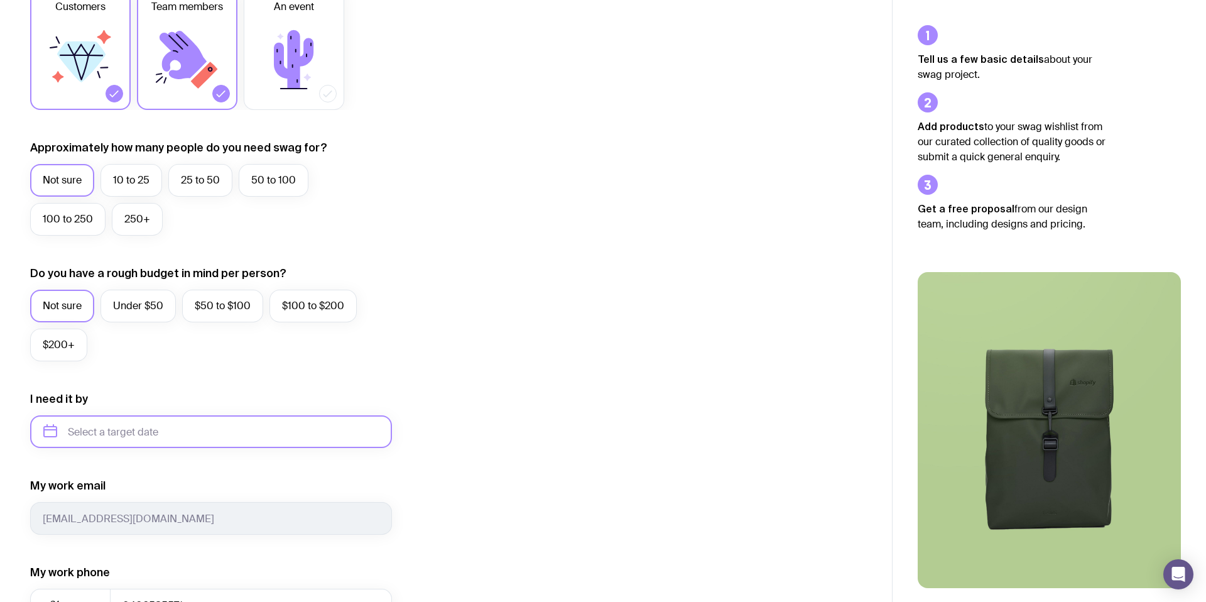
click at [132, 427] on input "text" at bounding box center [211, 431] width 362 height 33
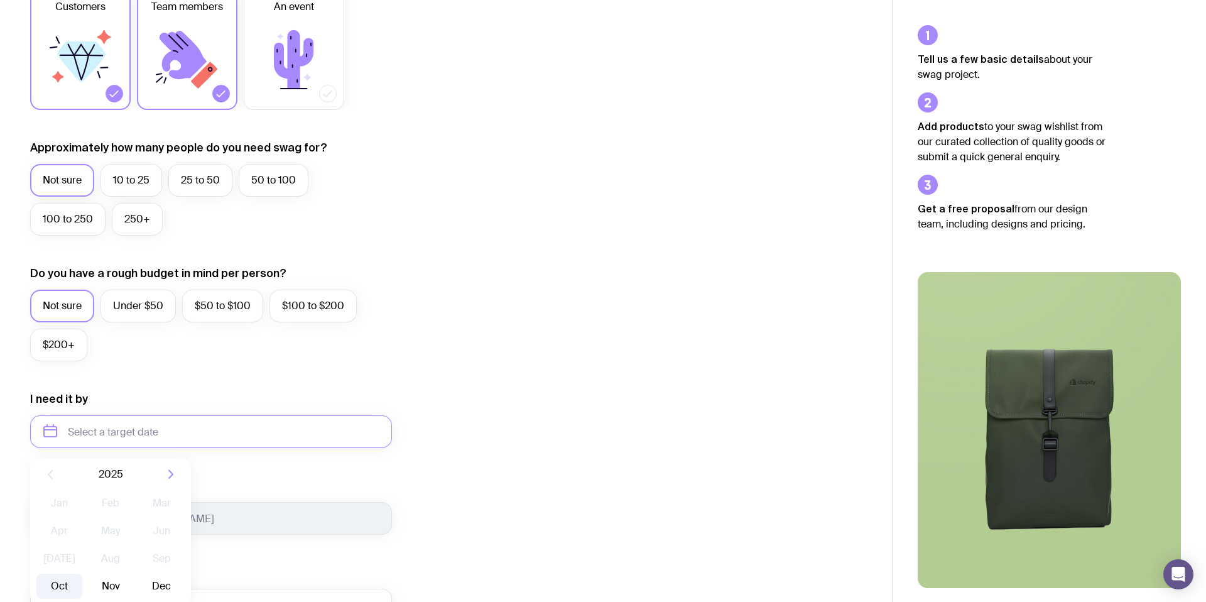
click at [44, 587] on button "Oct" at bounding box center [59, 586] width 46 height 25
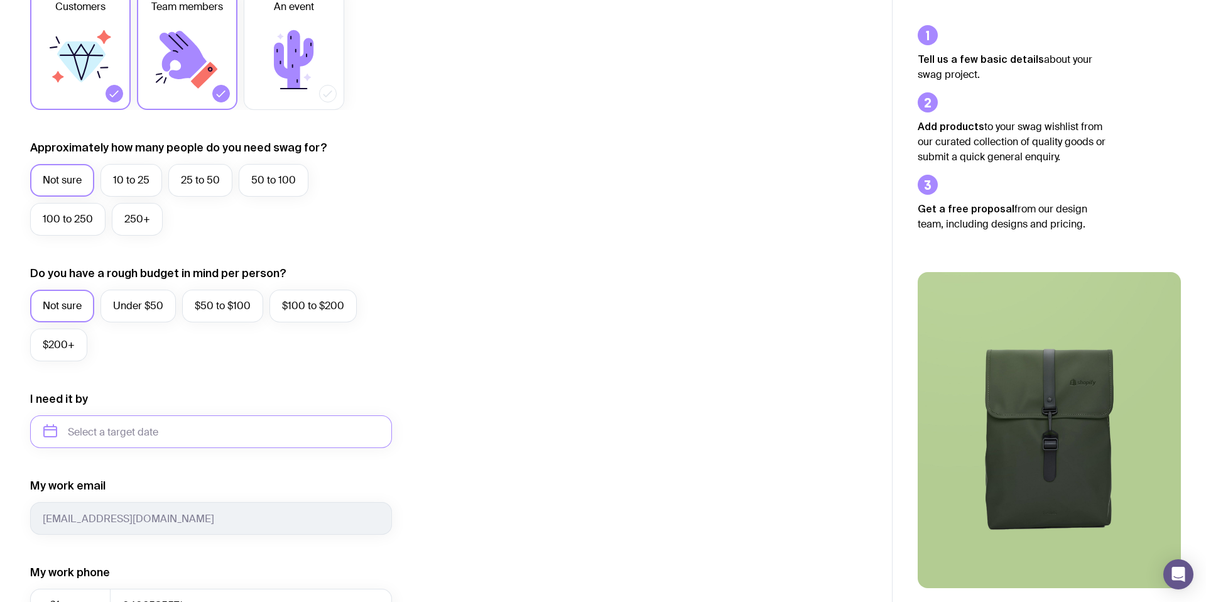
type input "[DATE]"
click at [239, 314] on label "$50 to $100" at bounding box center [222, 306] width 81 height 33
click at [0, 0] on input "$50 to $100" at bounding box center [0, 0] width 0 height 0
click at [187, 180] on label "25 to 50" at bounding box center [200, 180] width 64 height 33
click at [0, 0] on input "25 to 50" at bounding box center [0, 0] width 0 height 0
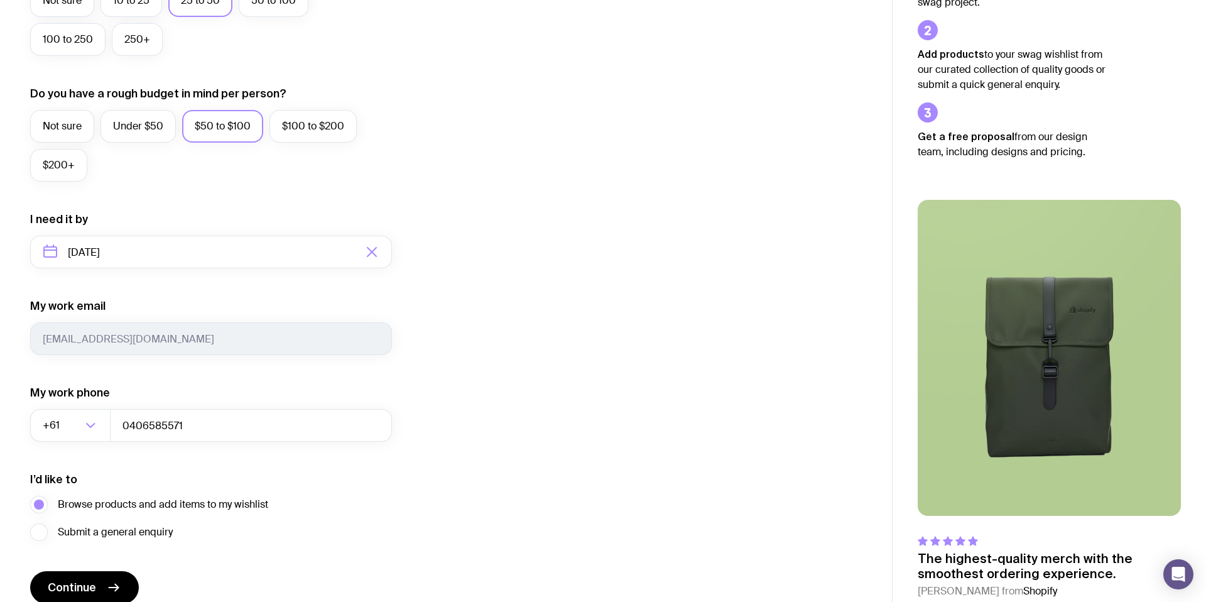
scroll to position [410, 0]
click at [95, 532] on span "Submit a general enquiry" at bounding box center [115, 530] width 115 height 15
click at [0, 0] on input "Submit a general enquiry" at bounding box center [0, 0] width 0 height 0
click at [74, 587] on span "Continue" at bounding box center [72, 586] width 48 height 15
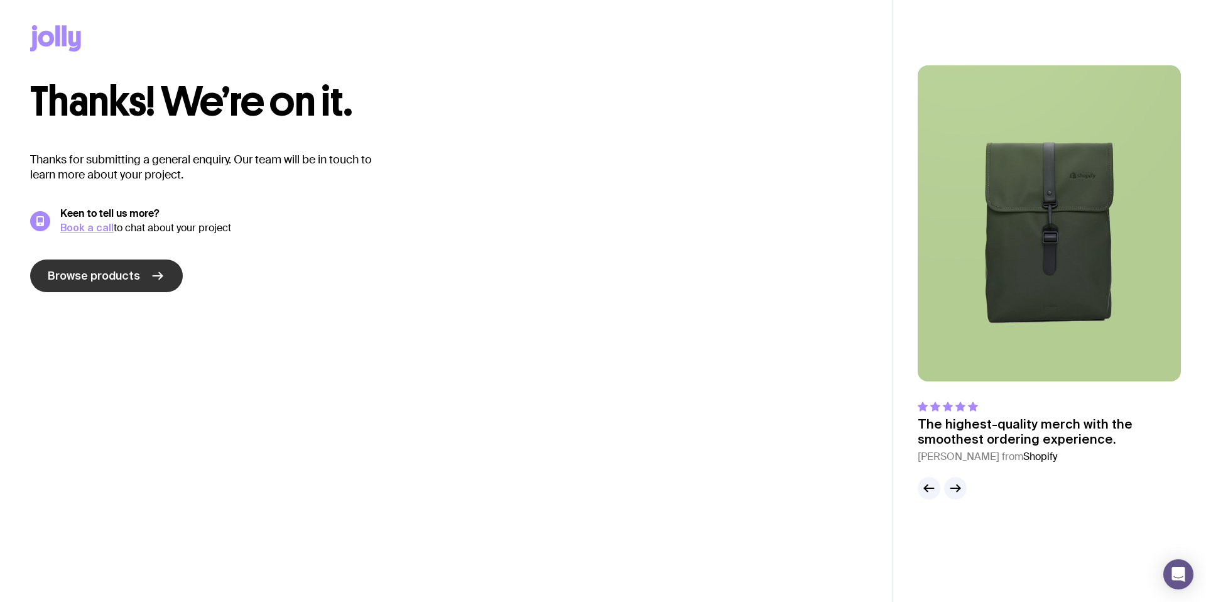
click at [121, 276] on span "Browse products" at bounding box center [94, 275] width 92 height 15
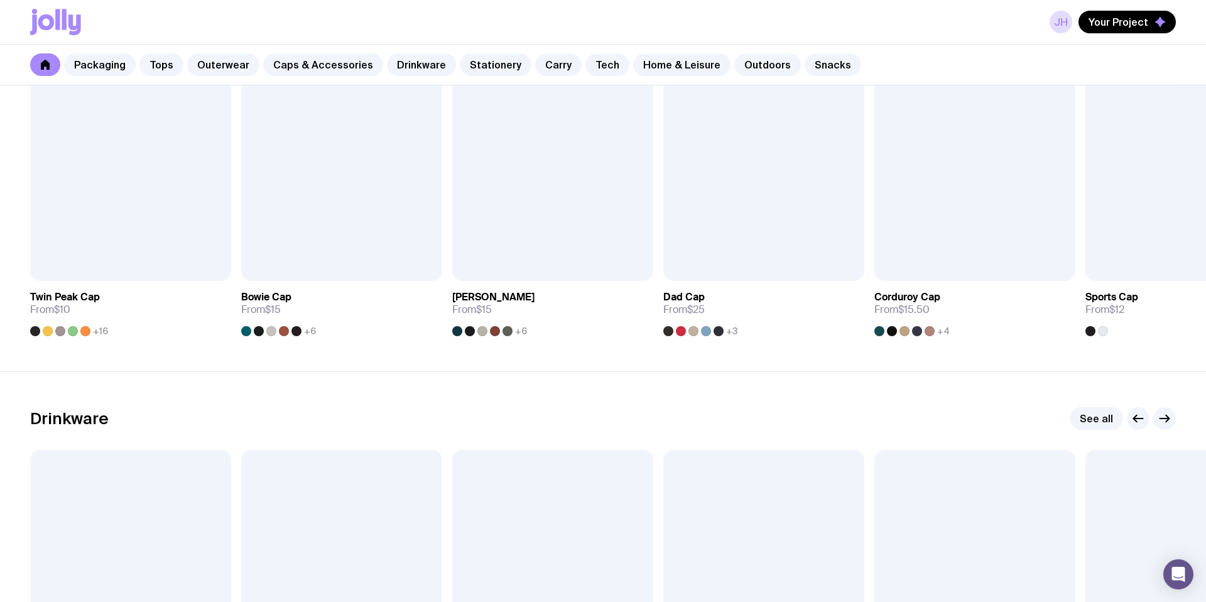
scroll to position [1652, 0]
